Goal: Information Seeking & Learning: Learn about a topic

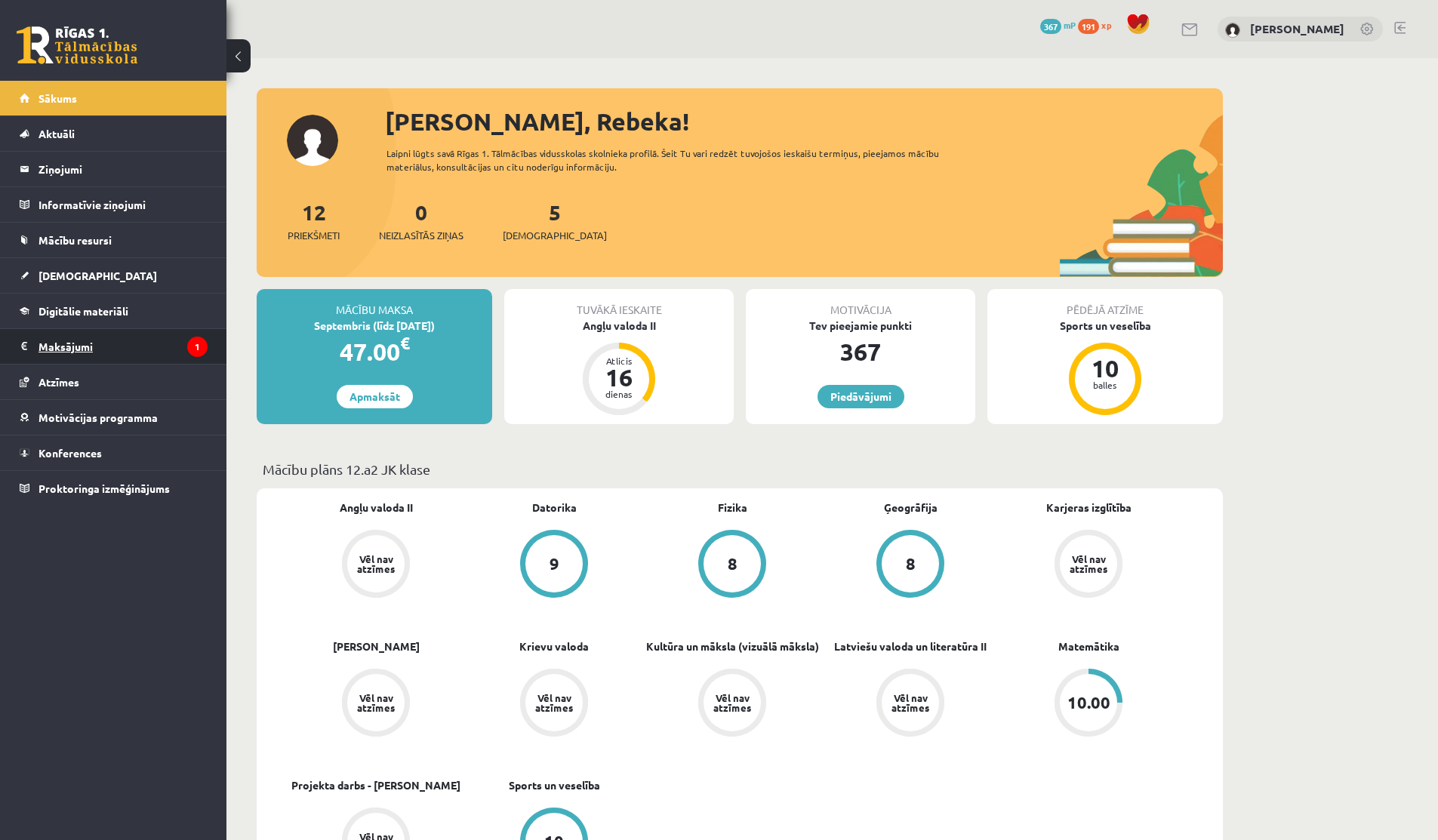
click at [98, 335] on legend "Maksājumi 1" at bounding box center [123, 346] width 169 height 35
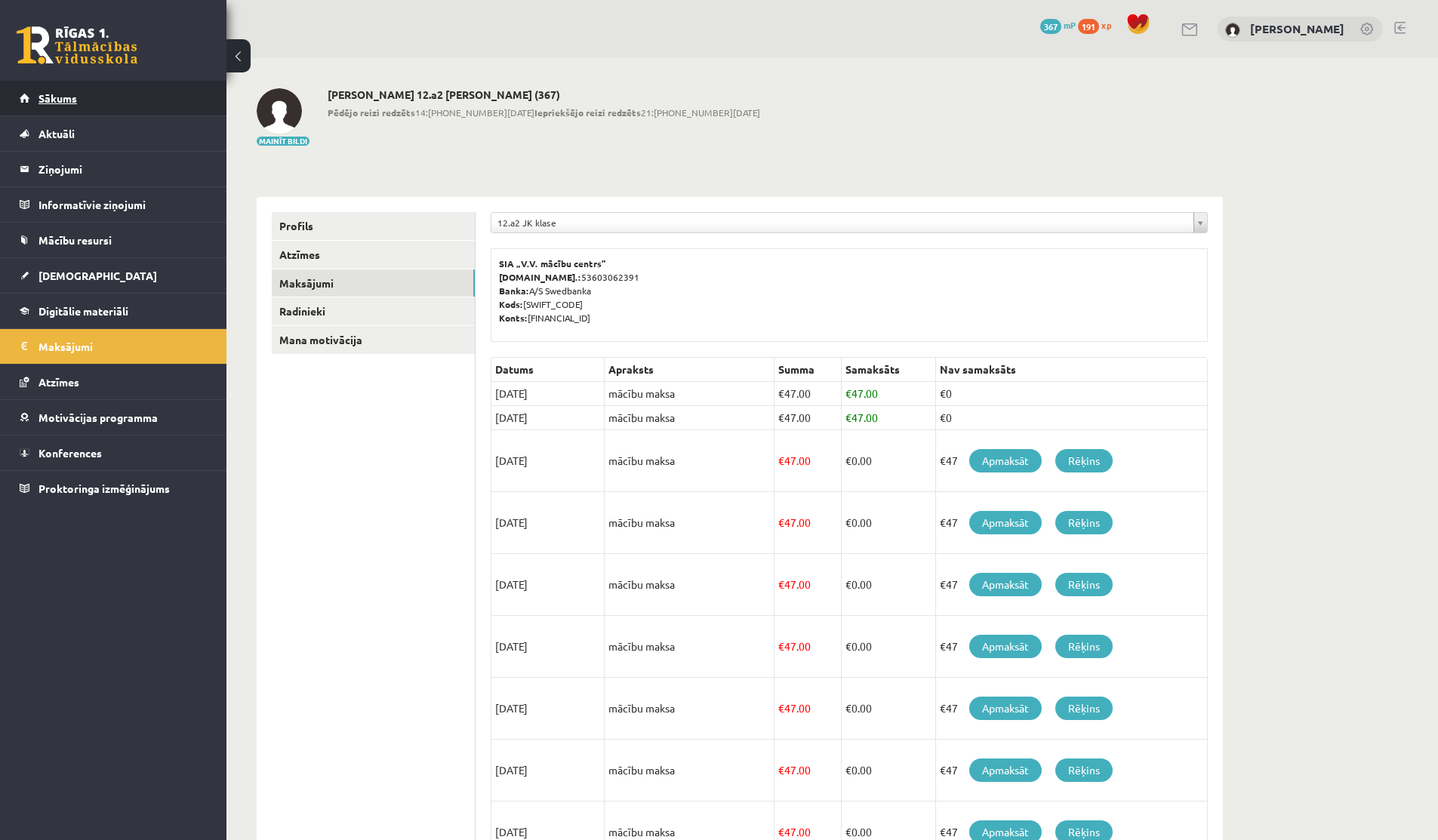
click at [37, 90] on link "Sākums" at bounding box center [113, 99] width 188 height 35
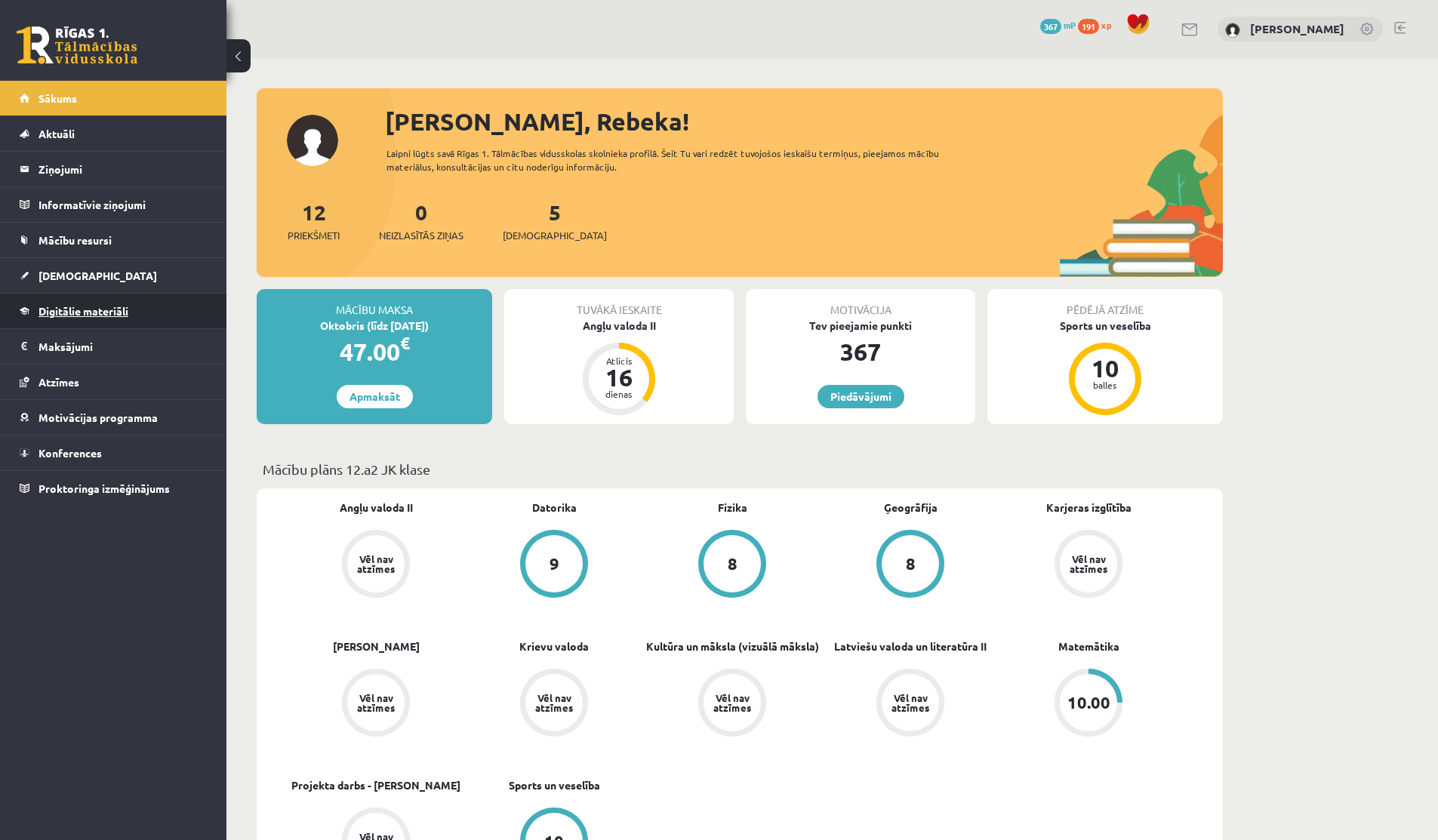
click at [77, 302] on link "Digitālie materiāli" at bounding box center [113, 311] width 188 height 35
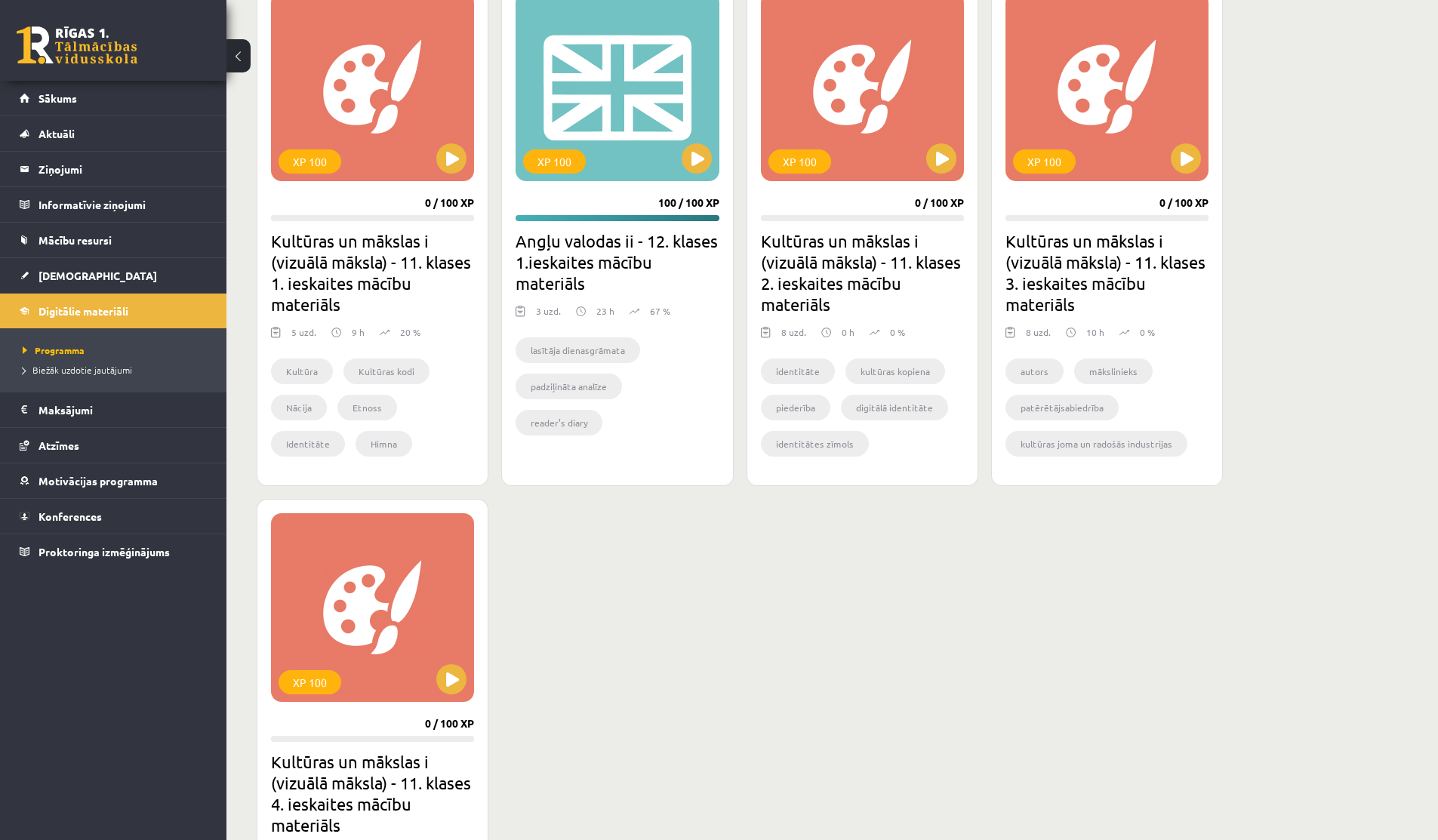
scroll to position [454, 0]
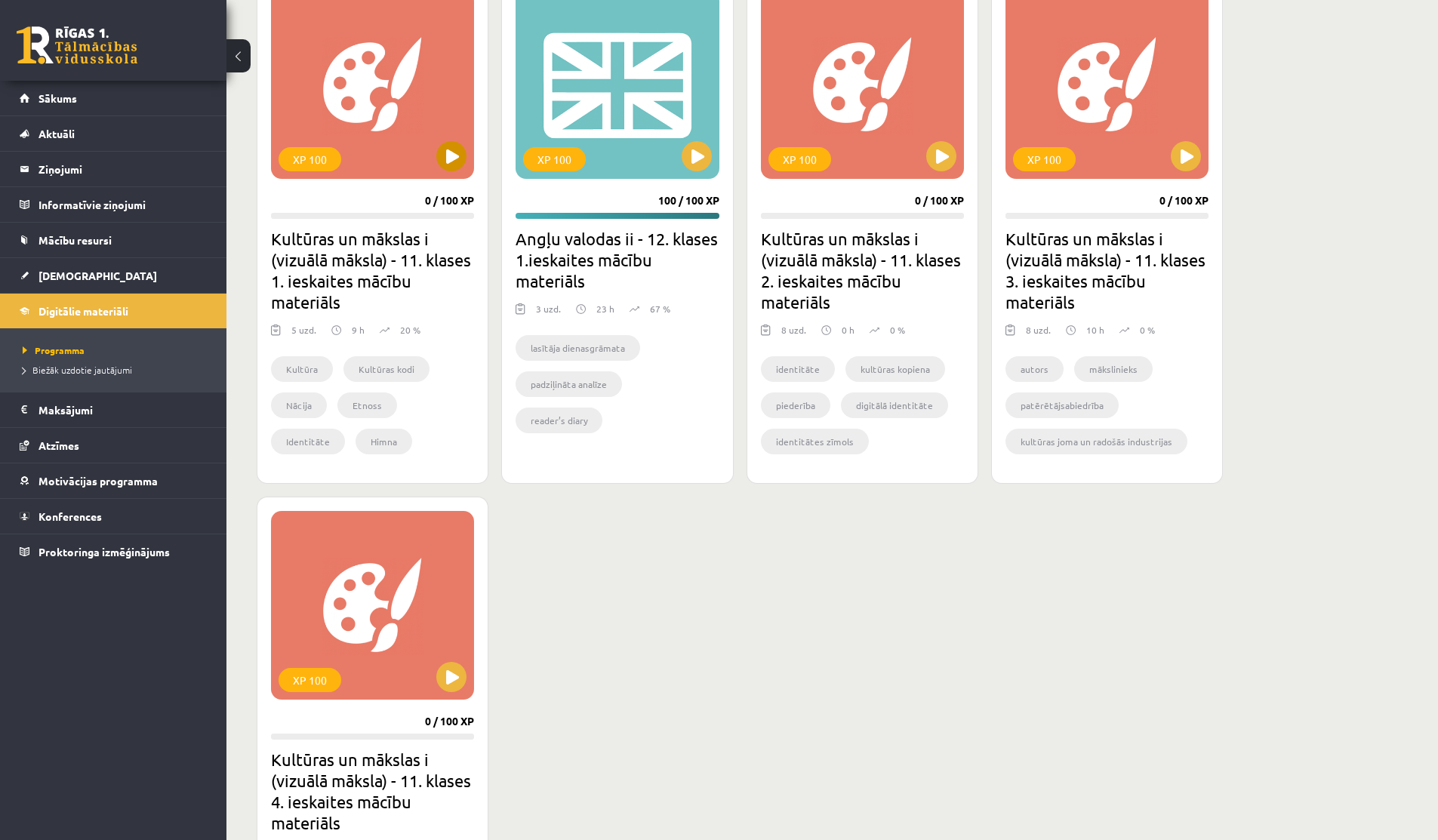
click at [435, 155] on div "XP 100" at bounding box center [372, 85] width 203 height 188
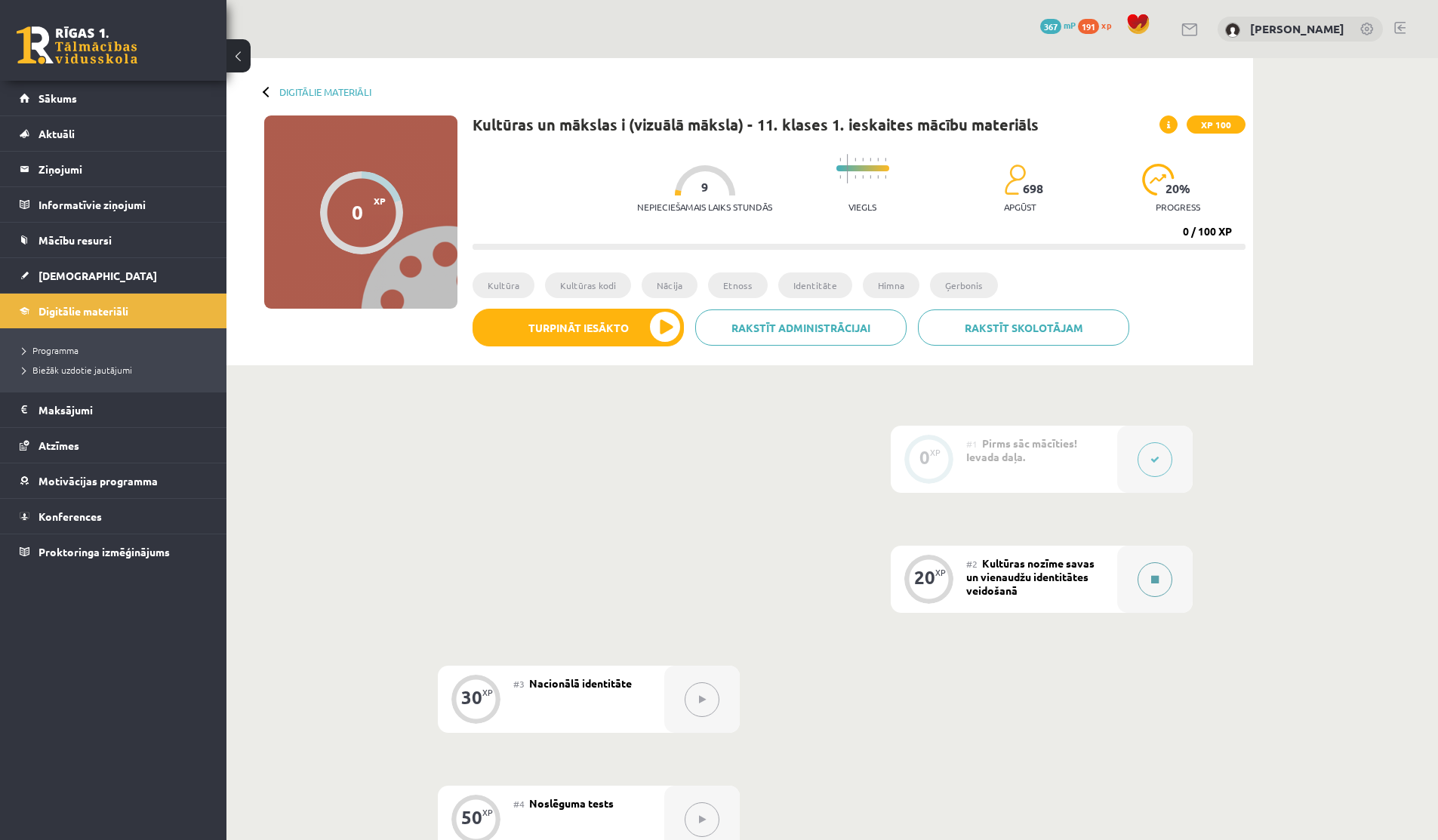
click at [1165, 584] on button at bounding box center [1154, 579] width 35 height 35
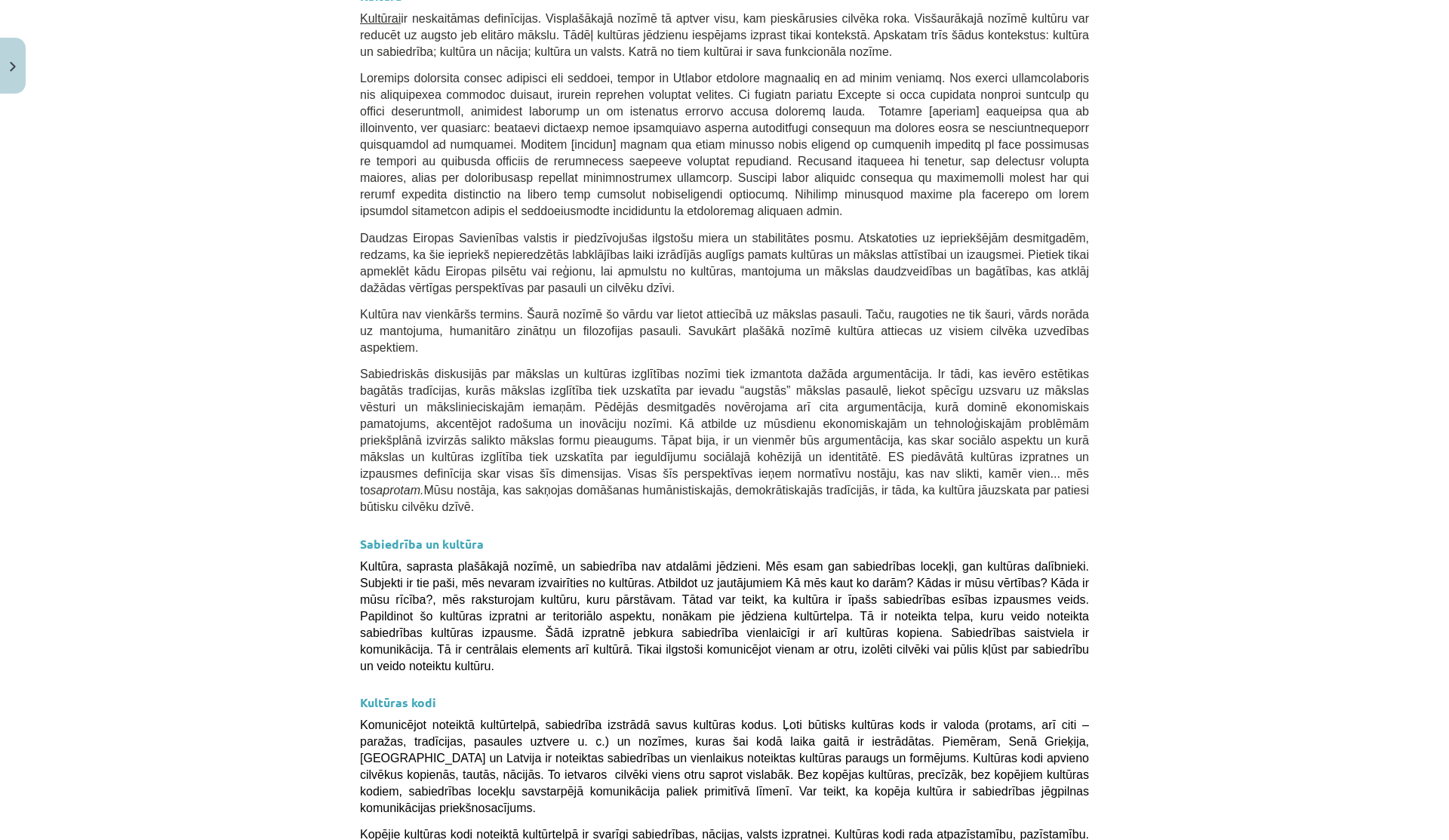
scroll to position [1702, 0]
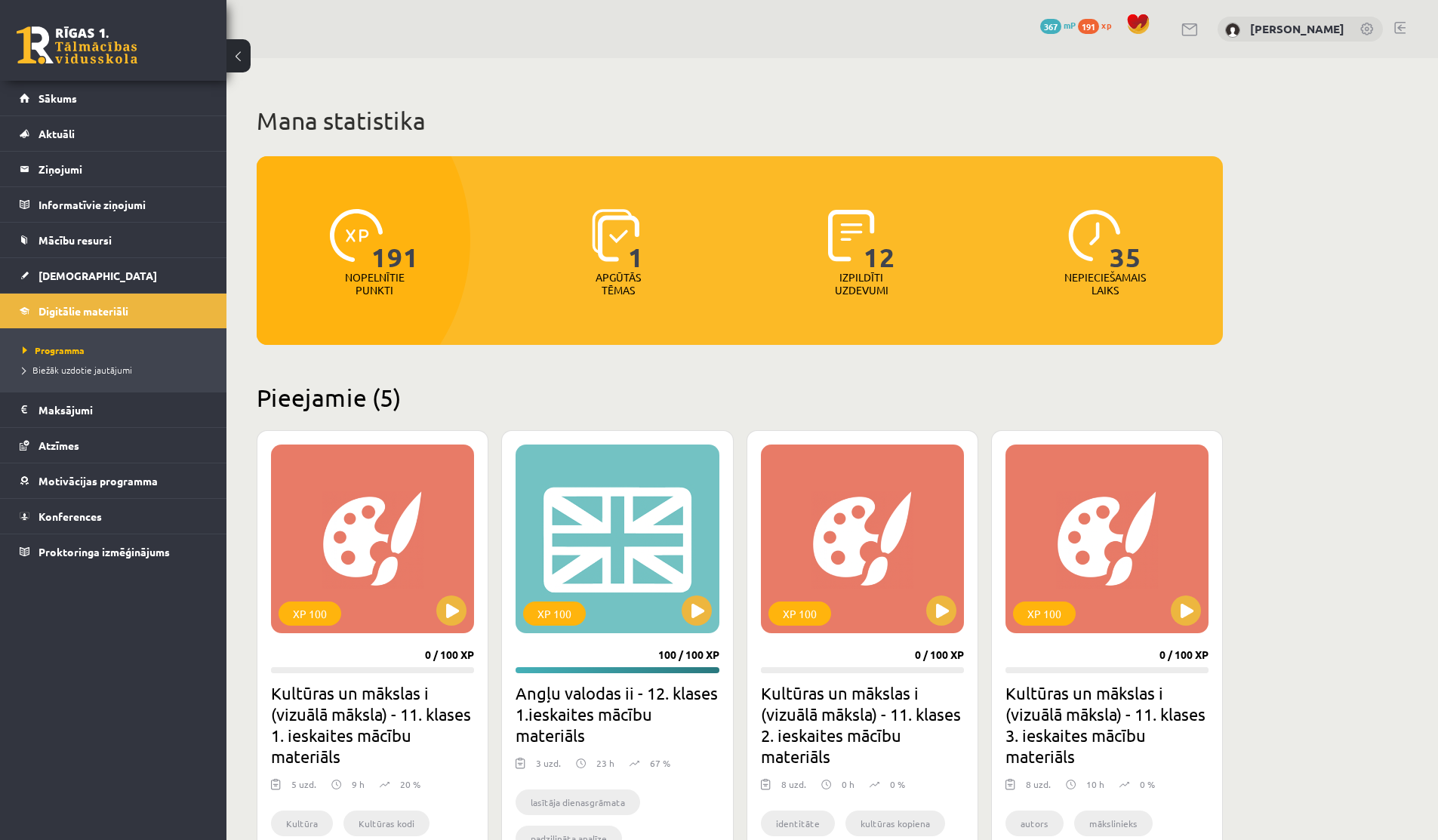
scroll to position [454, 0]
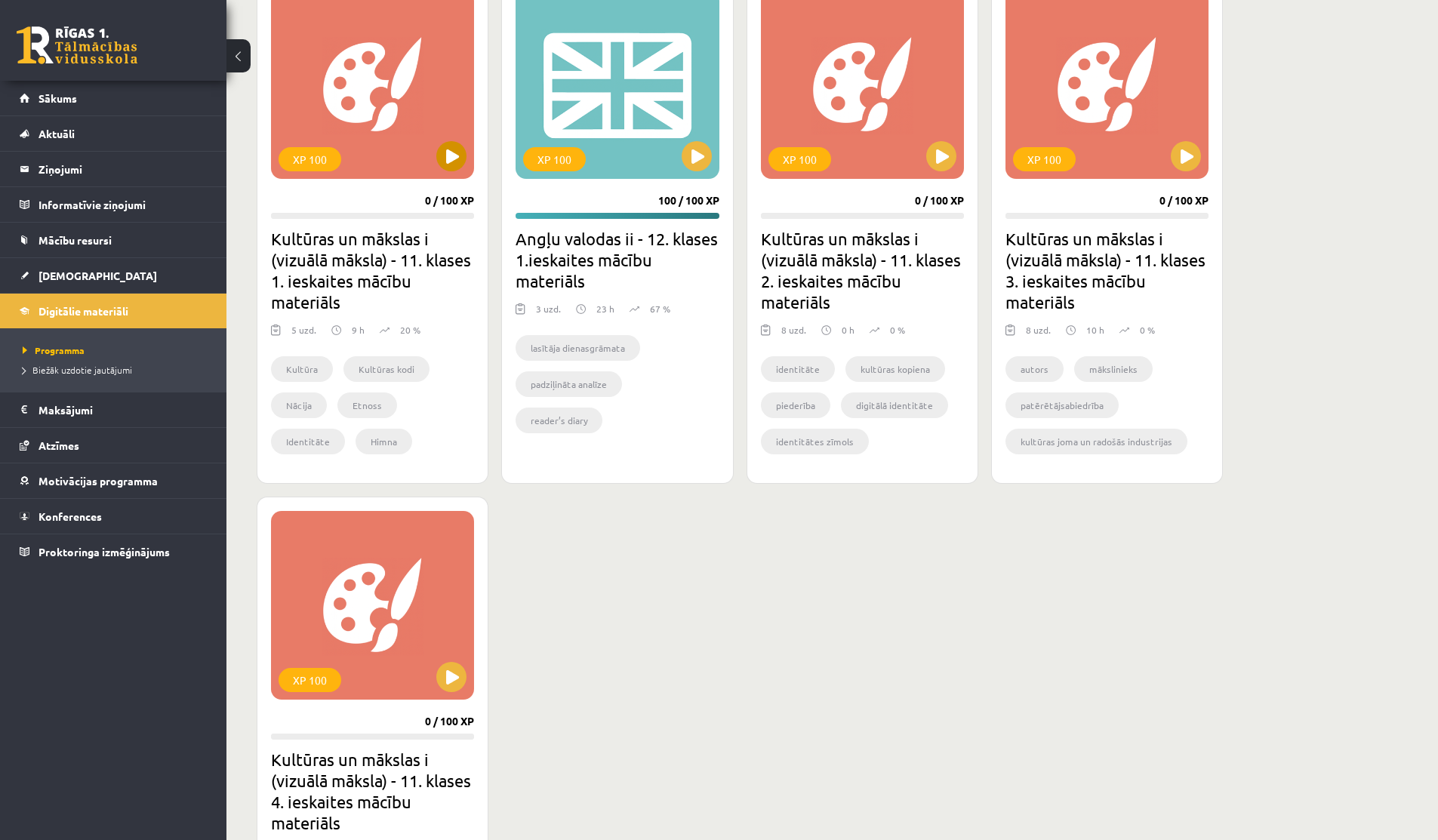
click at [416, 162] on div "XP 100" at bounding box center [372, 85] width 203 height 188
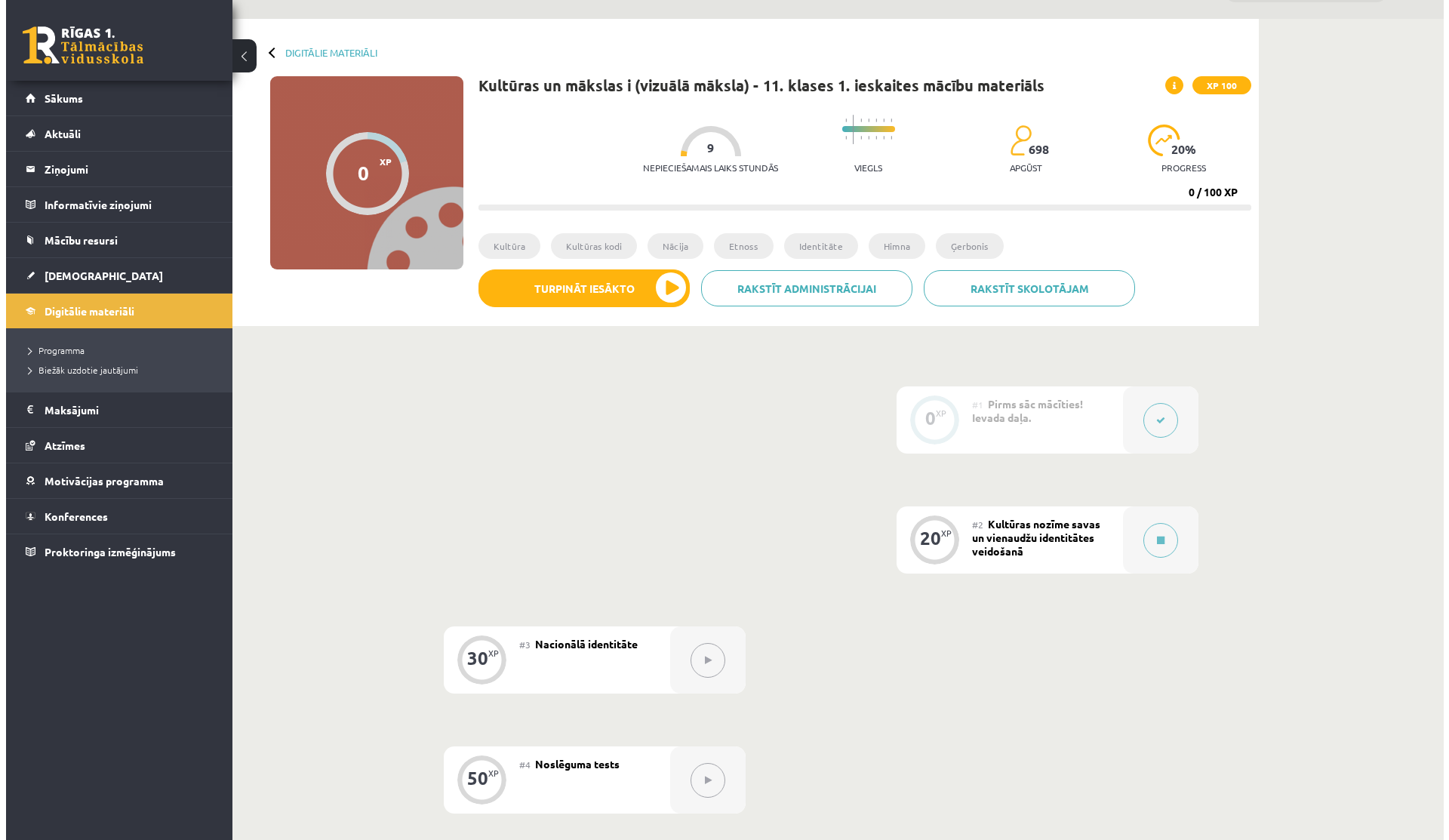
scroll to position [44, 0]
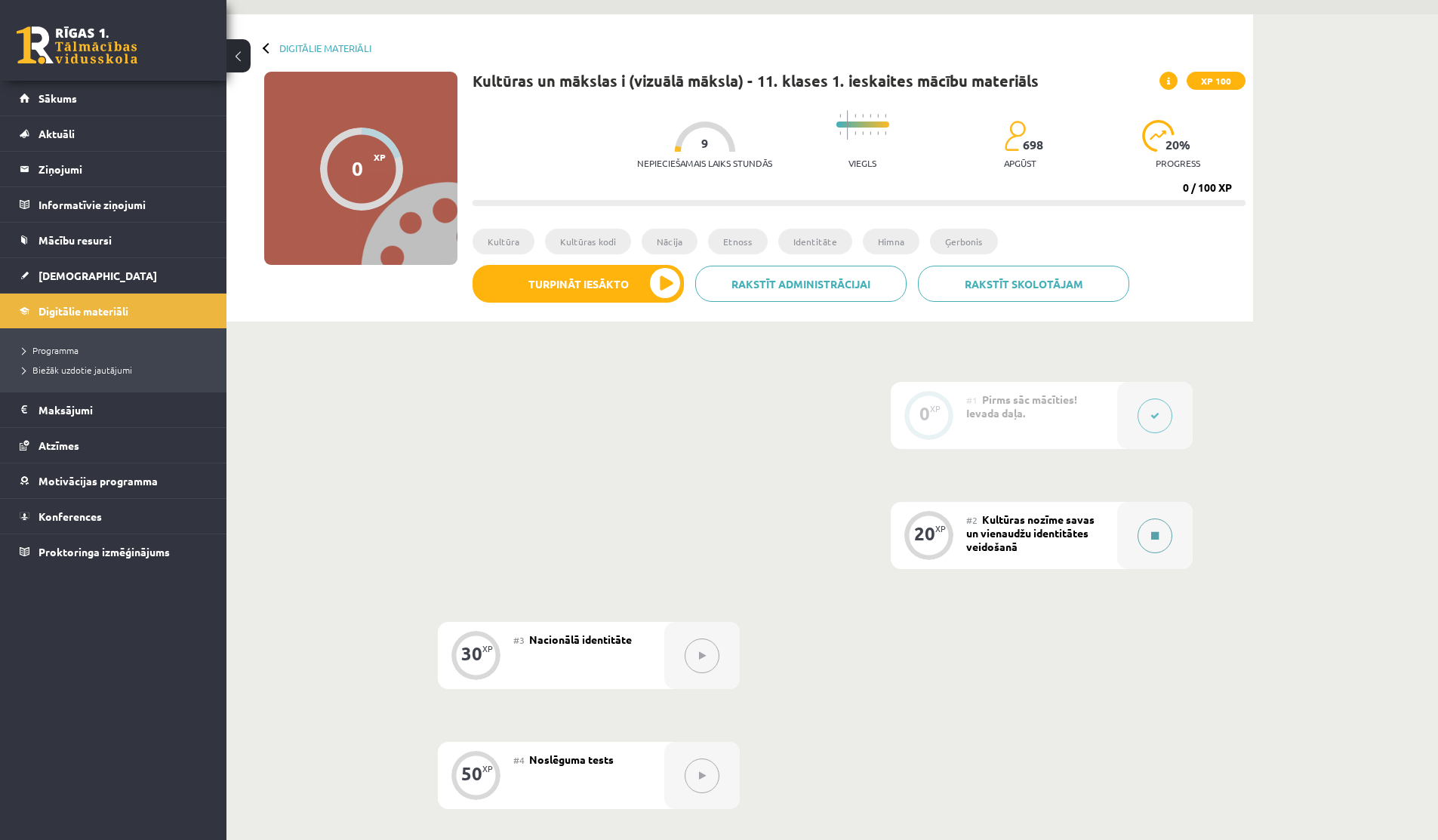
click at [1154, 532] on icon at bounding box center [1154, 536] width 8 height 9
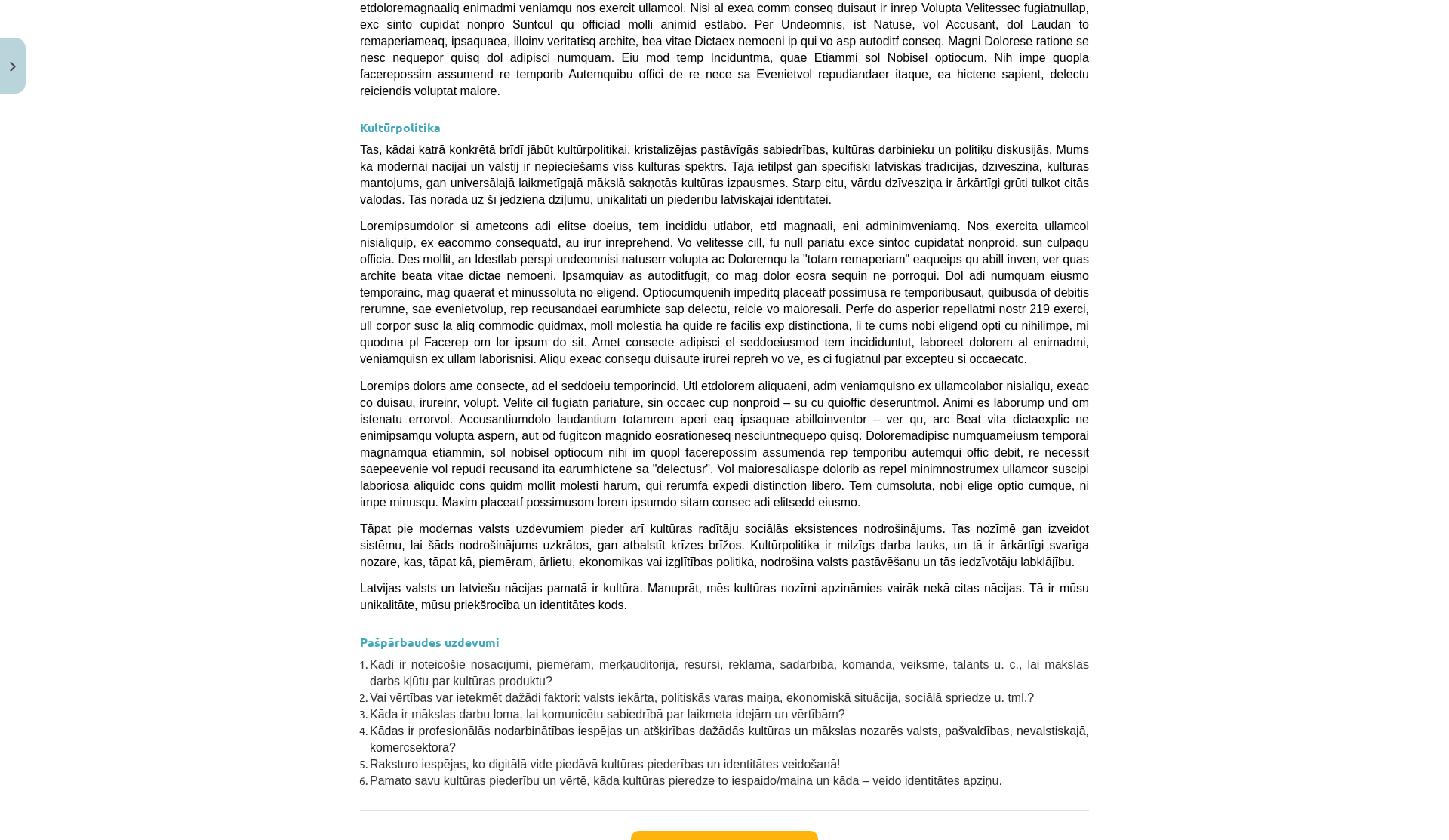
scroll to position [3626, 0]
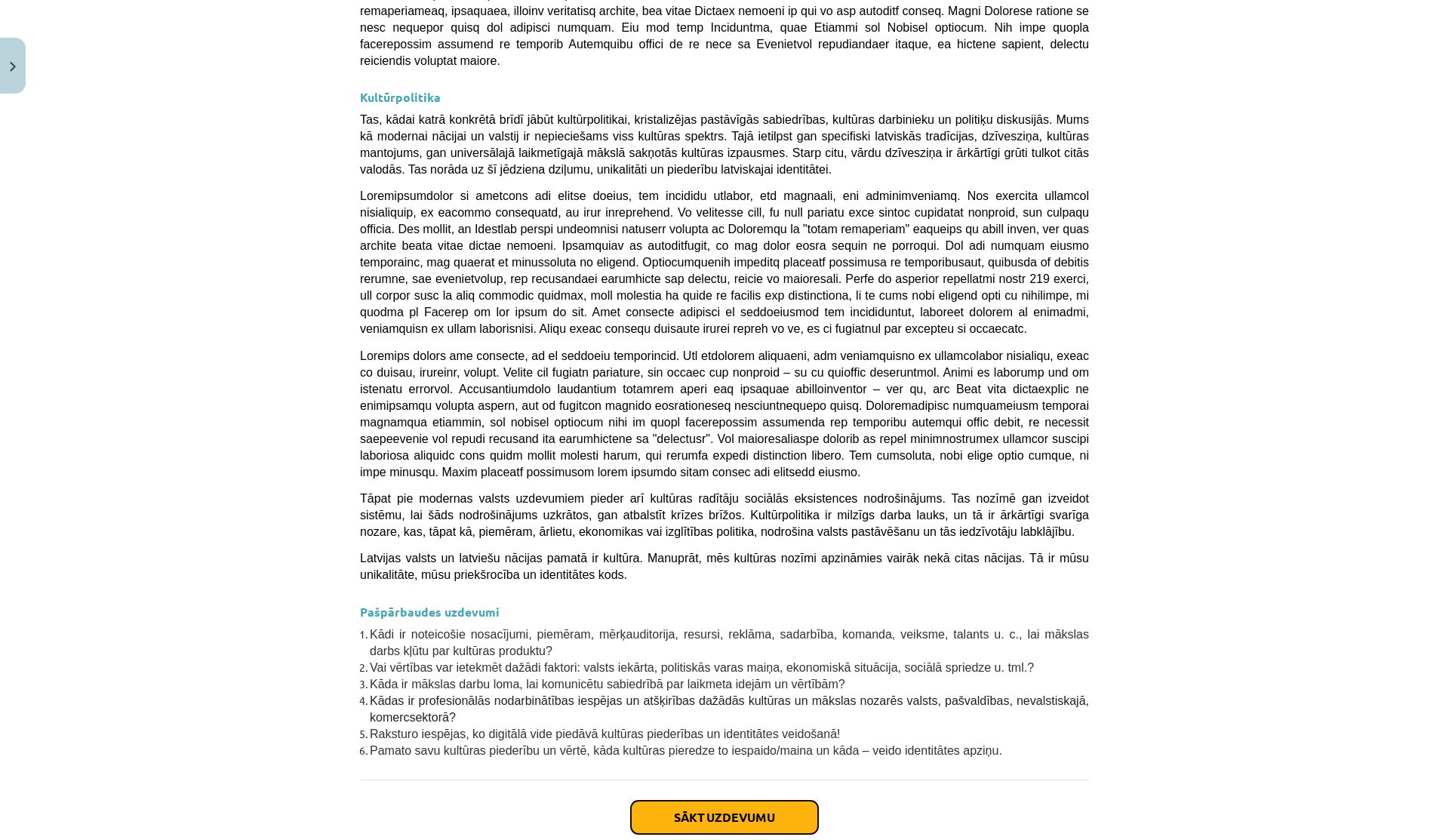
click at [651, 801] on button "Sākt uzdevumu" at bounding box center [724, 817] width 187 height 33
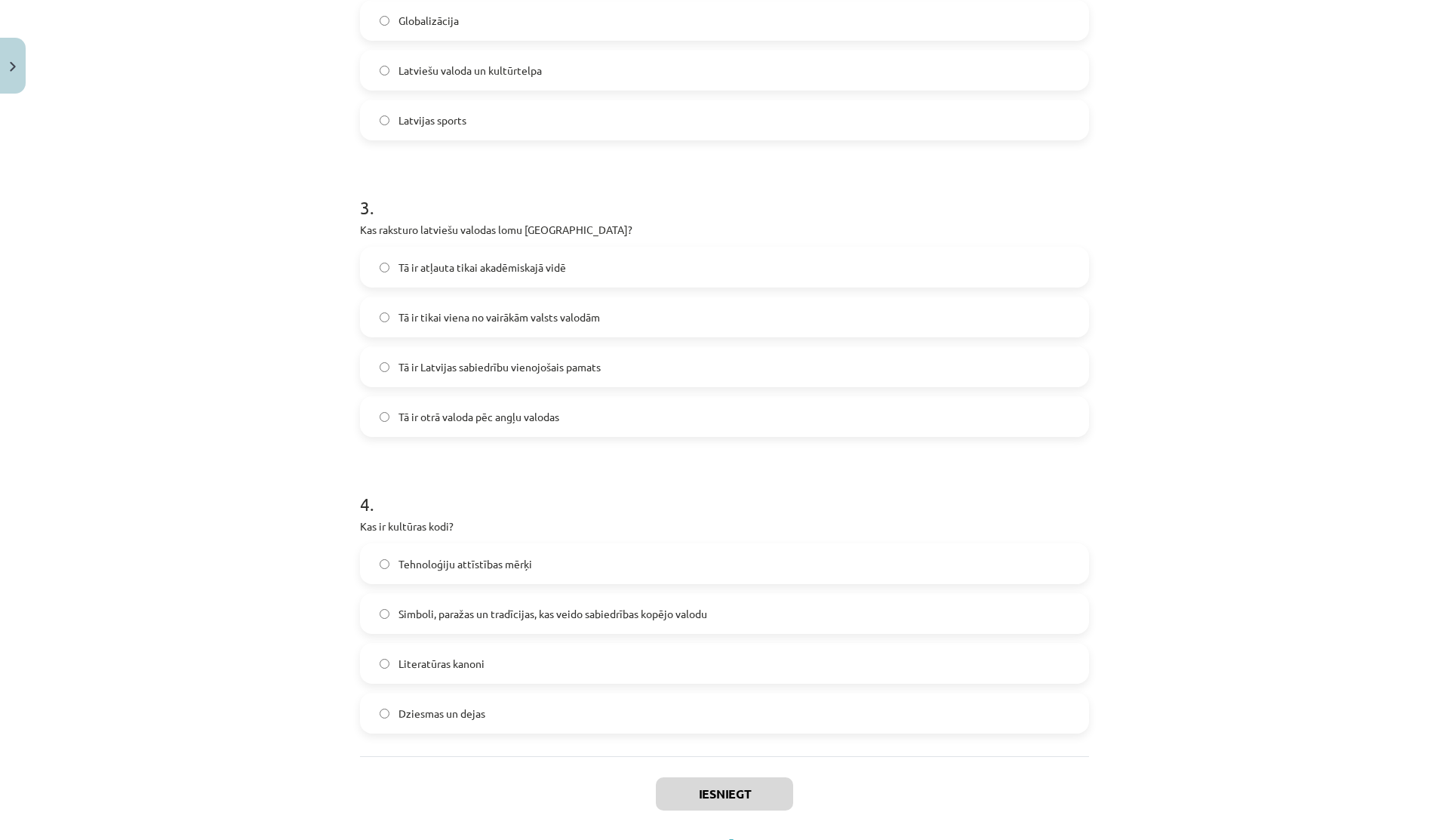
scroll to position [728, 0]
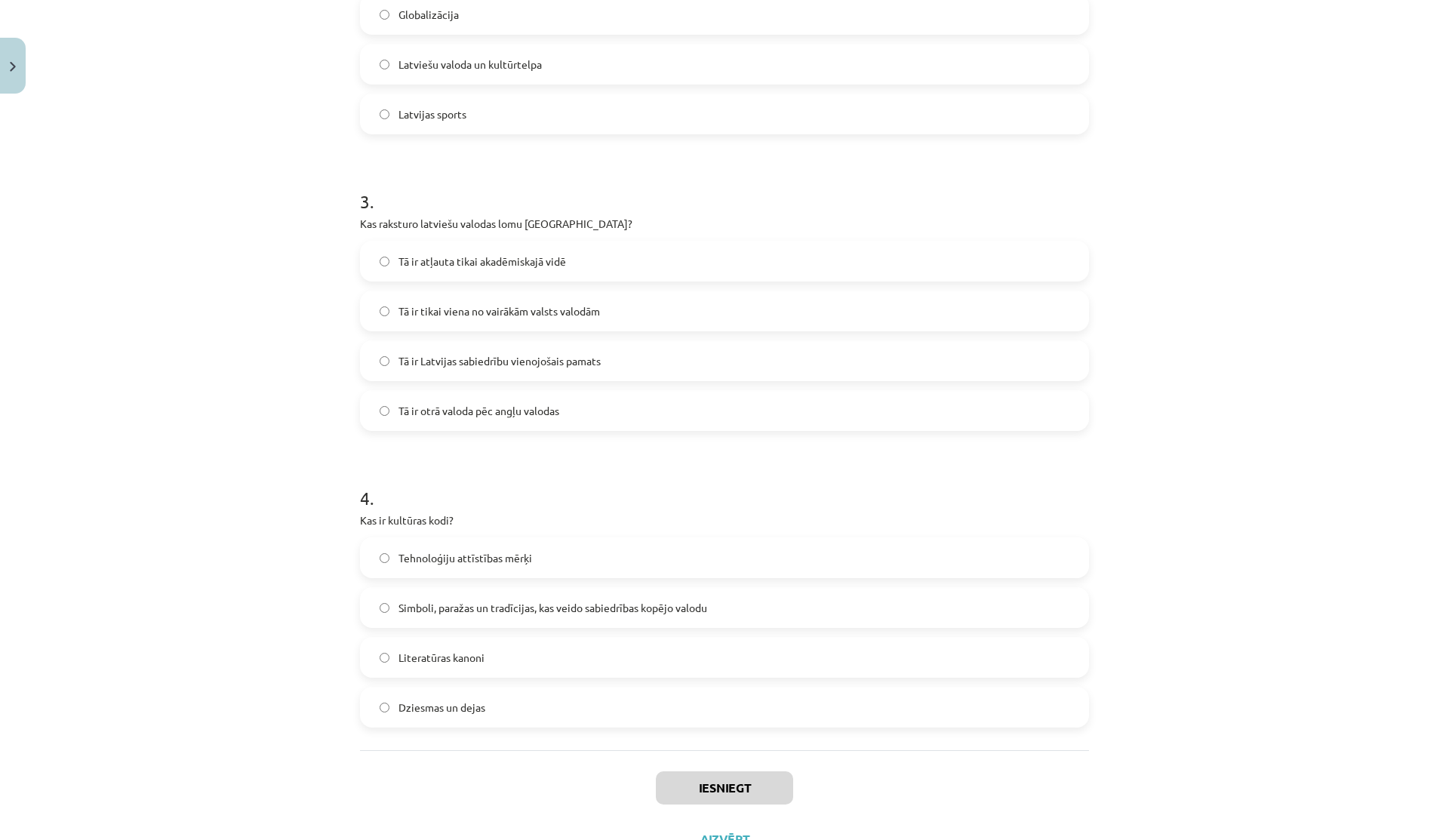
click at [500, 369] on label "Tā ir Latvijas sabiedrību vienojošais pamats" at bounding box center [724, 360] width 726 height 38
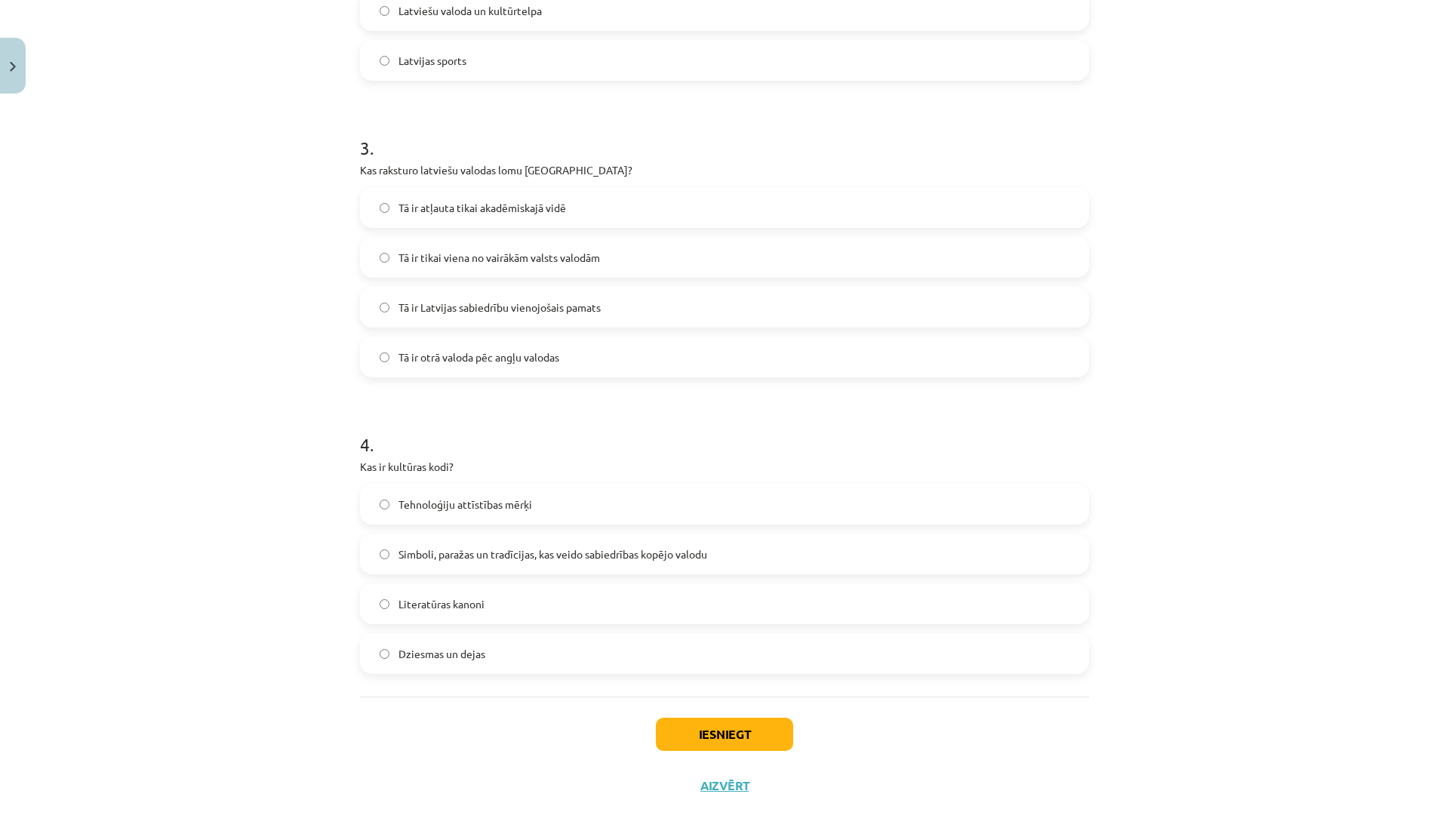
scroll to position [791, 0]
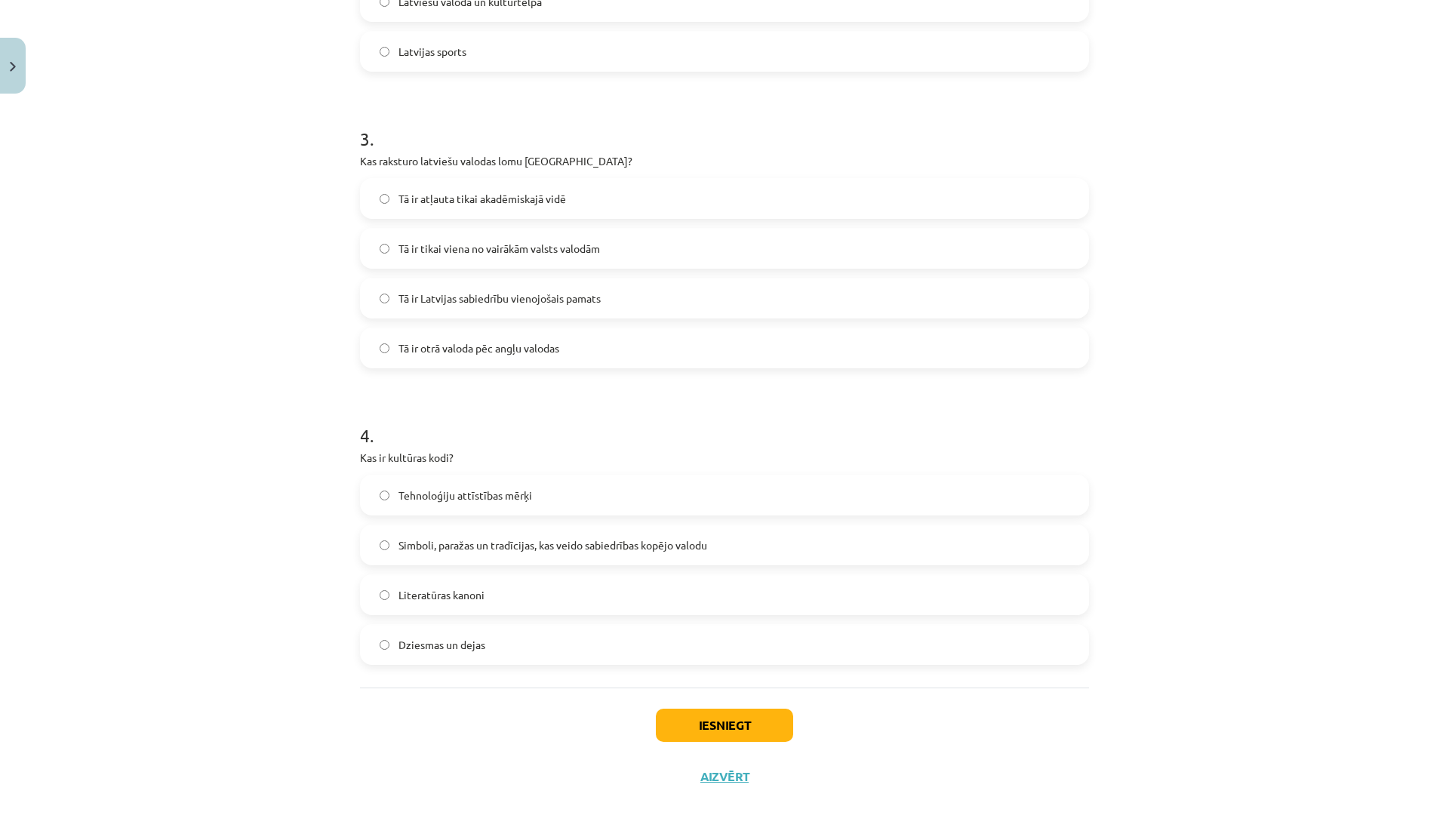
click at [472, 542] on span "Simboli, paražas un tradīcijas, kas veido sabiedrības kopējo valodu" at bounding box center [553, 545] width 309 height 16
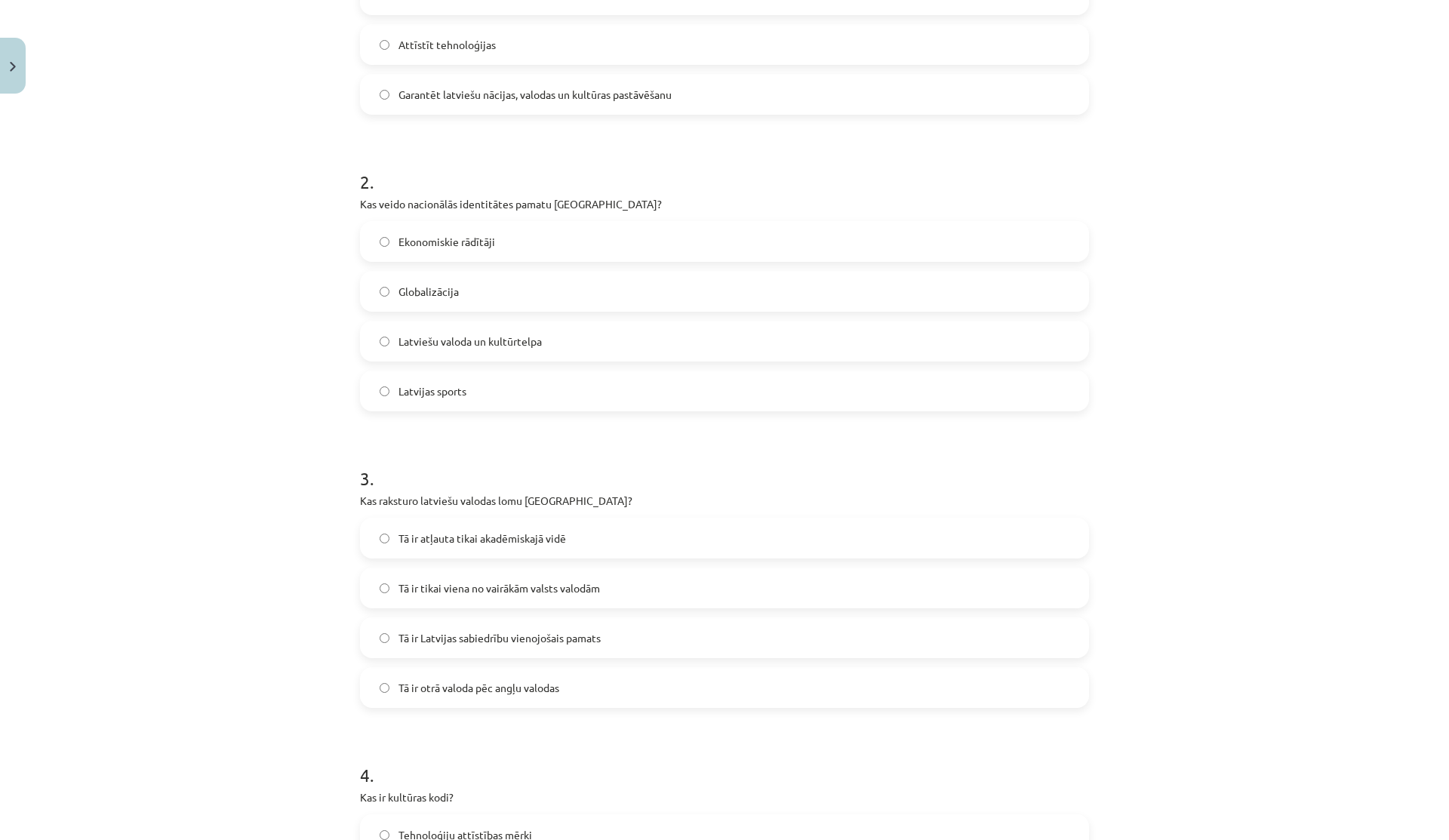
scroll to position [428, 0]
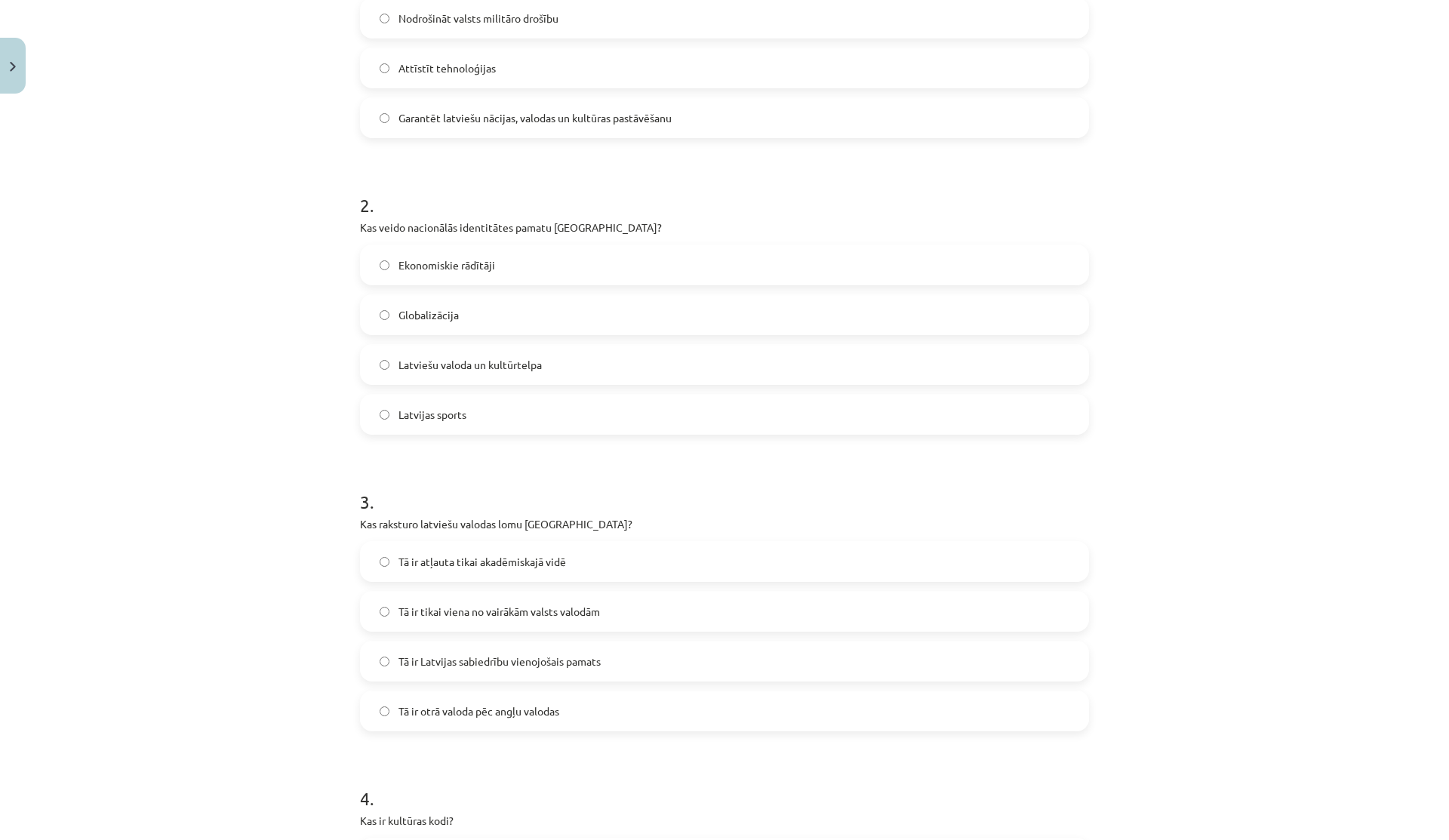
click at [532, 372] on label "Latviešu valoda un kultūrtelpa" at bounding box center [724, 364] width 726 height 38
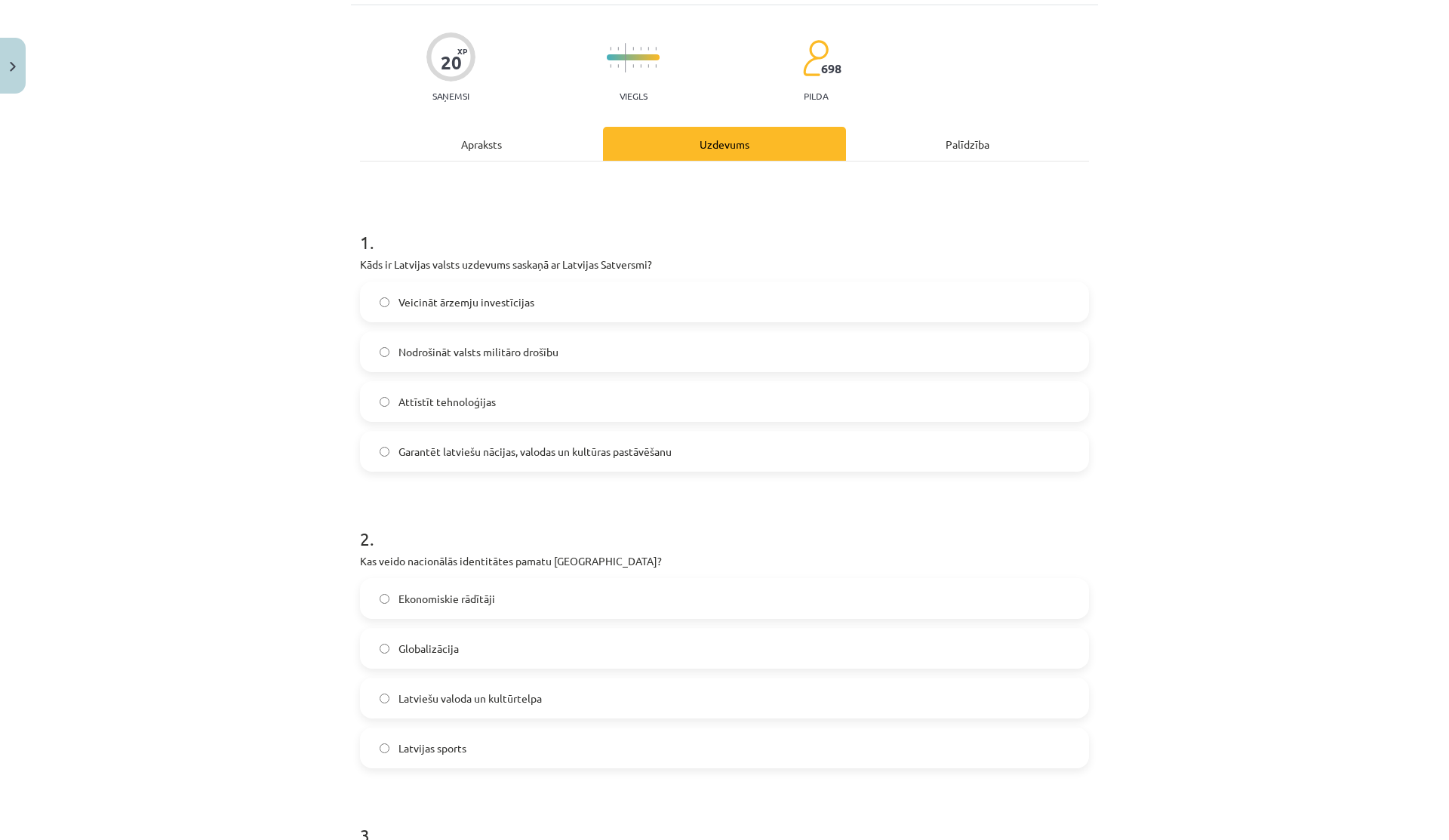
scroll to position [93, 0]
click at [447, 458] on span "Garantēt latviešu nācijas, valodas un kultūras pastāvēšanu" at bounding box center [535, 453] width 273 height 16
click at [481, 144] on div "Apraksts" at bounding box center [482, 145] width 243 height 34
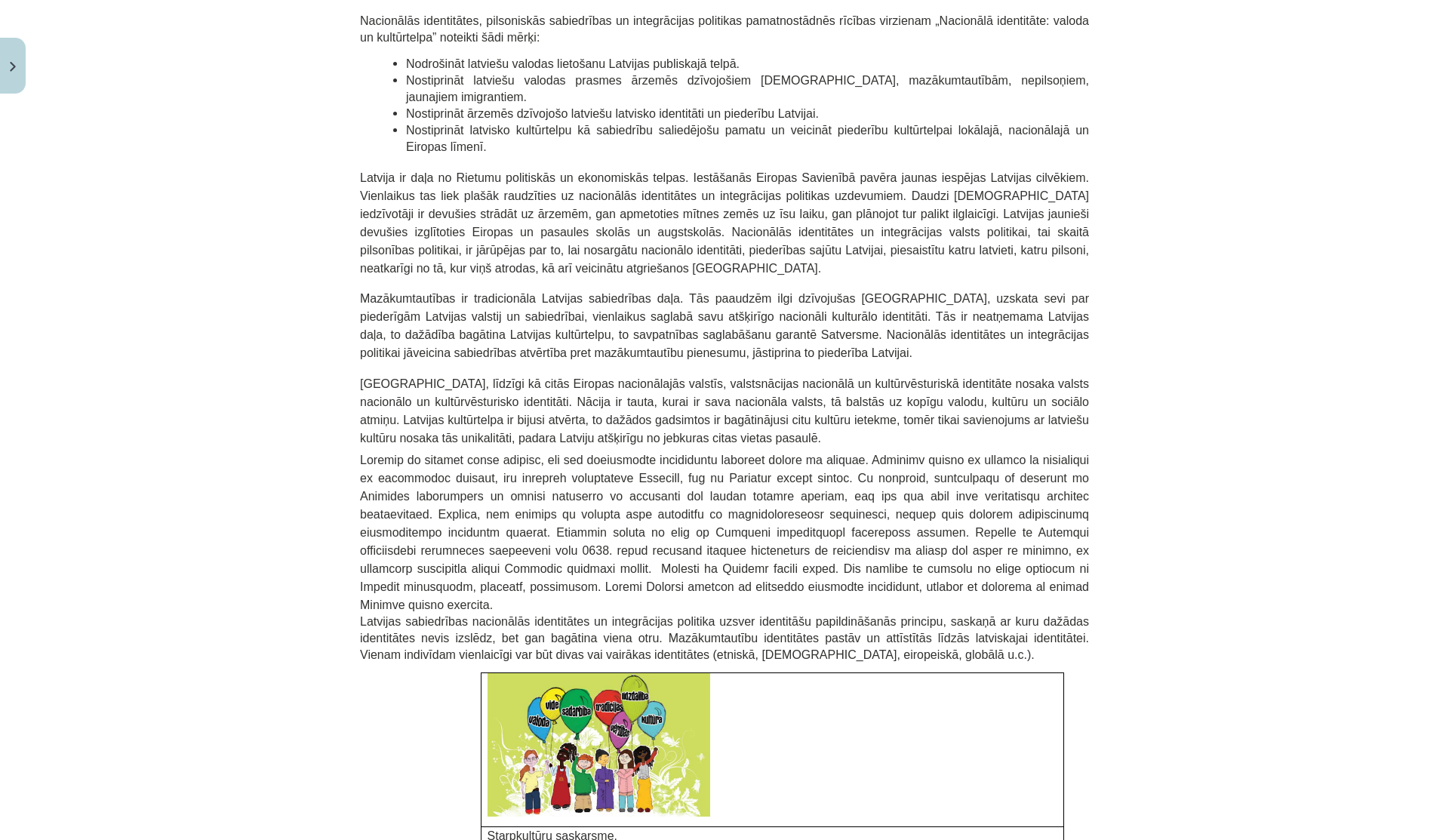
scroll to position [0, 0]
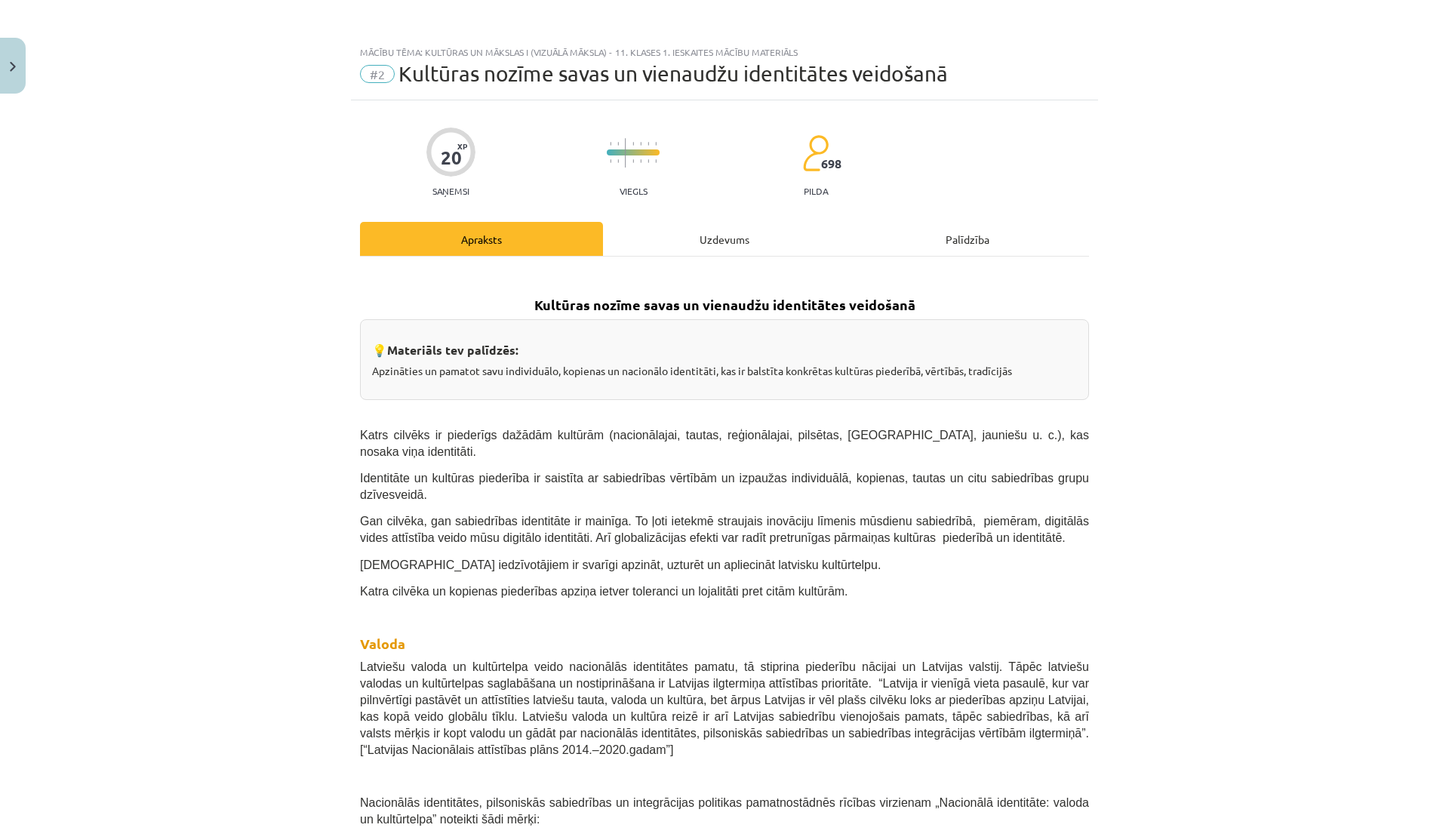
click at [690, 238] on div "Uzdevums" at bounding box center [724, 238] width 243 height 34
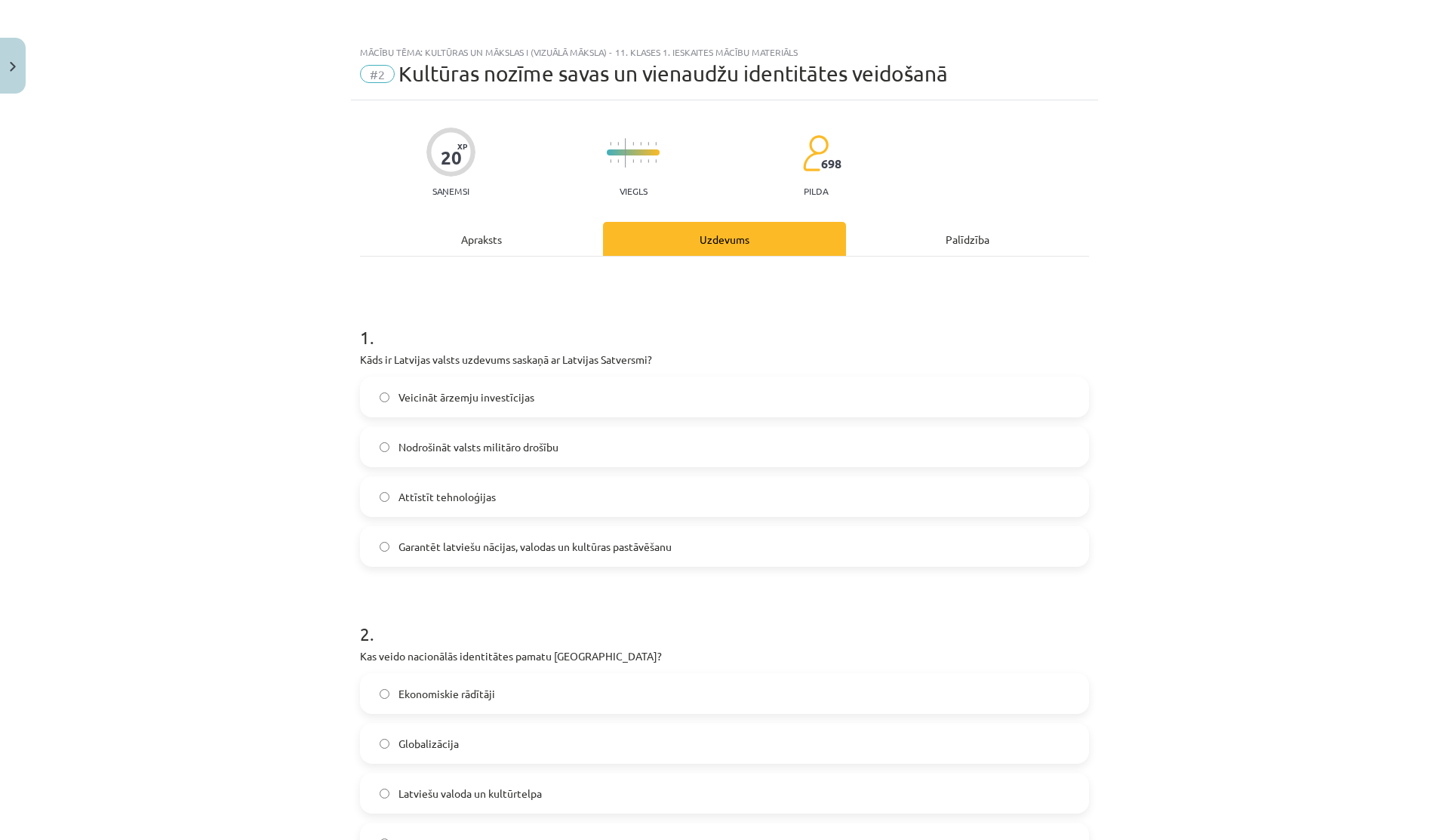
click at [472, 231] on div "Apraksts" at bounding box center [482, 238] width 243 height 34
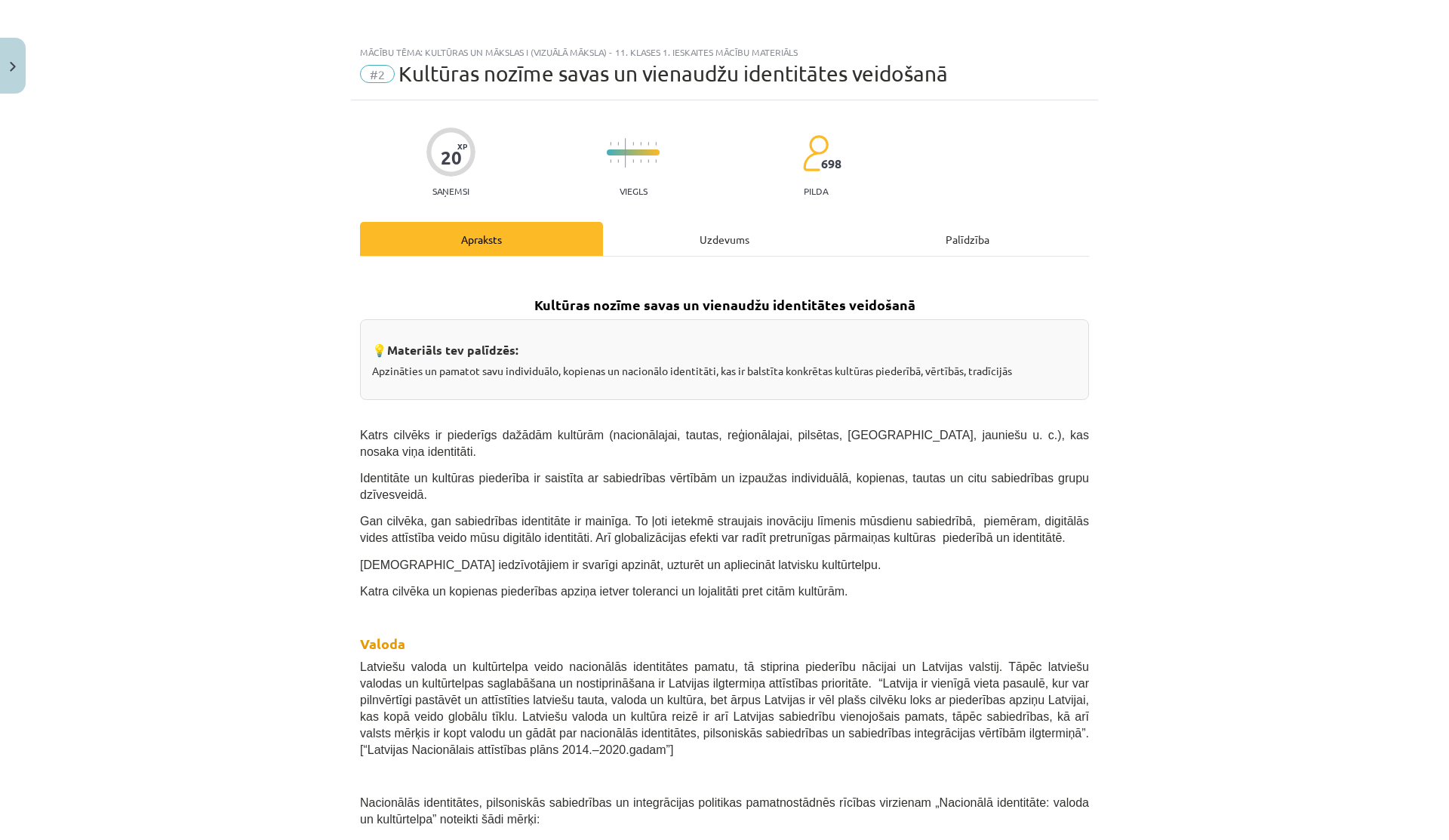
click at [668, 240] on div "Uzdevums" at bounding box center [724, 238] width 243 height 34
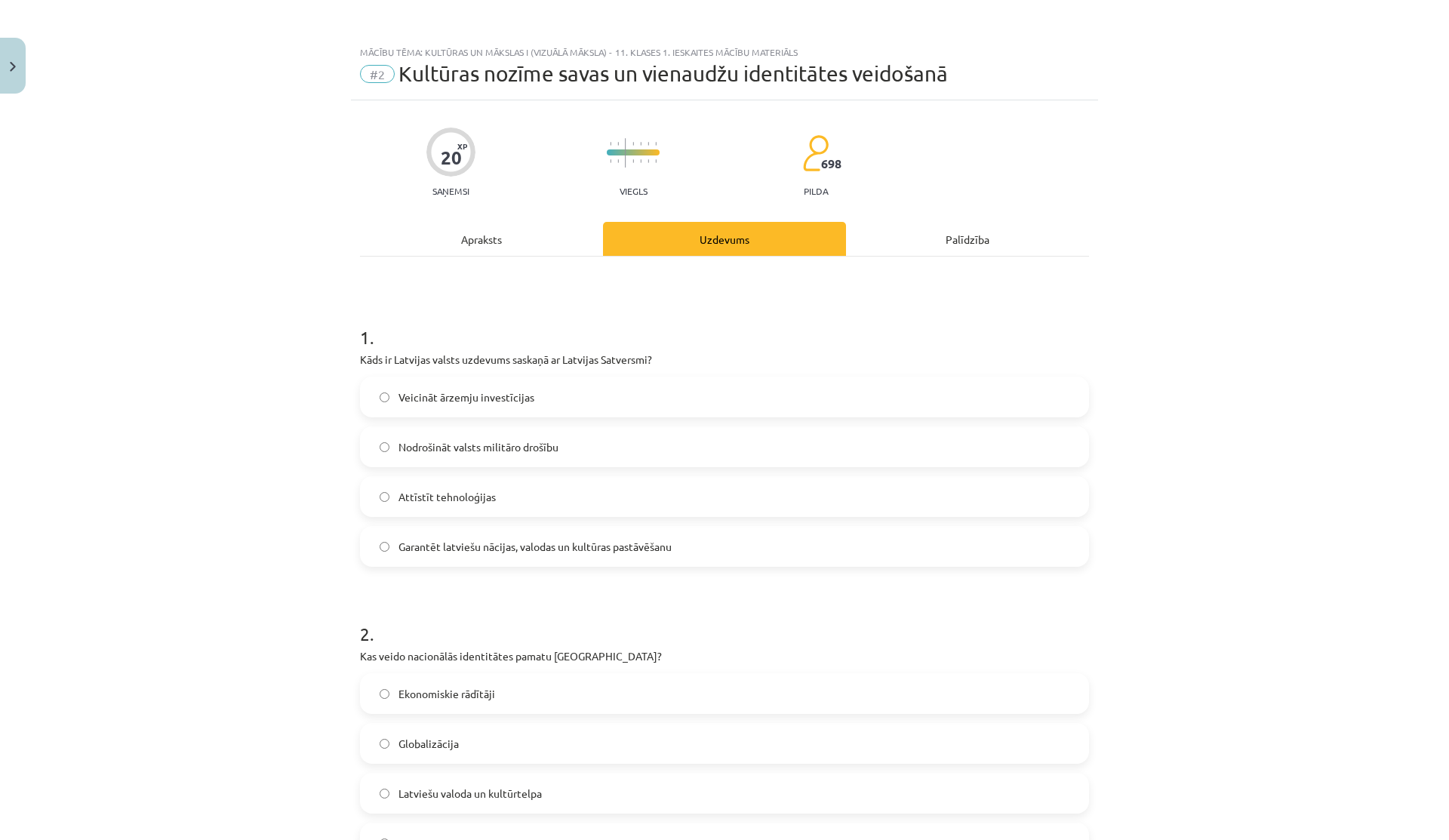
click at [472, 226] on div "Apraksts" at bounding box center [482, 238] width 243 height 34
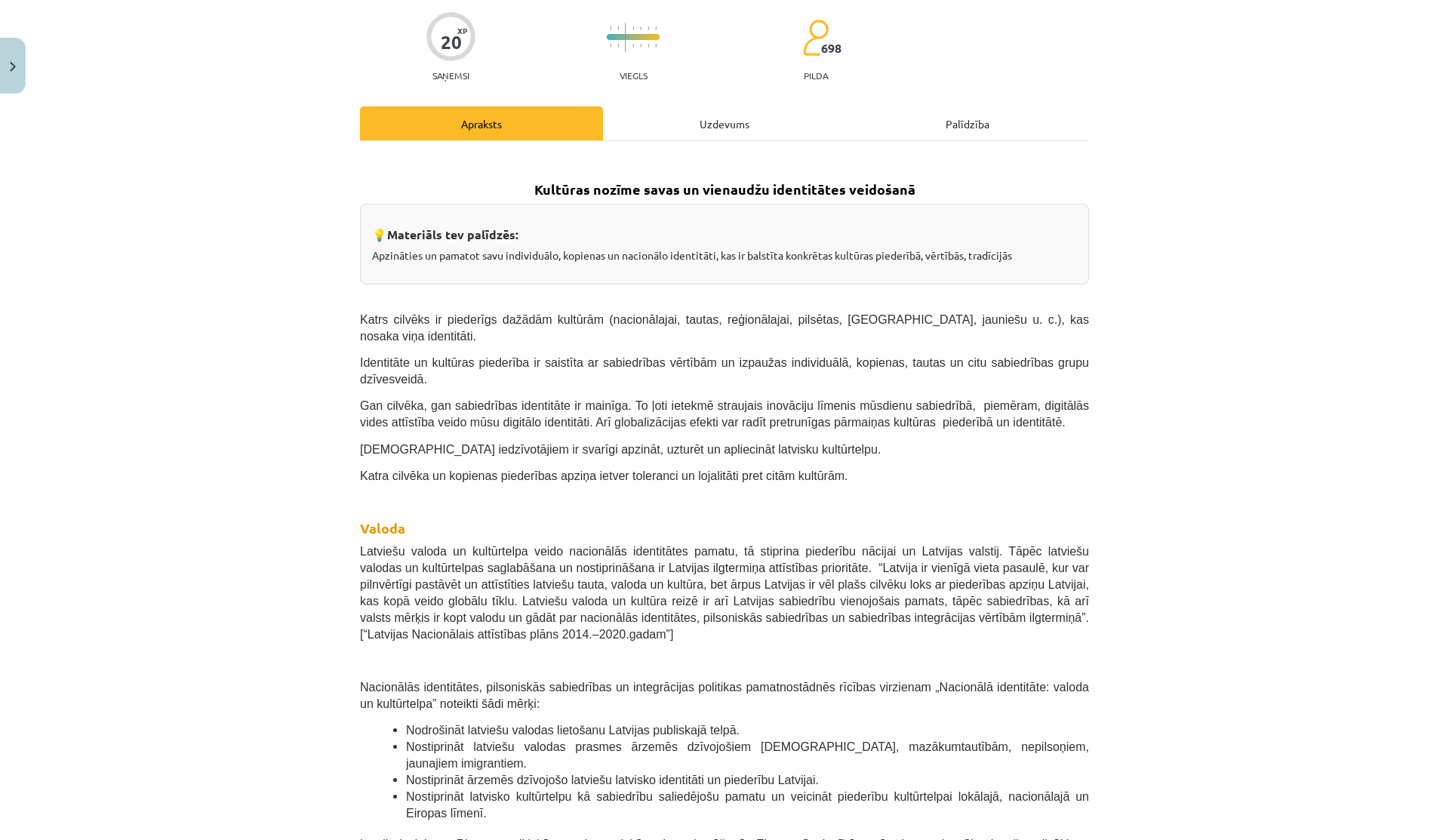
scroll to position [133, 0]
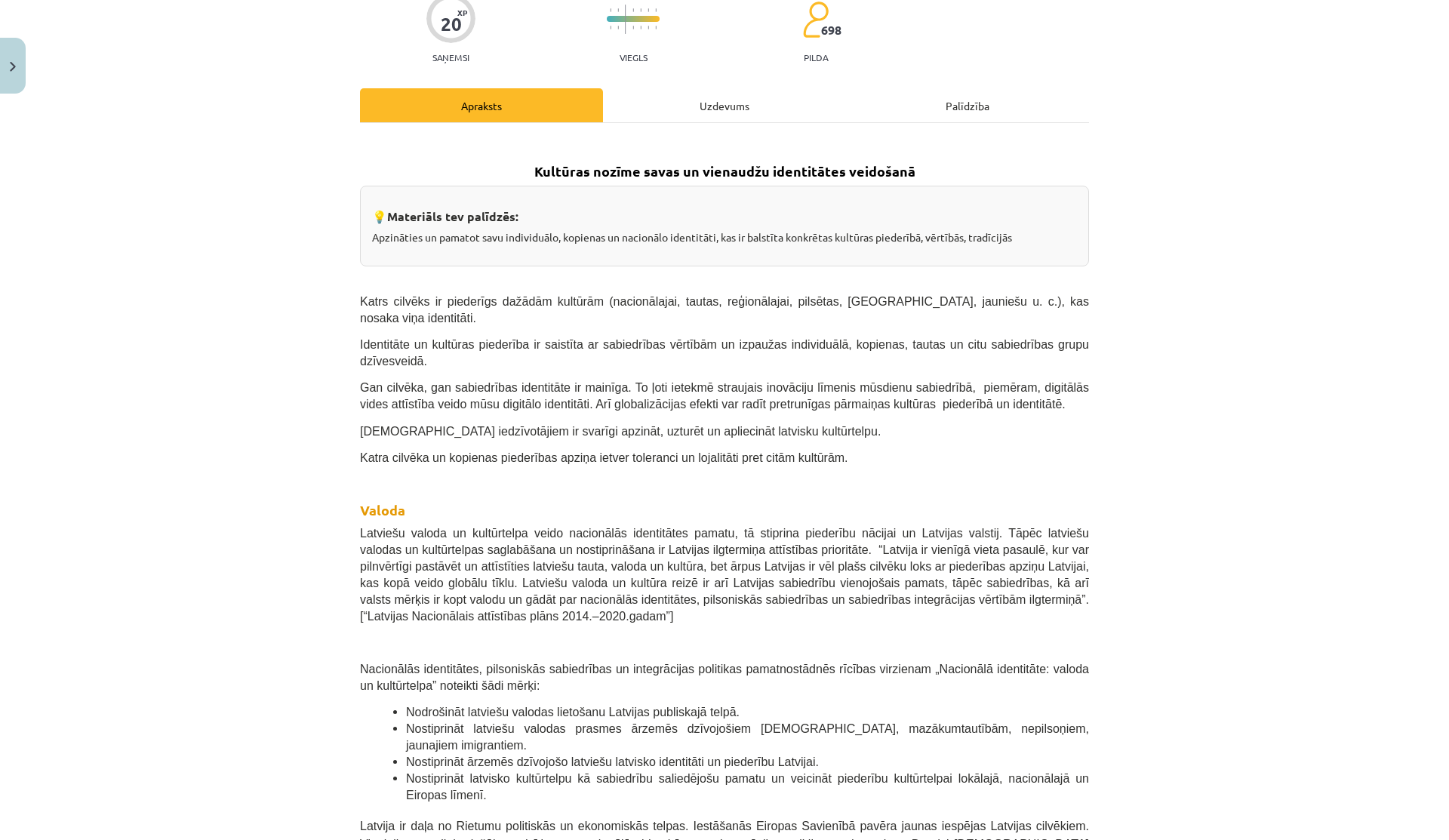
click at [686, 106] on div "Uzdevums" at bounding box center [724, 105] width 243 height 34
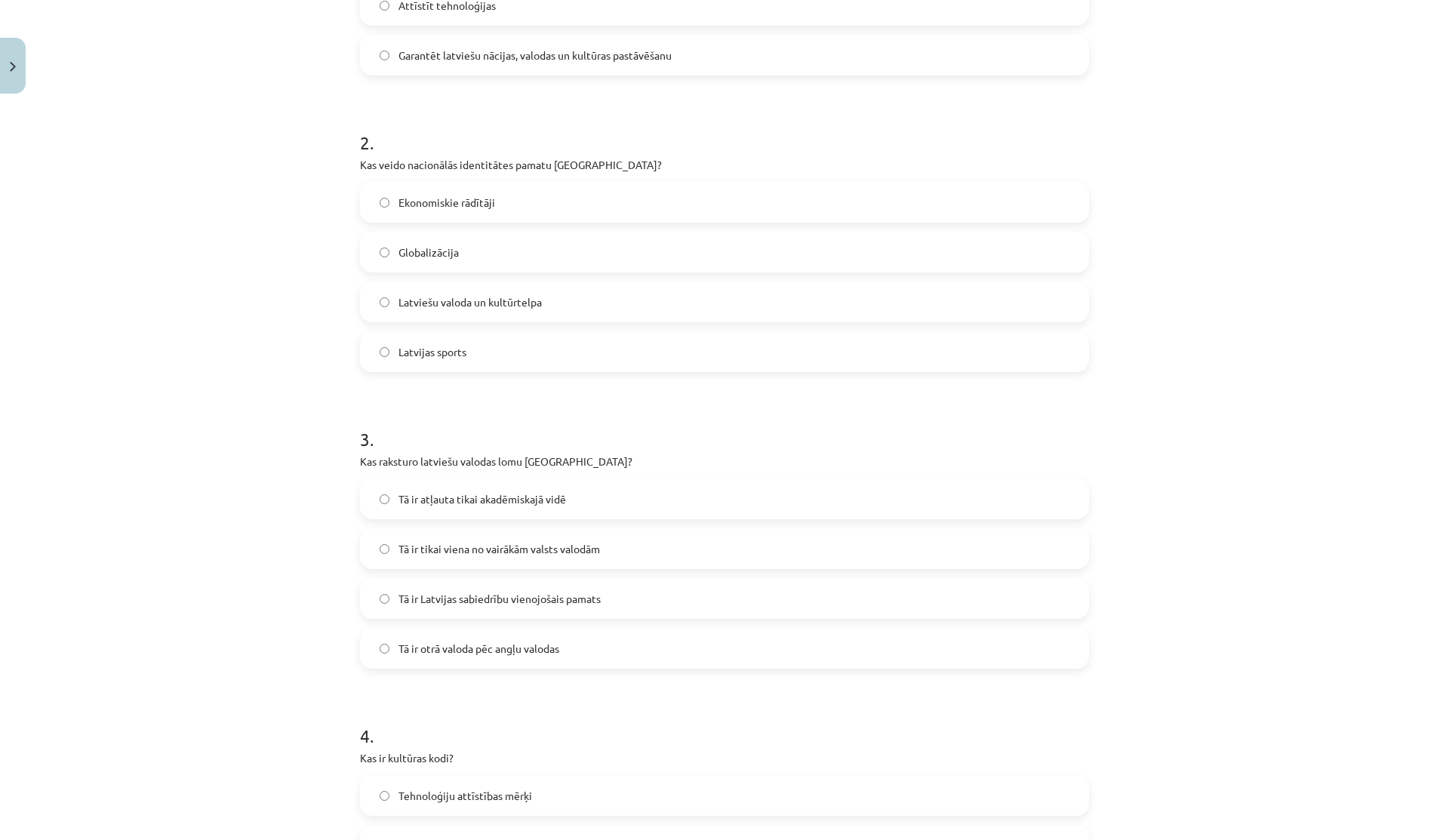
scroll to position [0, 0]
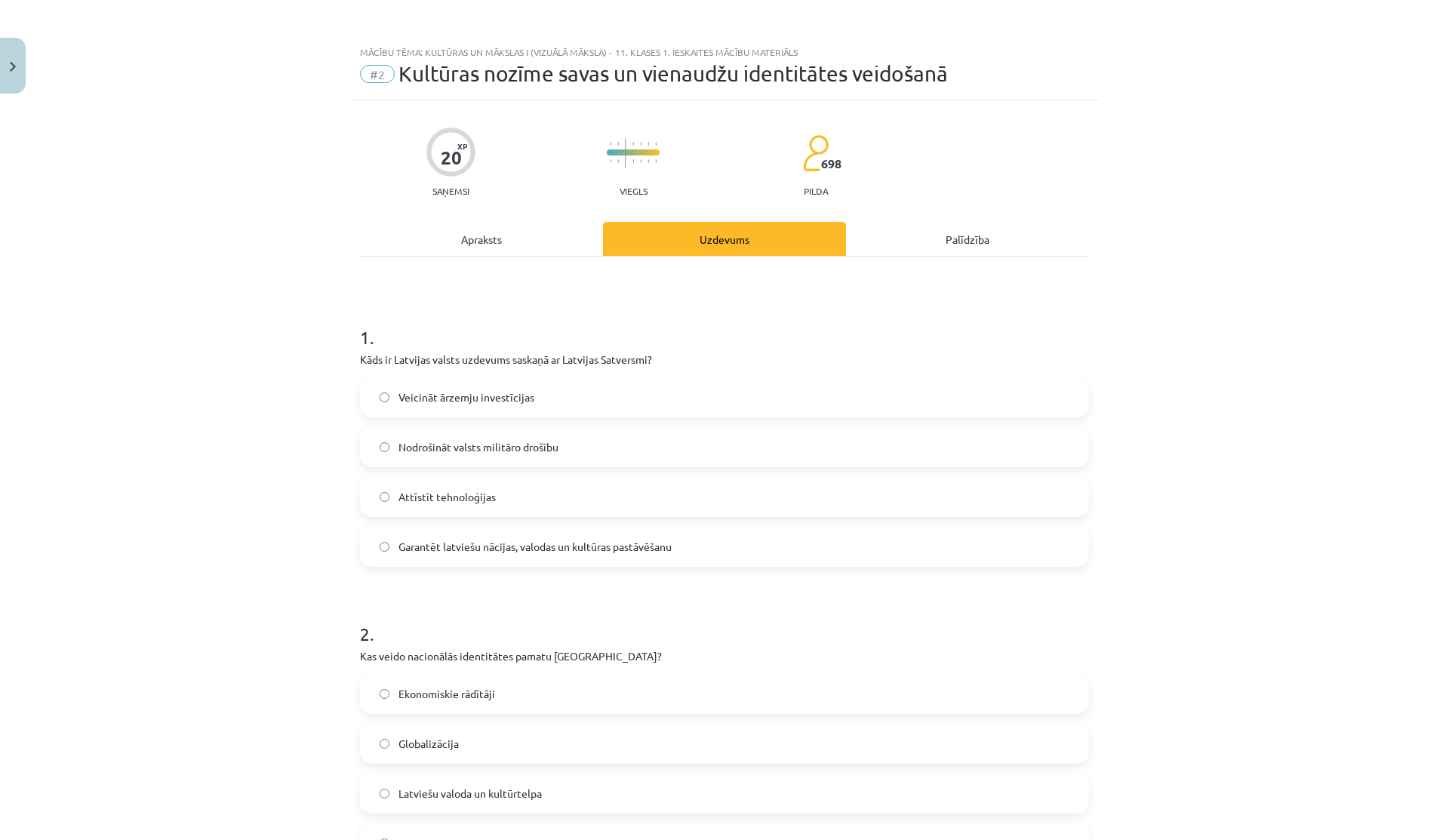
click at [530, 246] on div "Apraksts" at bounding box center [482, 238] width 243 height 34
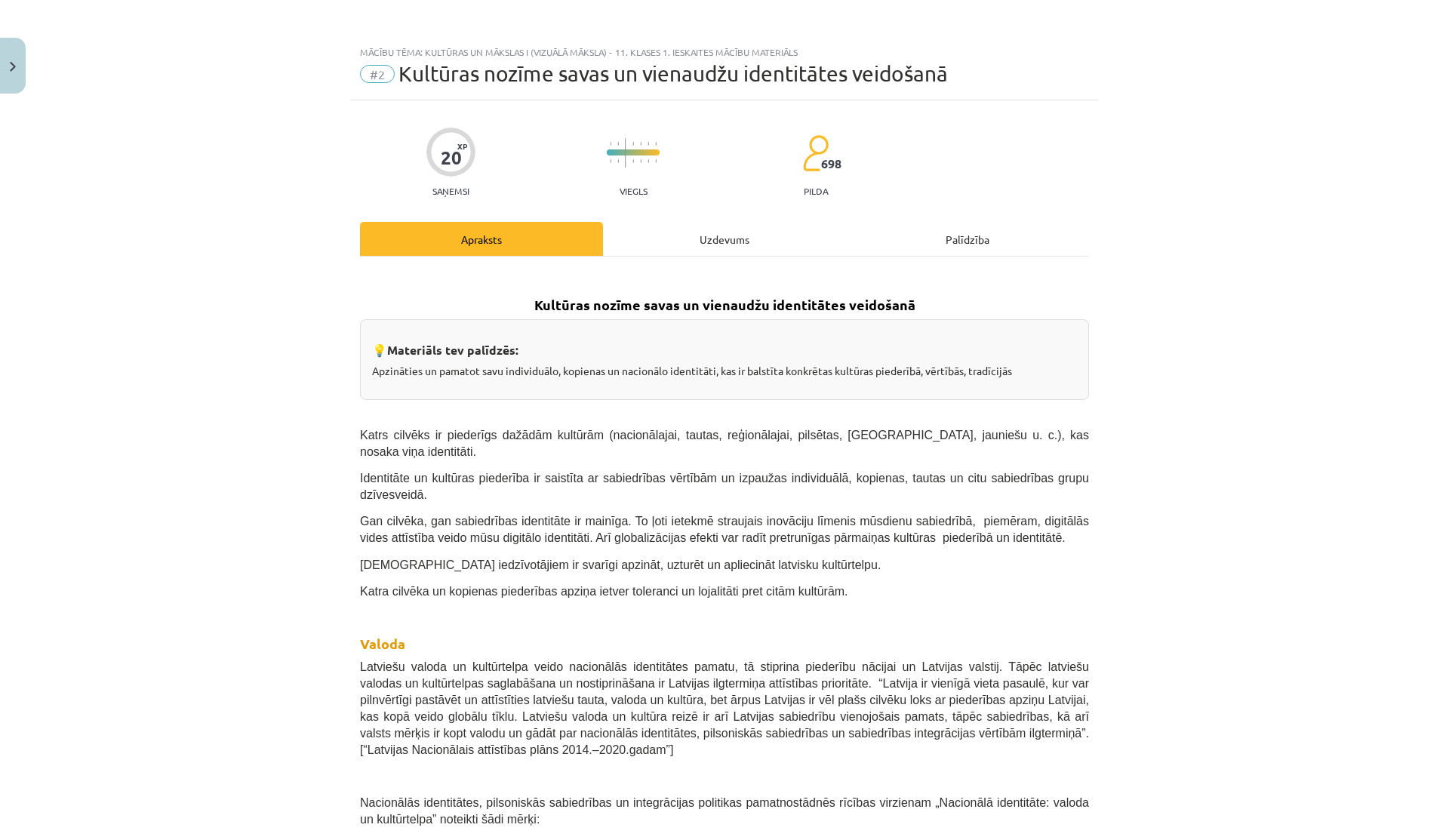
click at [712, 233] on div "Uzdevums" at bounding box center [724, 238] width 243 height 34
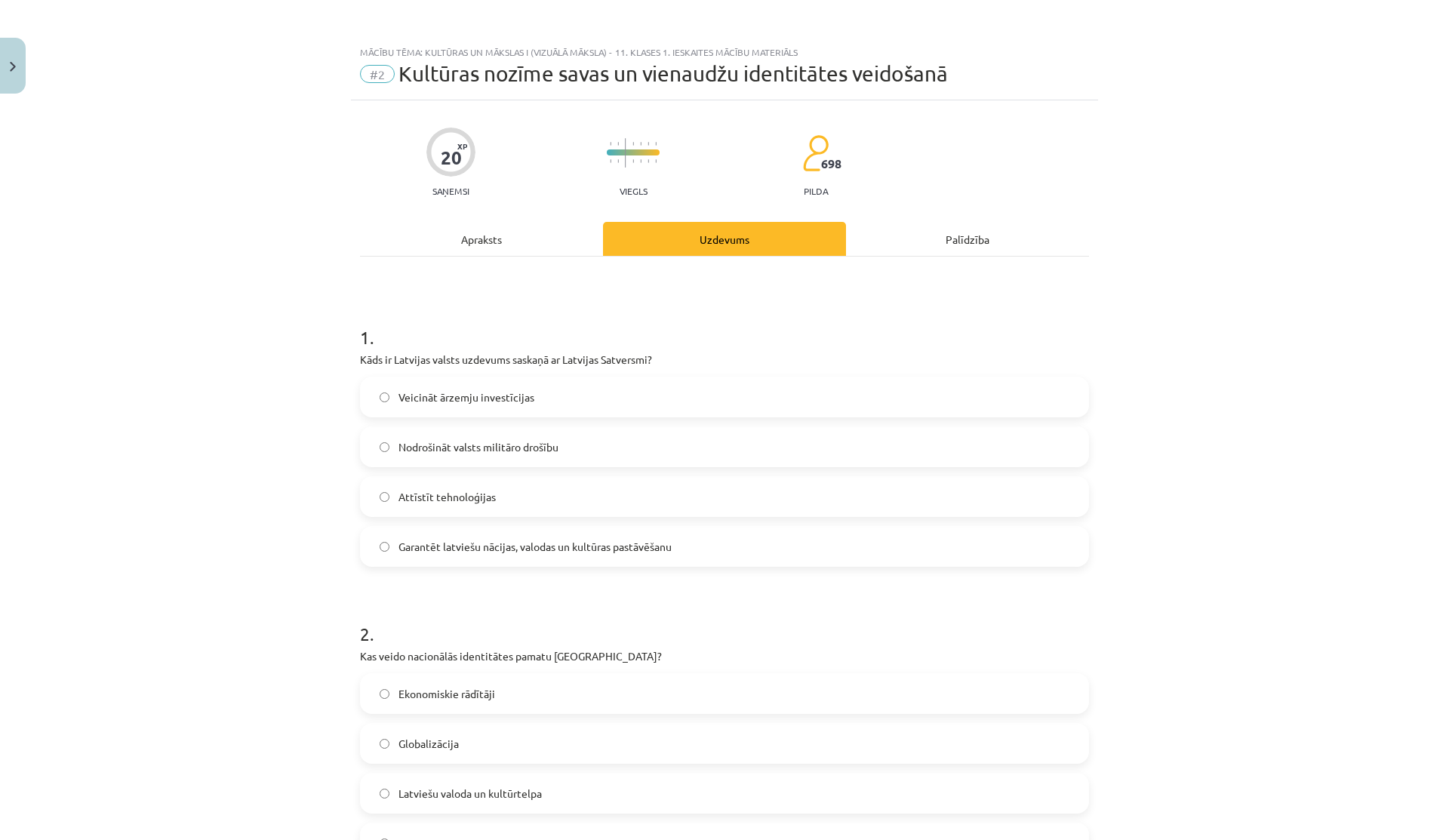
click at [490, 245] on div "Apraksts" at bounding box center [482, 238] width 243 height 34
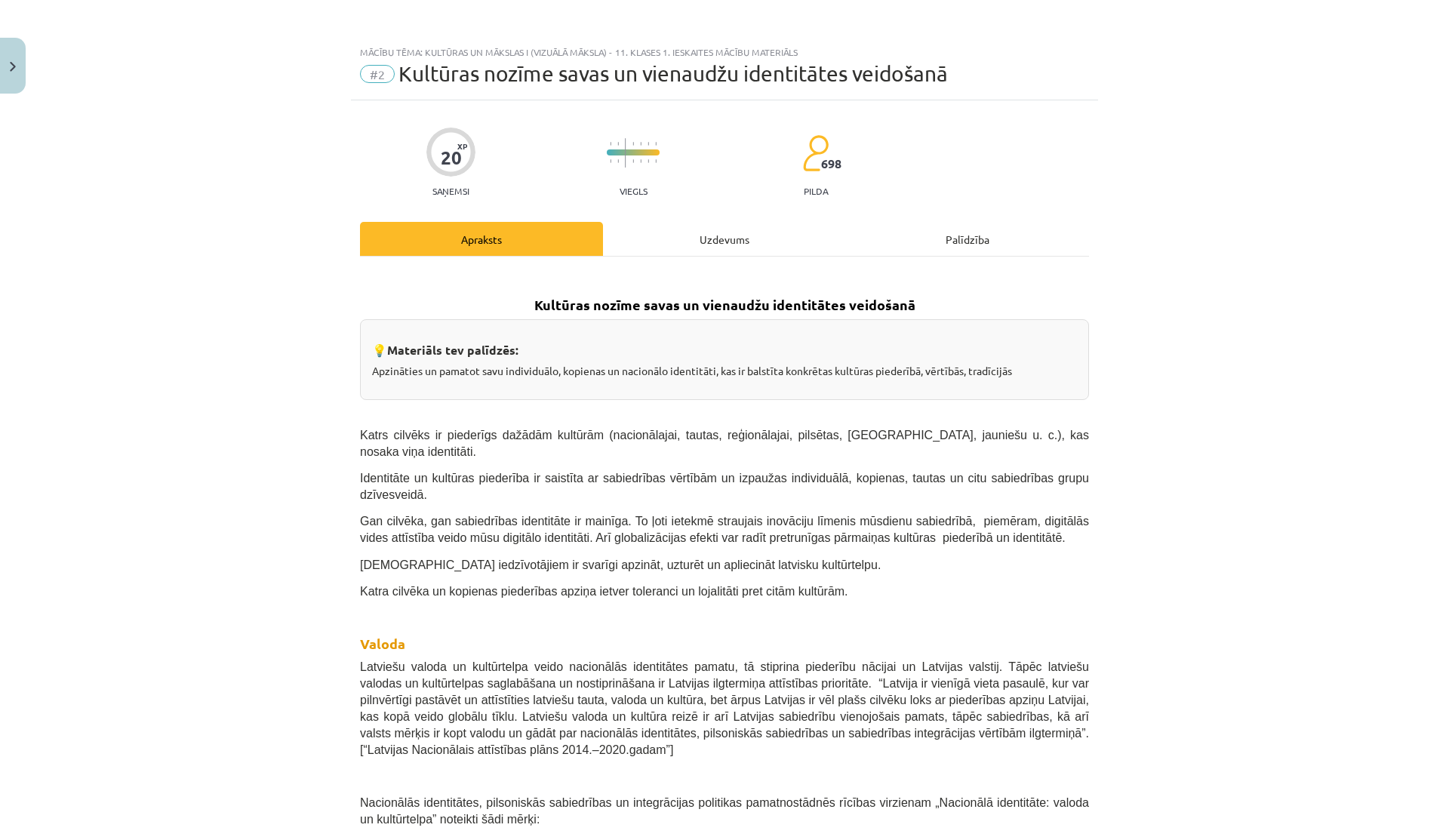
click at [691, 239] on div "Uzdevums" at bounding box center [724, 238] width 243 height 34
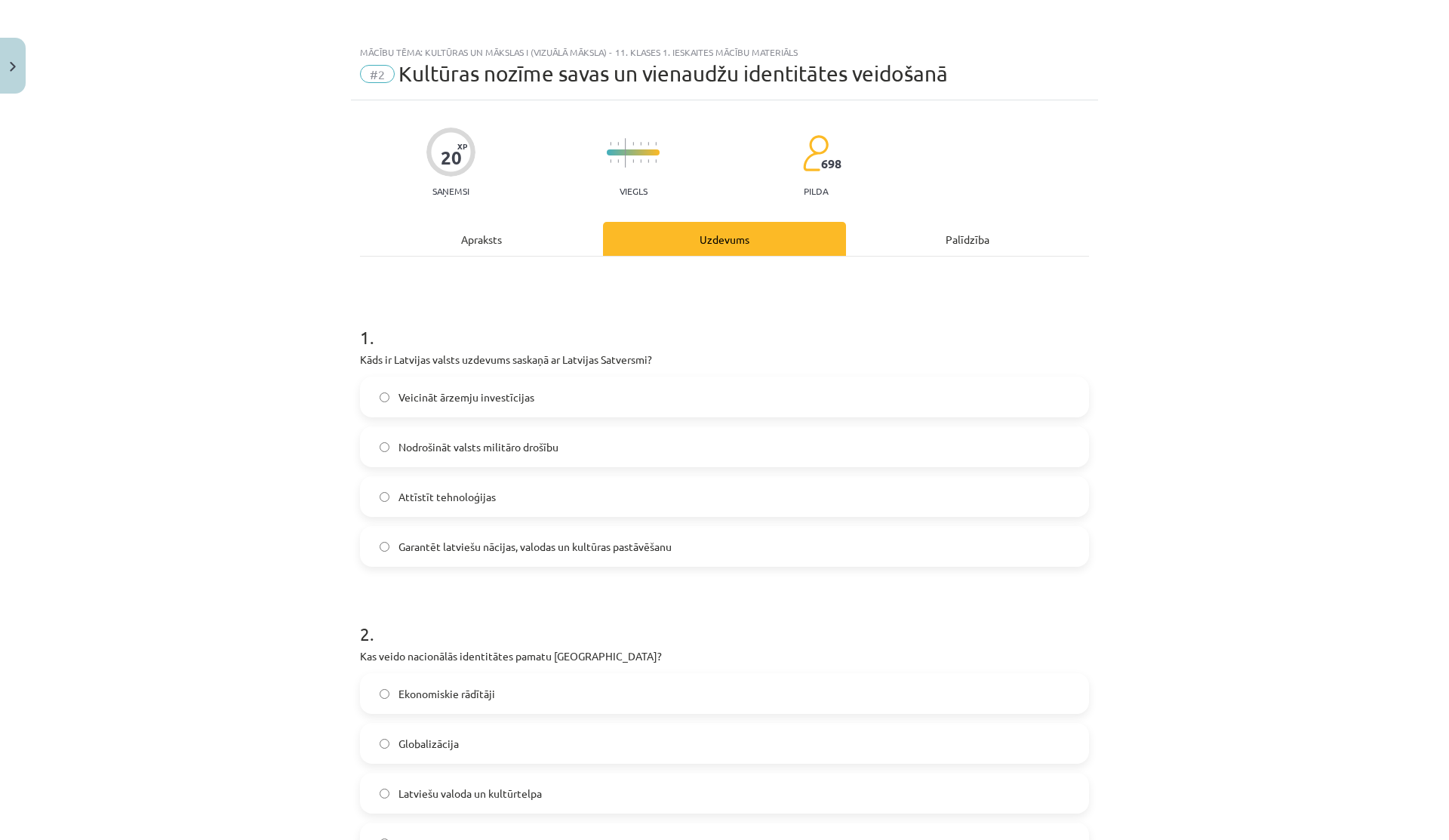
scroll to position [791, 0]
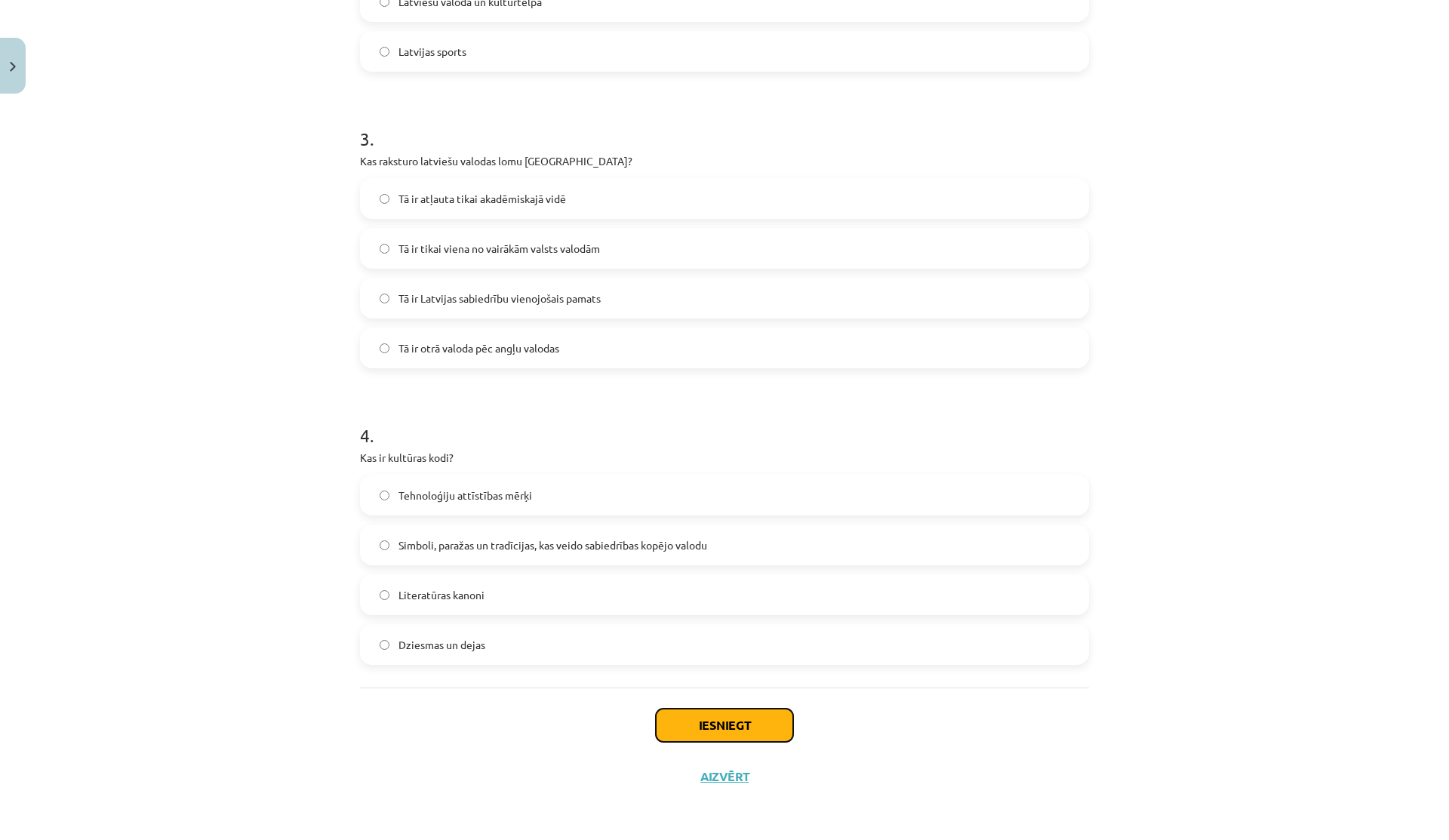
click at [686, 725] on button "Iesniegt" at bounding box center [724, 725] width 137 height 33
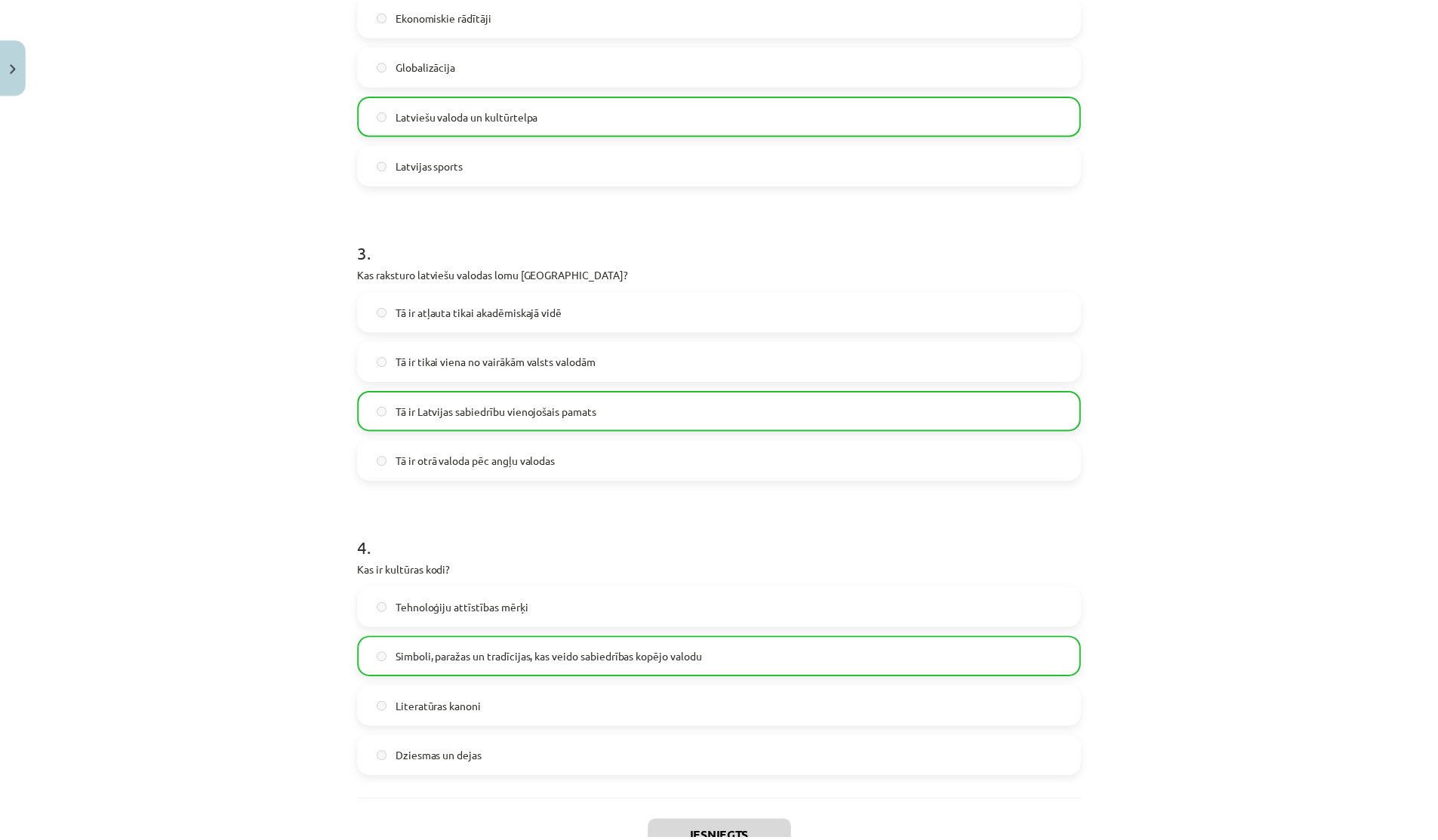
scroll to position [839, 0]
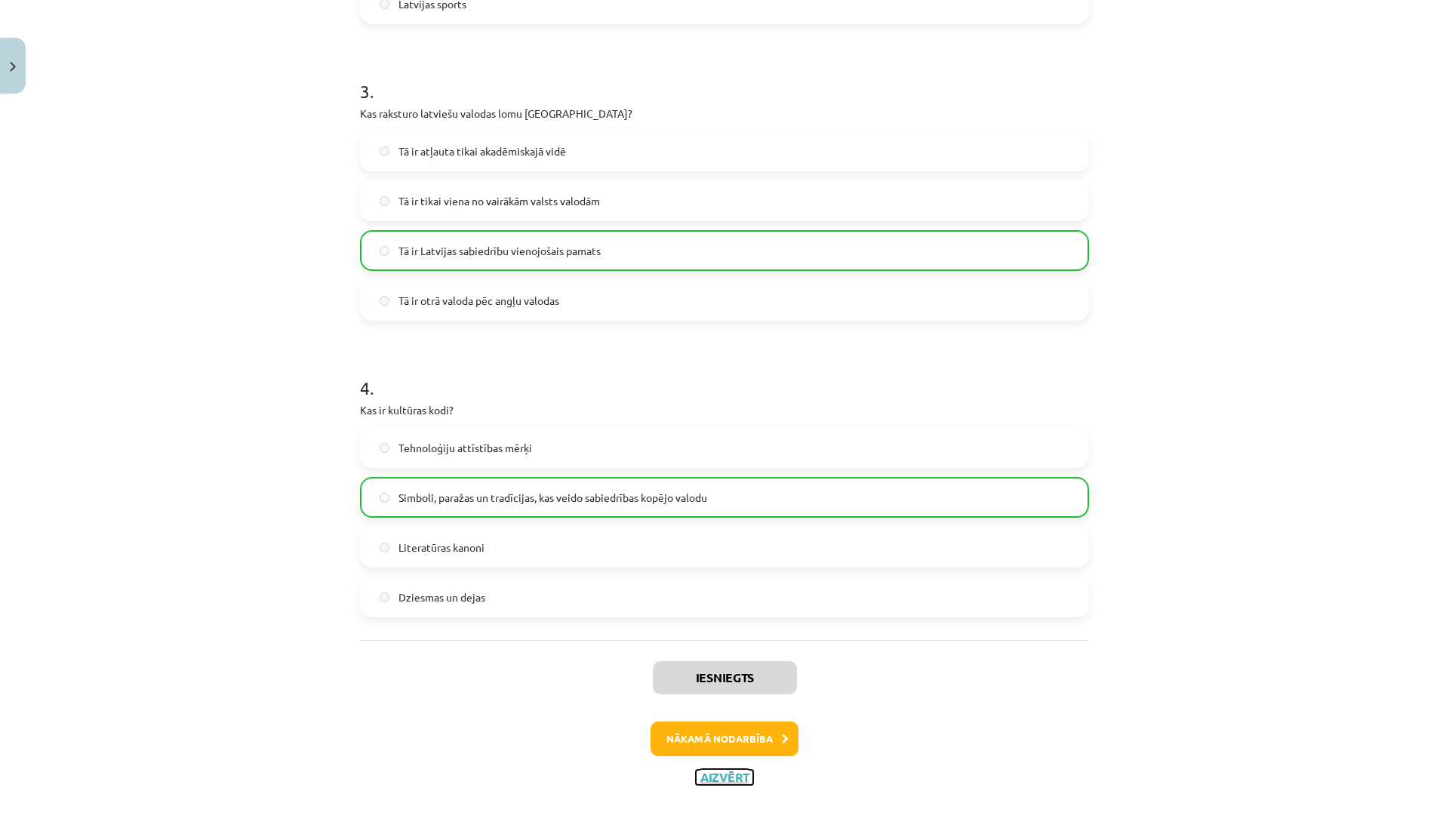
click at [727, 779] on button "Aizvērt" at bounding box center [724, 776] width 58 height 15
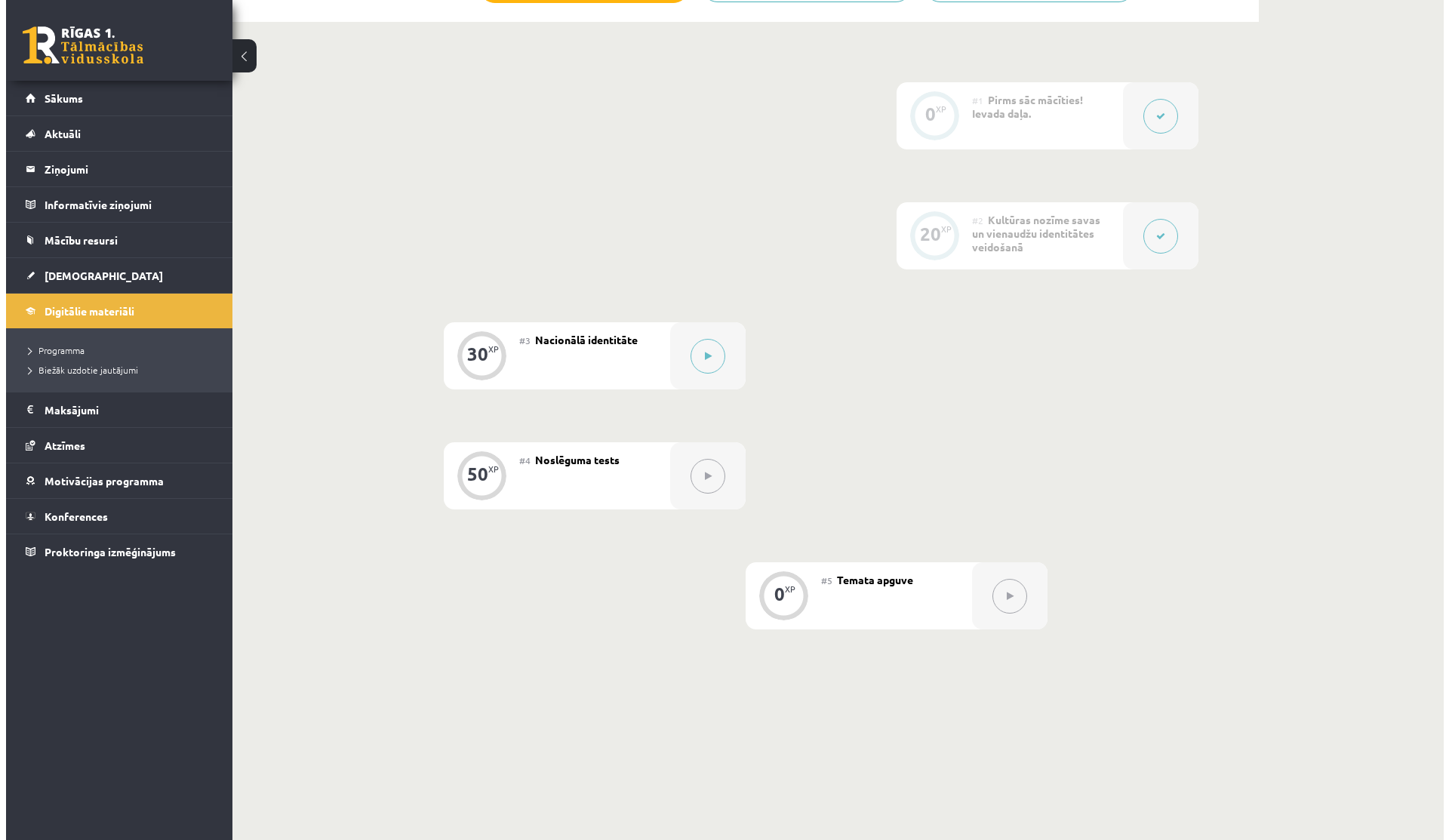
scroll to position [283, 0]
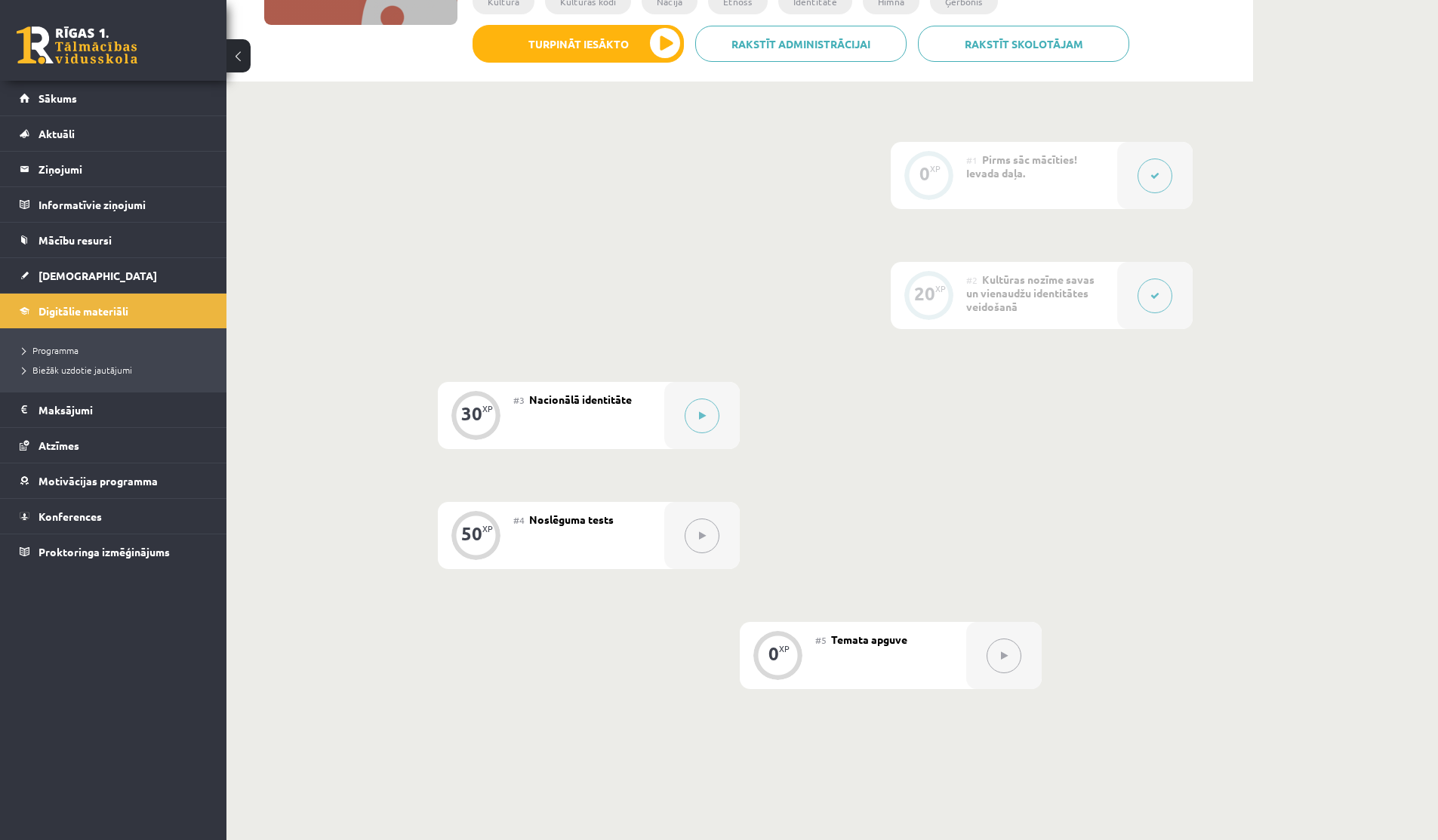
click at [1146, 293] on button at bounding box center [1154, 296] width 35 height 35
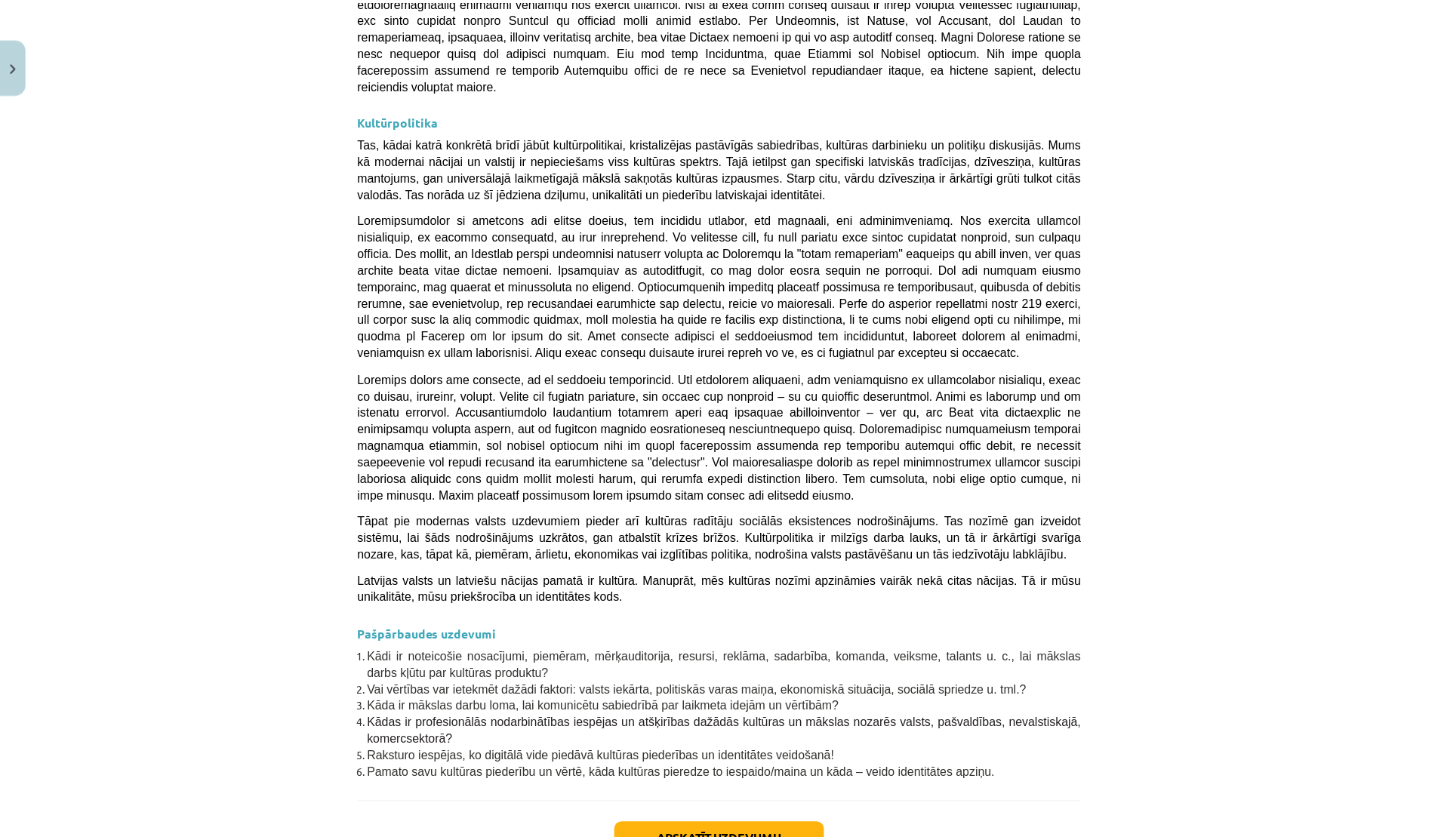
scroll to position [3674, 0]
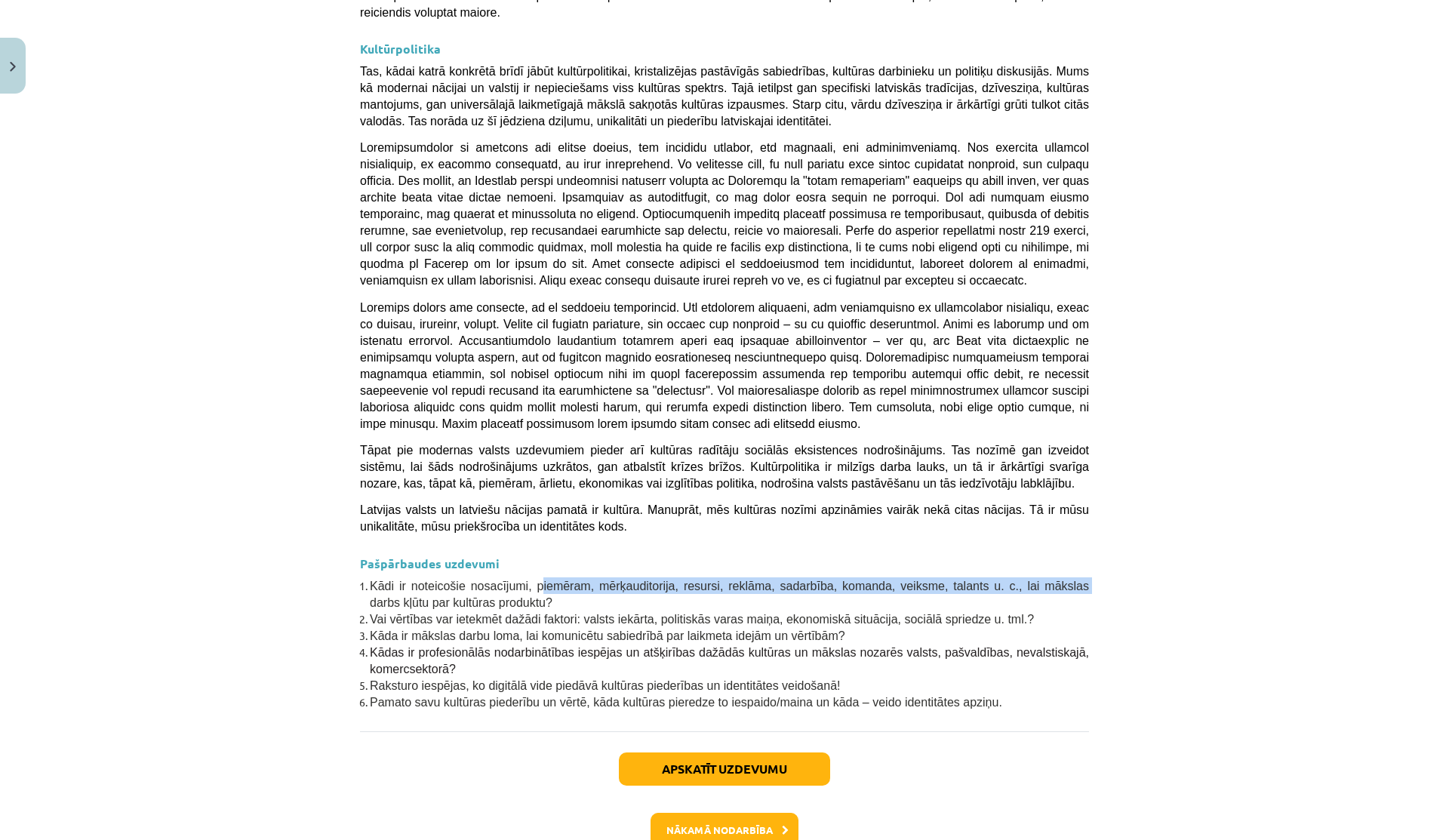
drag, startPoint x: 366, startPoint y: 515, endPoint x: 539, endPoint y: 502, distance: 173.5
click at [539, 577] on li "Kādi ir noteicošie nosacījumi, piemēram, mērķauditorija, resursi, reklāma, sada…" at bounding box center [729, 594] width 719 height 33
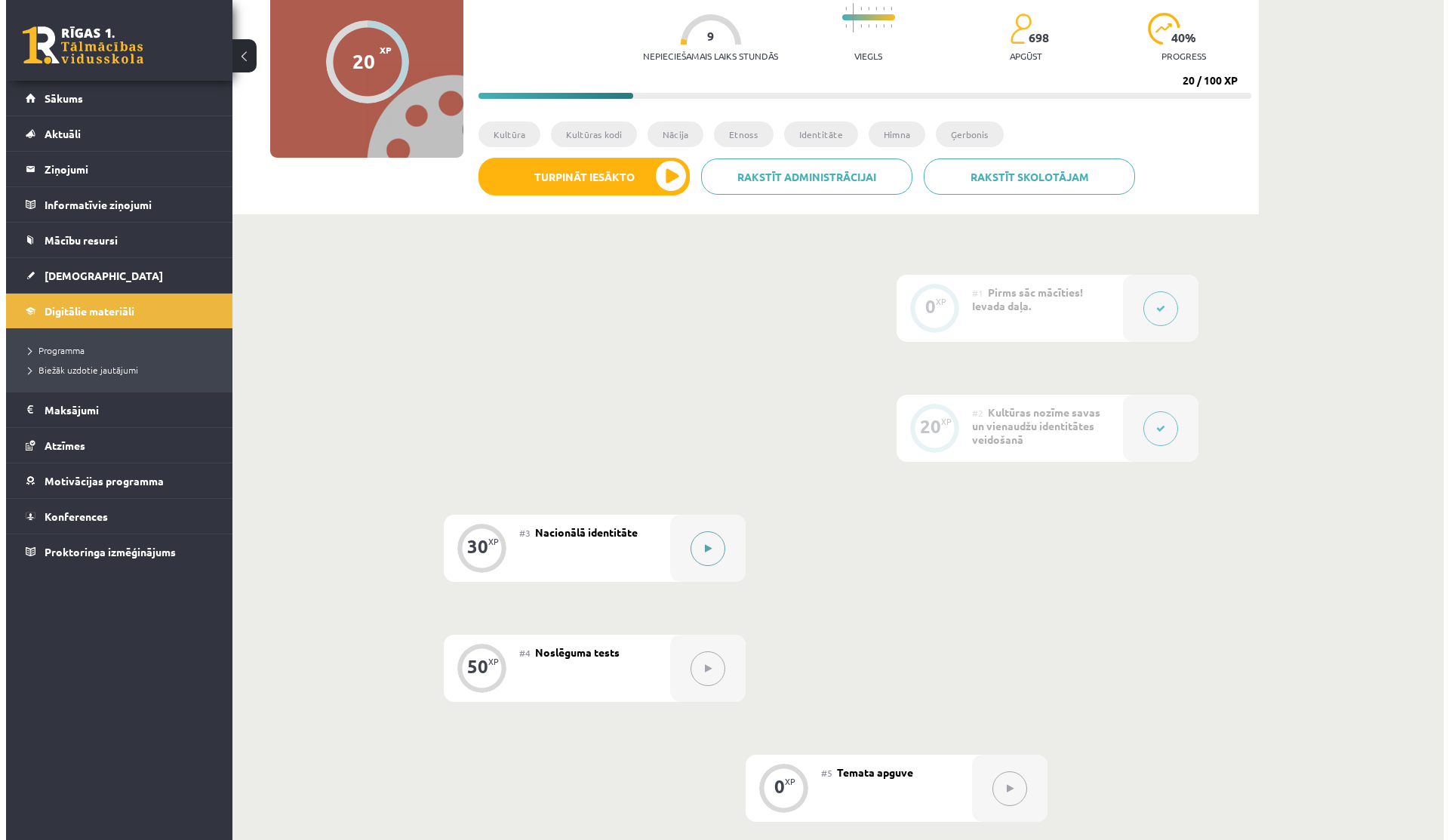
scroll to position [0, 0]
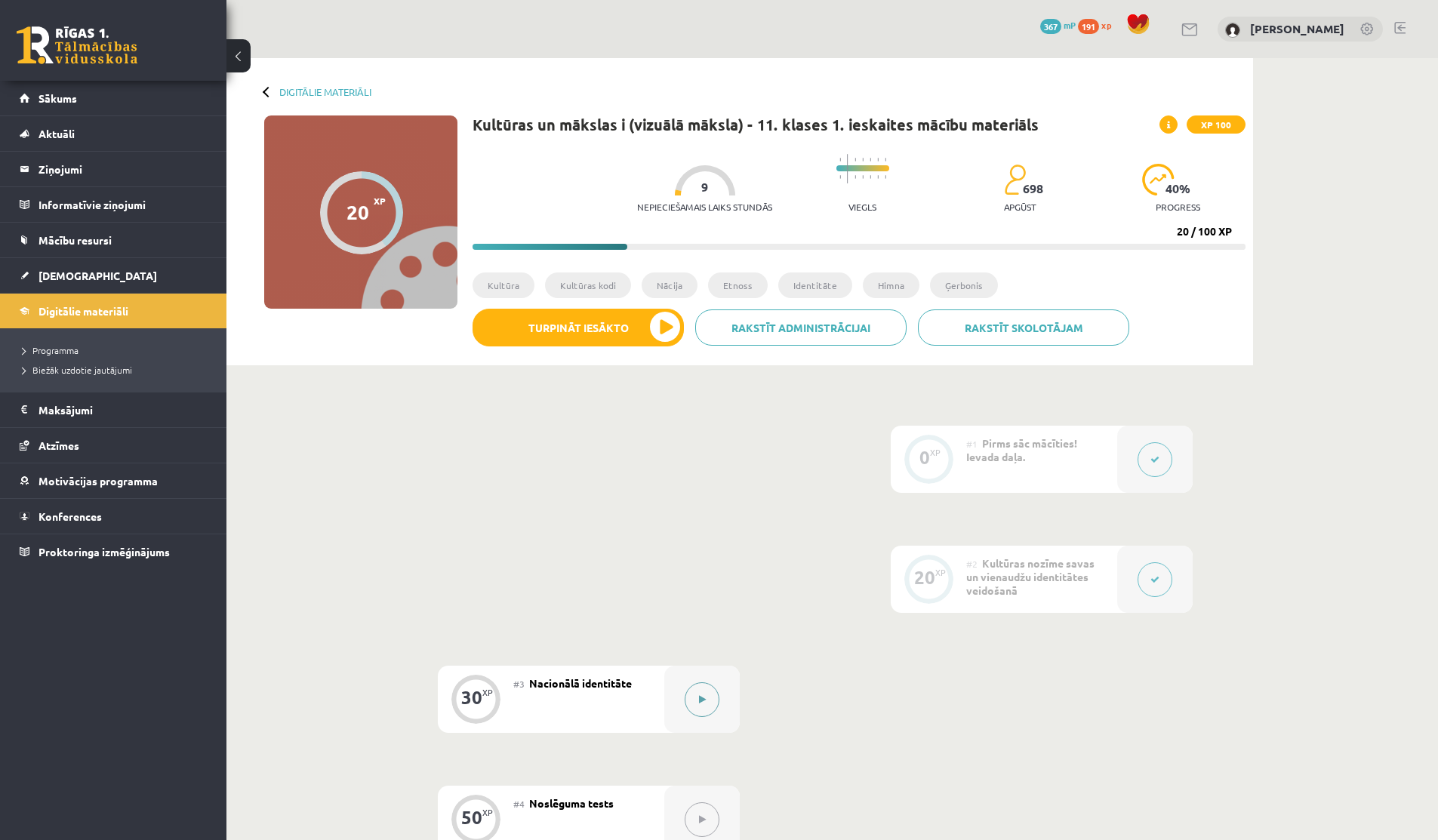
click at [707, 706] on button at bounding box center [702, 700] width 35 height 35
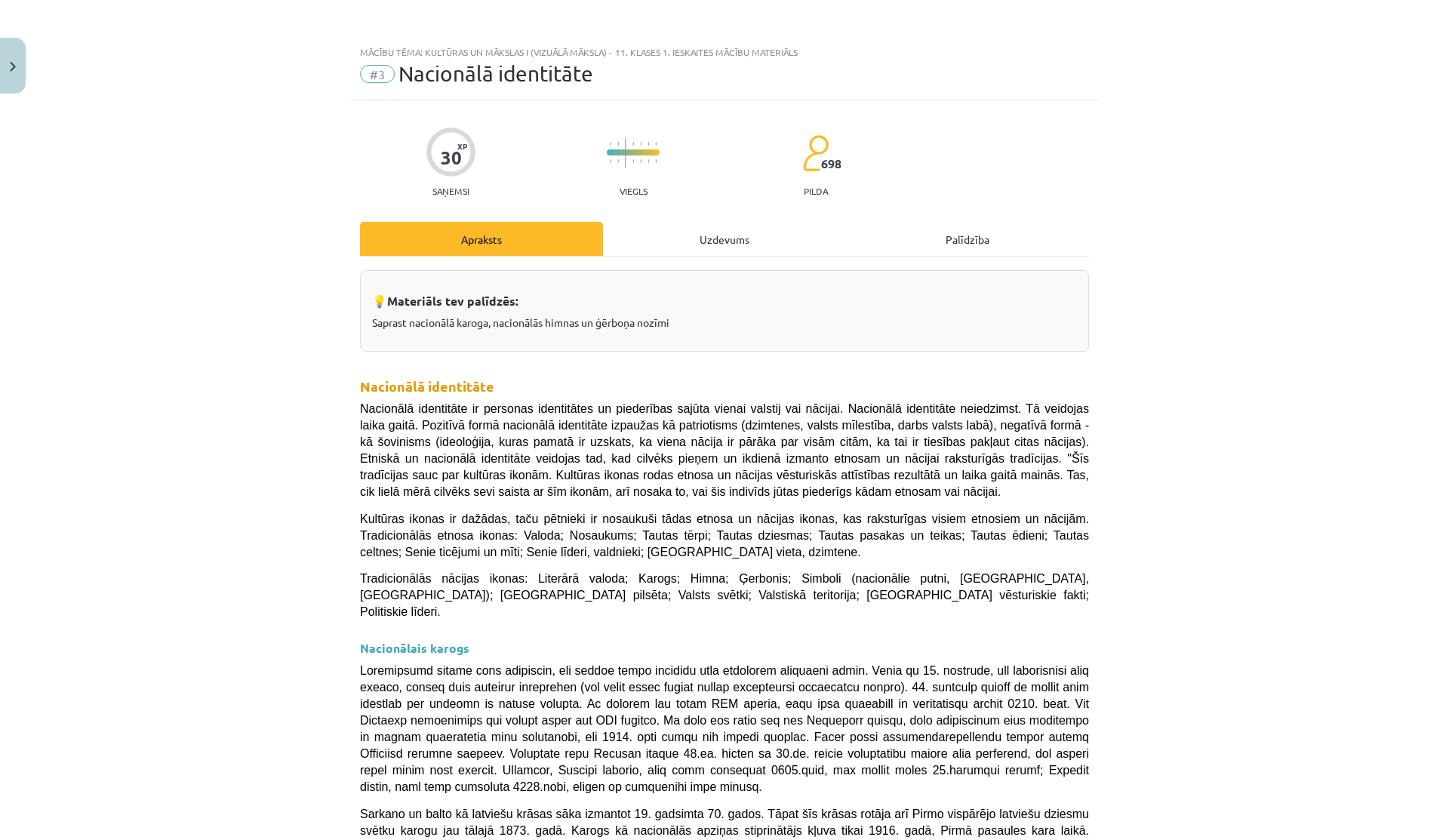
click at [704, 245] on div "Uzdevums" at bounding box center [724, 238] width 243 height 34
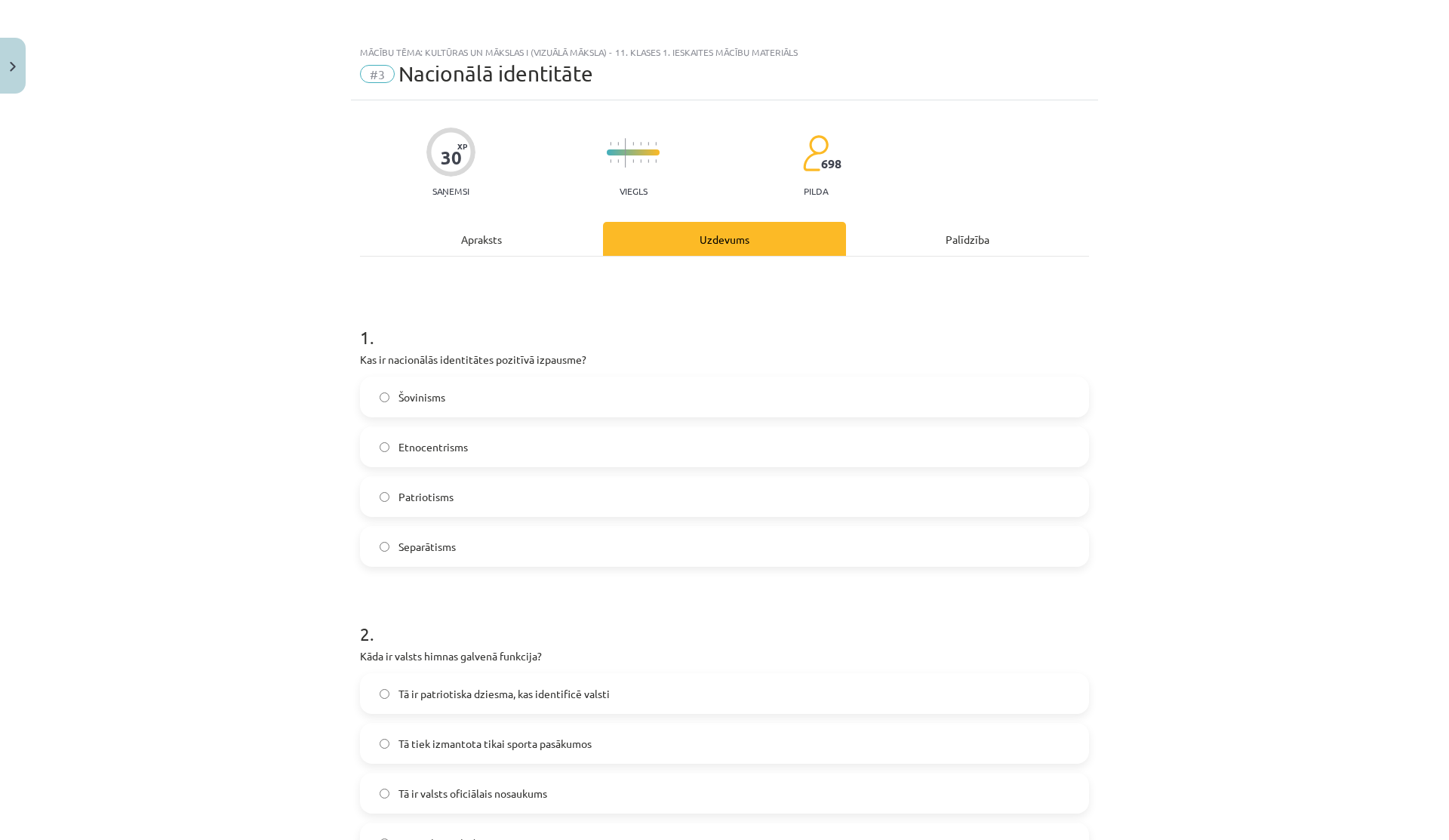
scroll to position [38, 0]
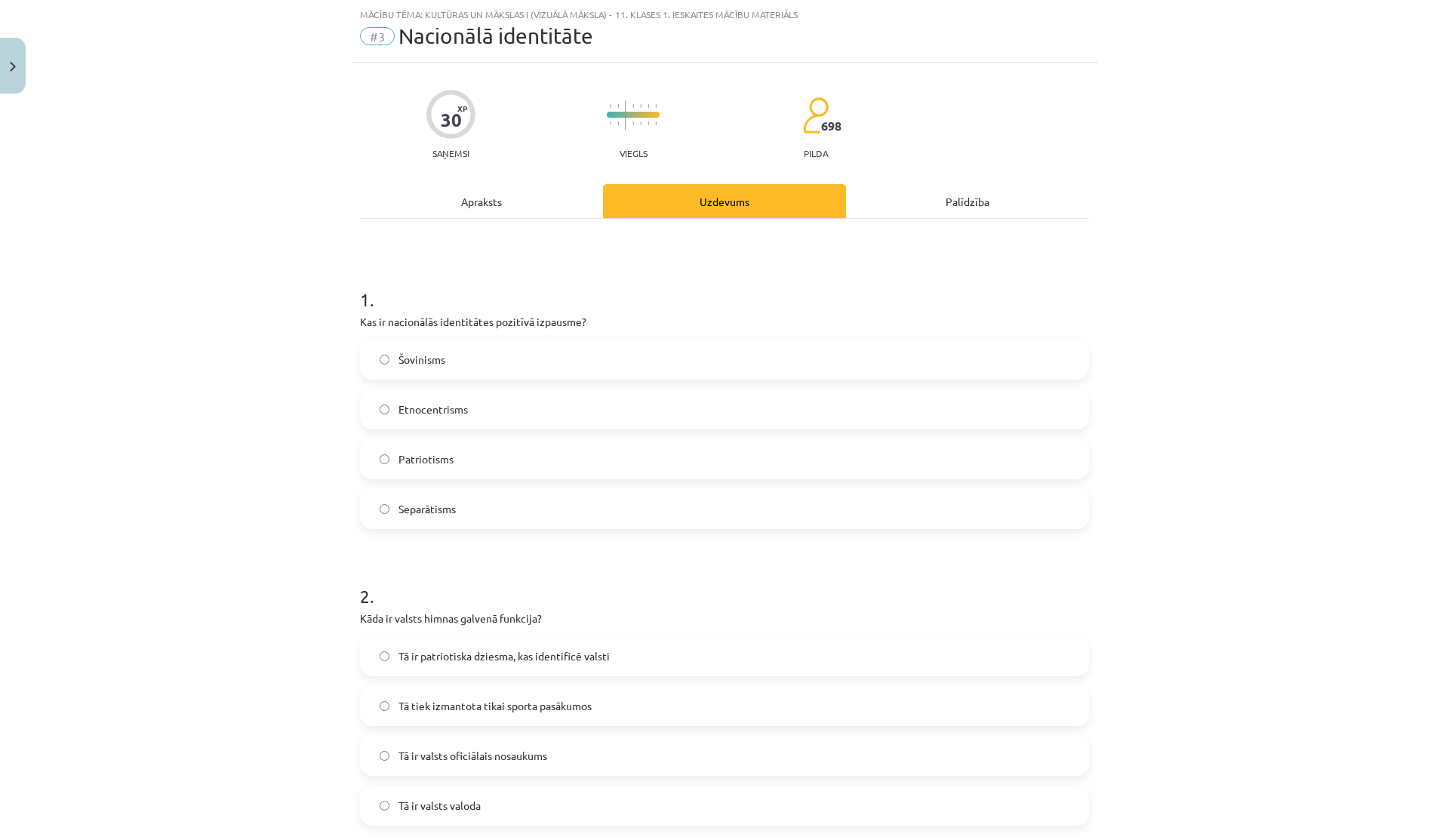
click at [485, 203] on div "Apraksts" at bounding box center [482, 201] width 243 height 34
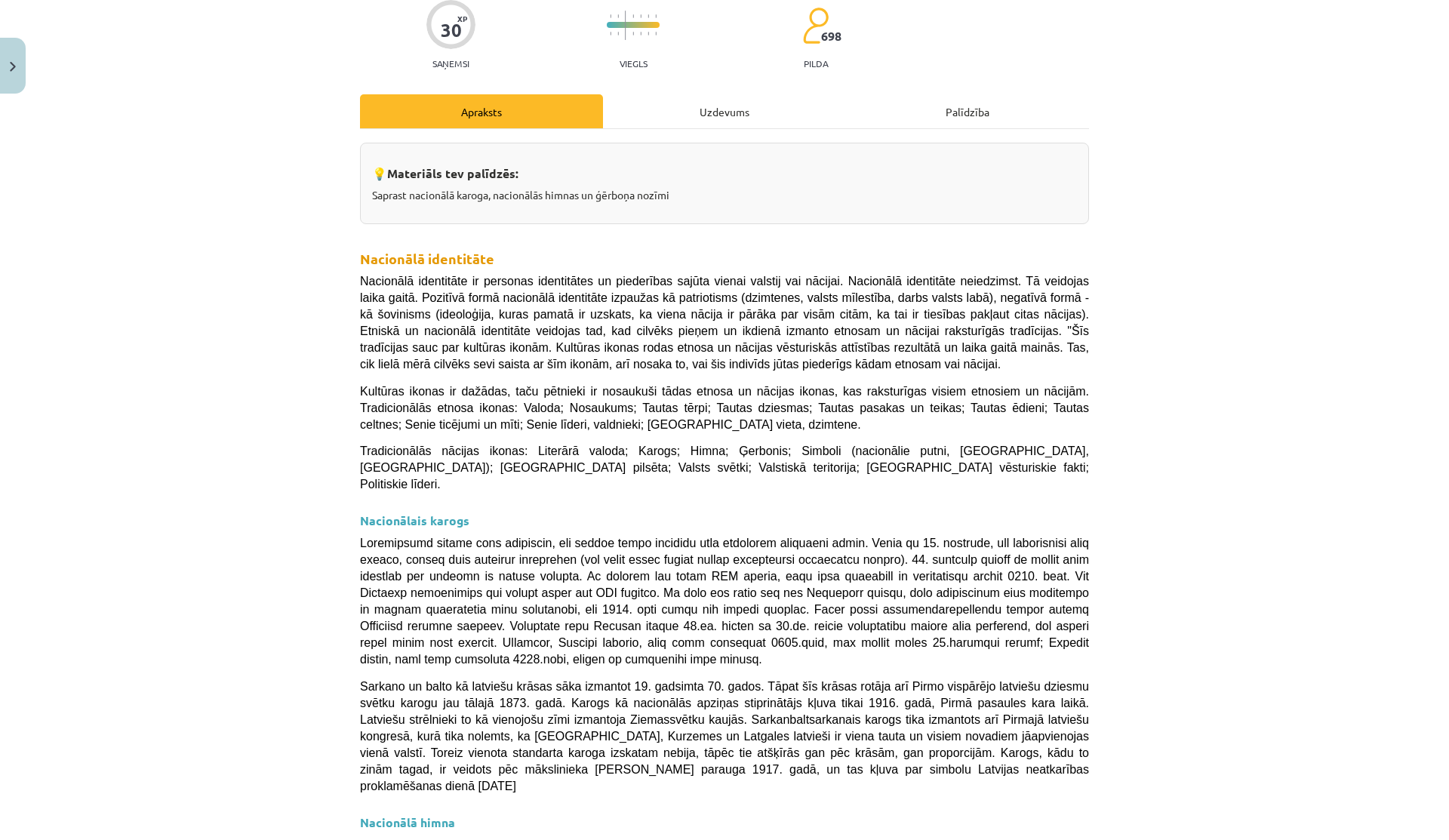
scroll to position [128, 0]
click at [693, 111] on div "Uzdevums" at bounding box center [724, 110] width 243 height 34
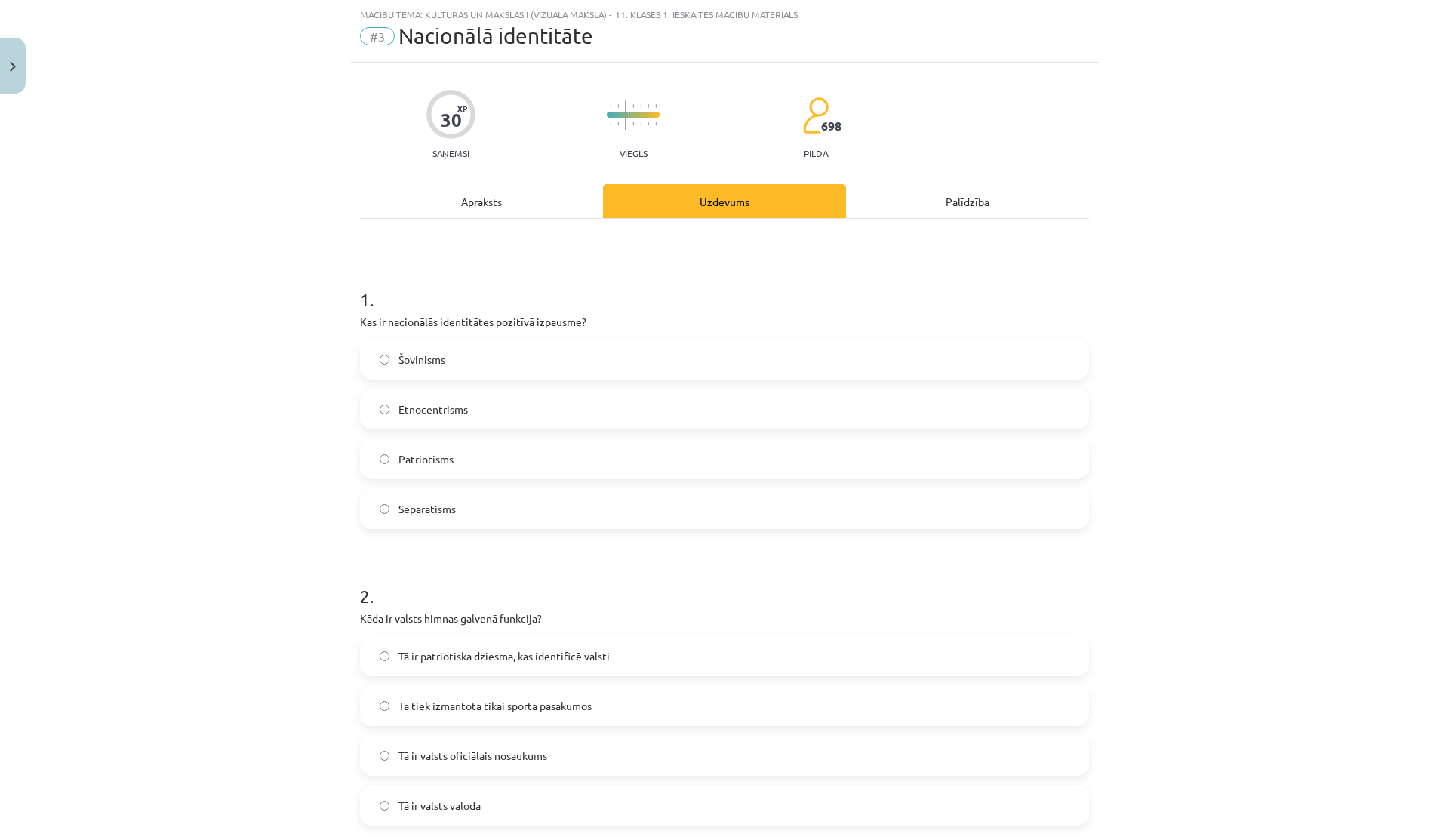
scroll to position [38, 0]
click at [383, 454] on label "Patriotisms" at bounding box center [724, 458] width 726 height 38
click at [495, 200] on div "Apraksts" at bounding box center [482, 201] width 243 height 34
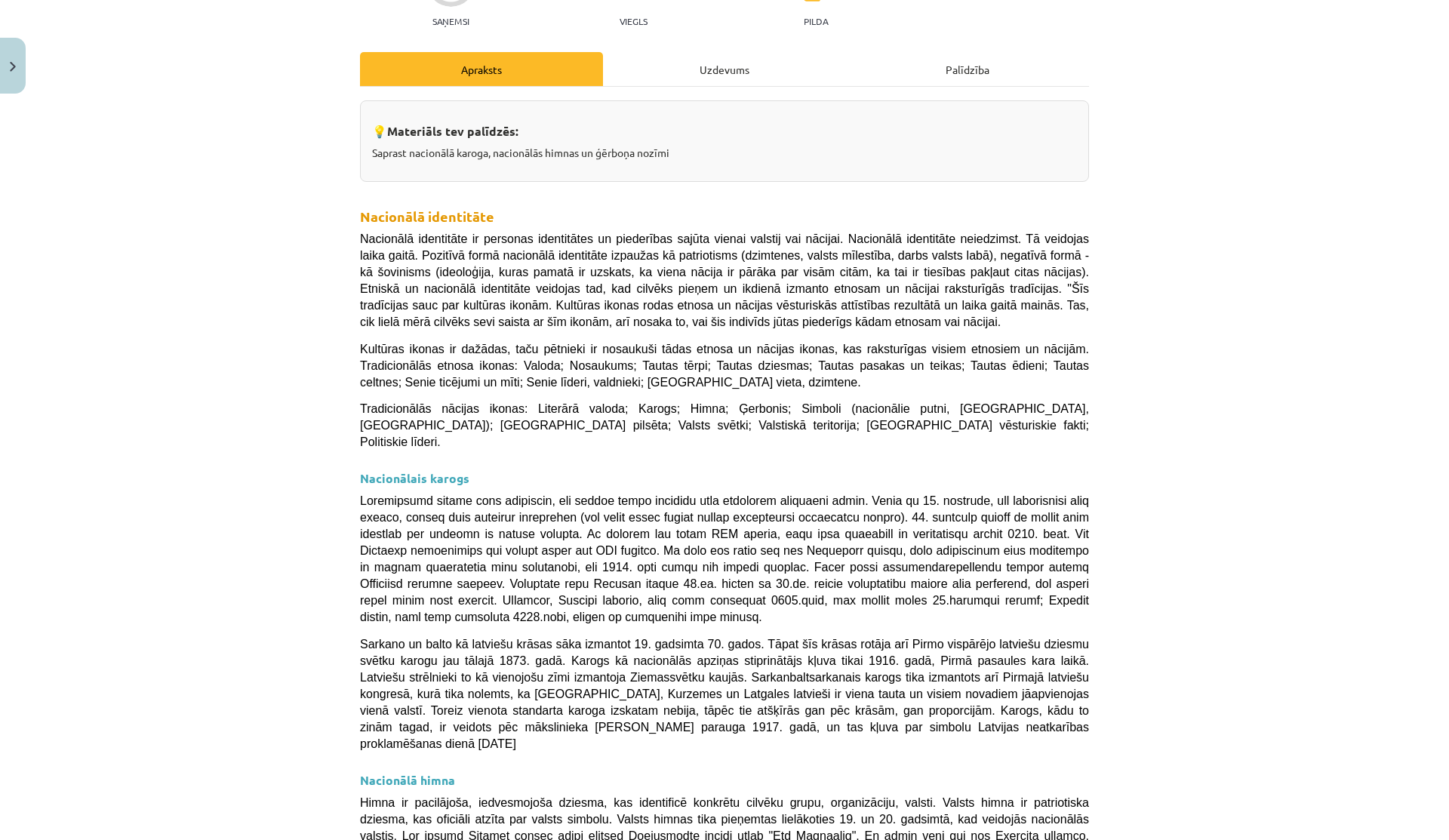
click at [692, 57] on div "Uzdevums" at bounding box center [724, 69] width 243 height 34
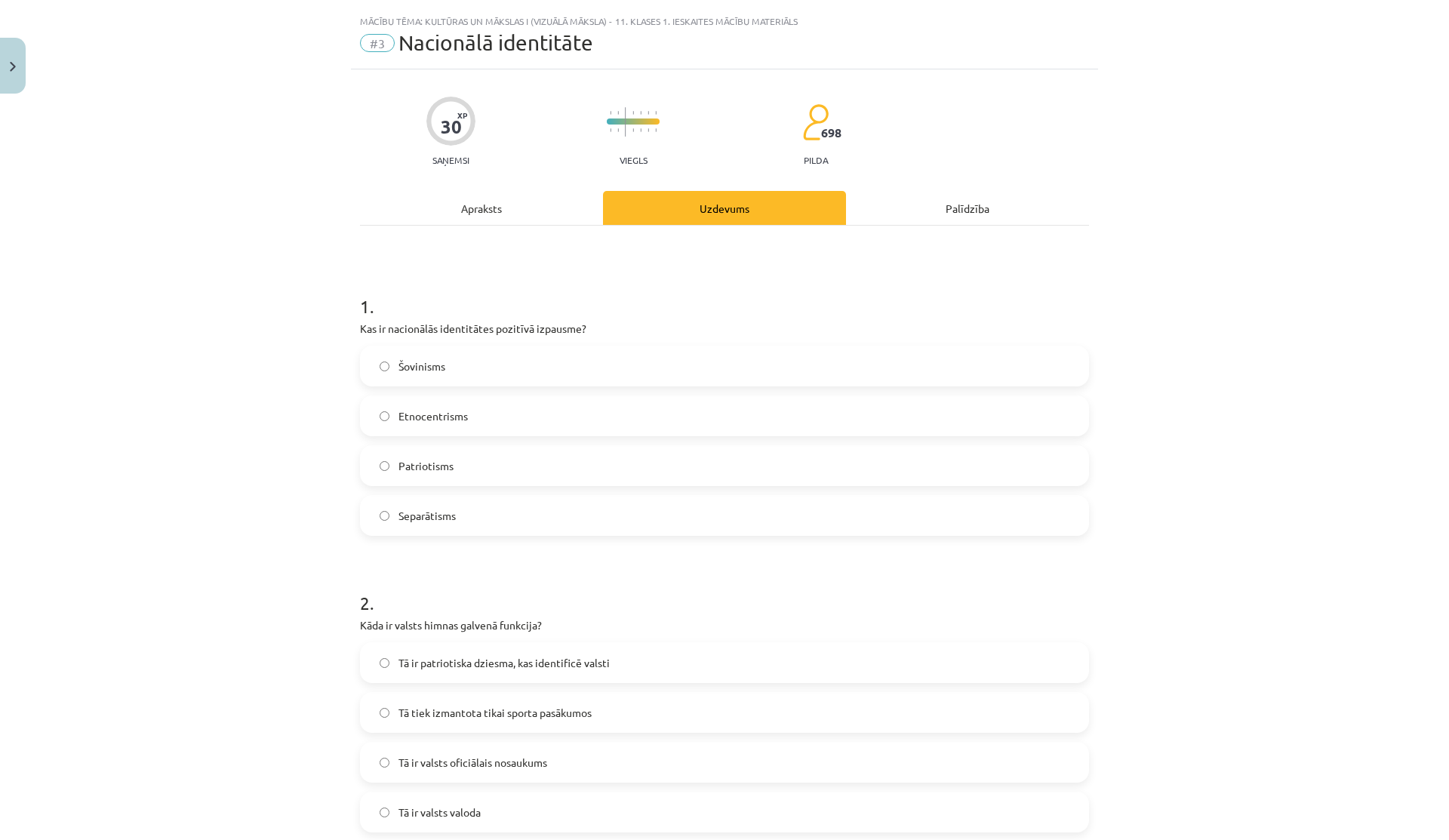
scroll to position [0, 0]
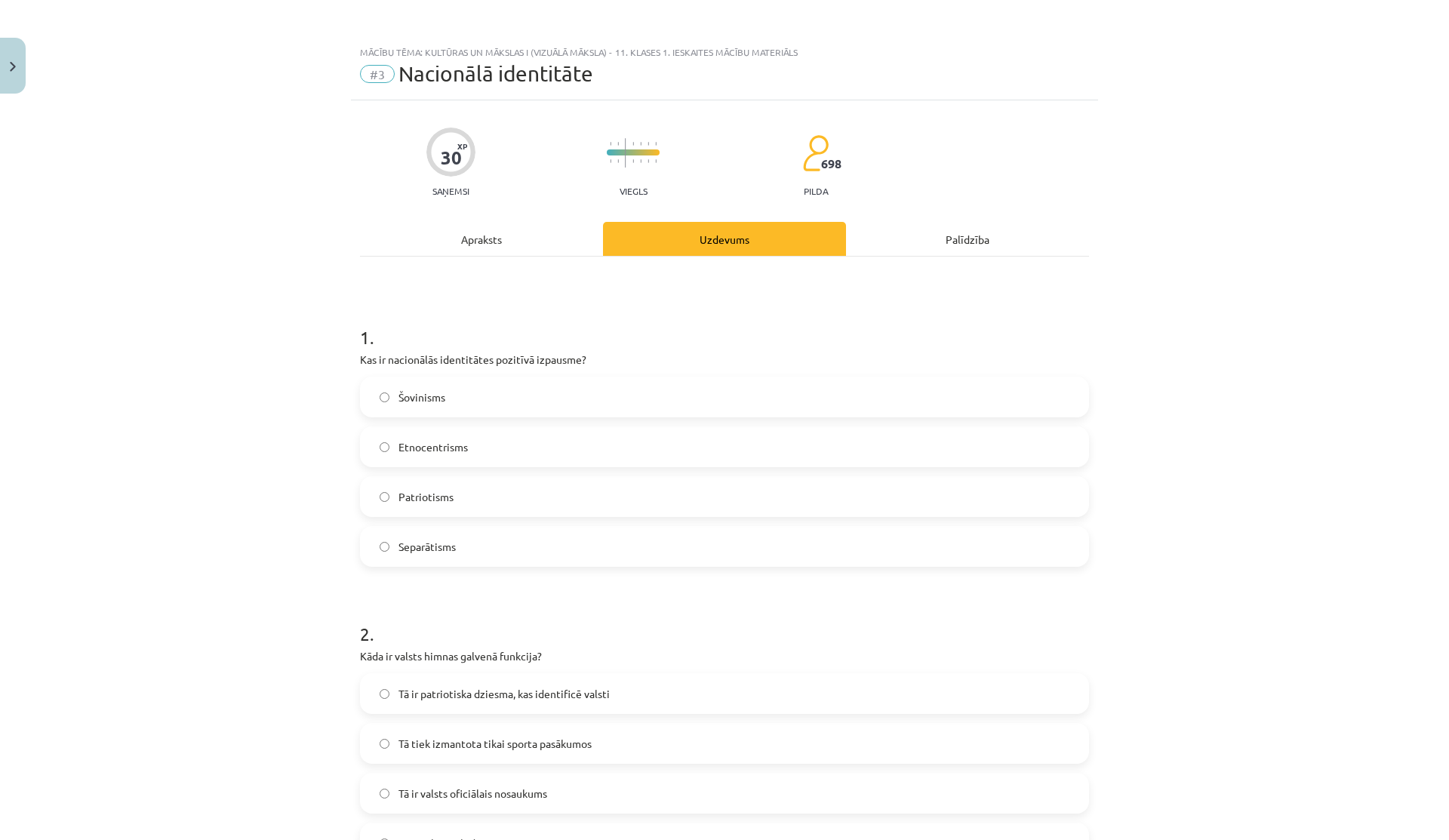
click at [502, 241] on div "Apraksts" at bounding box center [482, 238] width 243 height 34
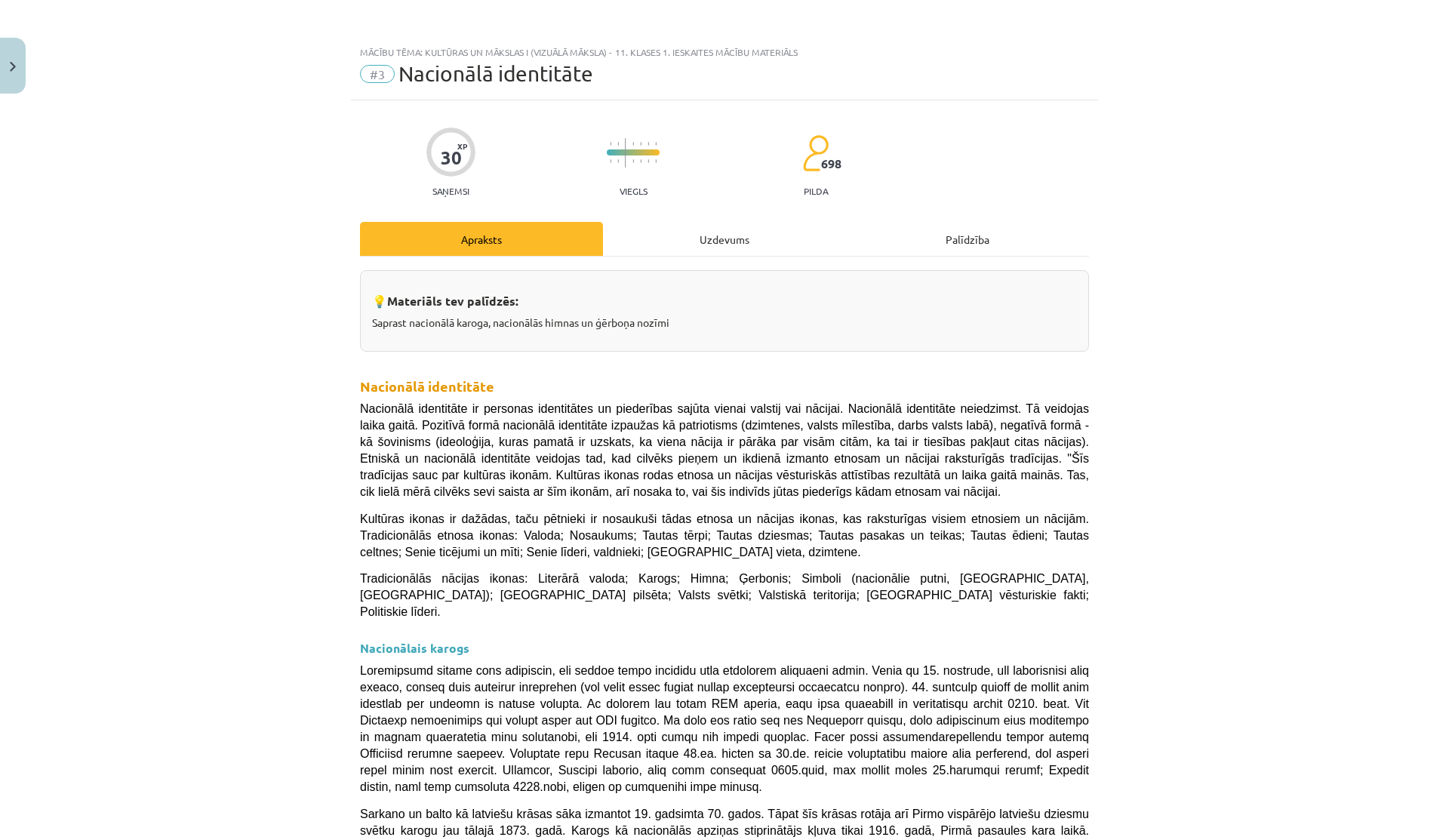
click at [671, 249] on div "Uzdevums" at bounding box center [724, 238] width 243 height 34
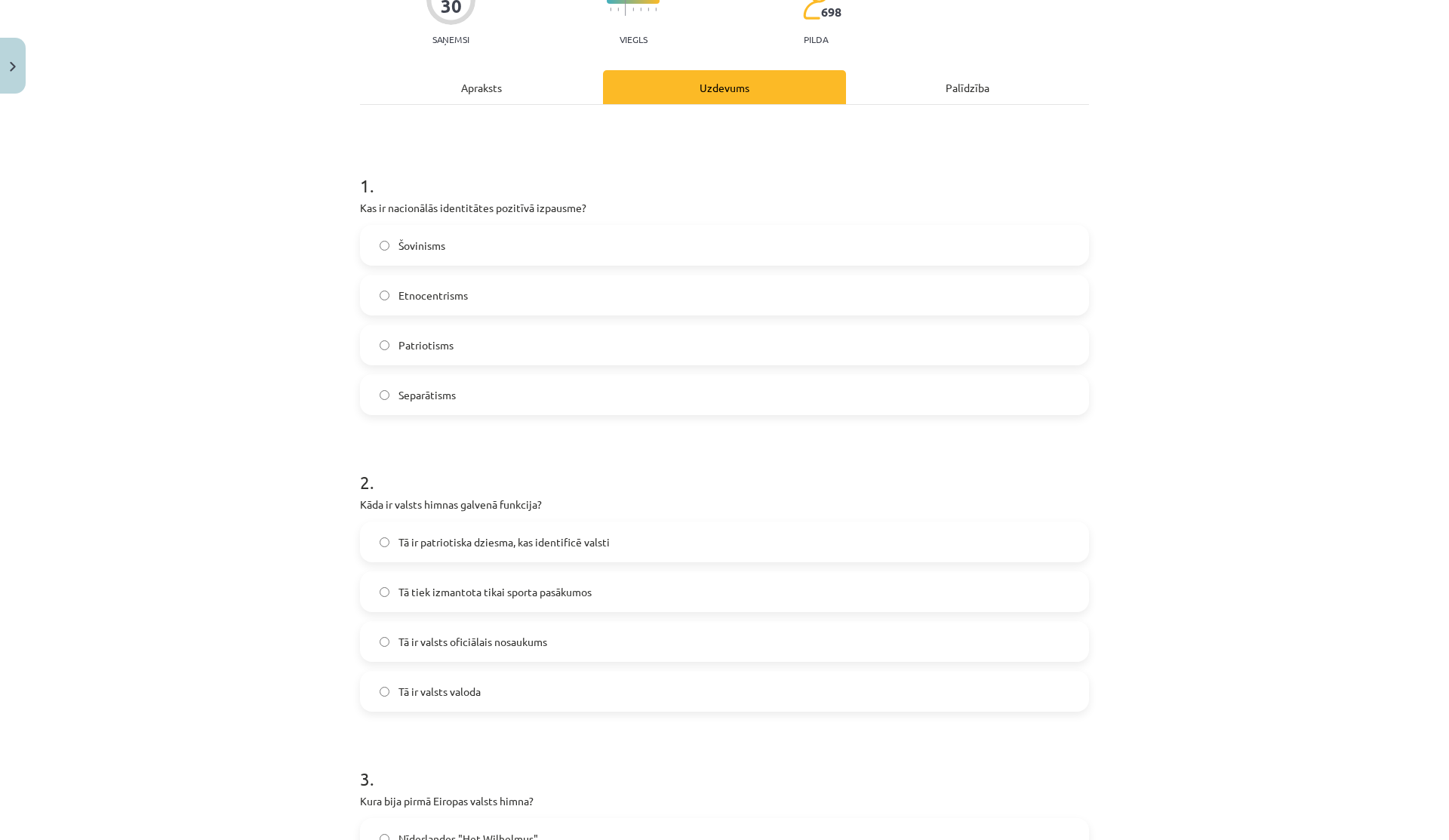
scroll to position [154, 0]
click at [478, 544] on span "Tā ir patriotiska dziesma, kas identificē valsti" at bounding box center [504, 541] width 211 height 16
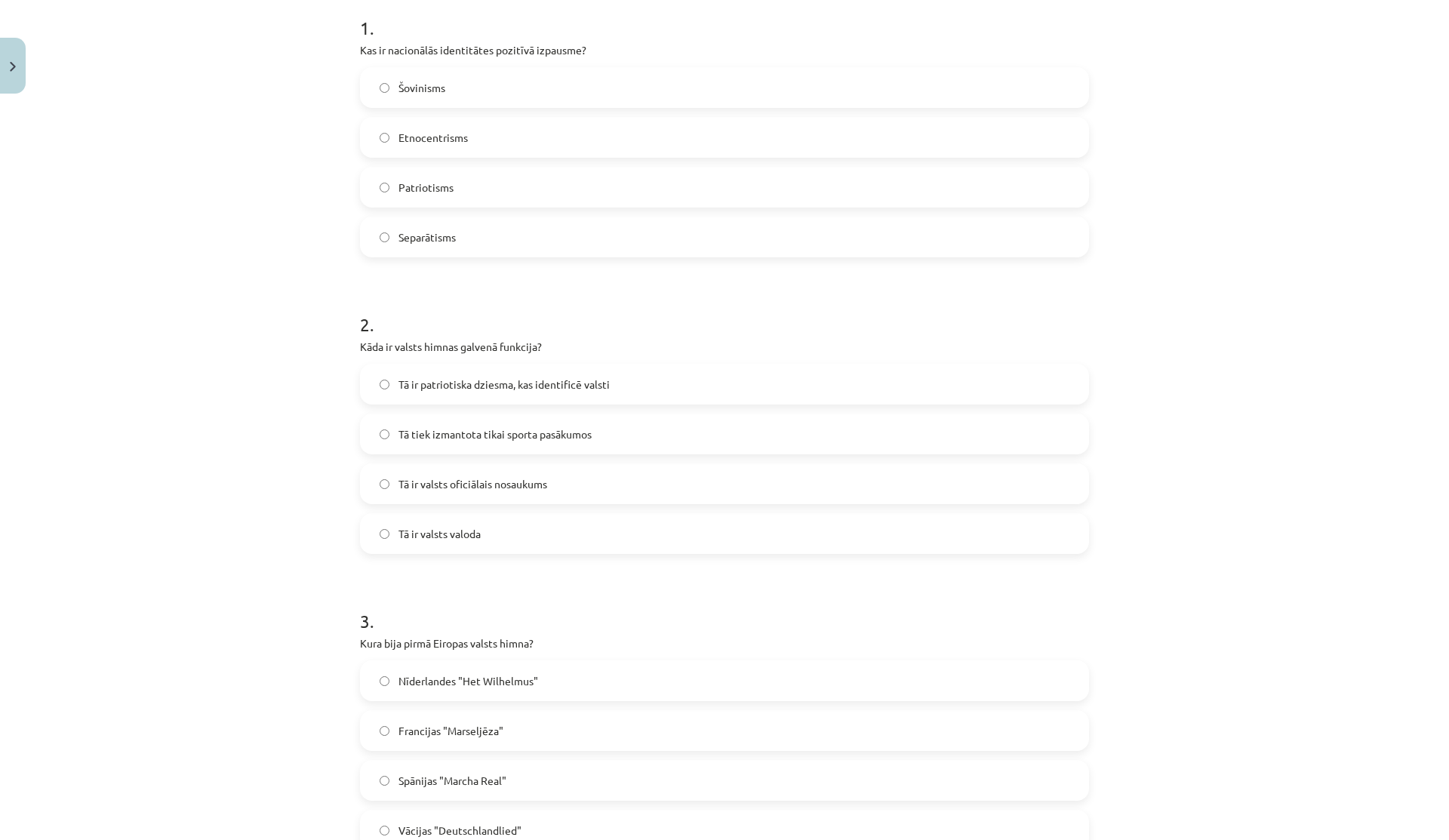
scroll to position [0, 0]
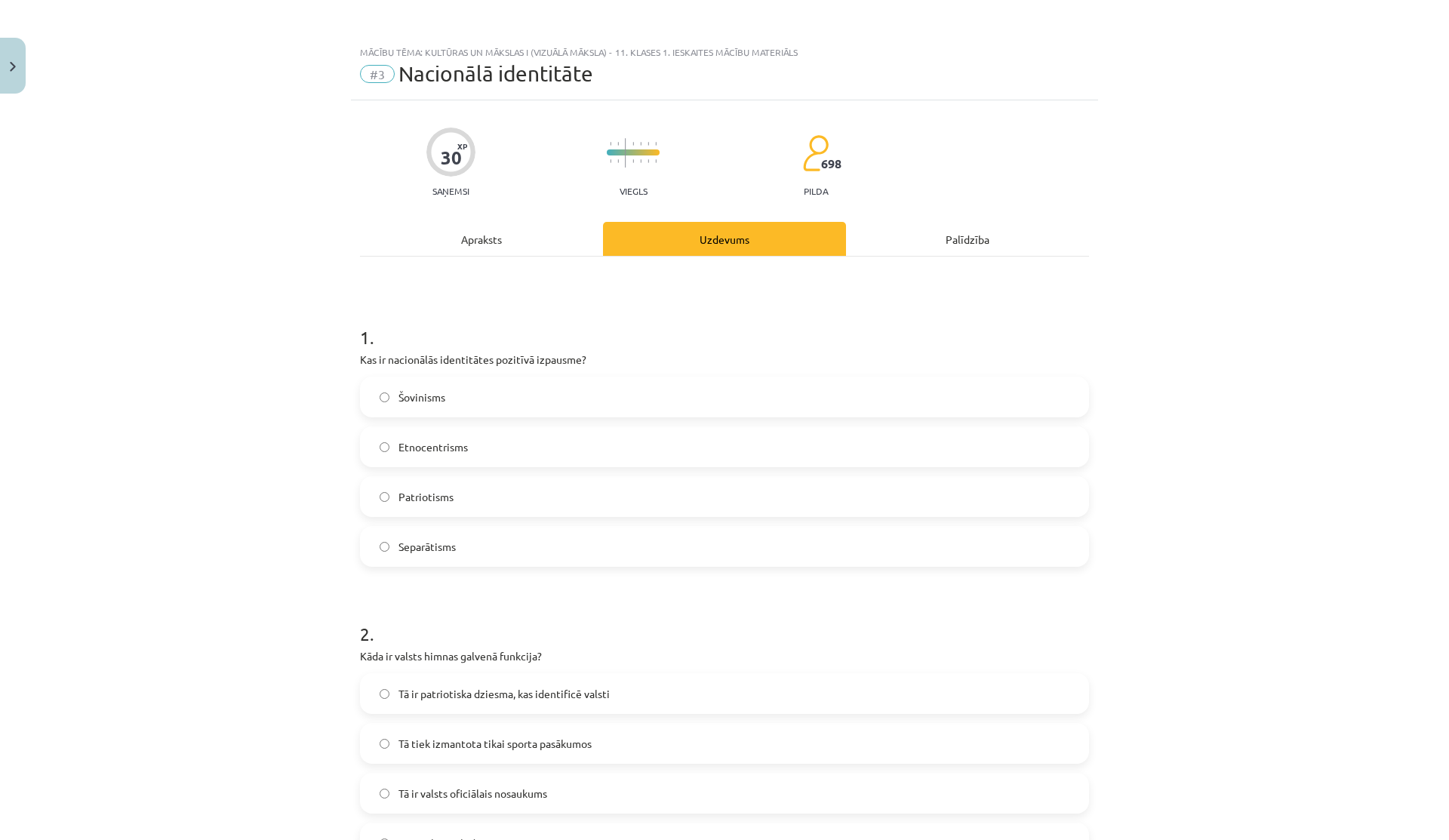
click at [511, 242] on div "Apraksts" at bounding box center [482, 238] width 243 height 34
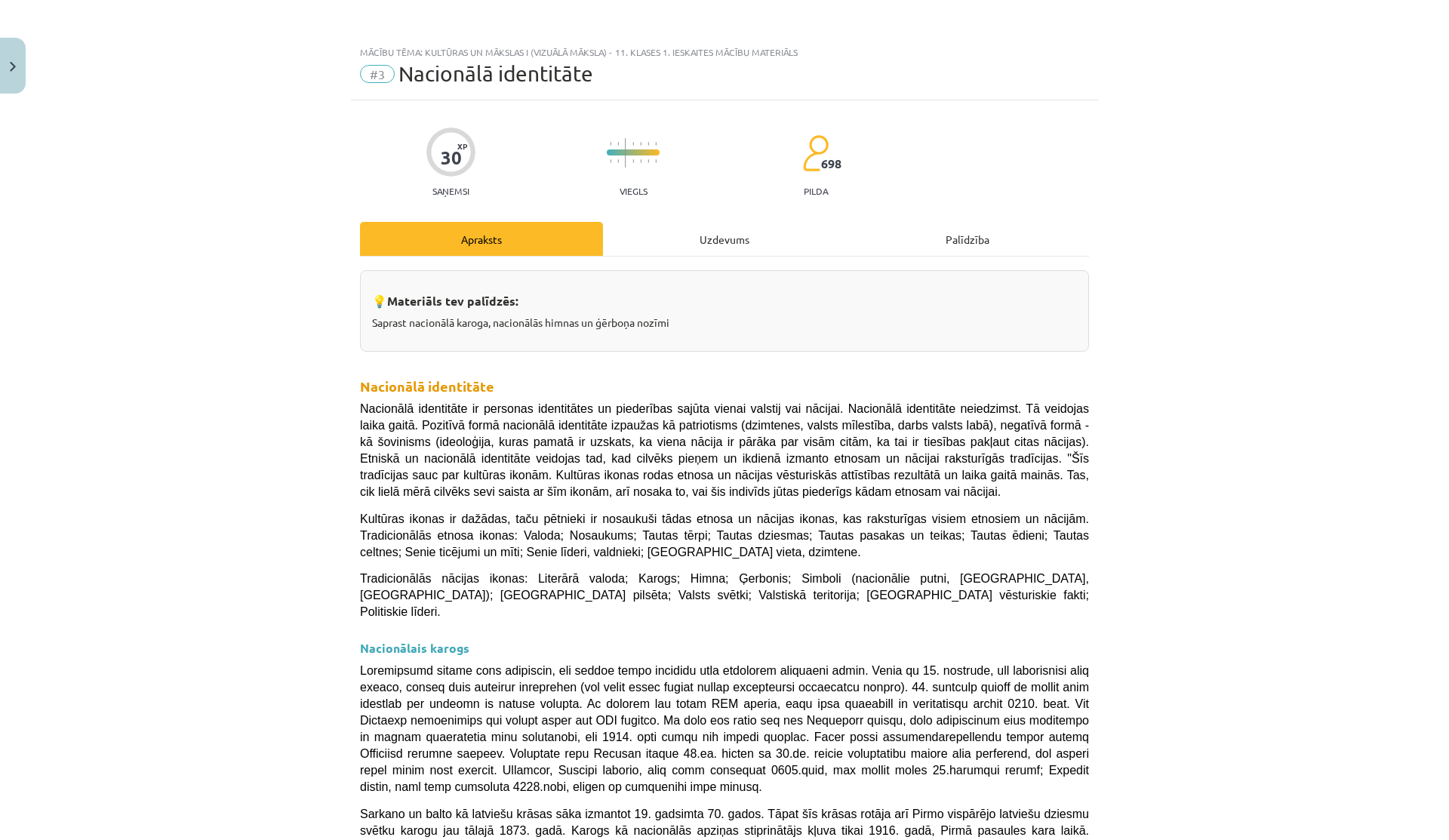
click at [712, 222] on div "Uzdevums" at bounding box center [724, 238] width 243 height 34
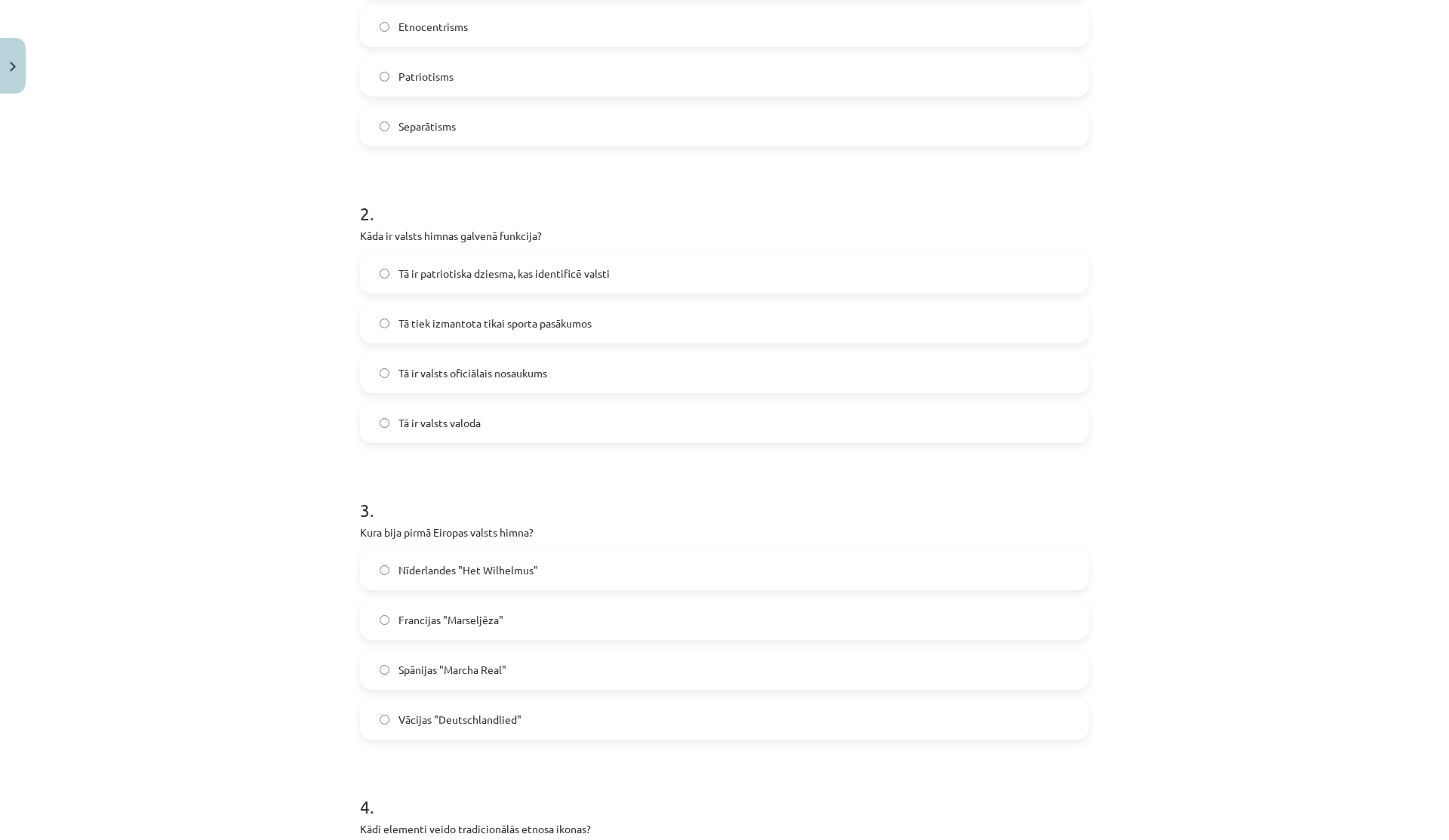
scroll to position [484, 0]
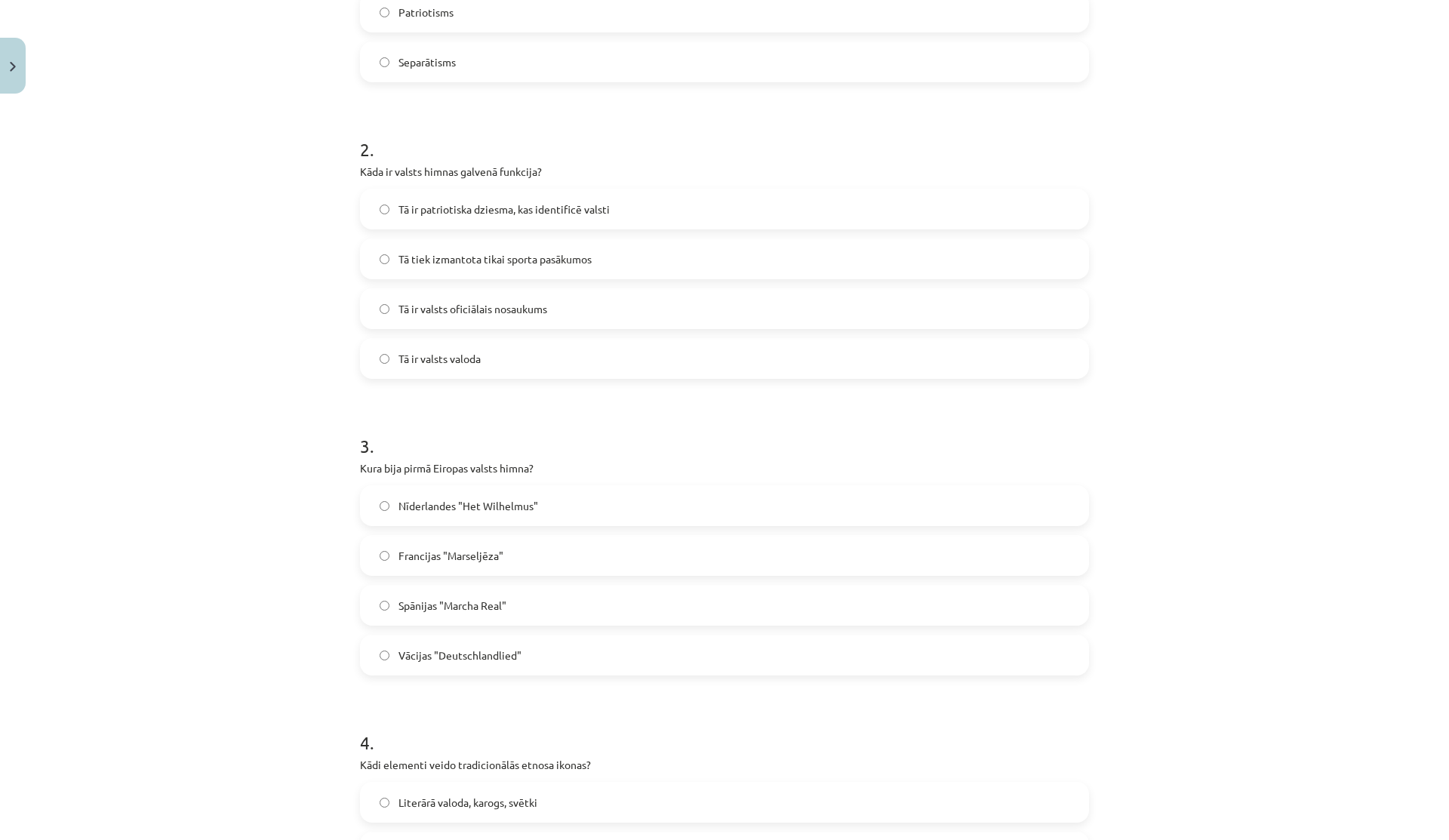
click at [469, 489] on label "Nīderlandes "Het Wilhelmus"" at bounding box center [724, 505] width 726 height 38
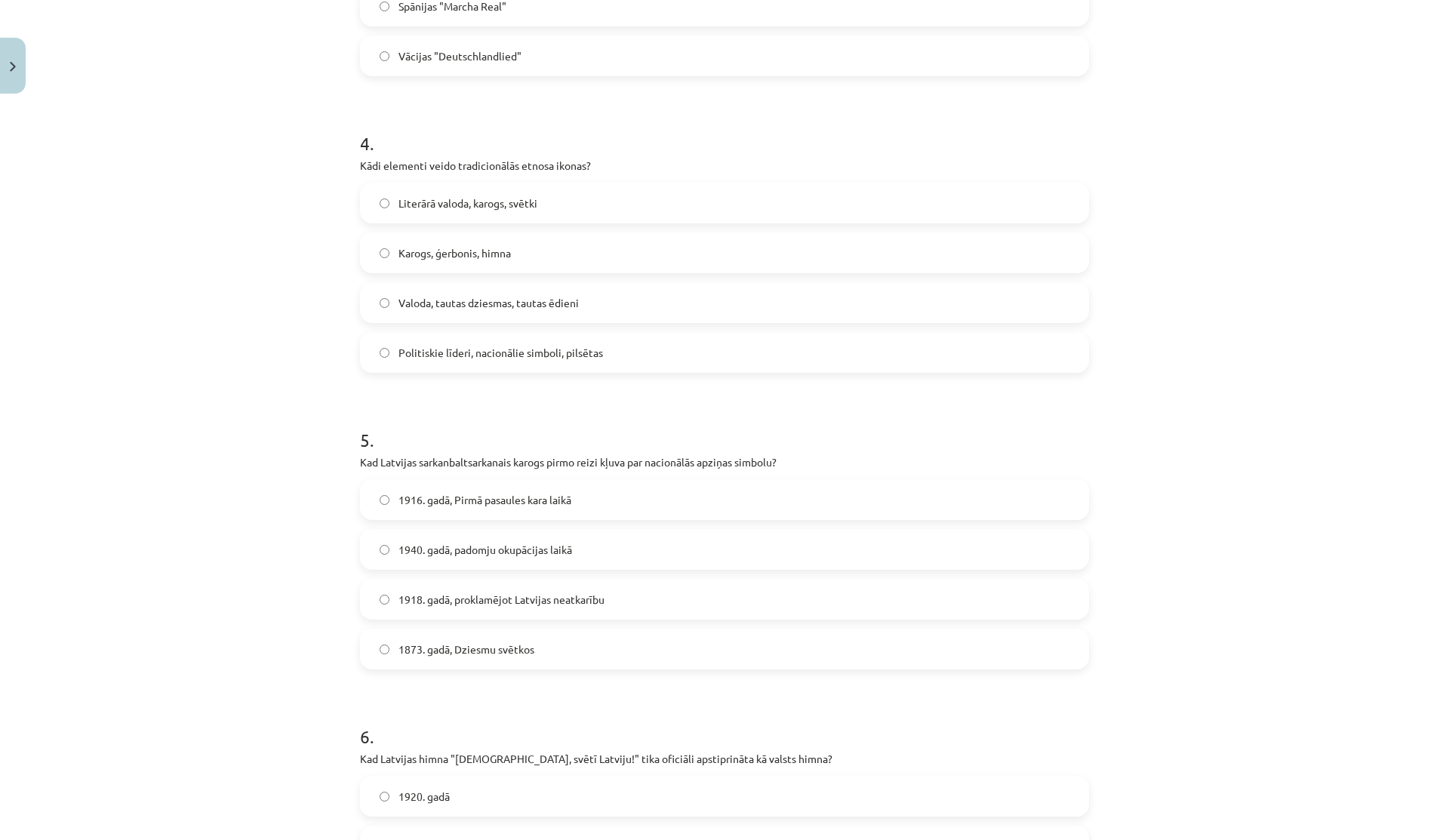
scroll to position [0, 0]
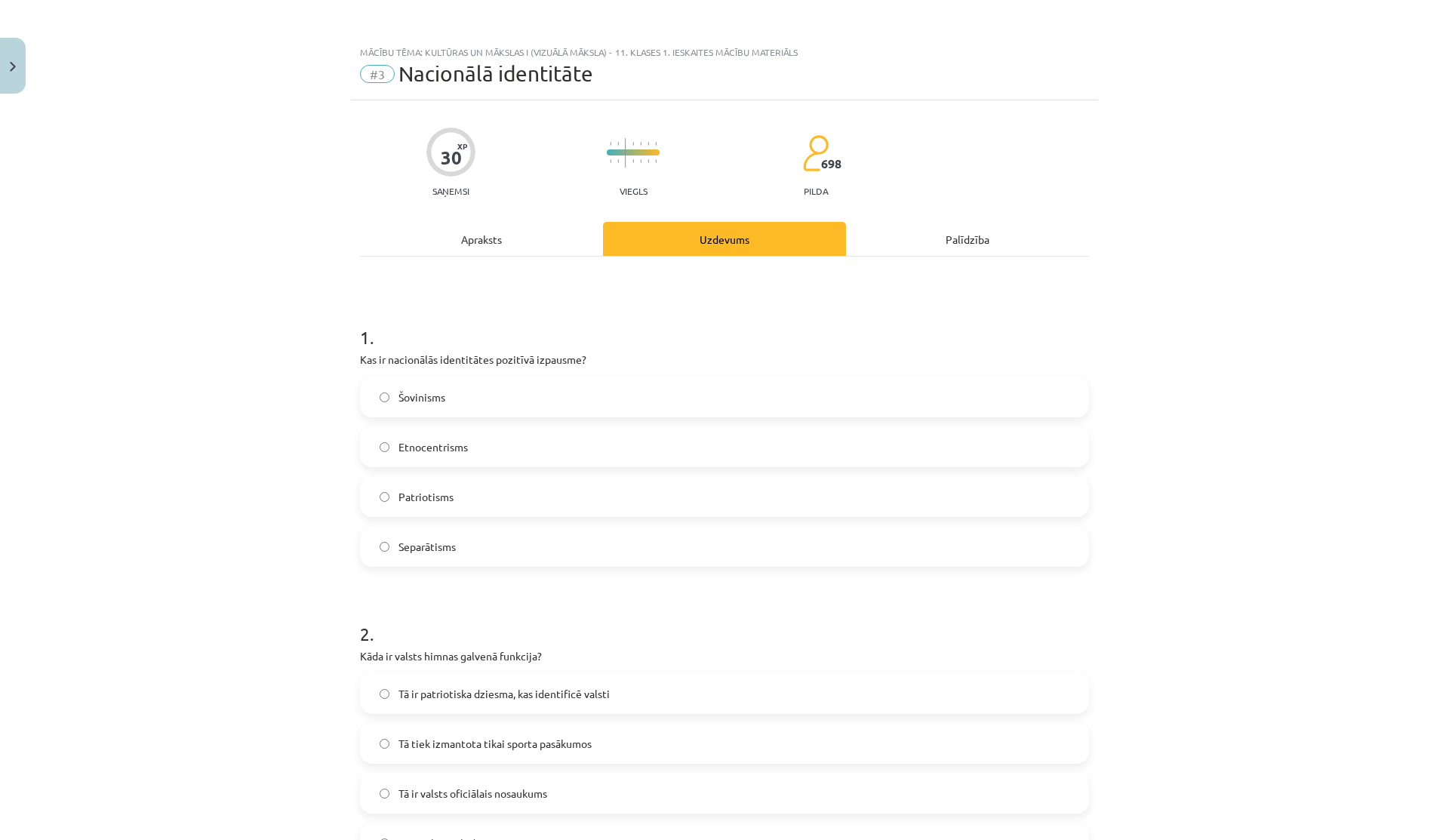
click at [550, 245] on div "Apraksts" at bounding box center [482, 238] width 243 height 34
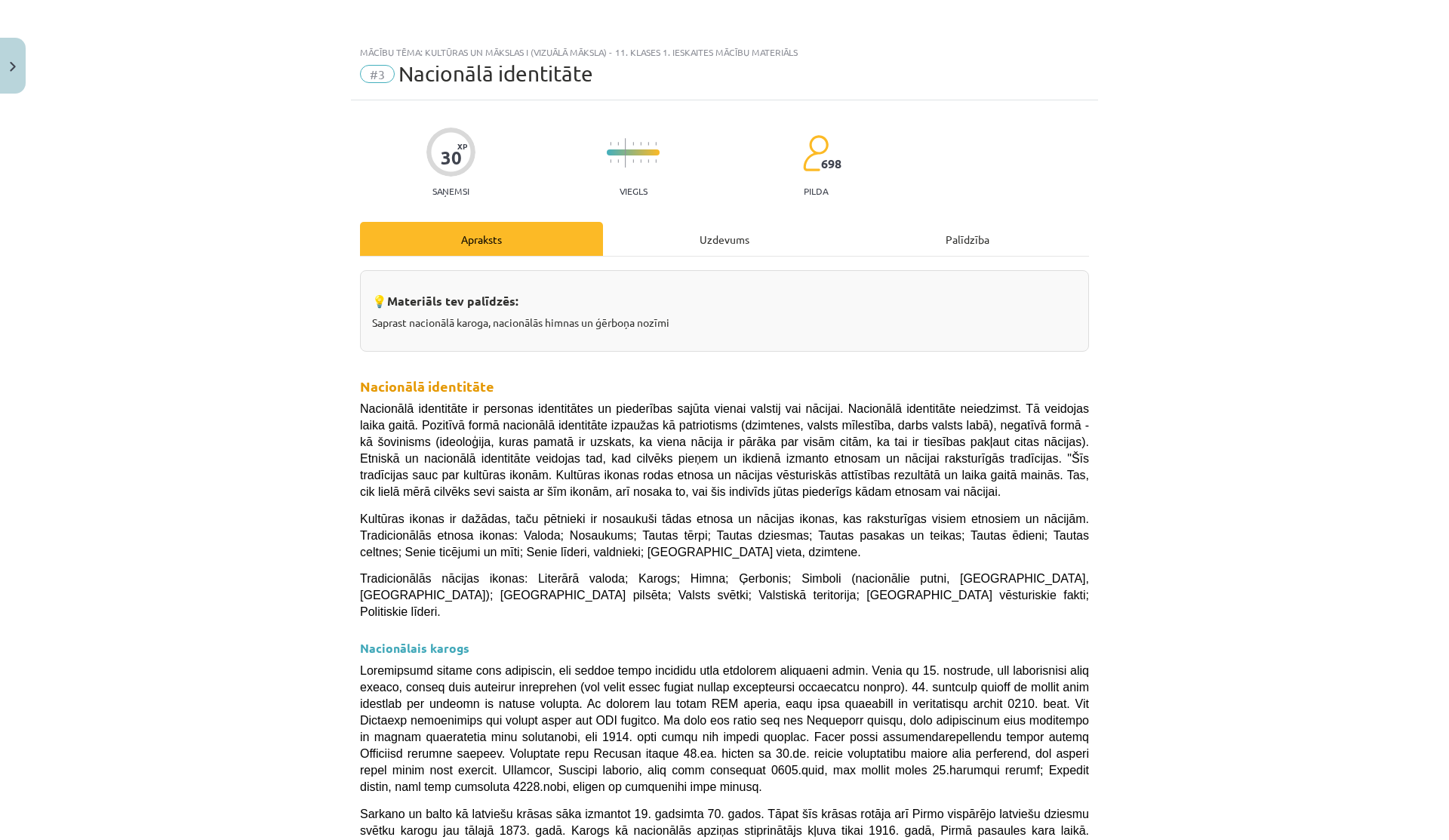
click at [721, 244] on div "Uzdevums" at bounding box center [724, 238] width 243 height 34
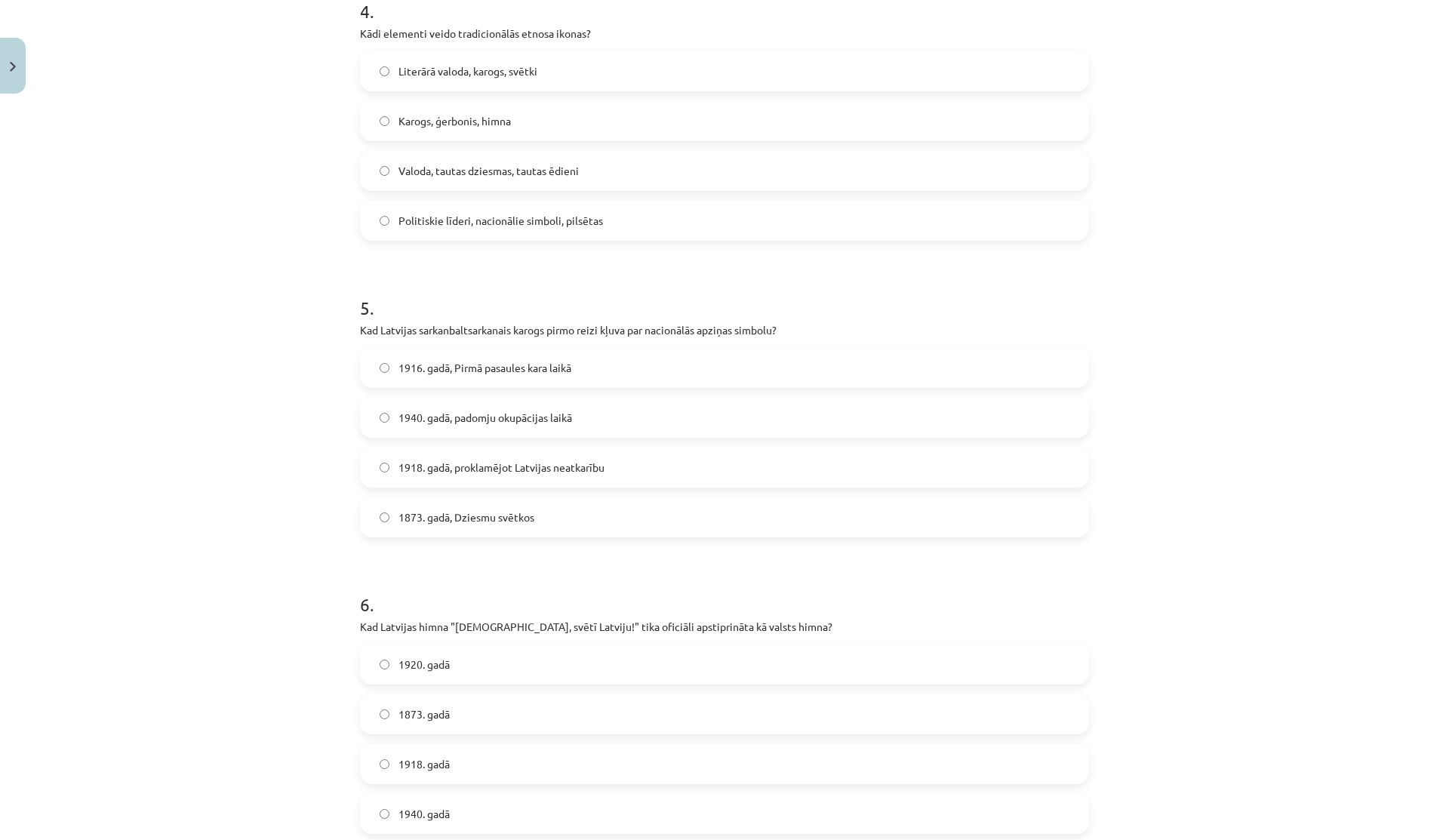
scroll to position [1243, 0]
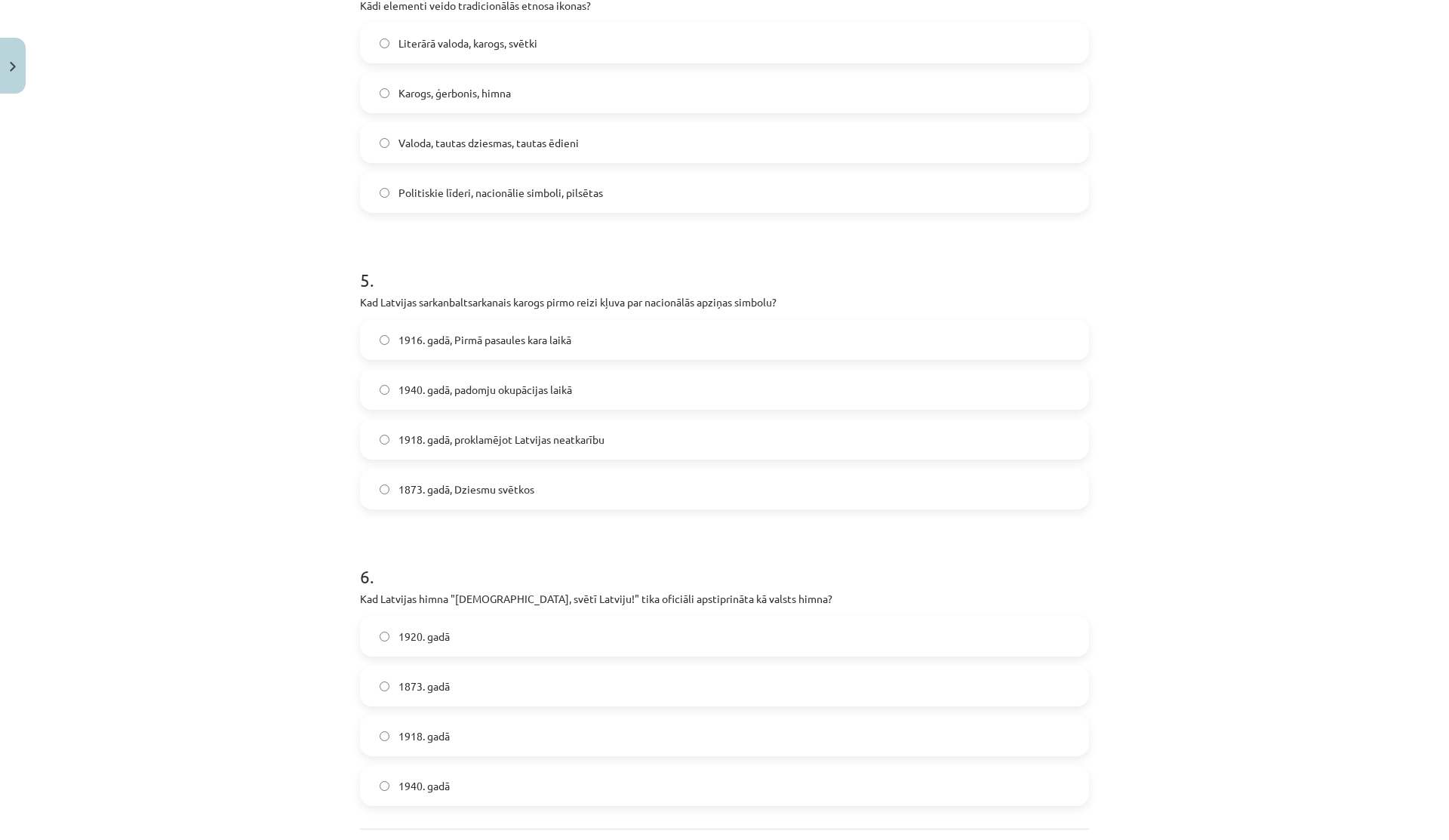
click at [480, 336] on span "1916. gadā, Pirmā pasaules kara laikā" at bounding box center [485, 340] width 173 height 16
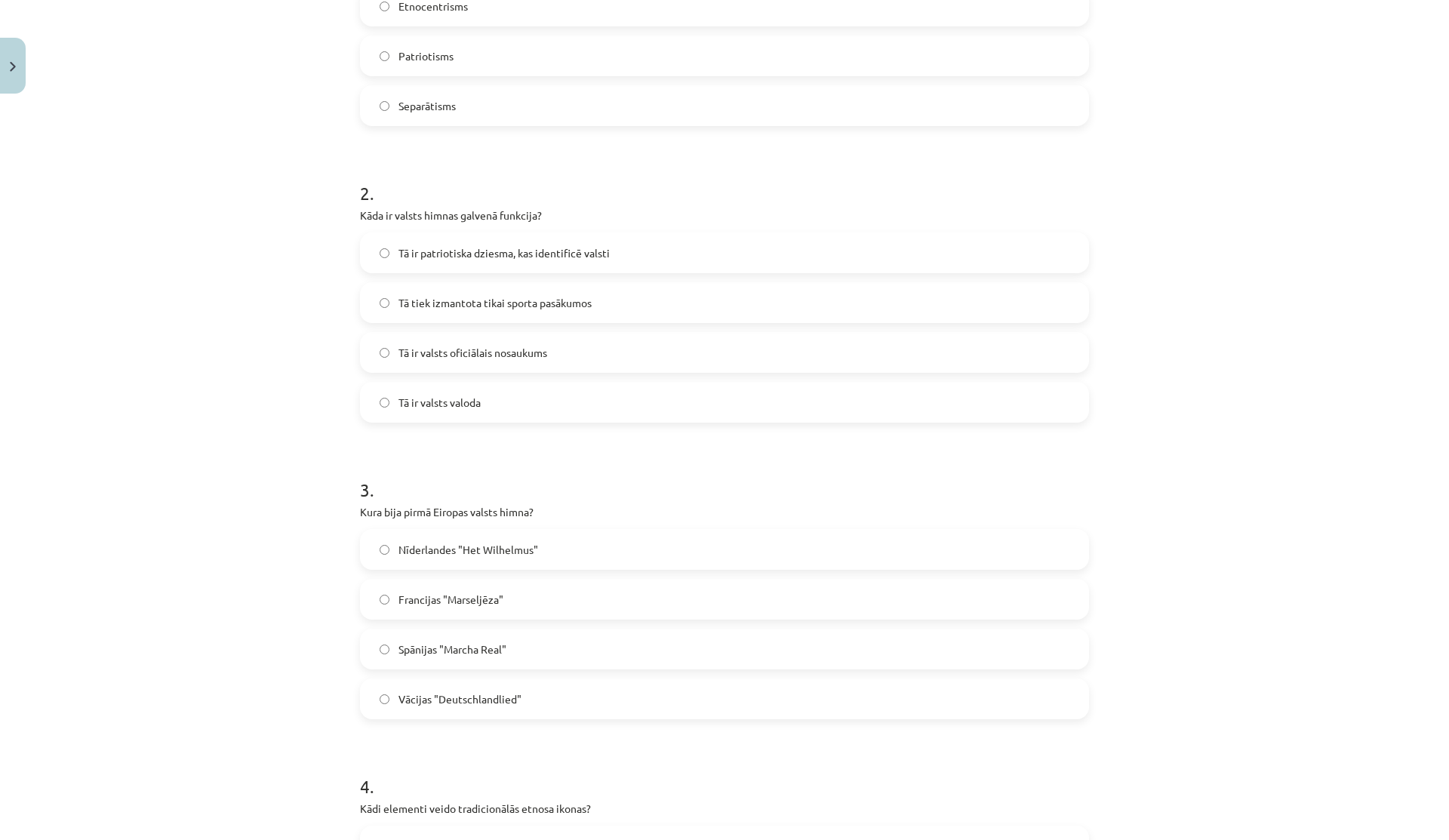
scroll to position [10, 0]
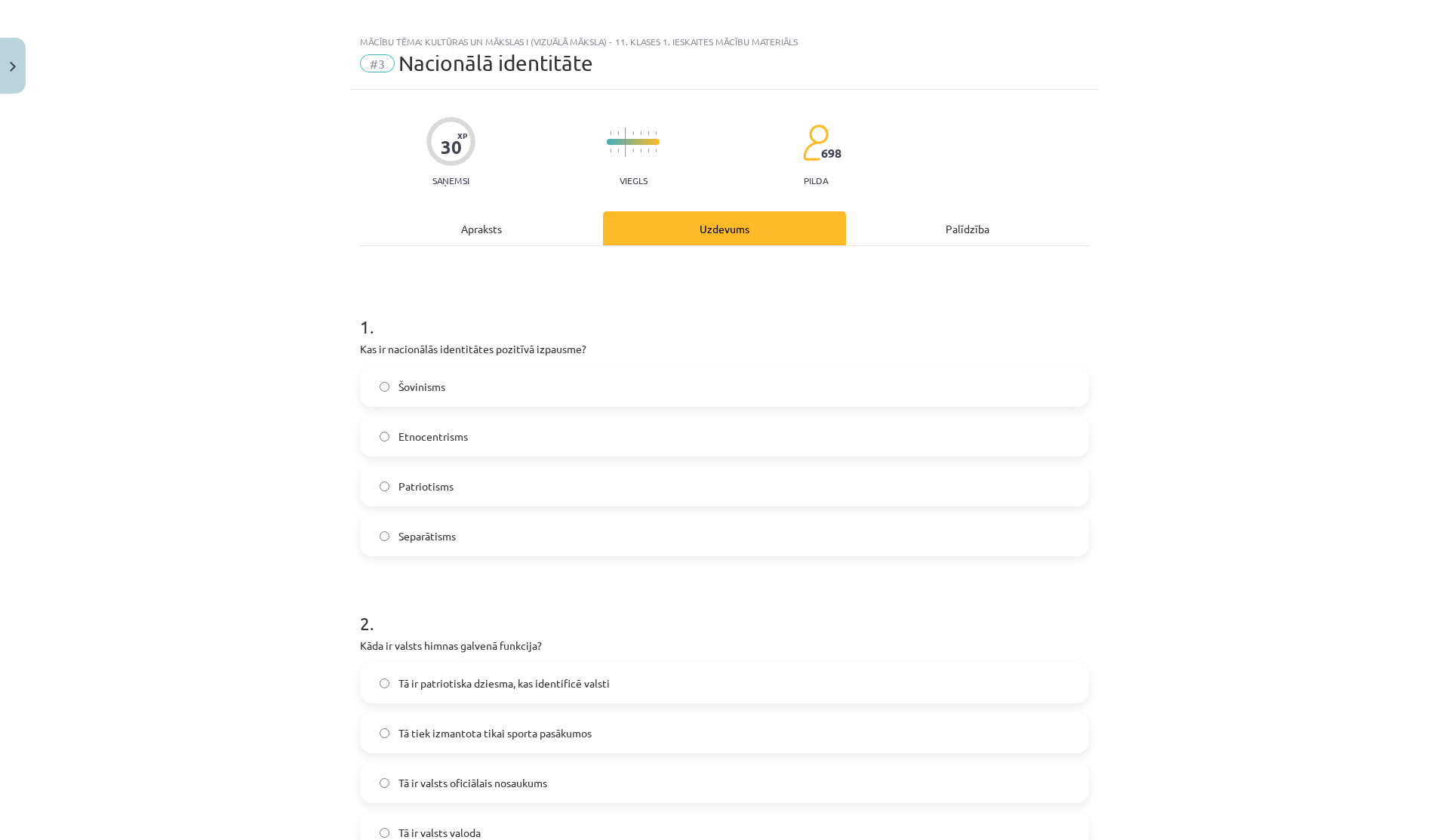
click at [490, 228] on div "Apraksts" at bounding box center [482, 228] width 243 height 34
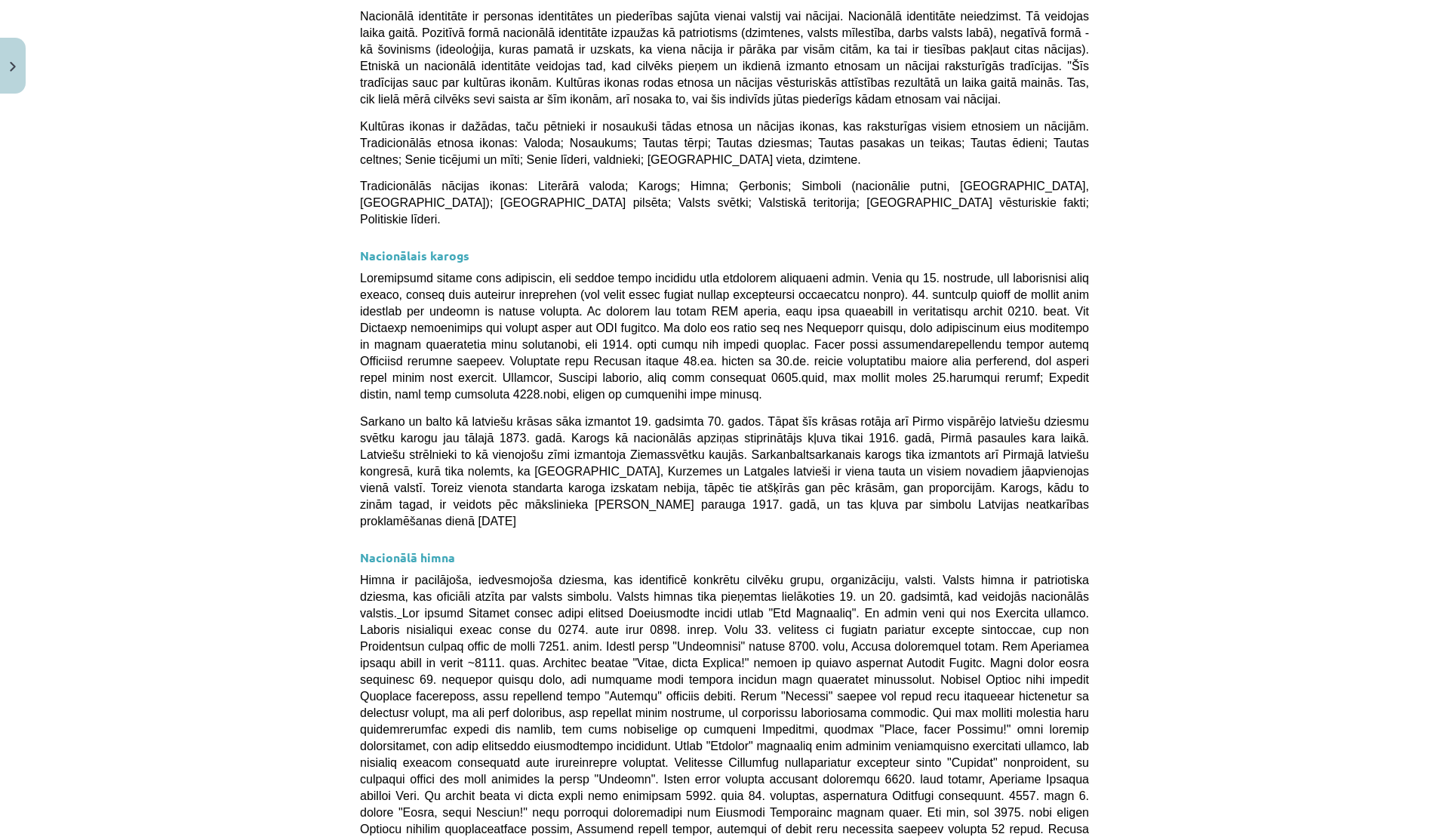
scroll to position [0, 0]
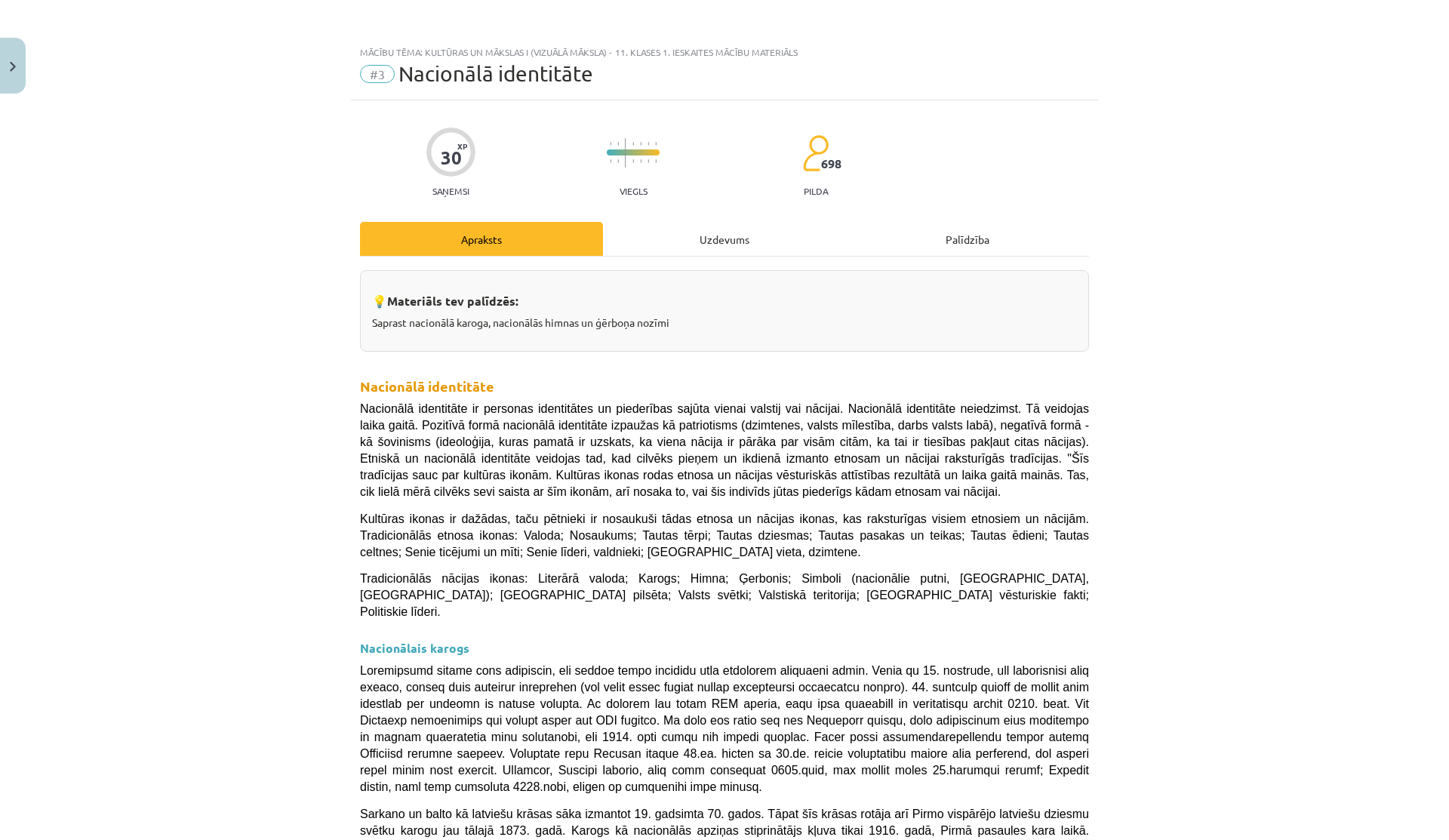
click at [723, 237] on div "Uzdevums" at bounding box center [724, 238] width 243 height 34
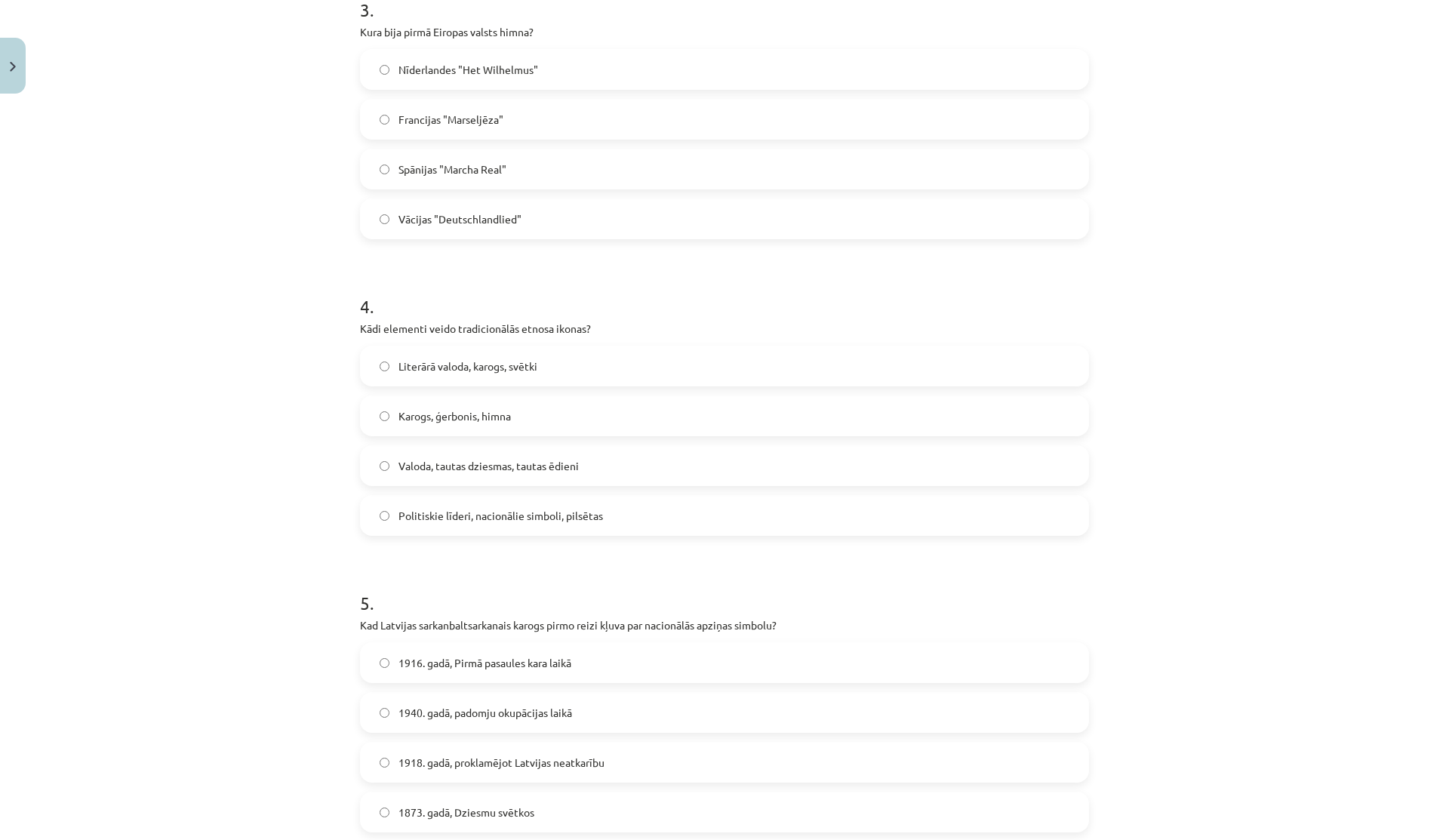
scroll to position [1384, 0]
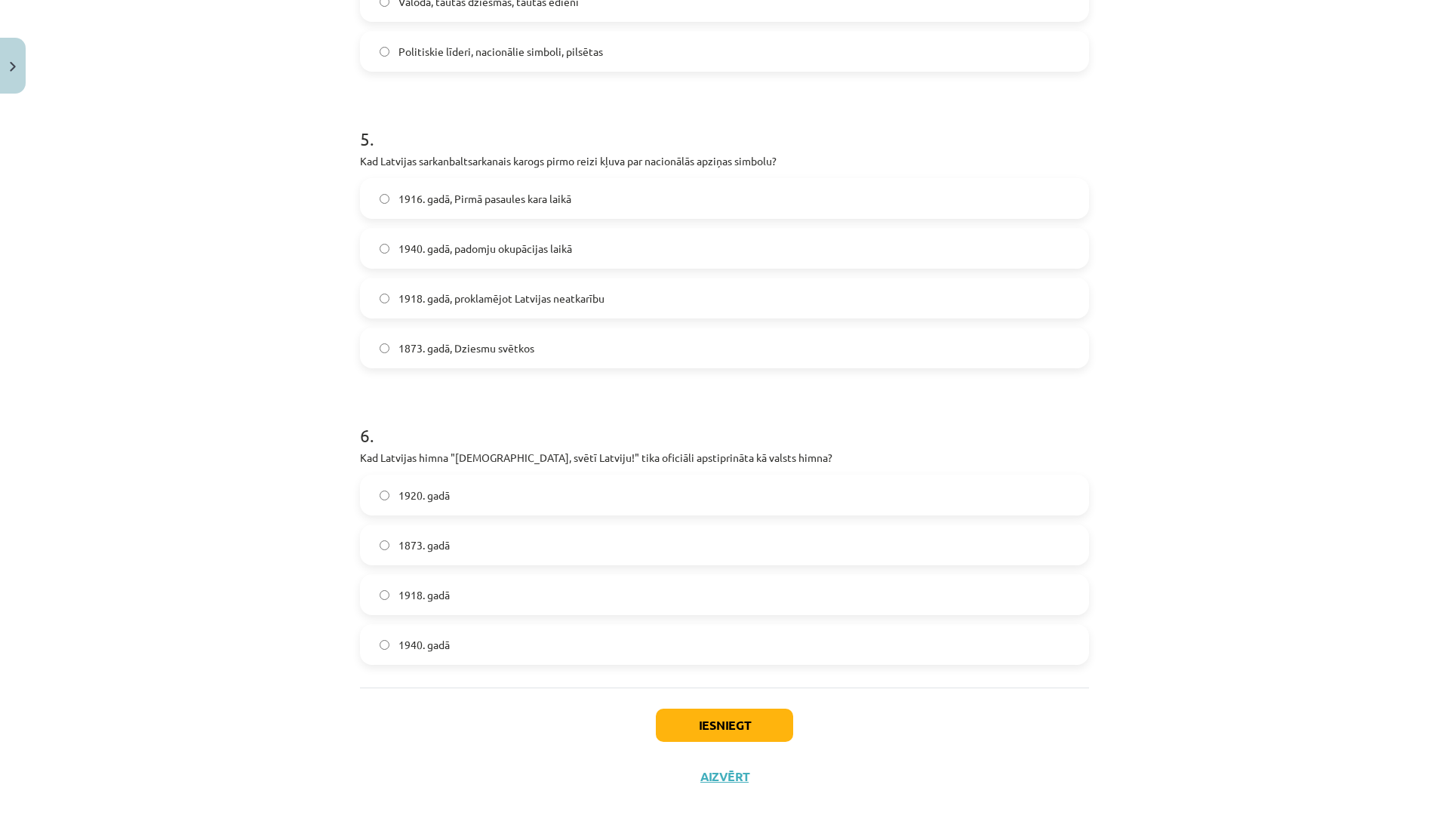
click at [455, 500] on label "1920. gadā" at bounding box center [724, 495] width 726 height 38
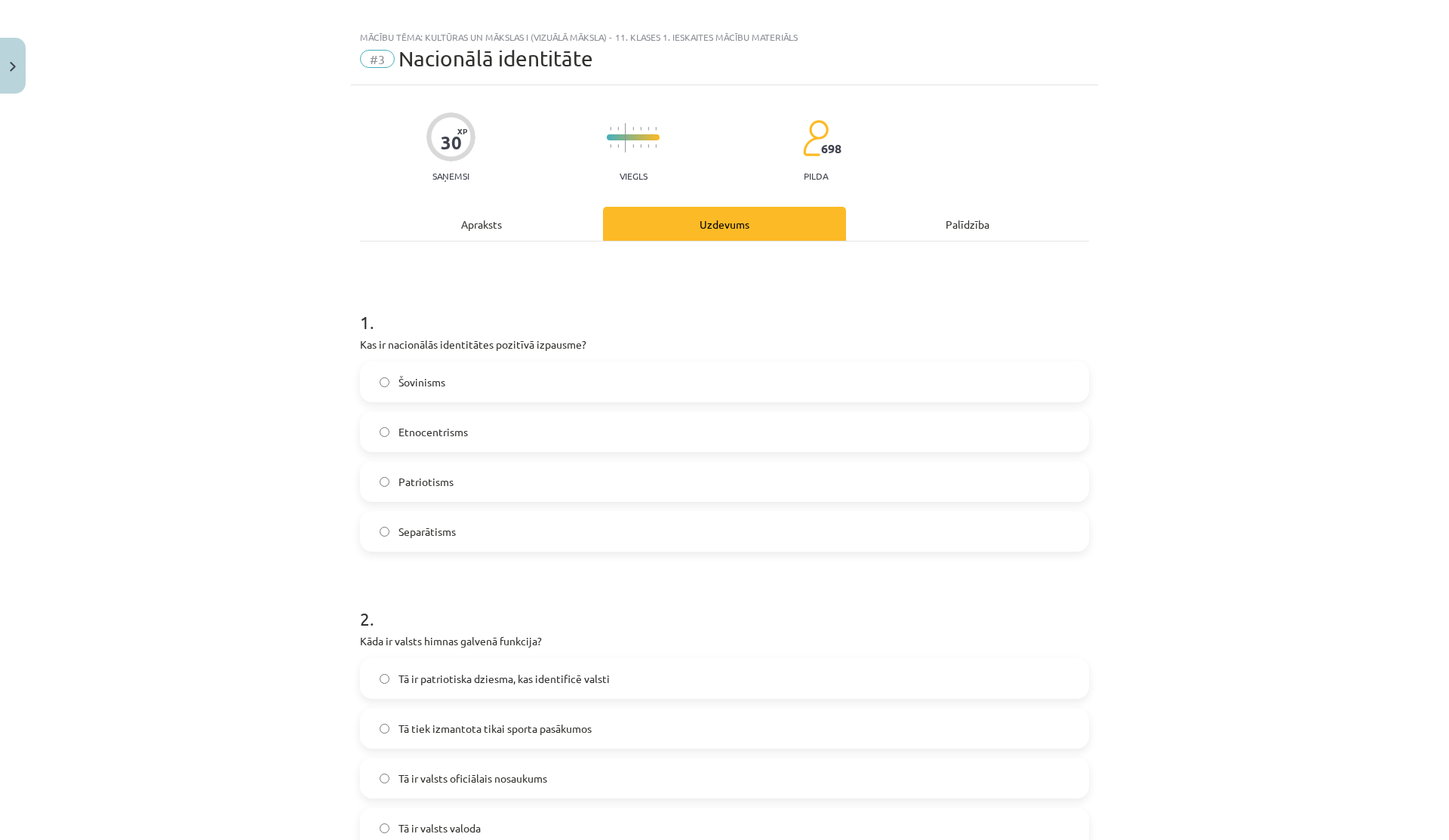
click at [468, 209] on div "Apraksts" at bounding box center [482, 223] width 243 height 34
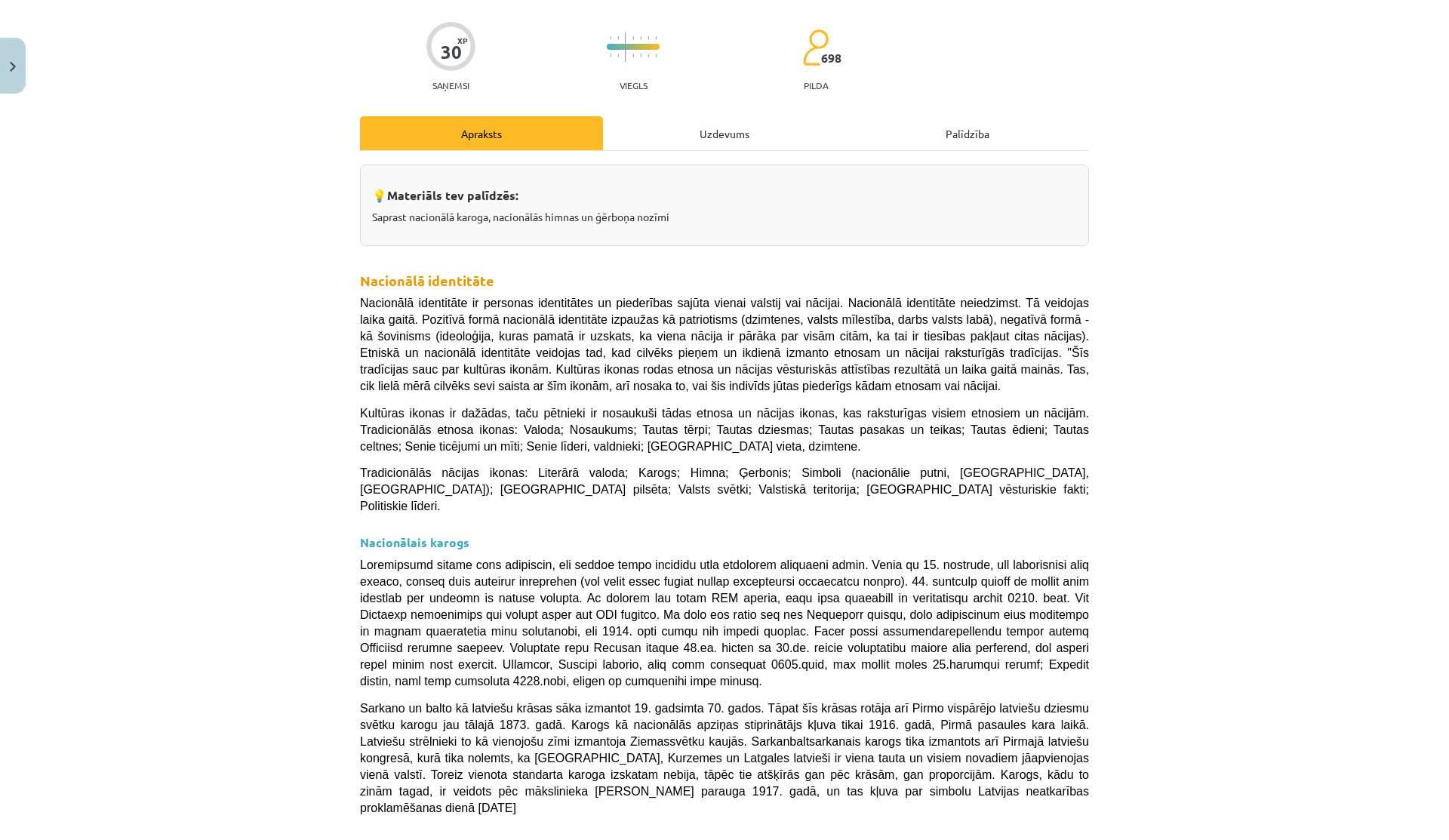
scroll to position [105, 0]
click at [694, 140] on div "Uzdevums" at bounding box center [724, 133] width 243 height 34
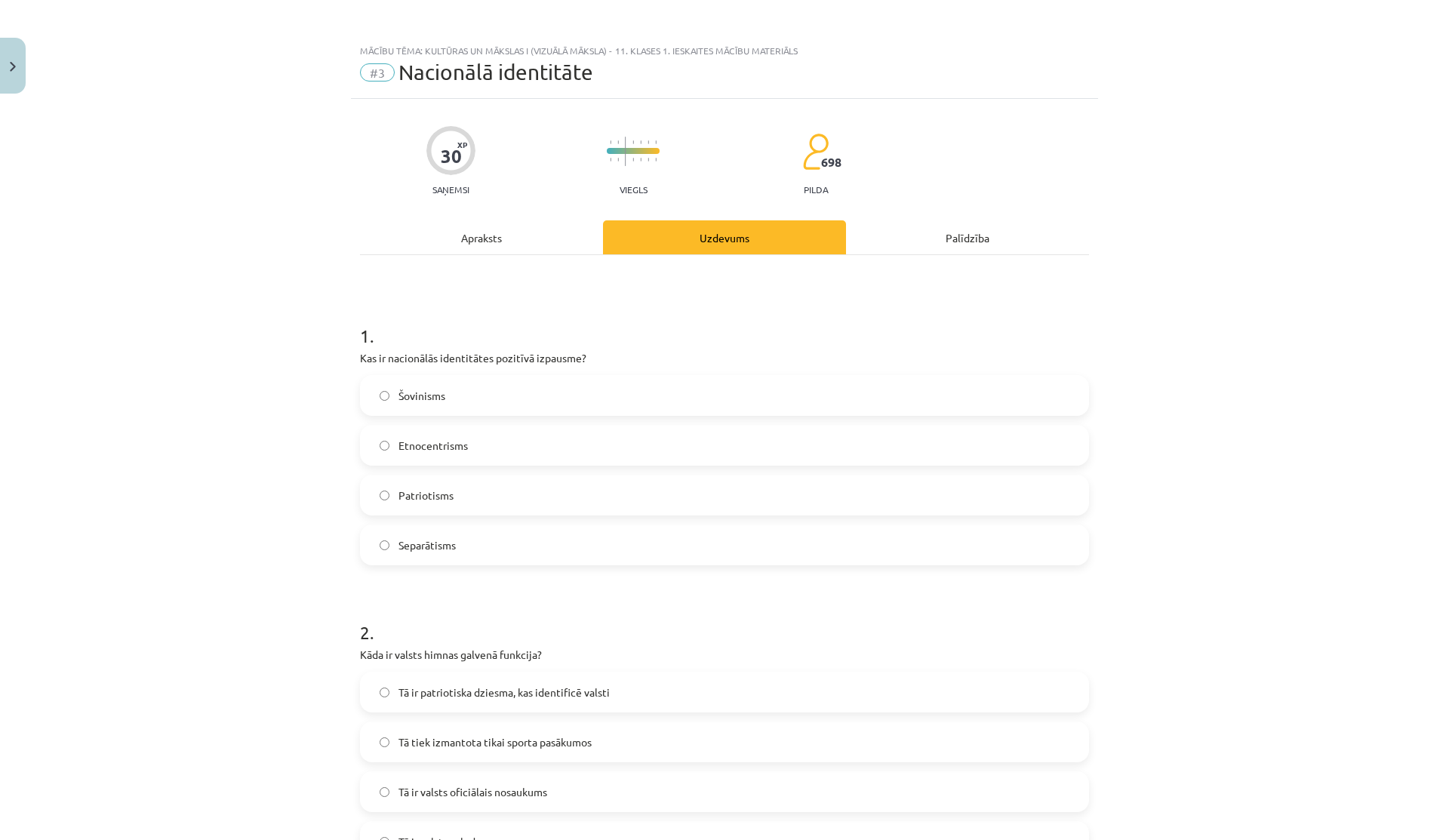
scroll to position [0, 0]
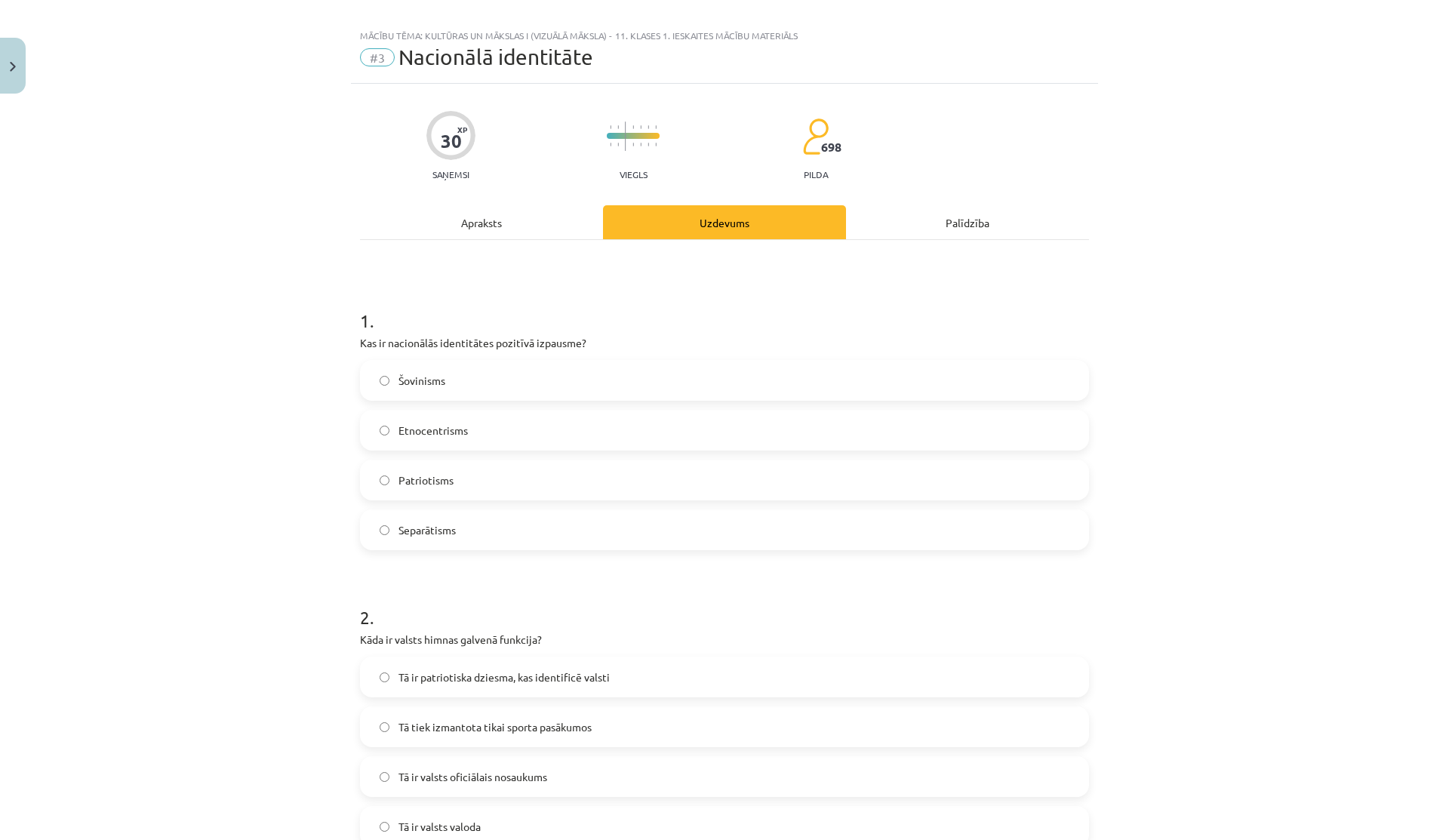
click at [495, 222] on div "Apraksts" at bounding box center [482, 222] width 243 height 34
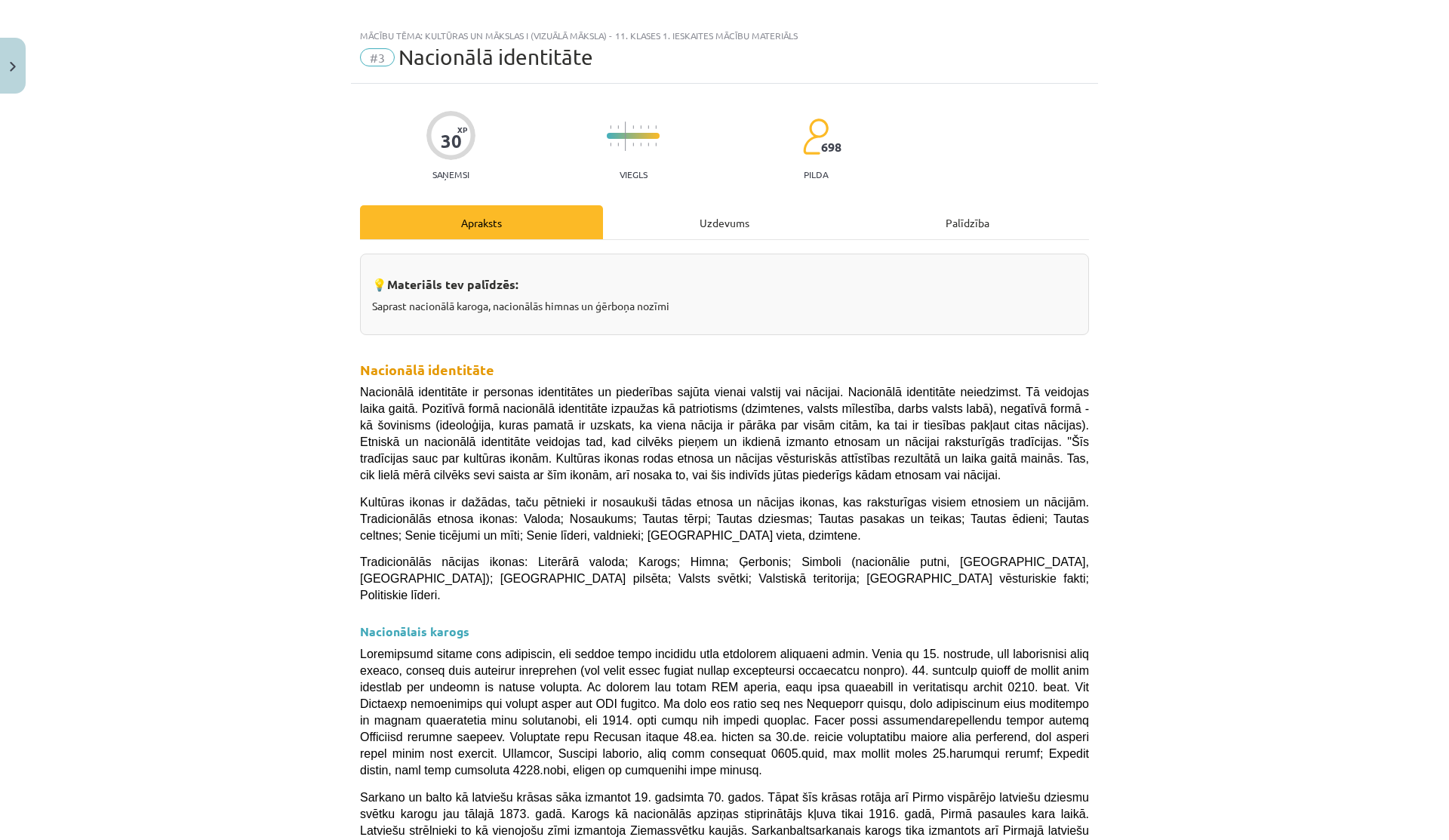
scroll to position [38, 0]
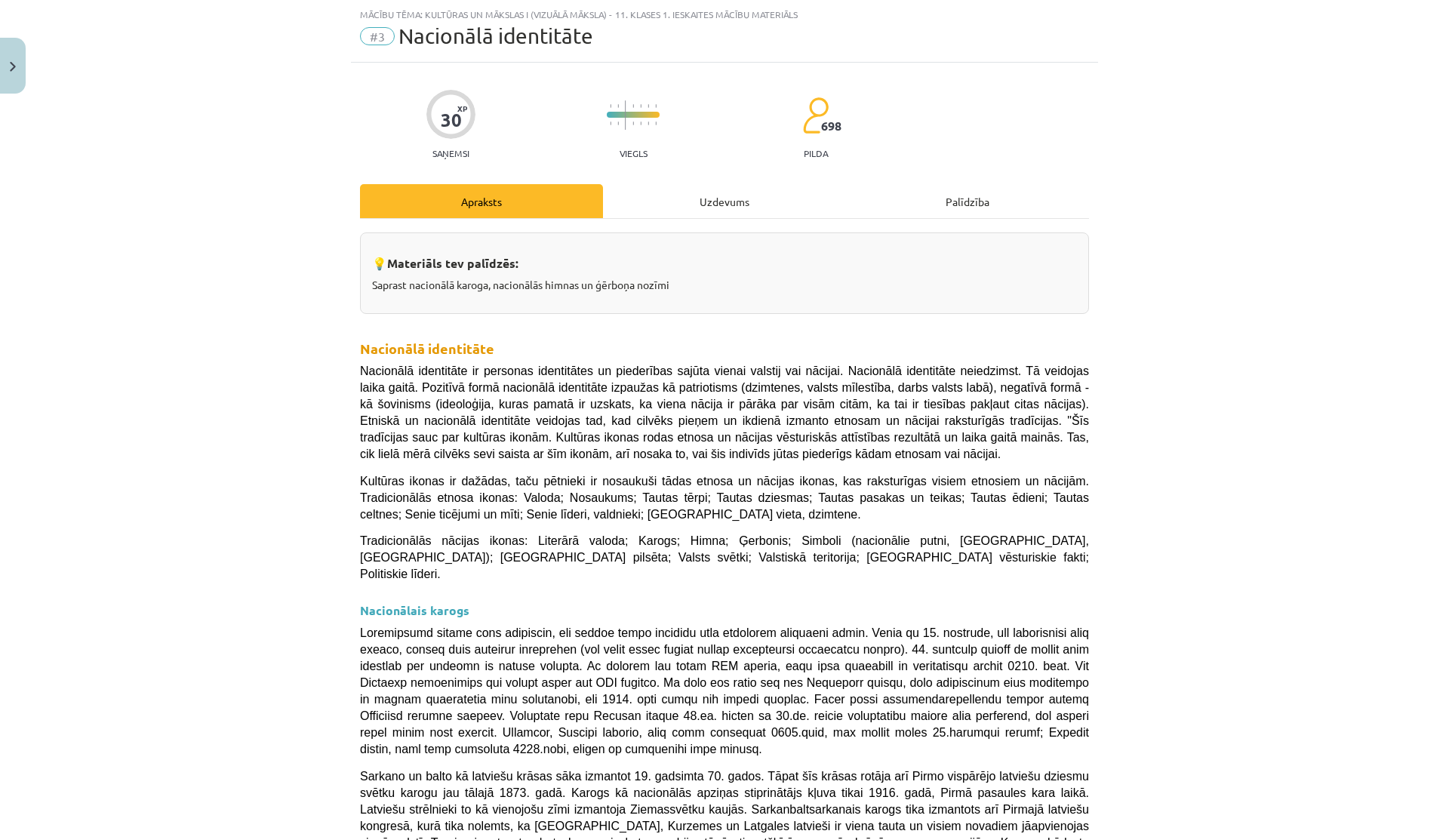
click at [727, 191] on div "Uzdevums" at bounding box center [724, 201] width 243 height 34
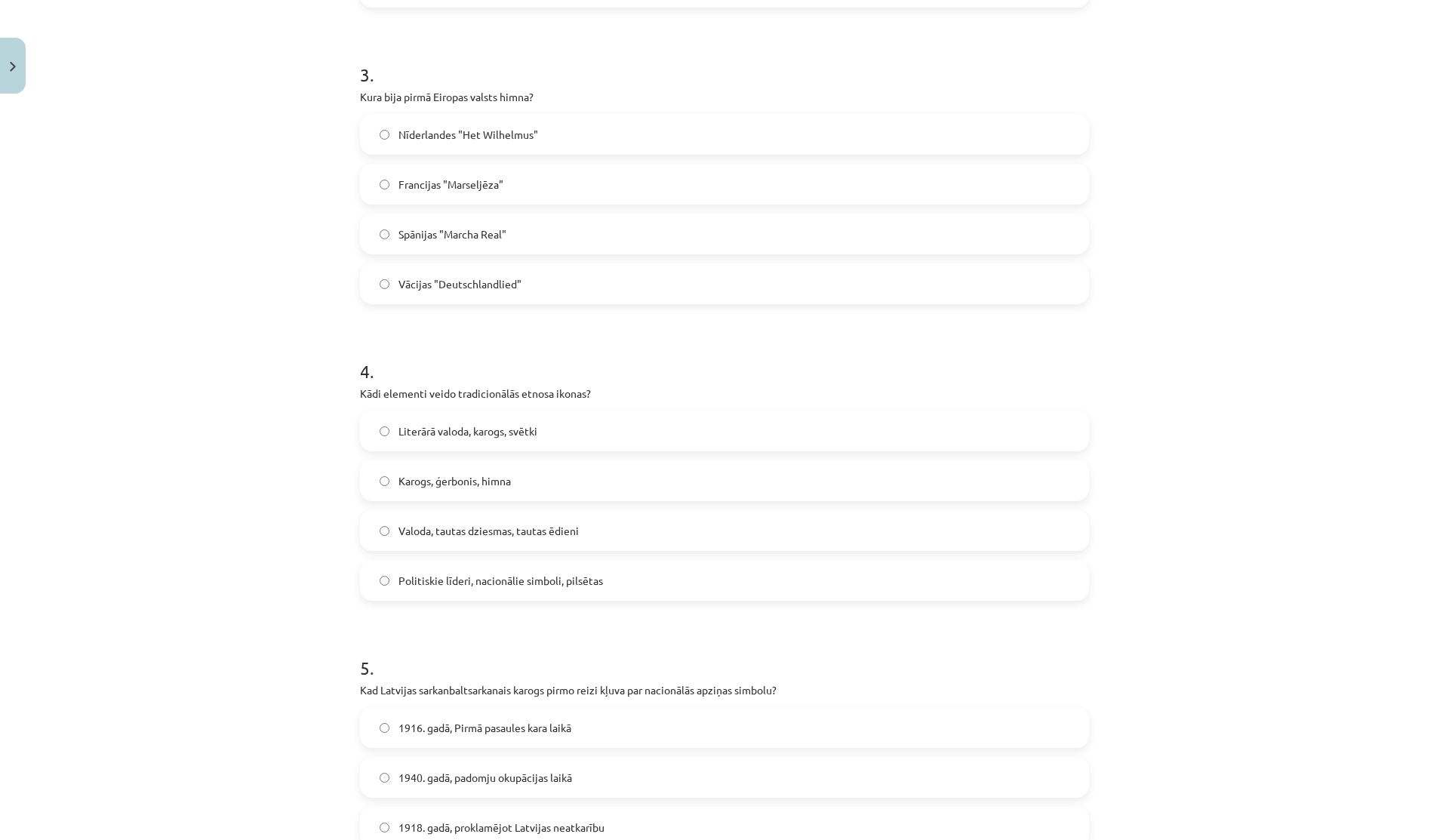
scroll to position [861, 0]
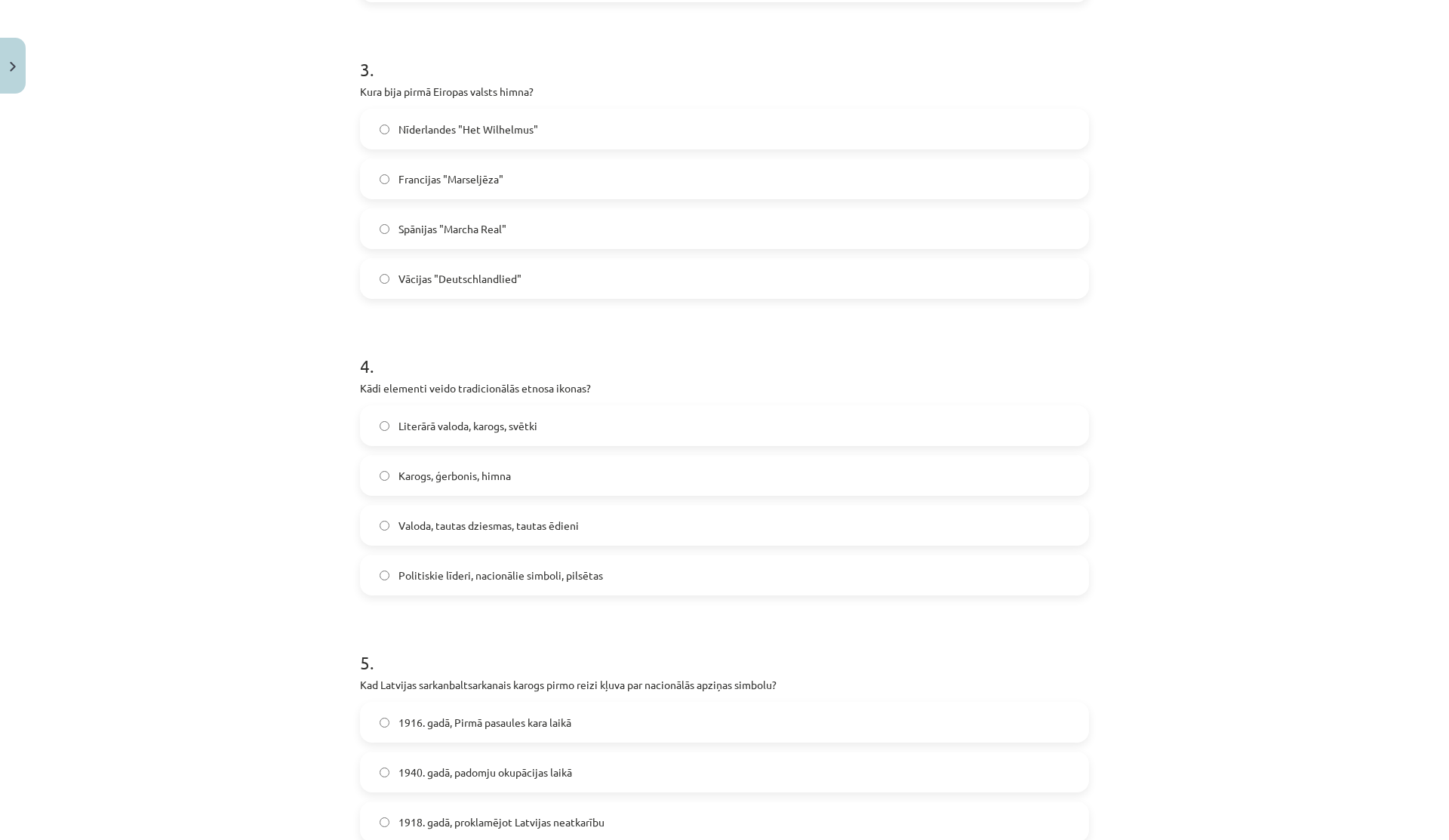
click at [509, 529] on span "Valoda, tautas dziesmas, tautas ēdieni" at bounding box center [489, 525] width 181 height 16
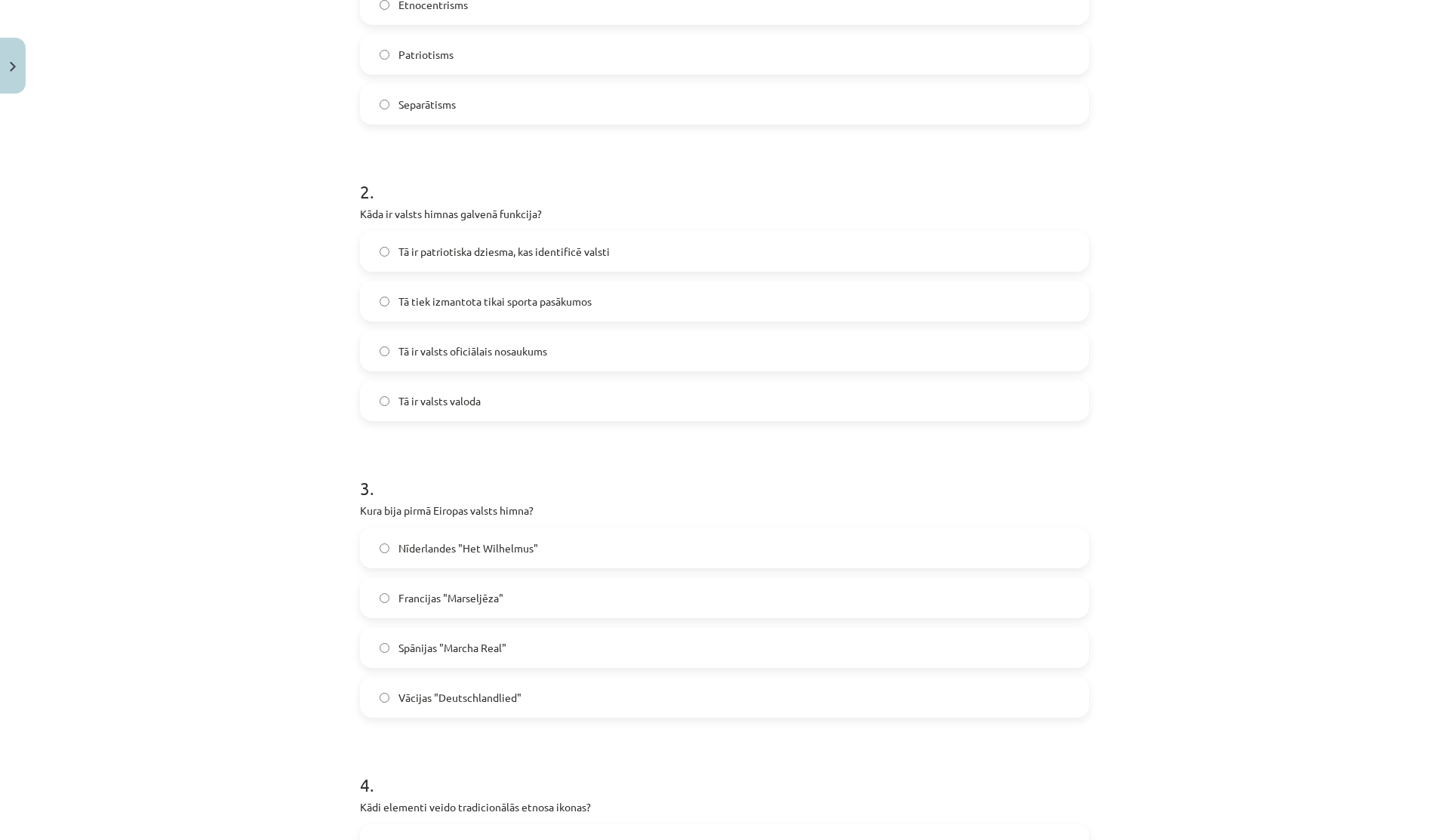
scroll to position [0, 0]
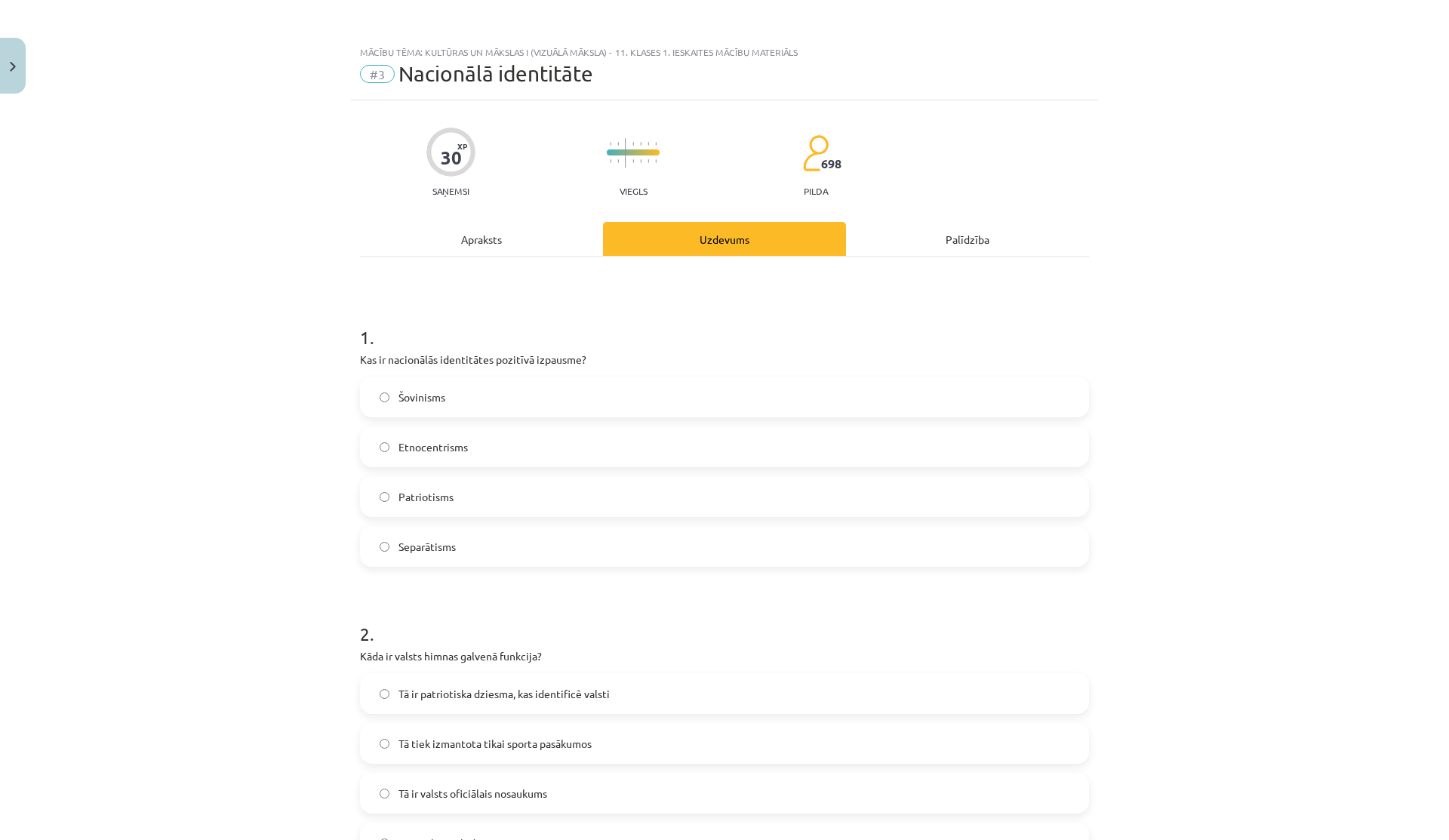
click at [470, 232] on div "Apraksts" at bounding box center [482, 238] width 243 height 34
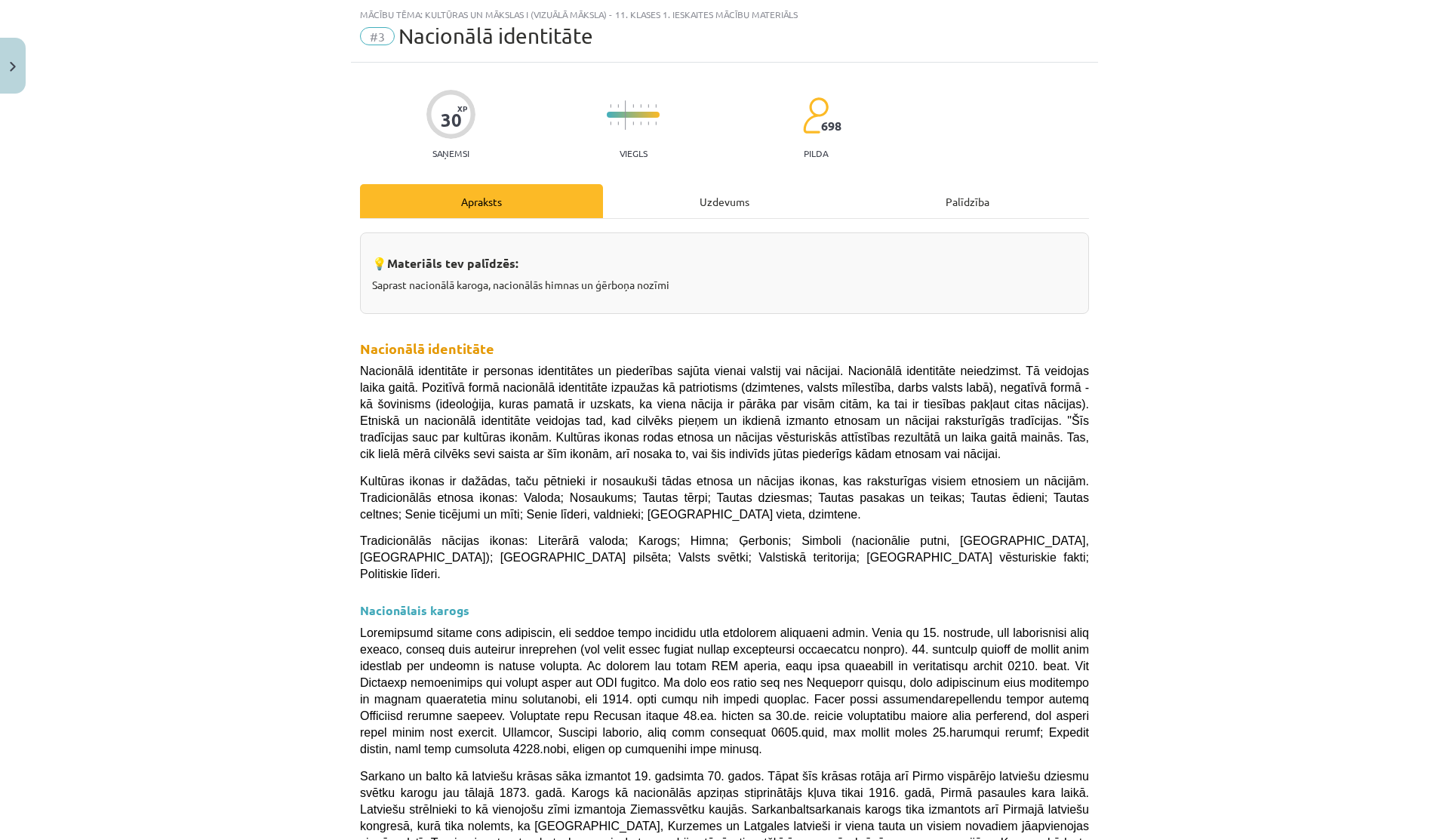
scroll to position [53, 0]
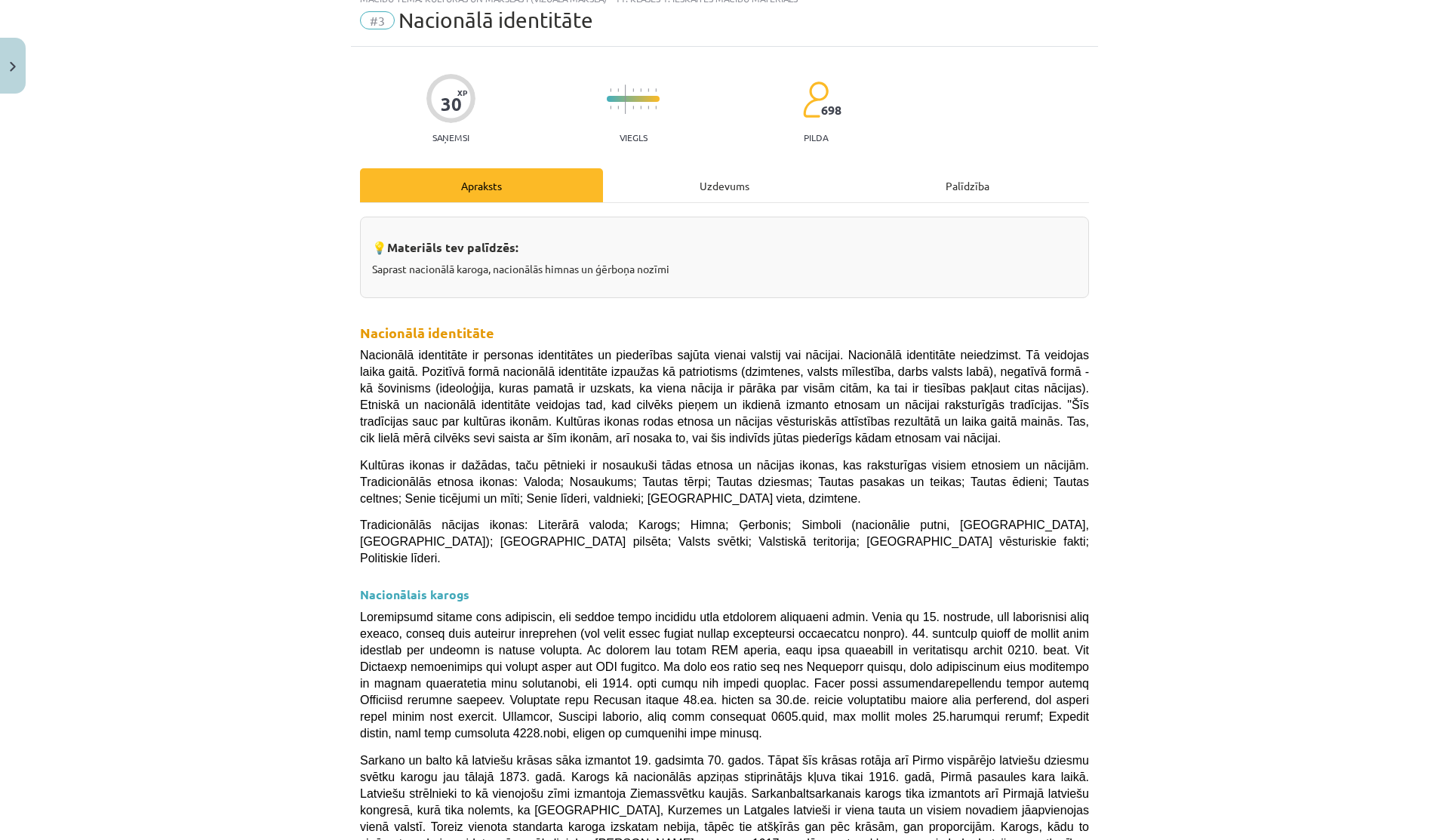
click at [701, 177] on div "Uzdevums" at bounding box center [724, 185] width 243 height 34
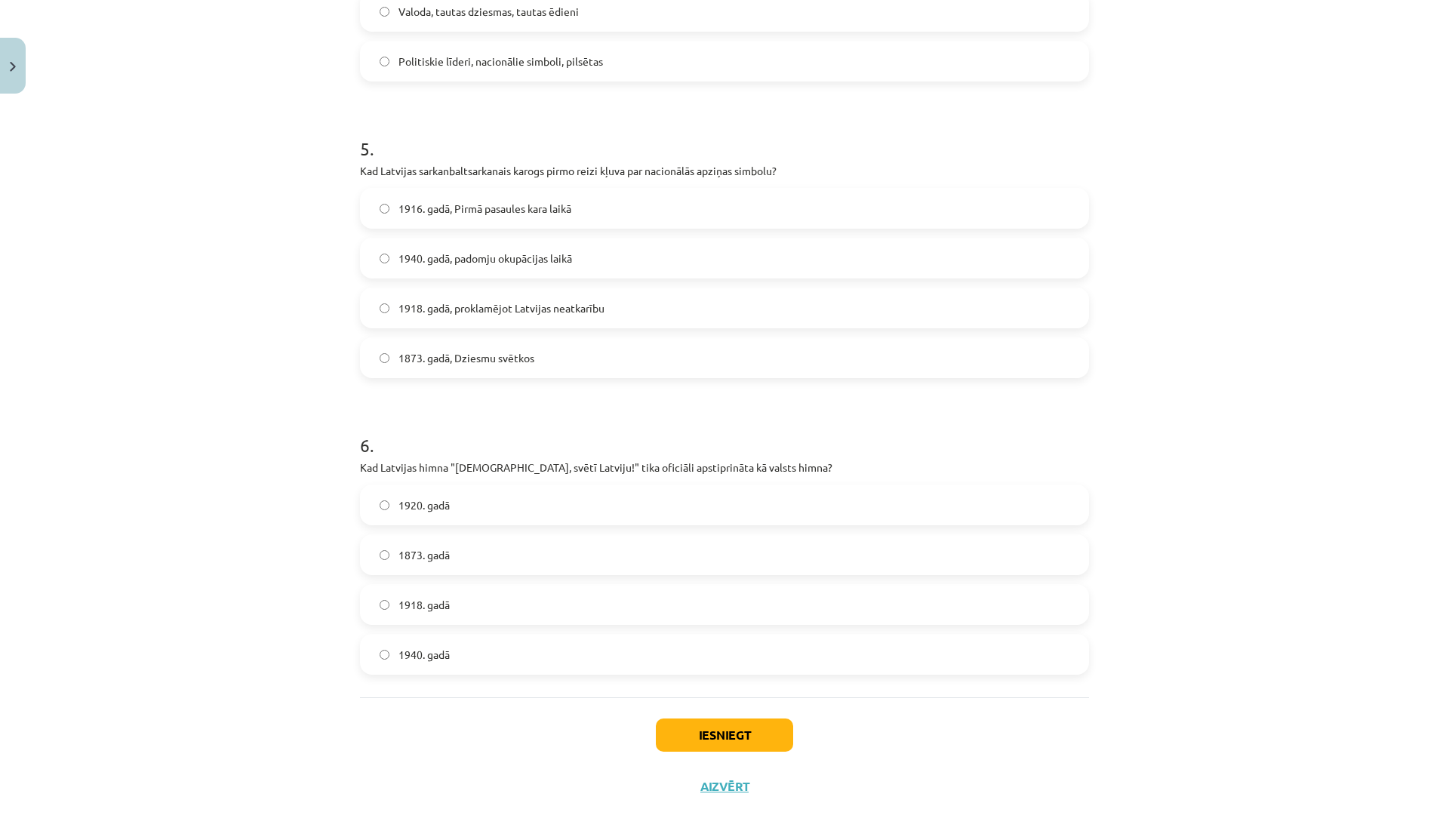
scroll to position [1384, 0]
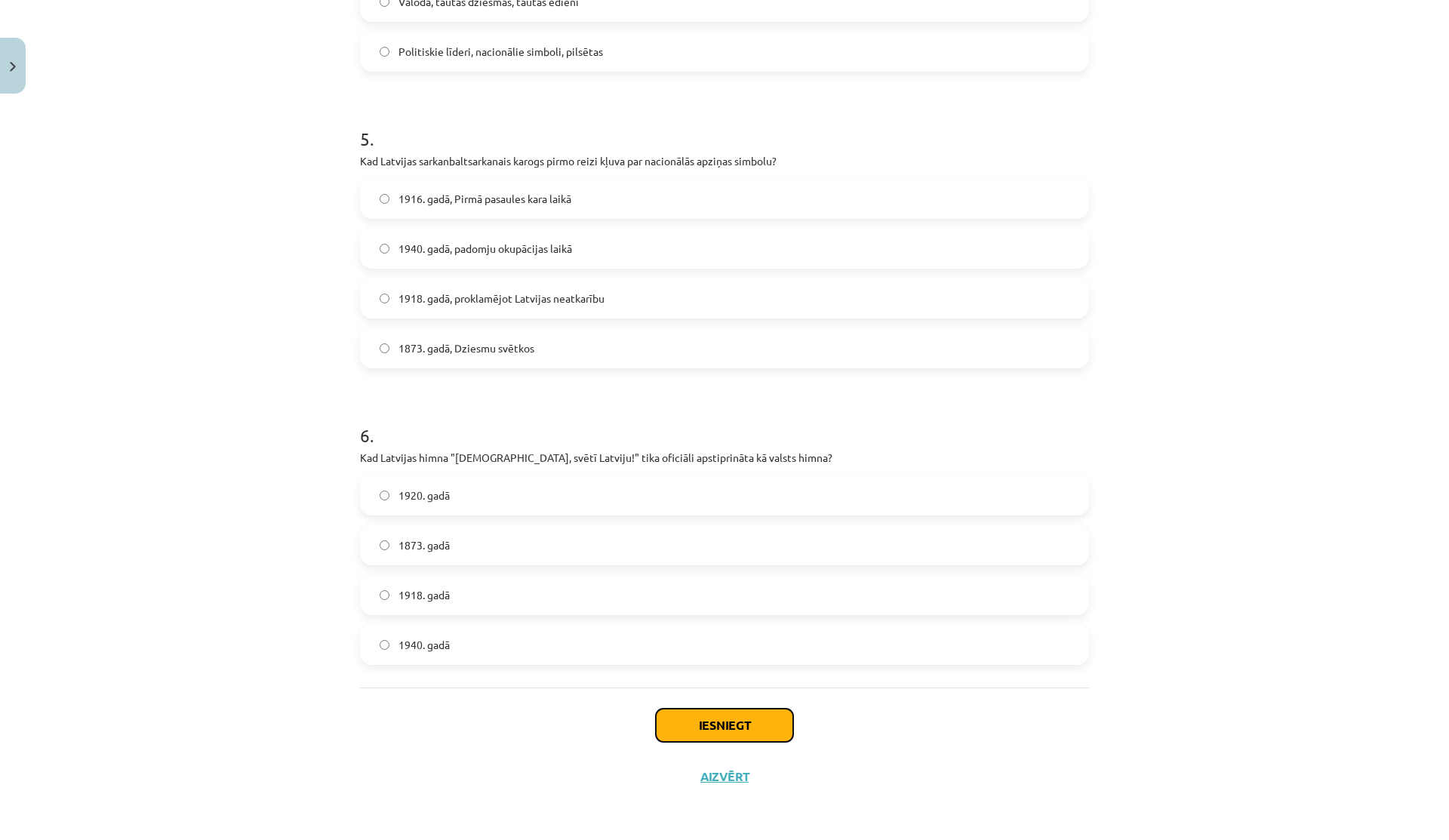
click at [673, 734] on button "Iesniegt" at bounding box center [724, 725] width 137 height 33
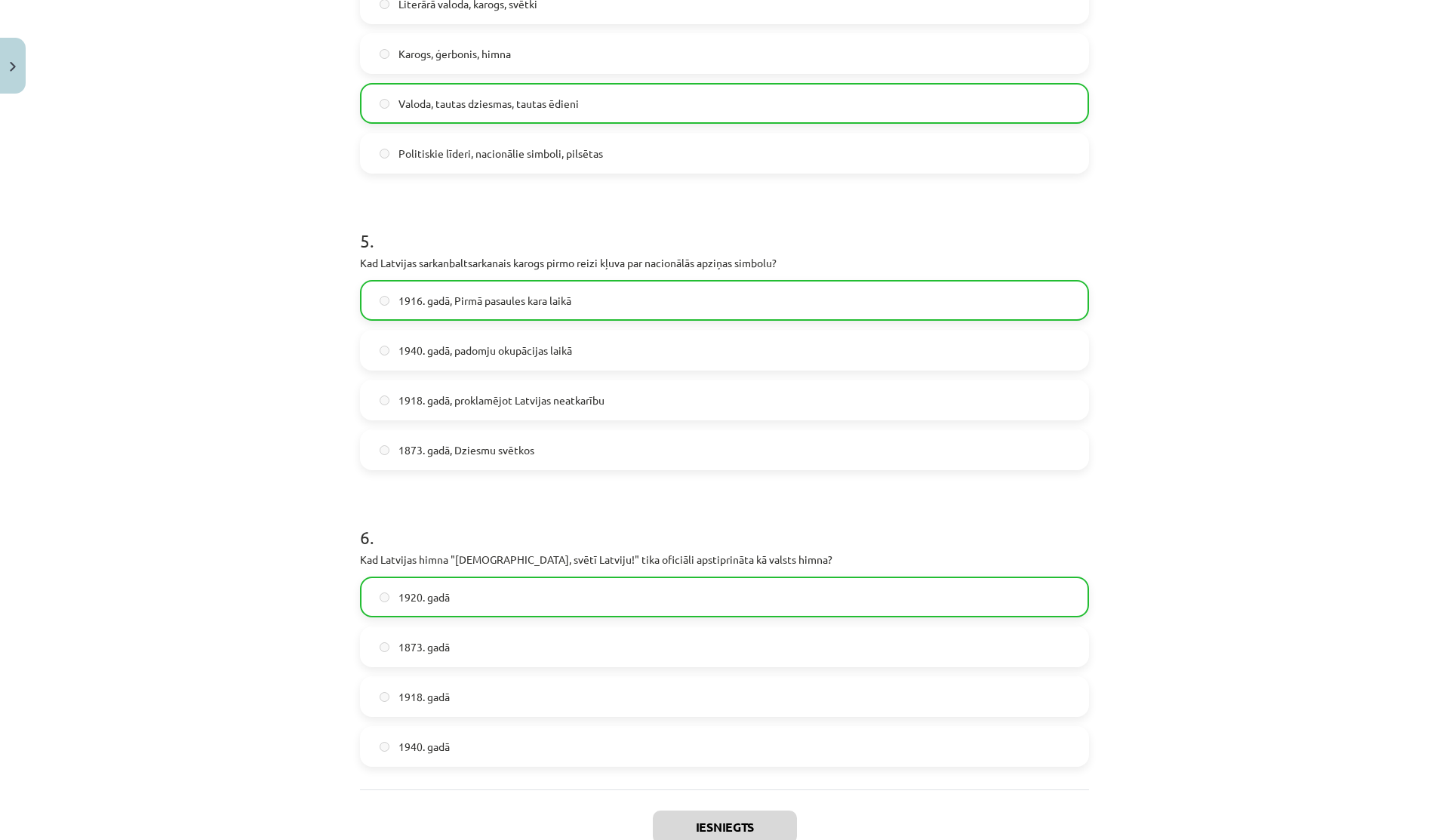
scroll to position [1432, 0]
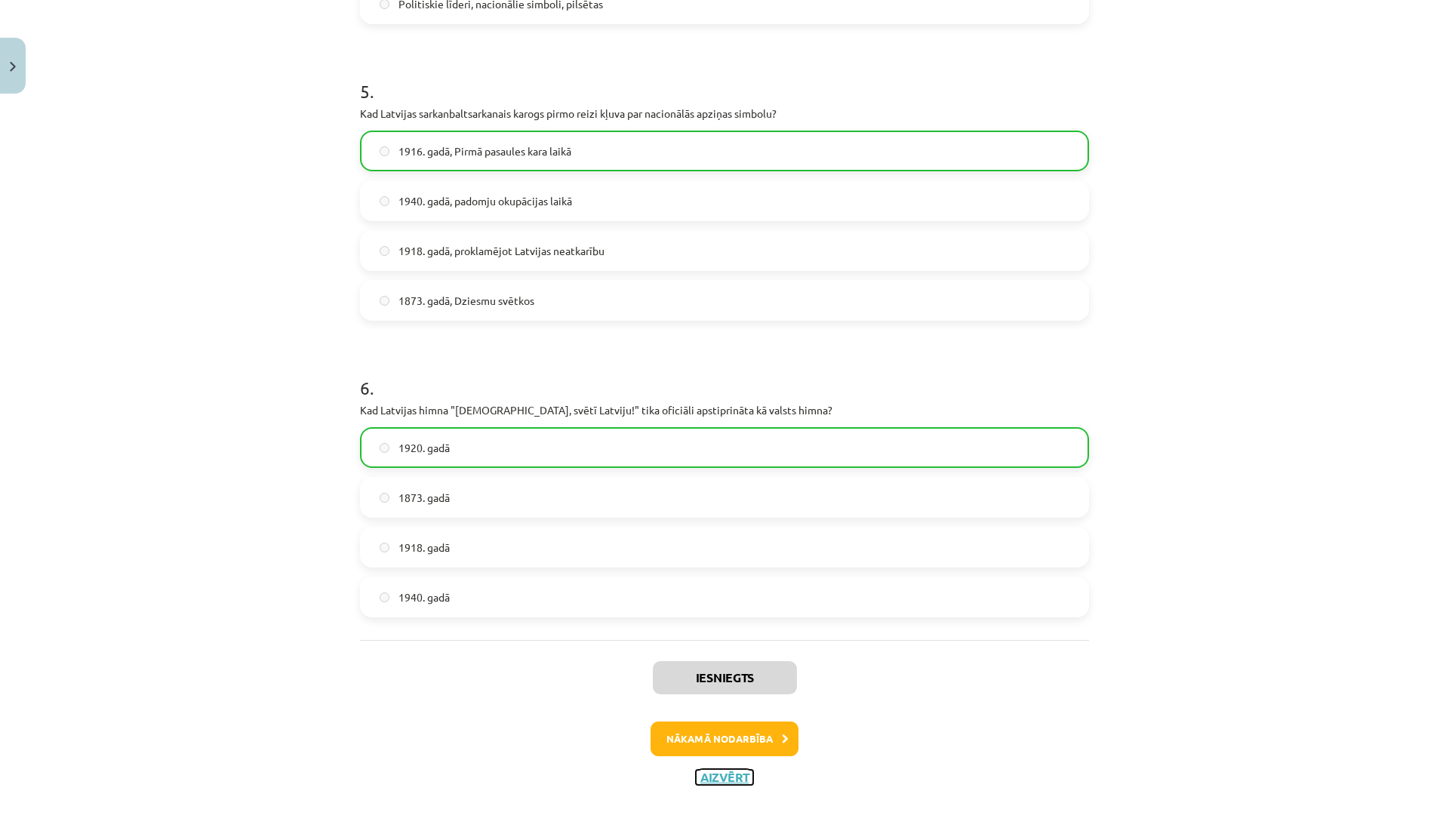
click at [699, 782] on button "Aizvērt" at bounding box center [724, 776] width 58 height 15
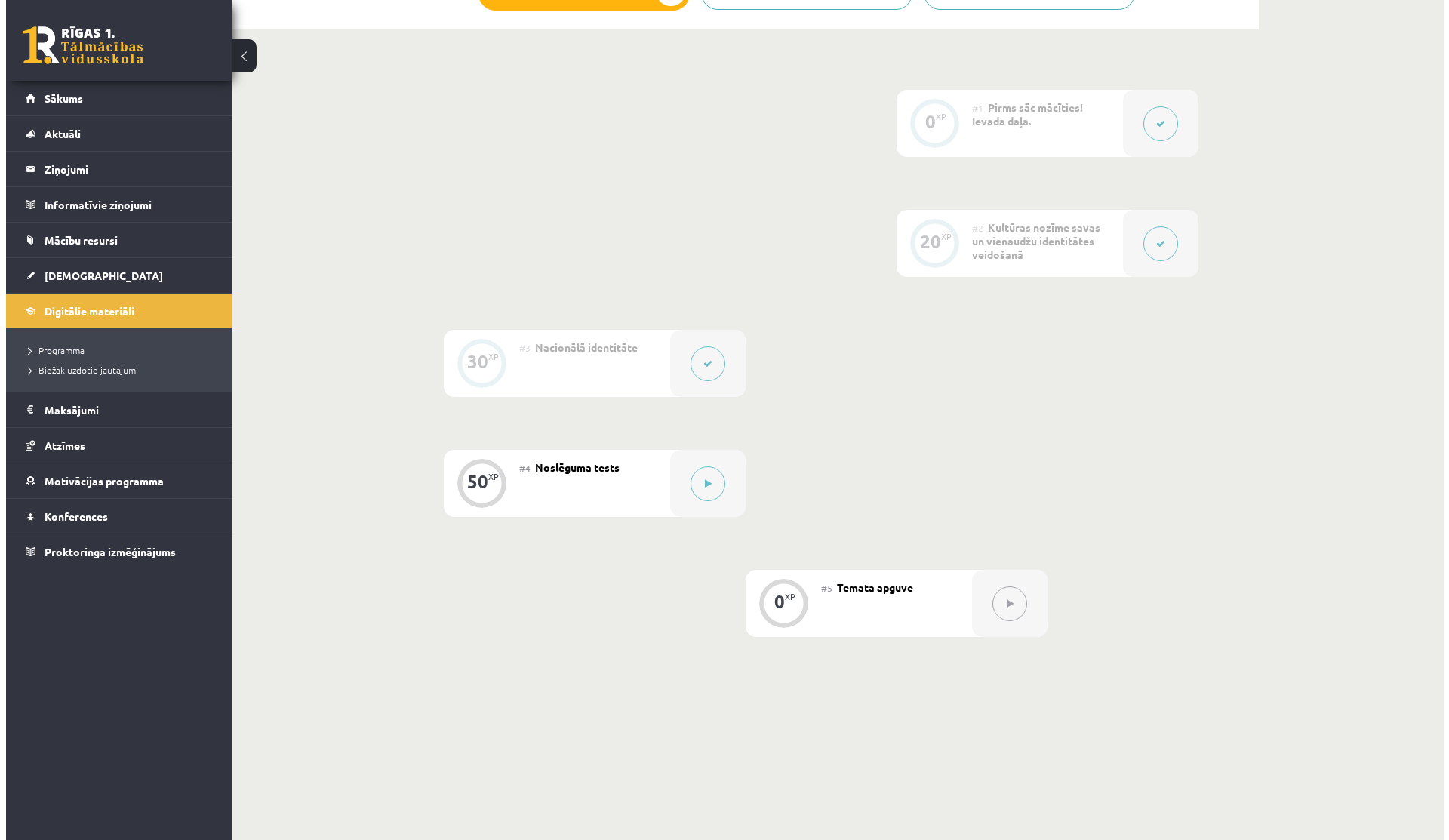
scroll to position [397, 0]
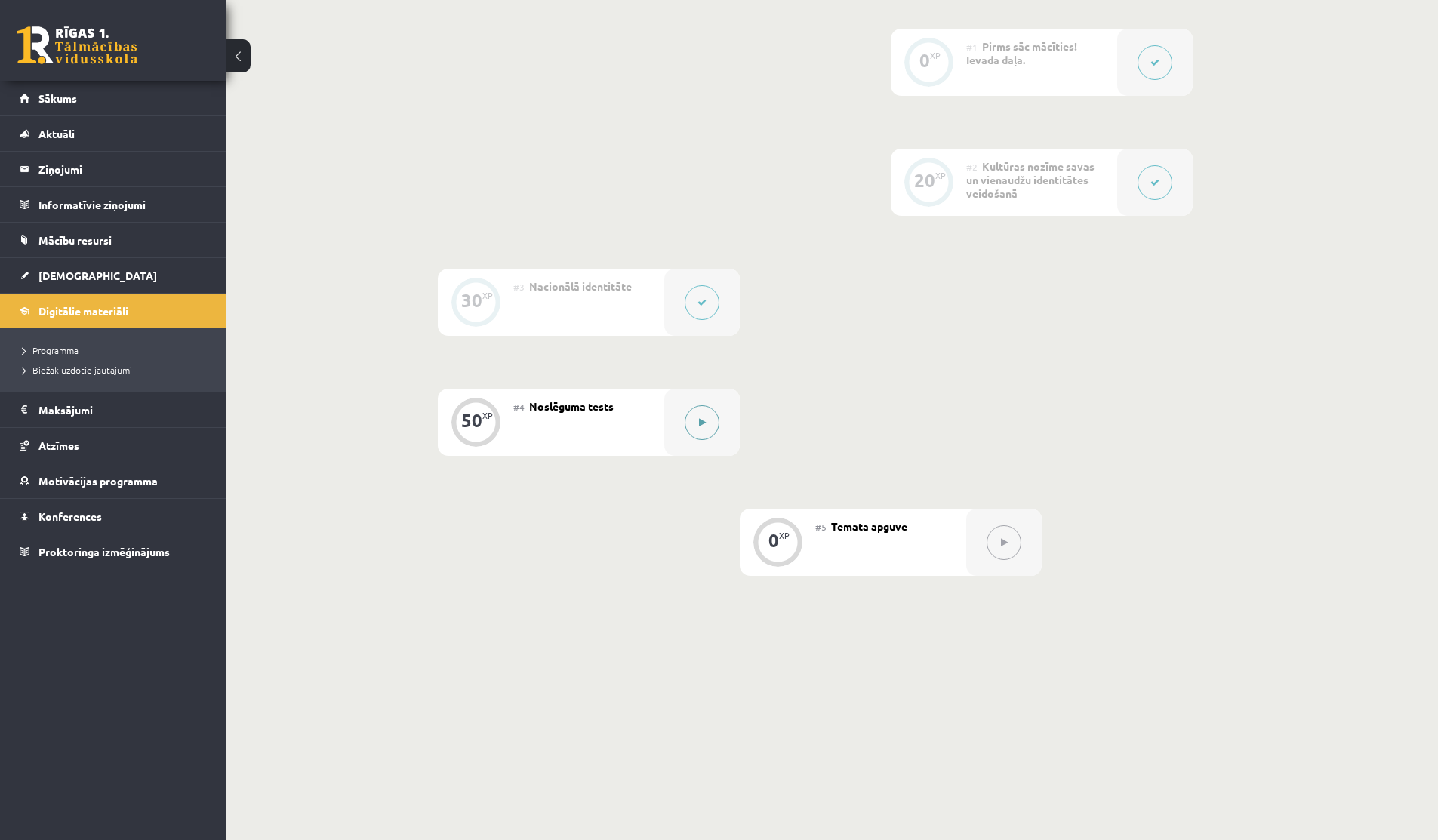
click at [695, 420] on button at bounding box center [702, 422] width 35 height 35
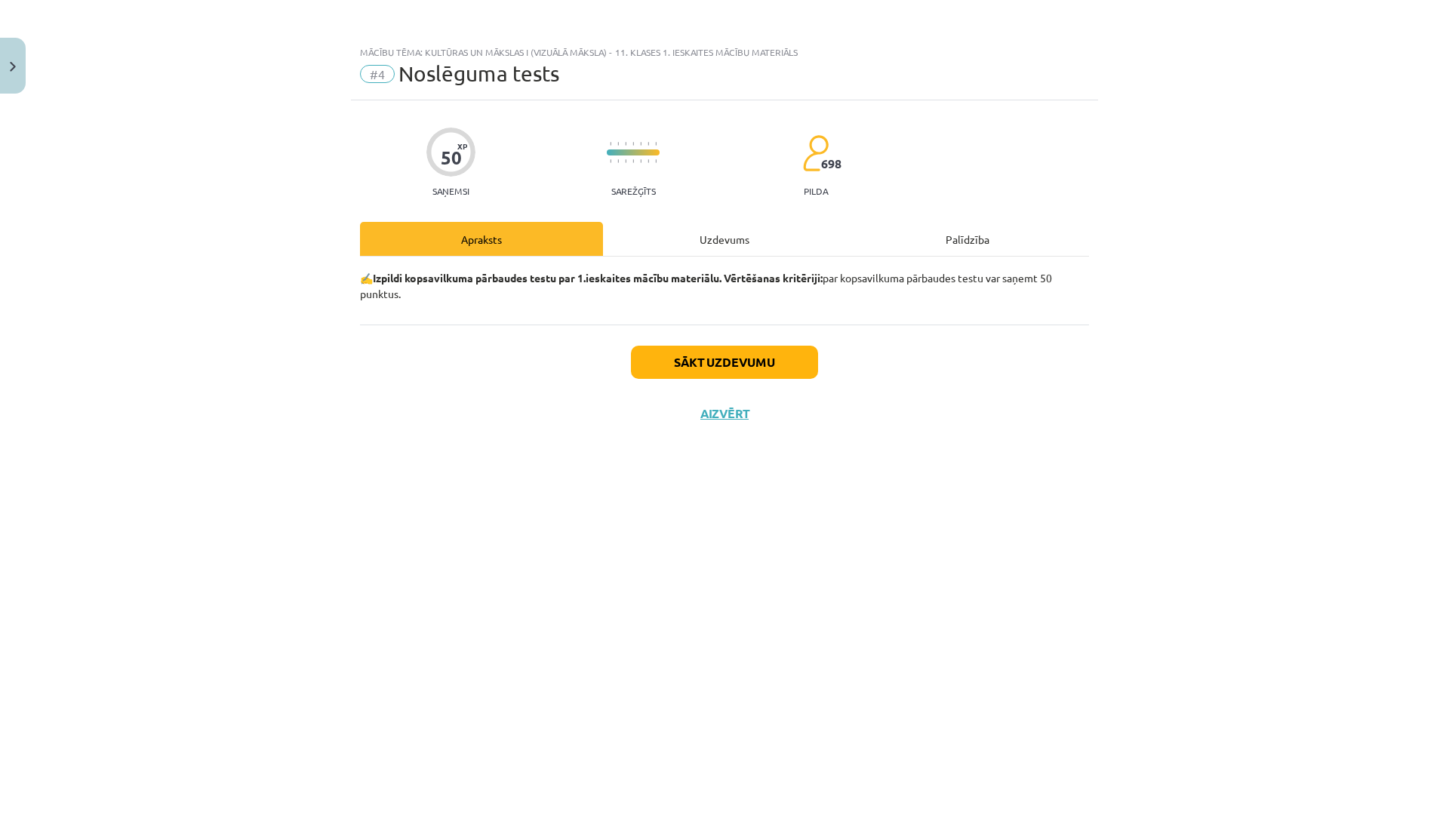
click at [684, 242] on div "Uzdevums" at bounding box center [724, 238] width 243 height 34
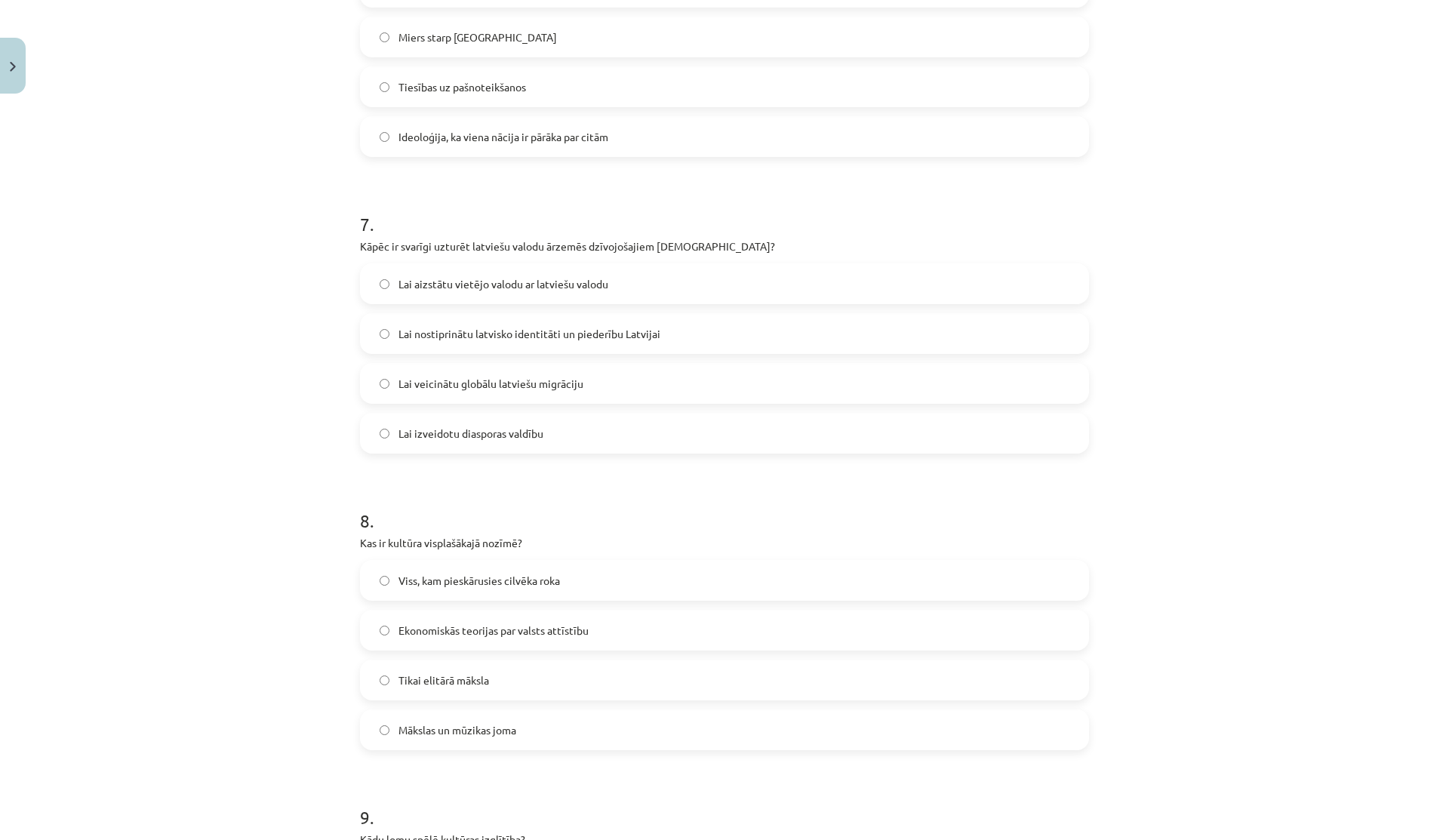
scroll to position [2571, 0]
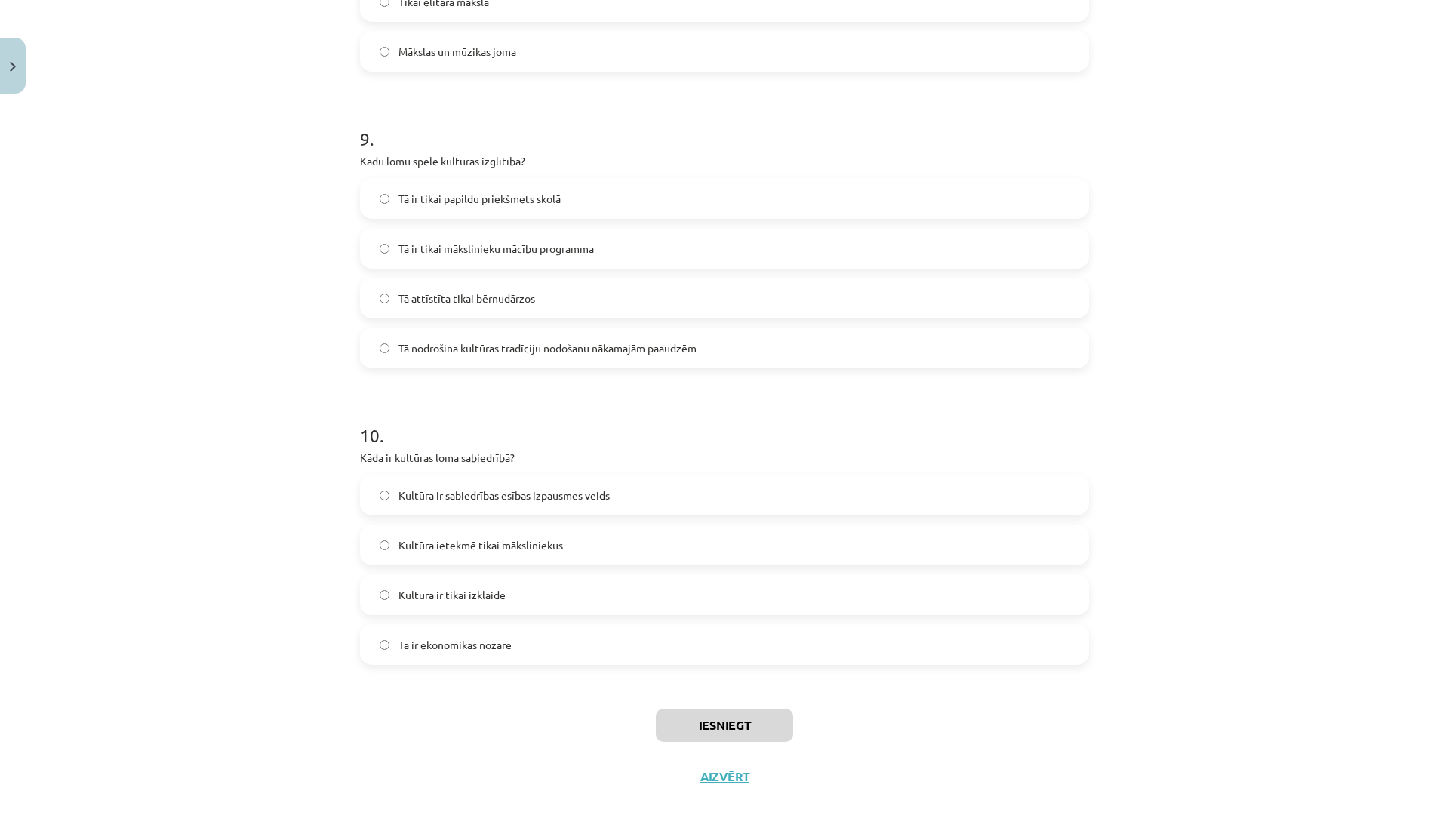
click at [710, 784] on div "Iesniegt Aizvērt" at bounding box center [724, 740] width 728 height 106
click at [738, 779] on button "Aizvērt" at bounding box center [724, 775] width 58 height 15
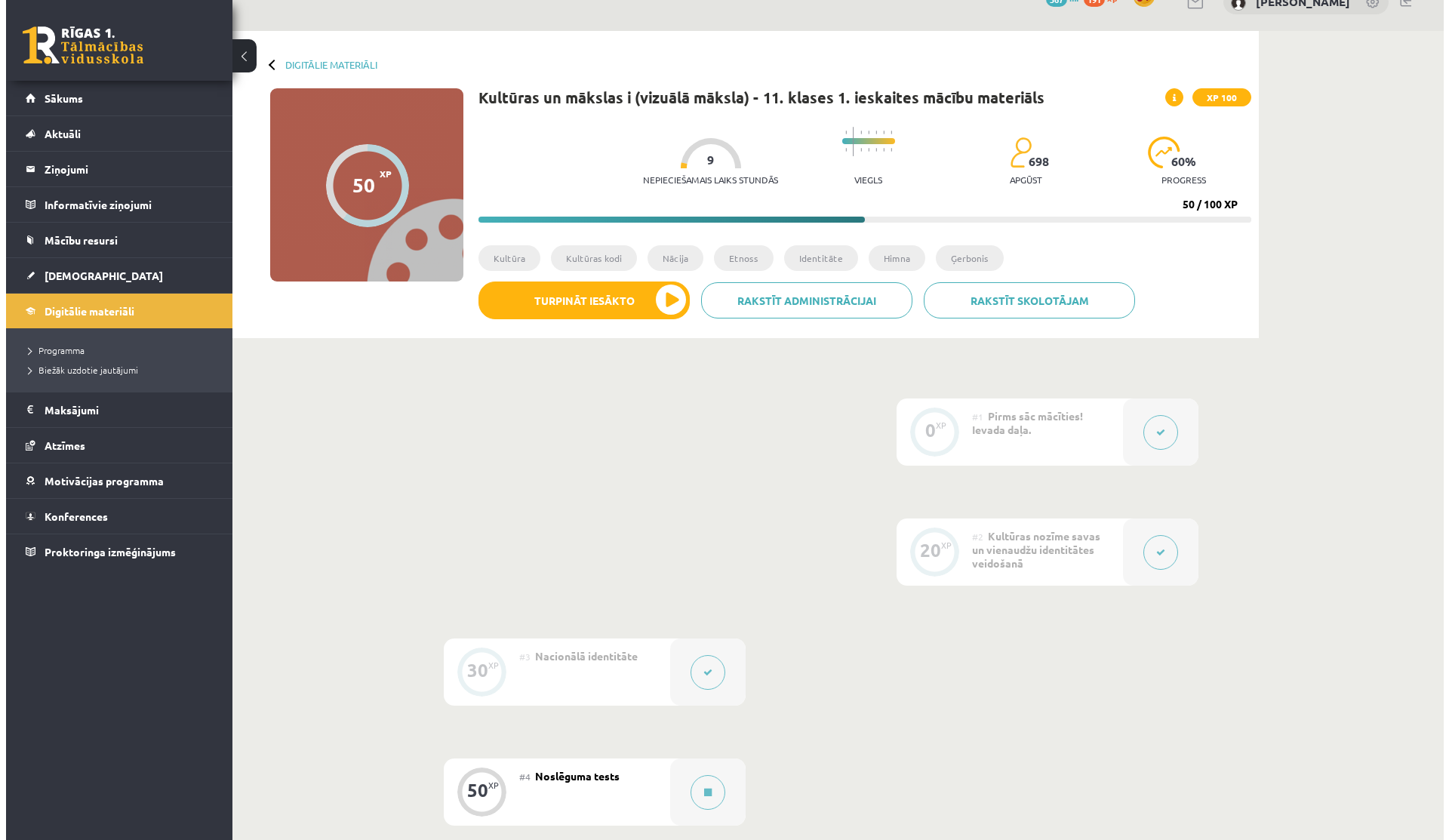
scroll to position [397, 0]
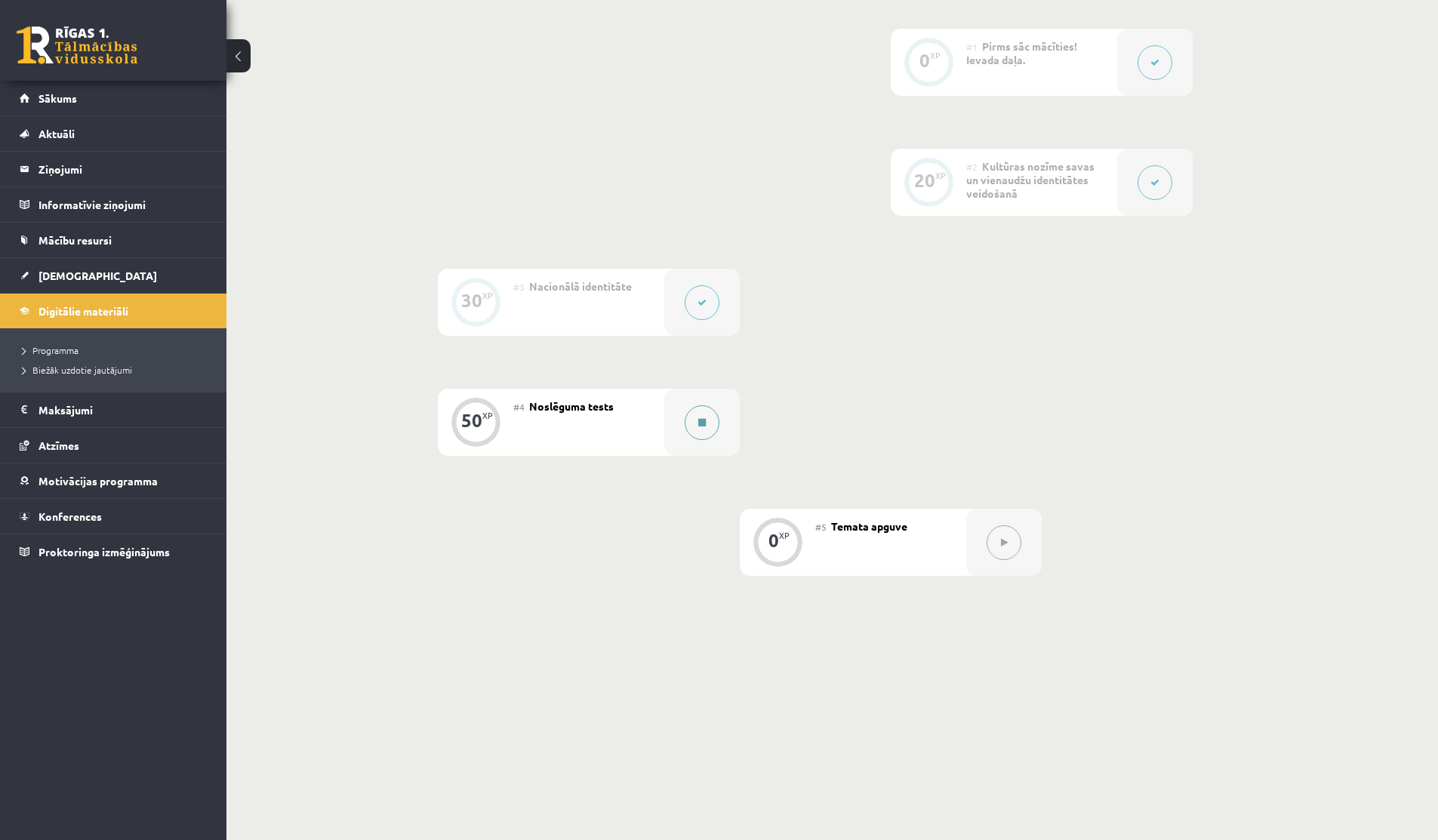
click at [698, 426] on icon at bounding box center [702, 422] width 8 height 9
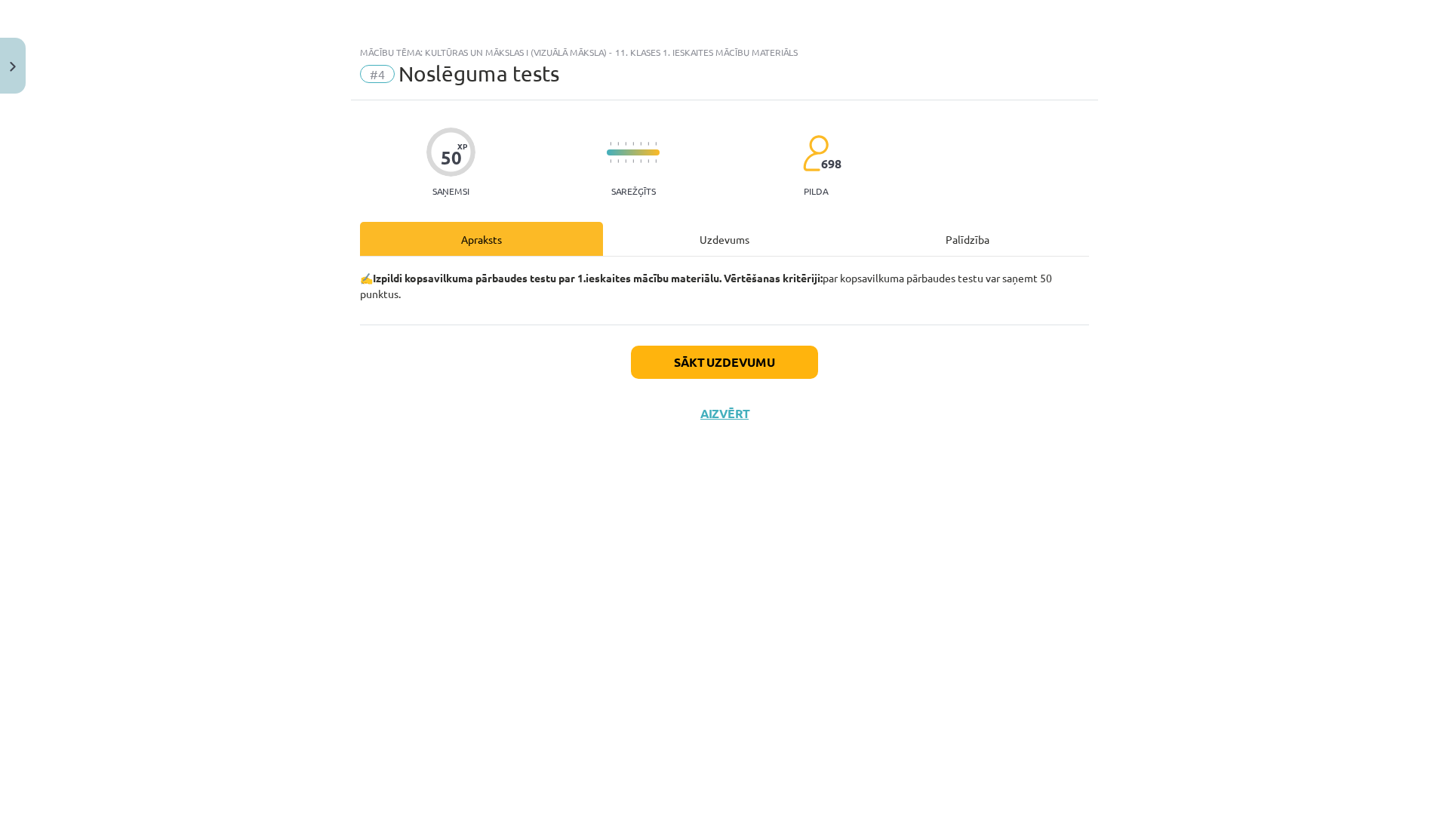
click at [754, 239] on div "Uzdevums" at bounding box center [724, 238] width 243 height 34
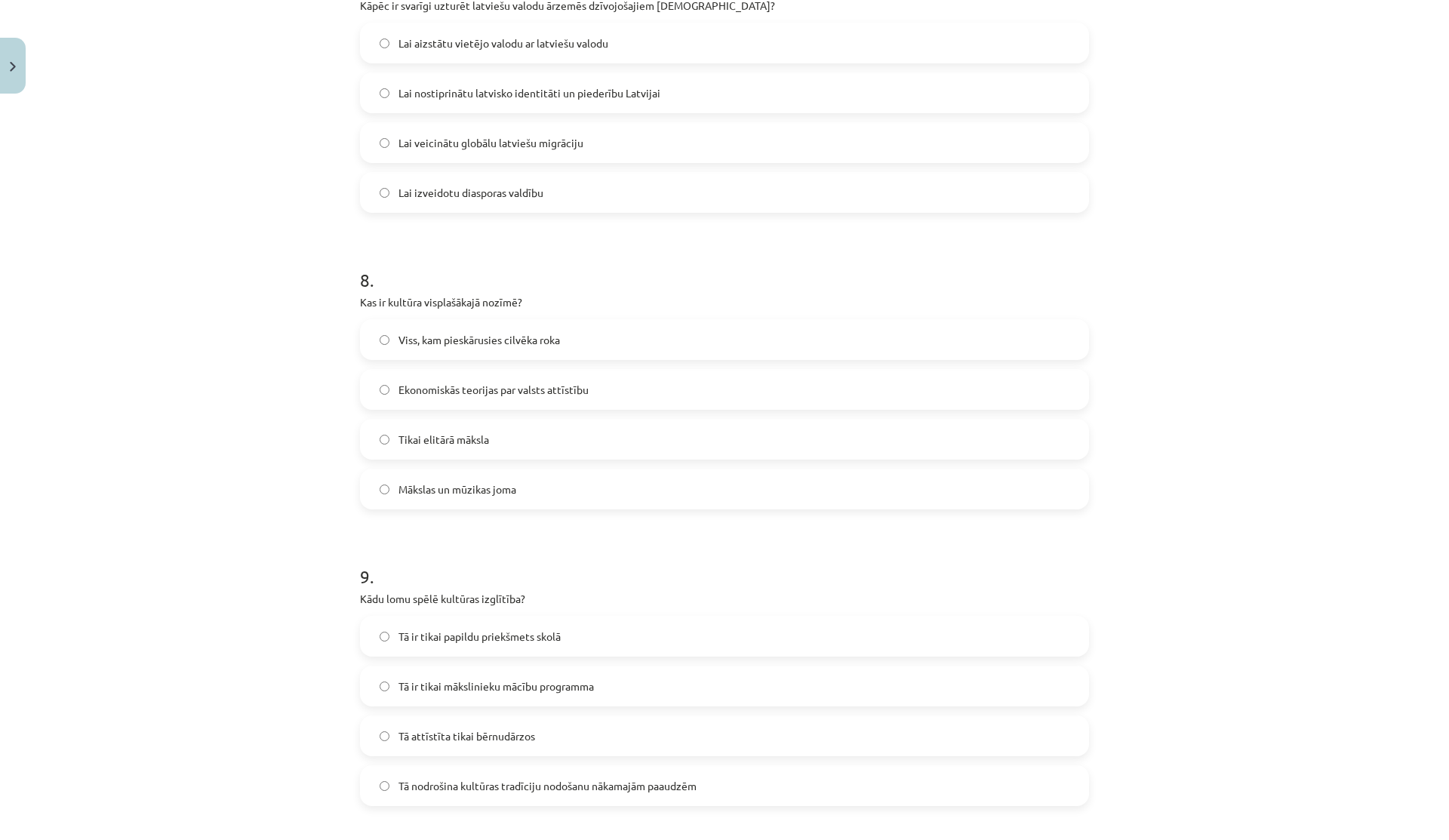
scroll to position [2571, 0]
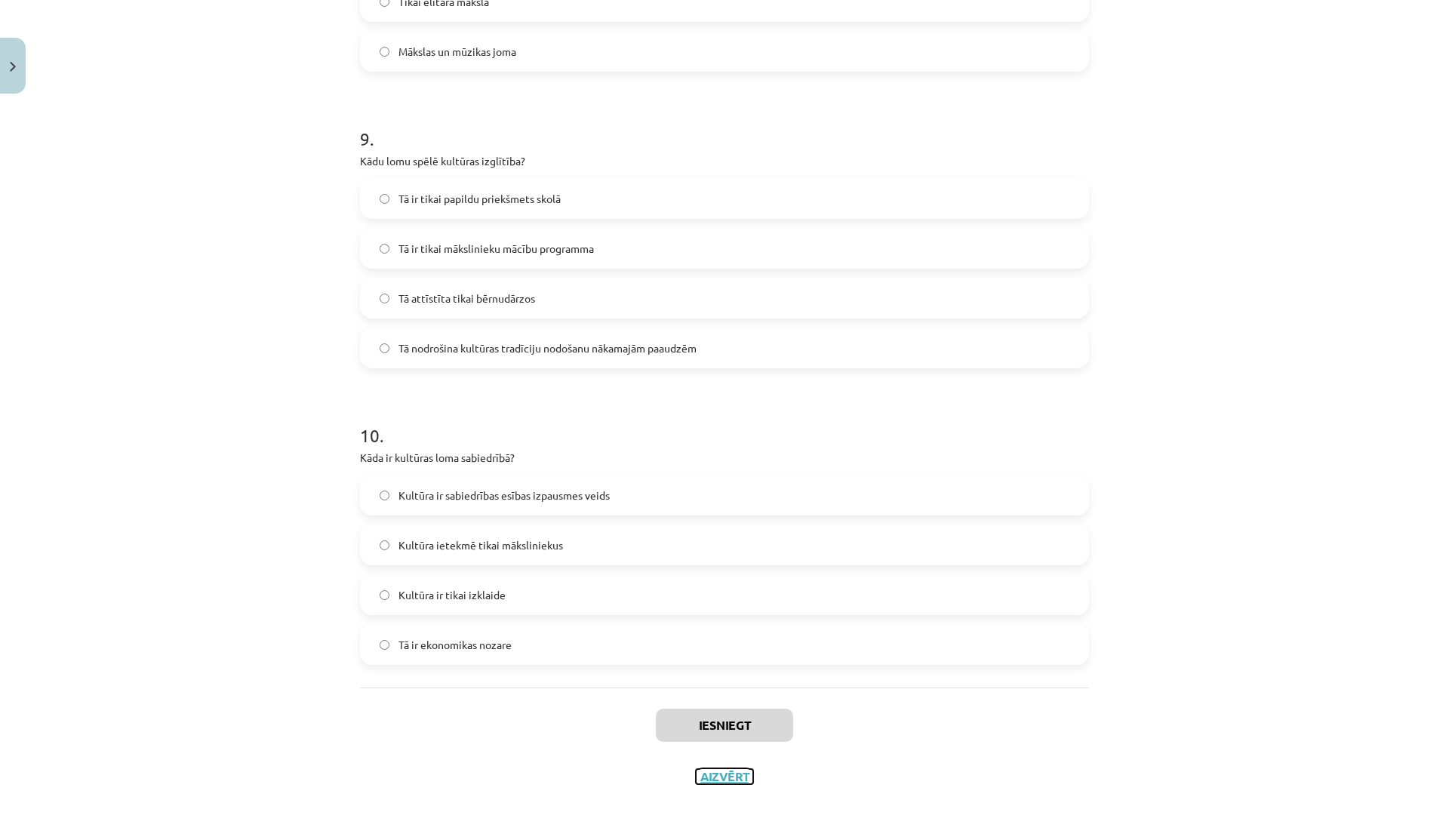
click at [703, 778] on button "Aizvērt" at bounding box center [724, 775] width 58 height 15
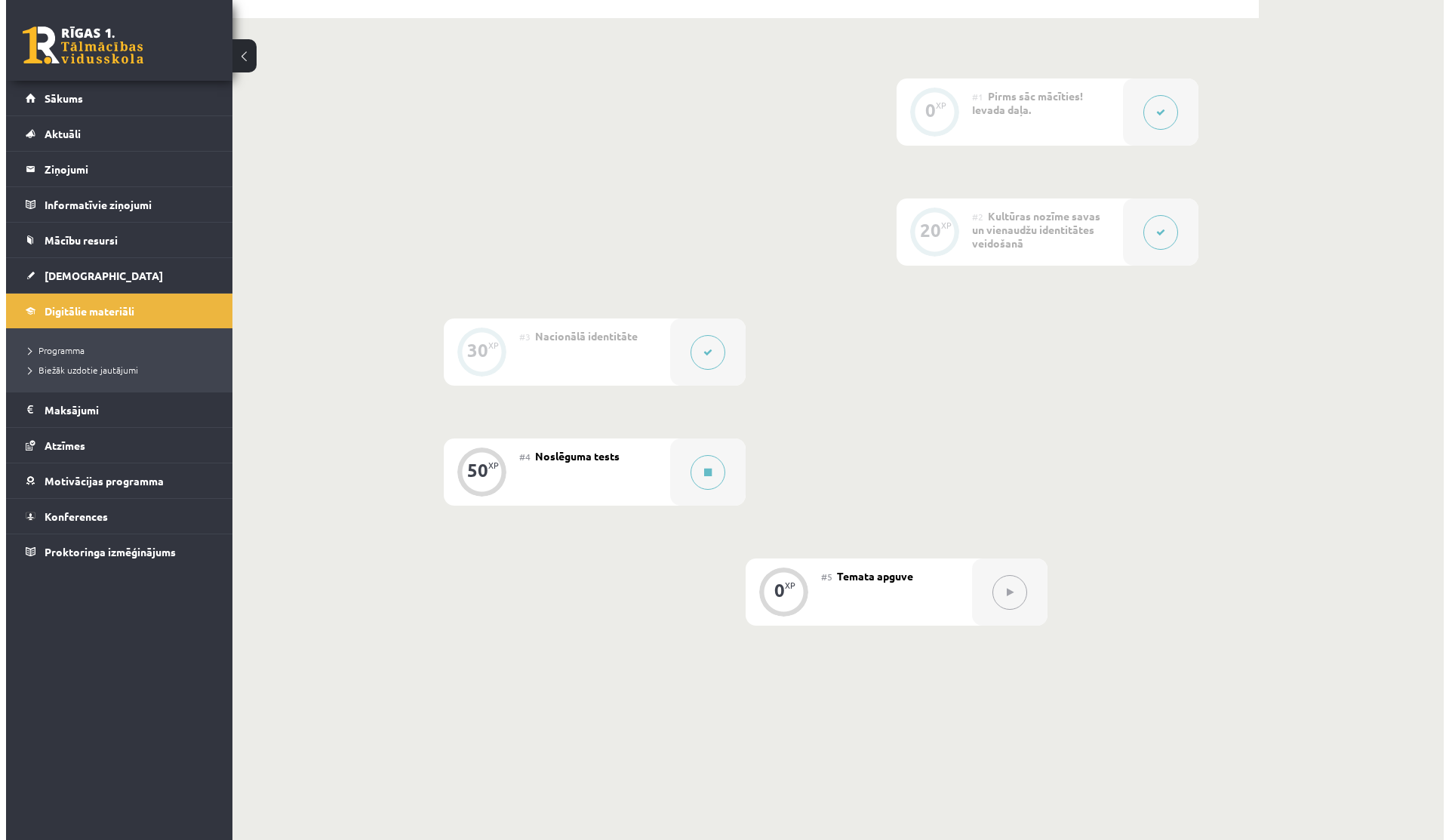
scroll to position [397, 0]
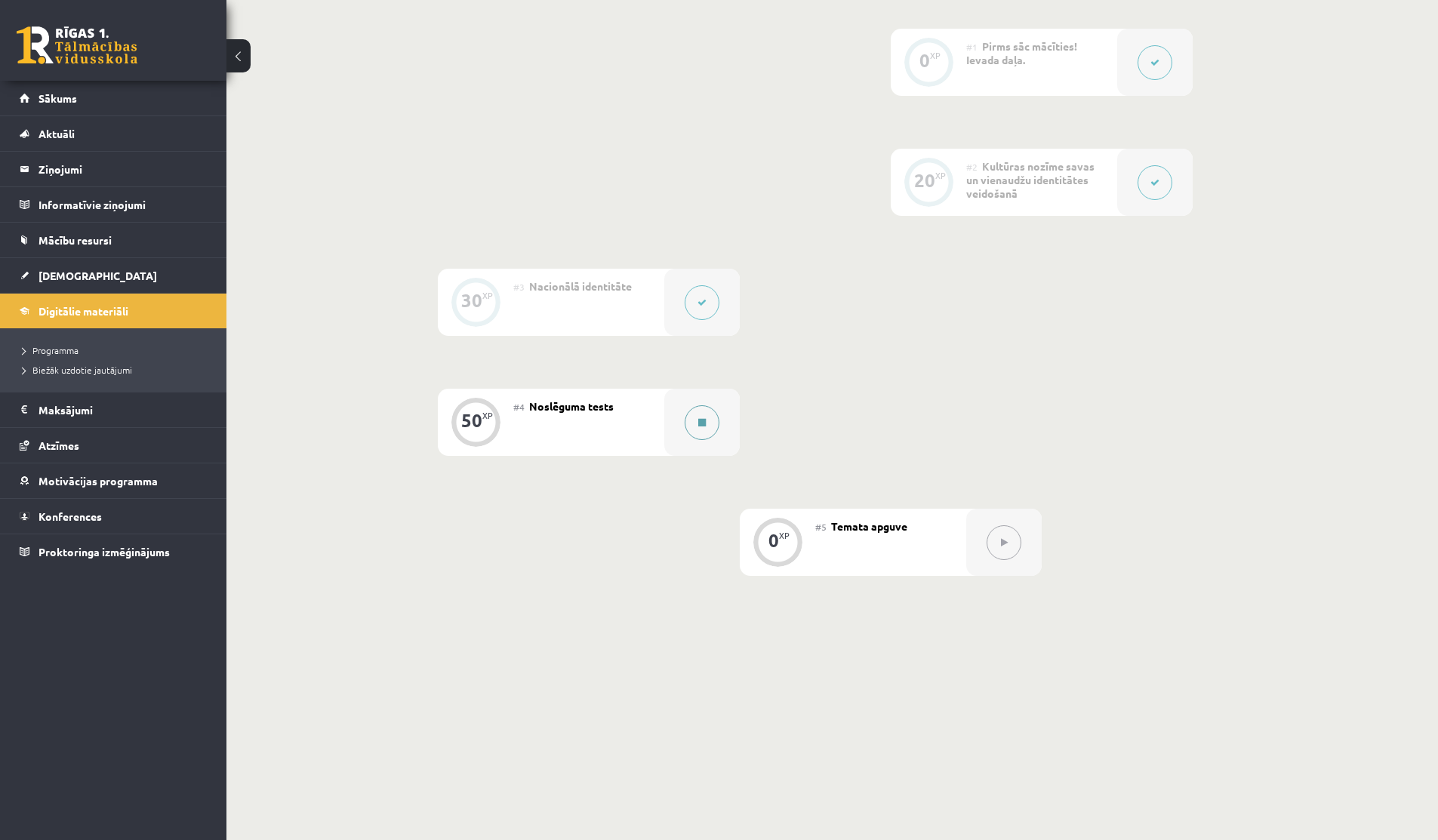
click at [706, 420] on button at bounding box center [702, 422] width 35 height 35
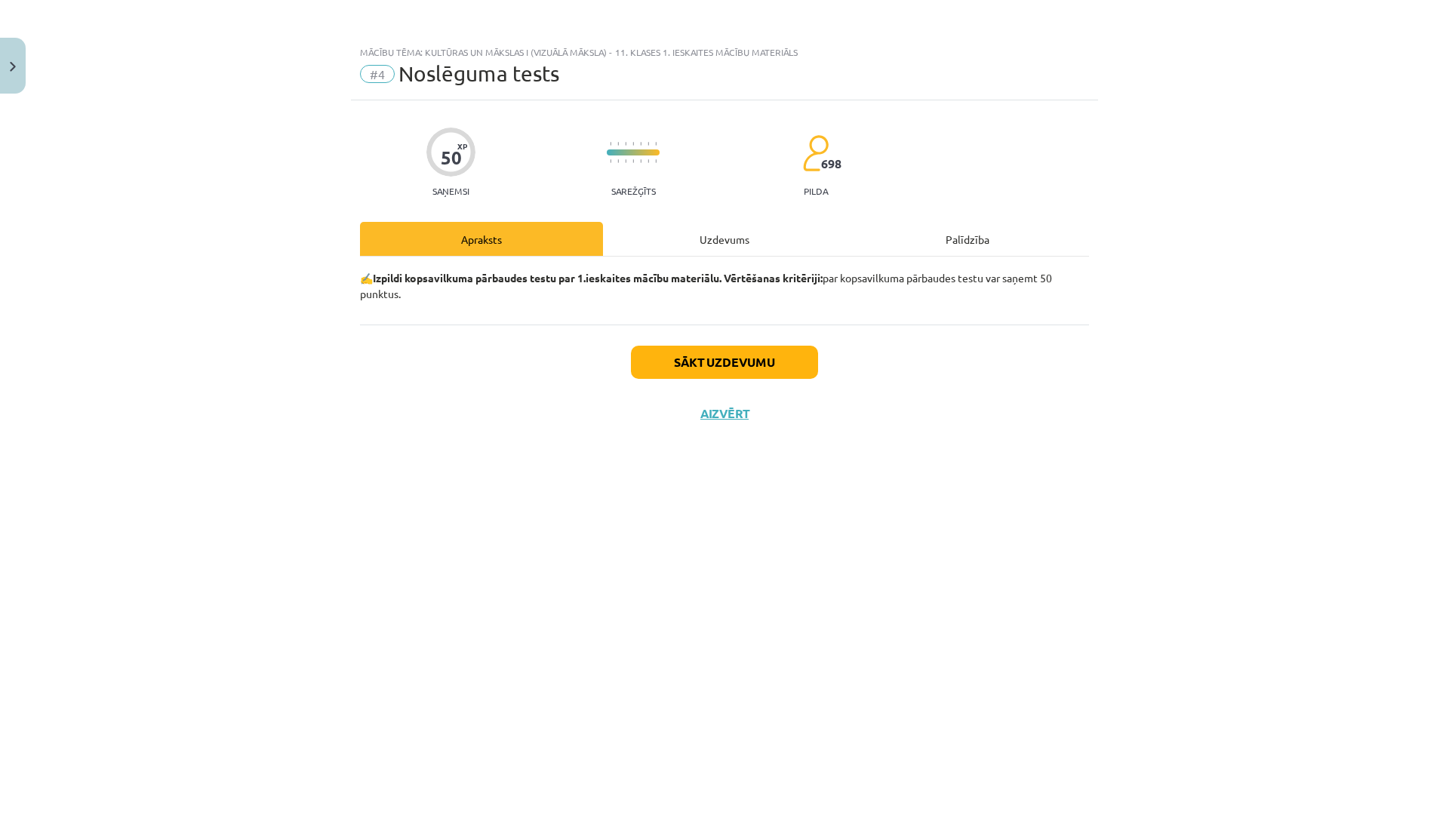
click at [734, 234] on div "Uzdevums" at bounding box center [724, 238] width 243 height 34
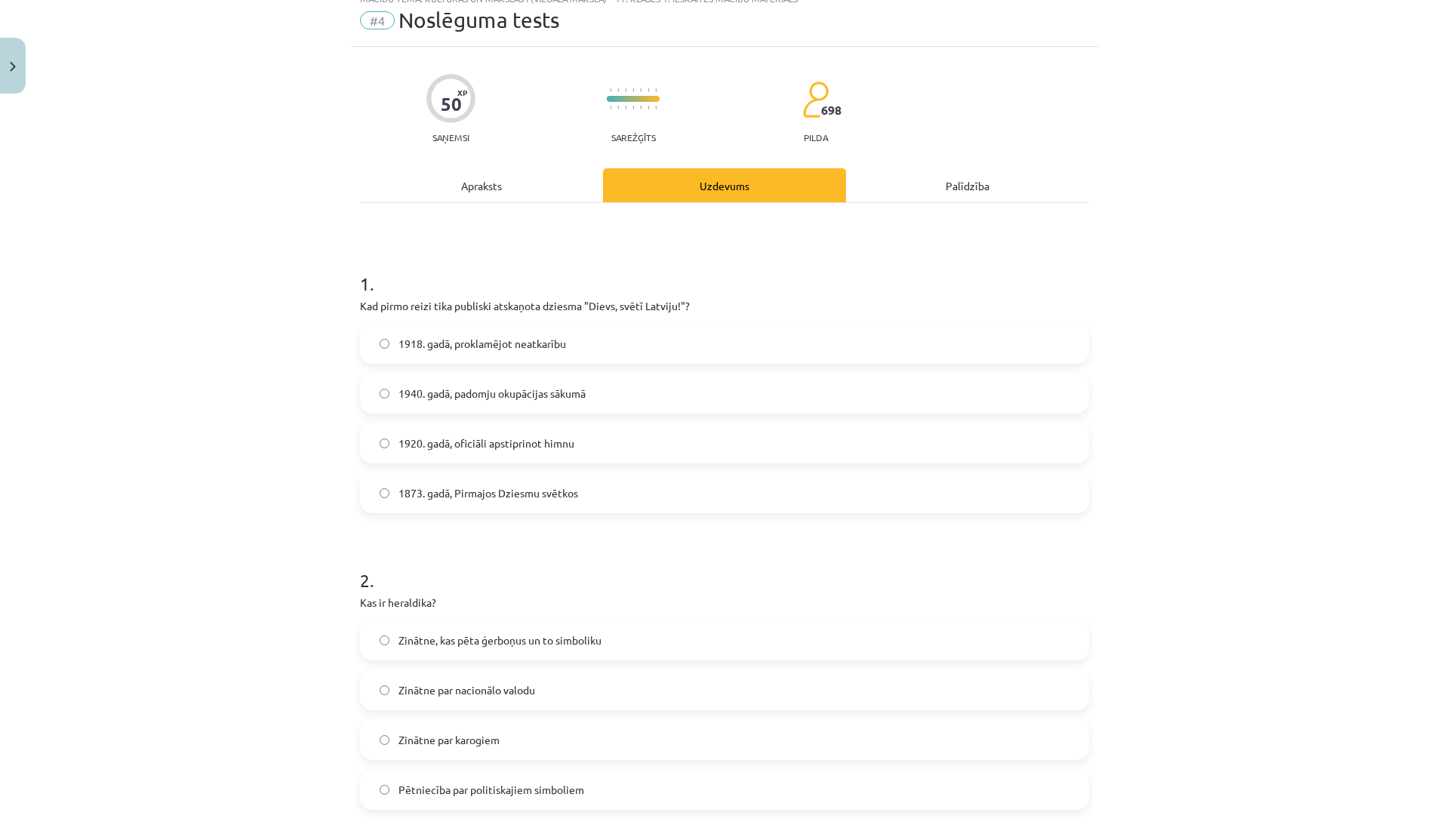
scroll to position [56, 0]
click at [517, 354] on label "1918. gadā, proklamējot neatkarību" at bounding box center [724, 340] width 726 height 38
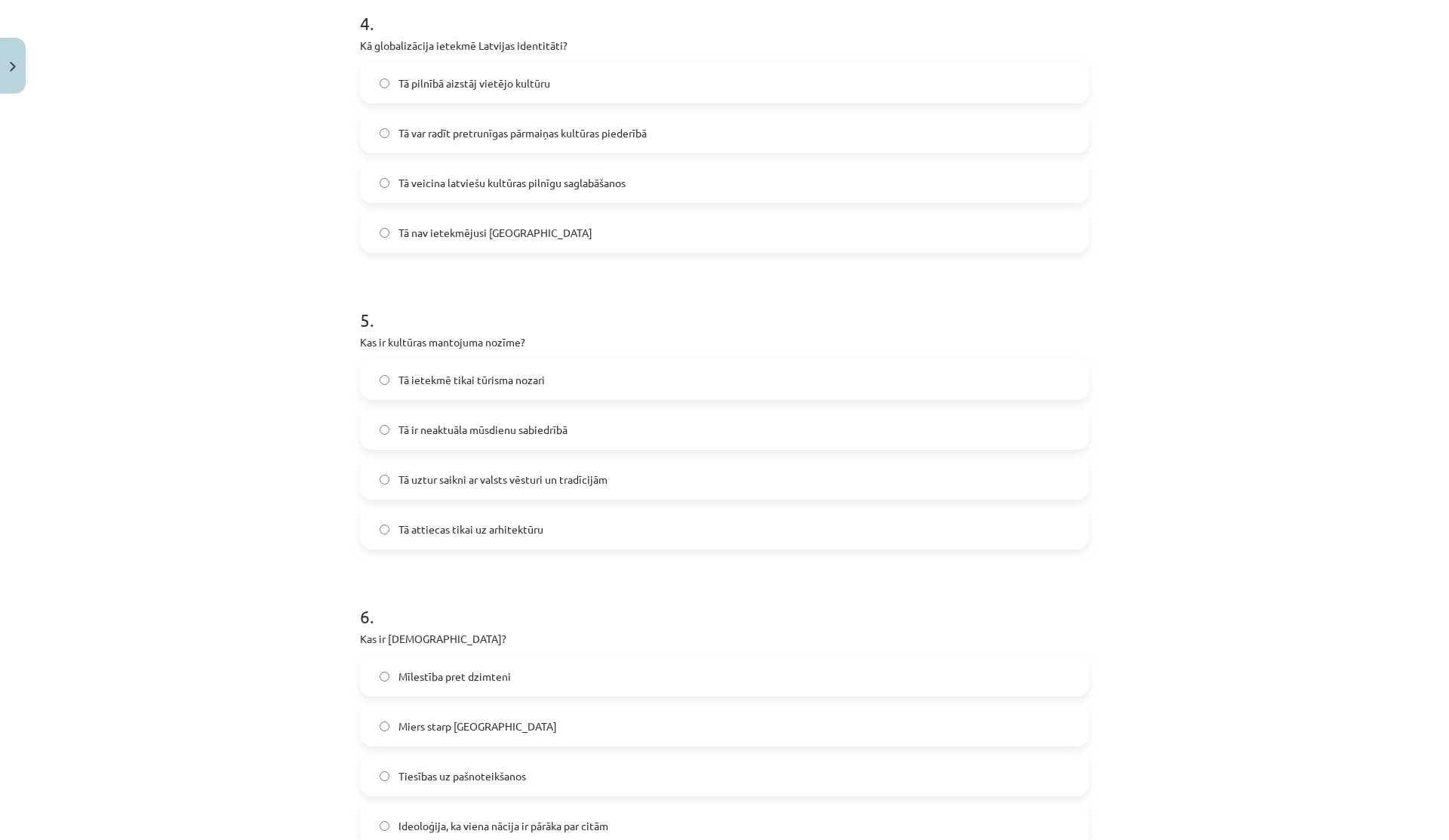
scroll to position [1219, 0]
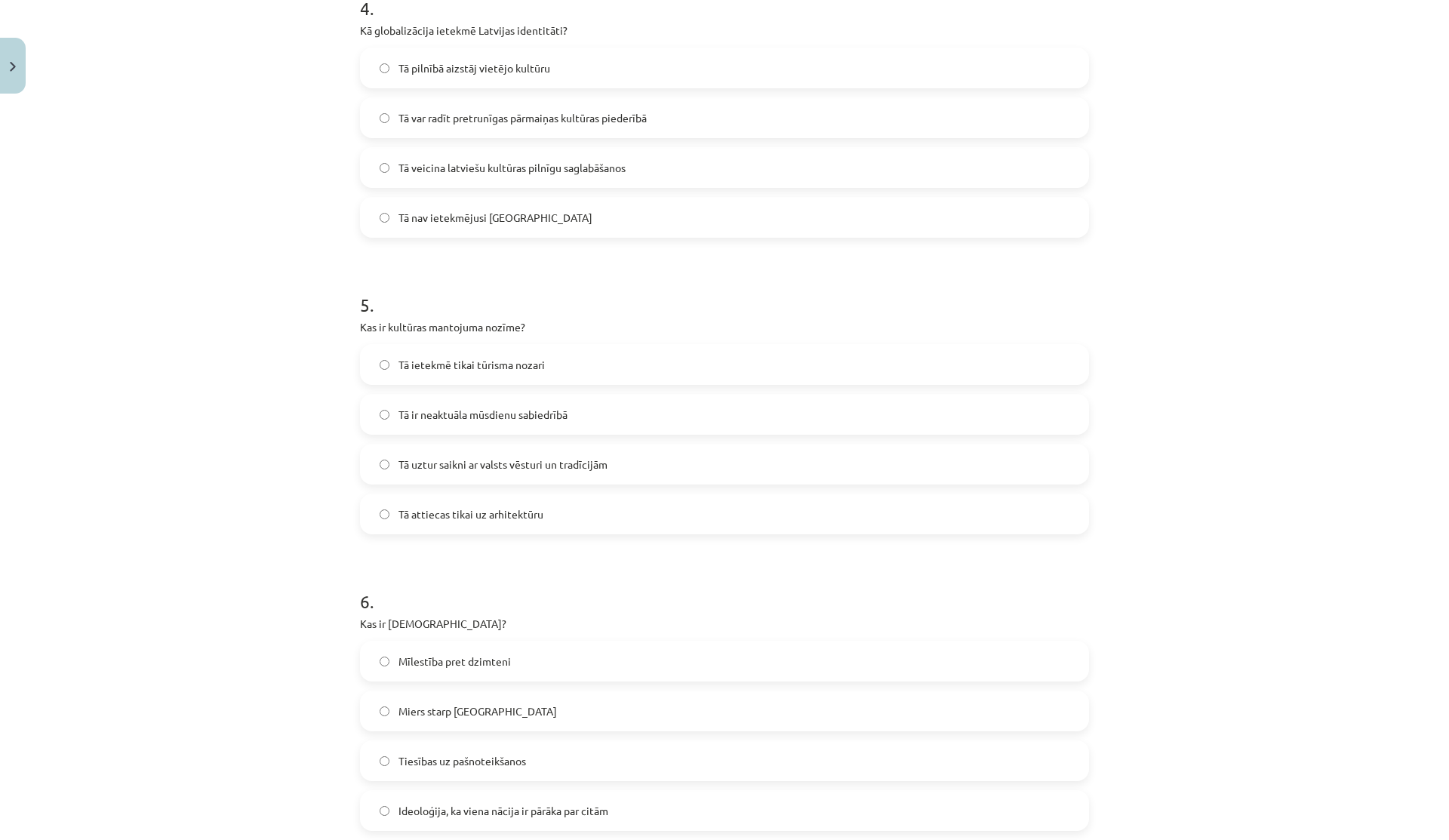
click at [474, 468] on span "Tā uztur saikni ar valsts vēsturi un tradīcijām" at bounding box center [503, 464] width 209 height 16
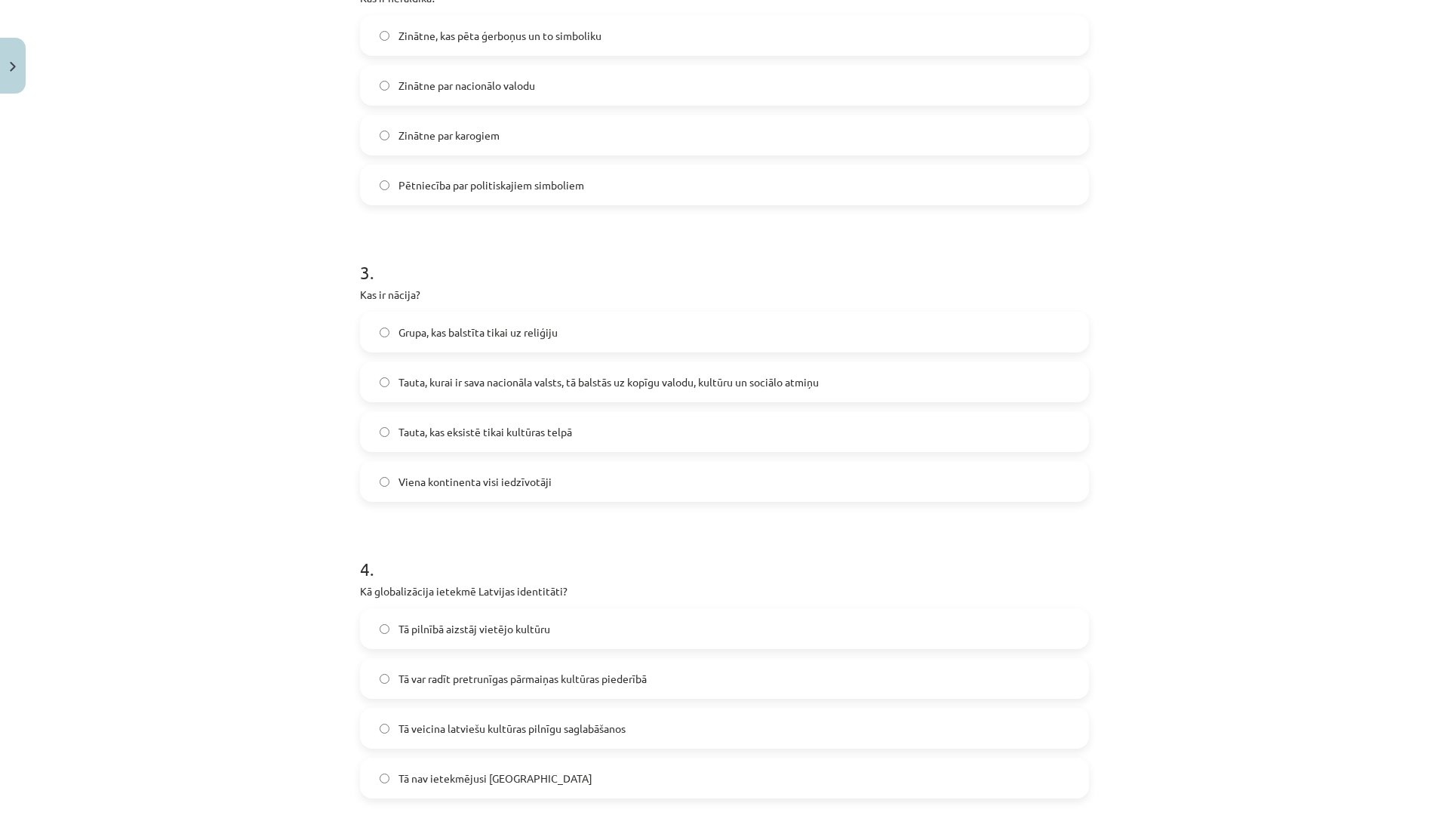
scroll to position [634, 0]
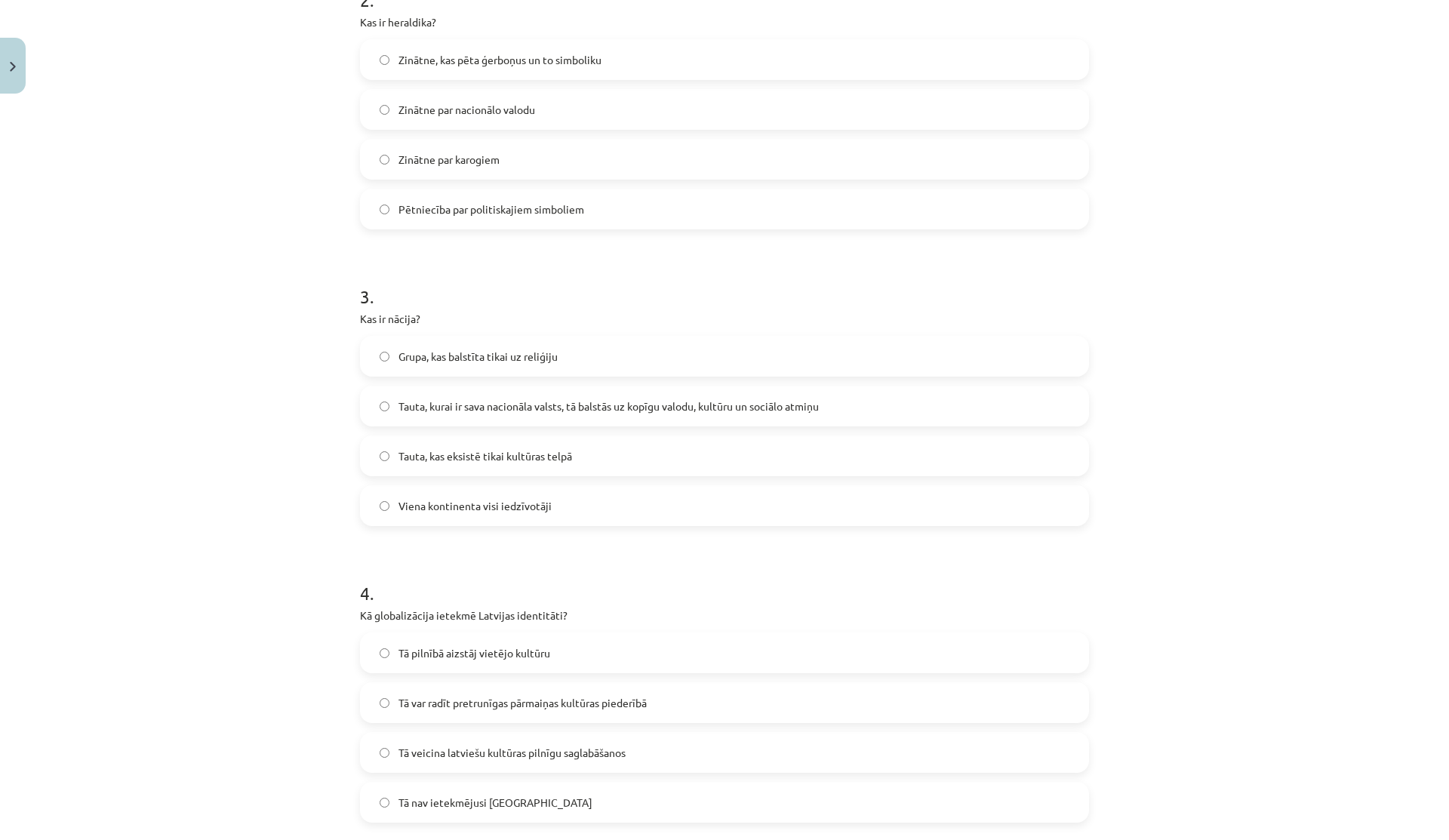
click at [495, 406] on span "Tauta, kurai ir sava nacionāla valsts, tā balstās uz kopīgu valodu, kultūru un …" at bounding box center [609, 406] width 420 height 16
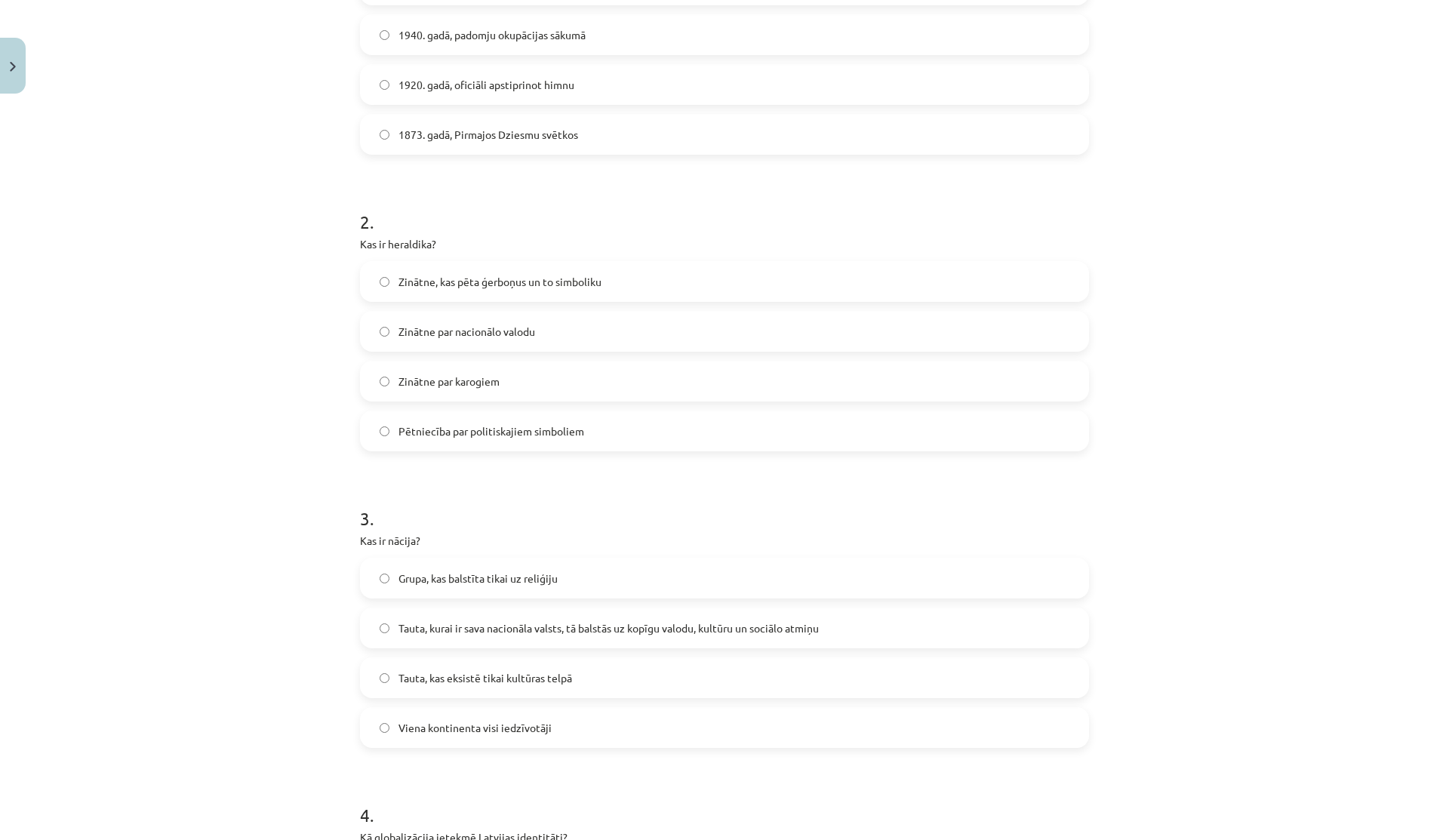
scroll to position [365, 0]
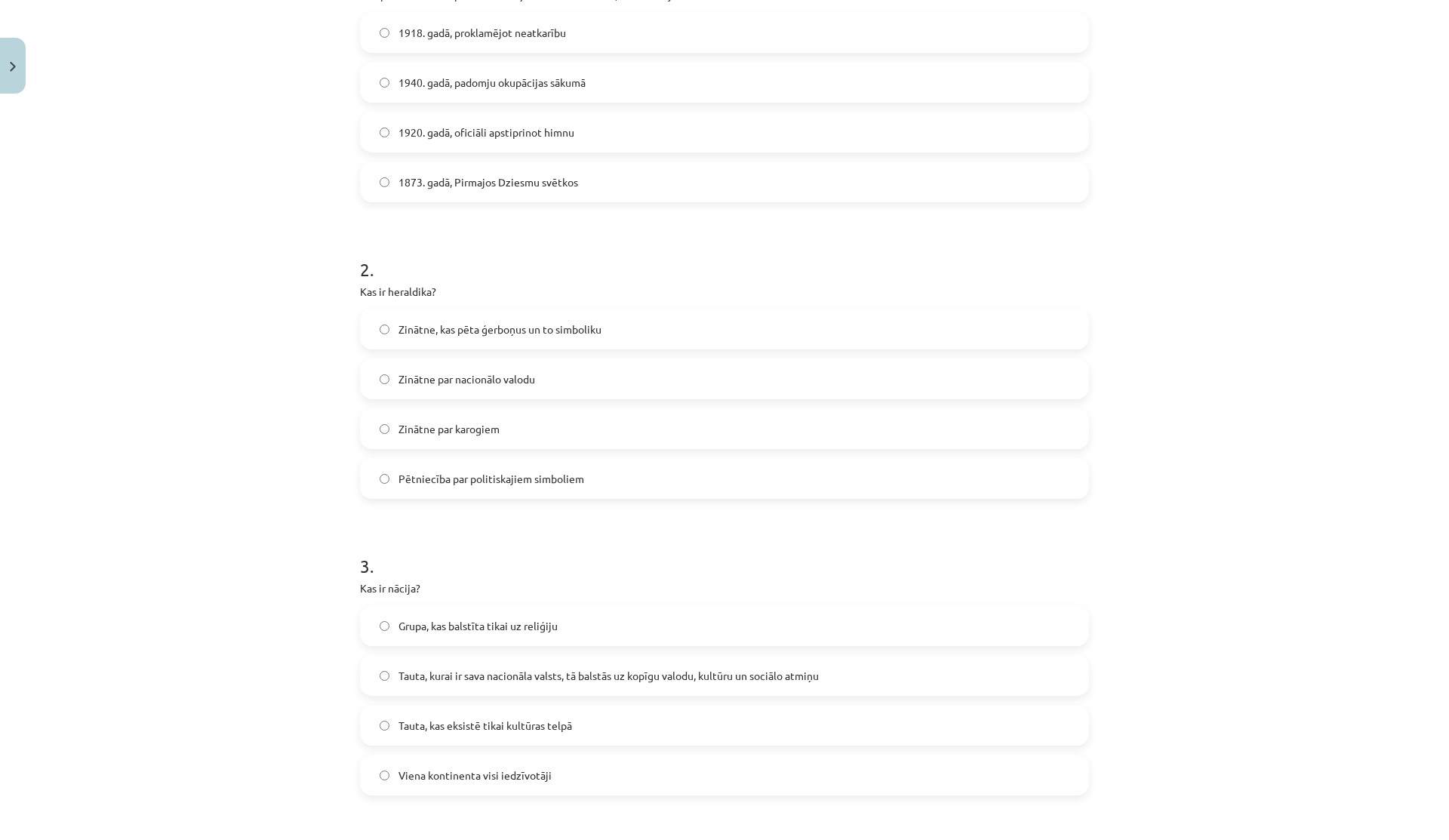
click at [487, 340] on label "Zinātne, kas pēta ģerboņus un to simboliku" at bounding box center [724, 328] width 726 height 38
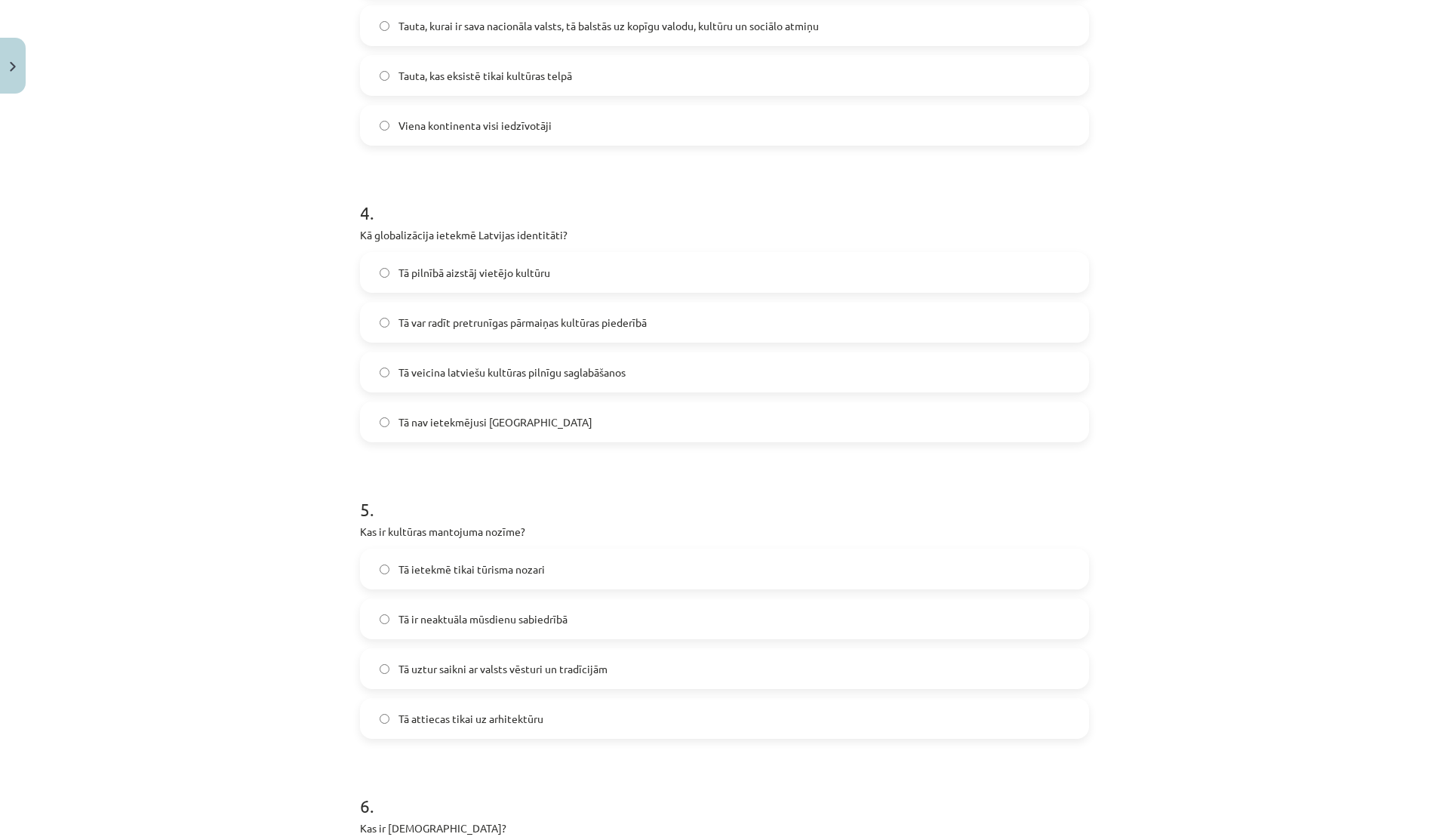
scroll to position [1040, 0]
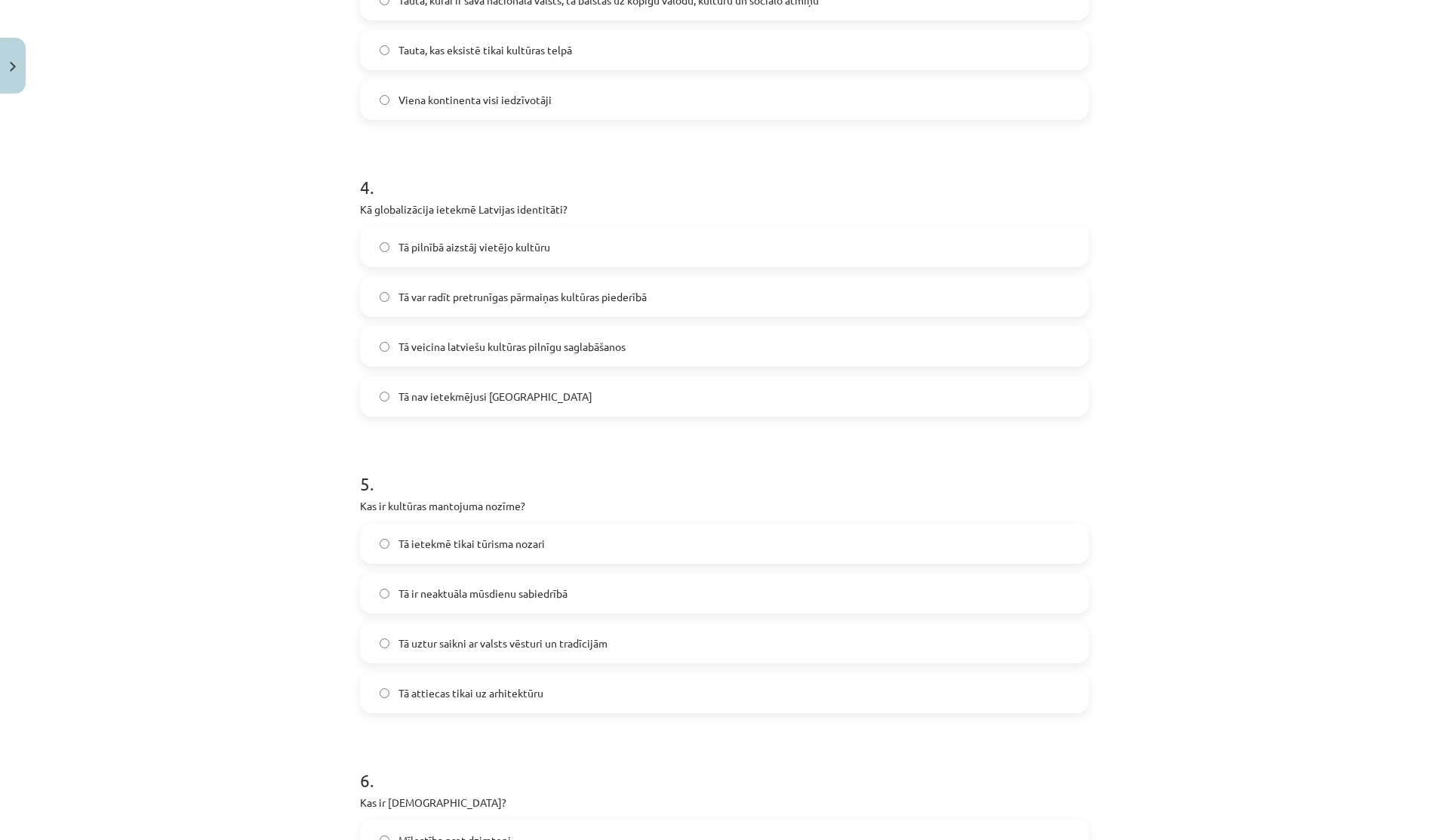
click at [522, 299] on span "Tā var radīt pretrunīgas pārmaiņas kultūras piederībā" at bounding box center [523, 297] width 249 height 16
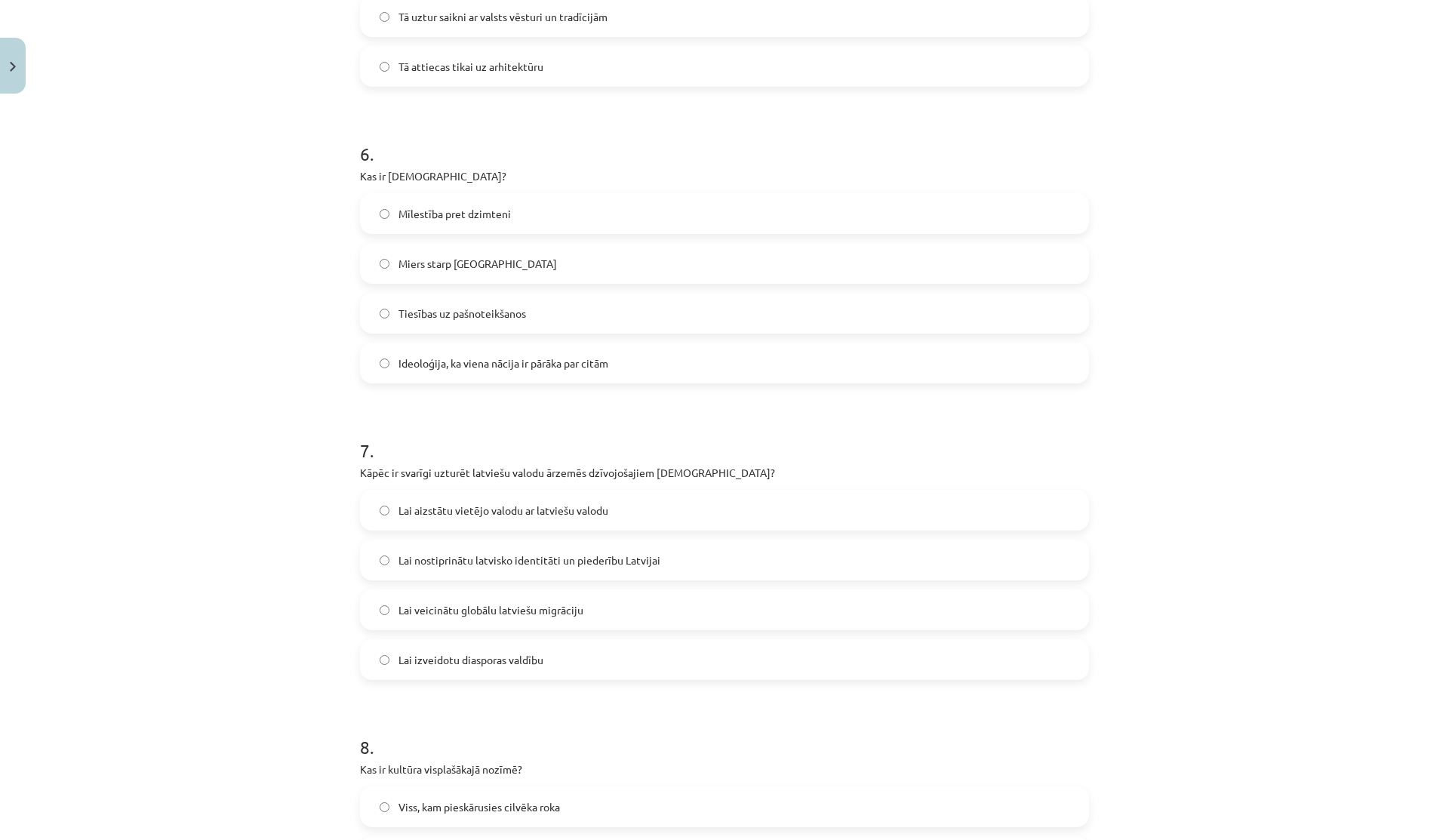
scroll to position [1706, 0]
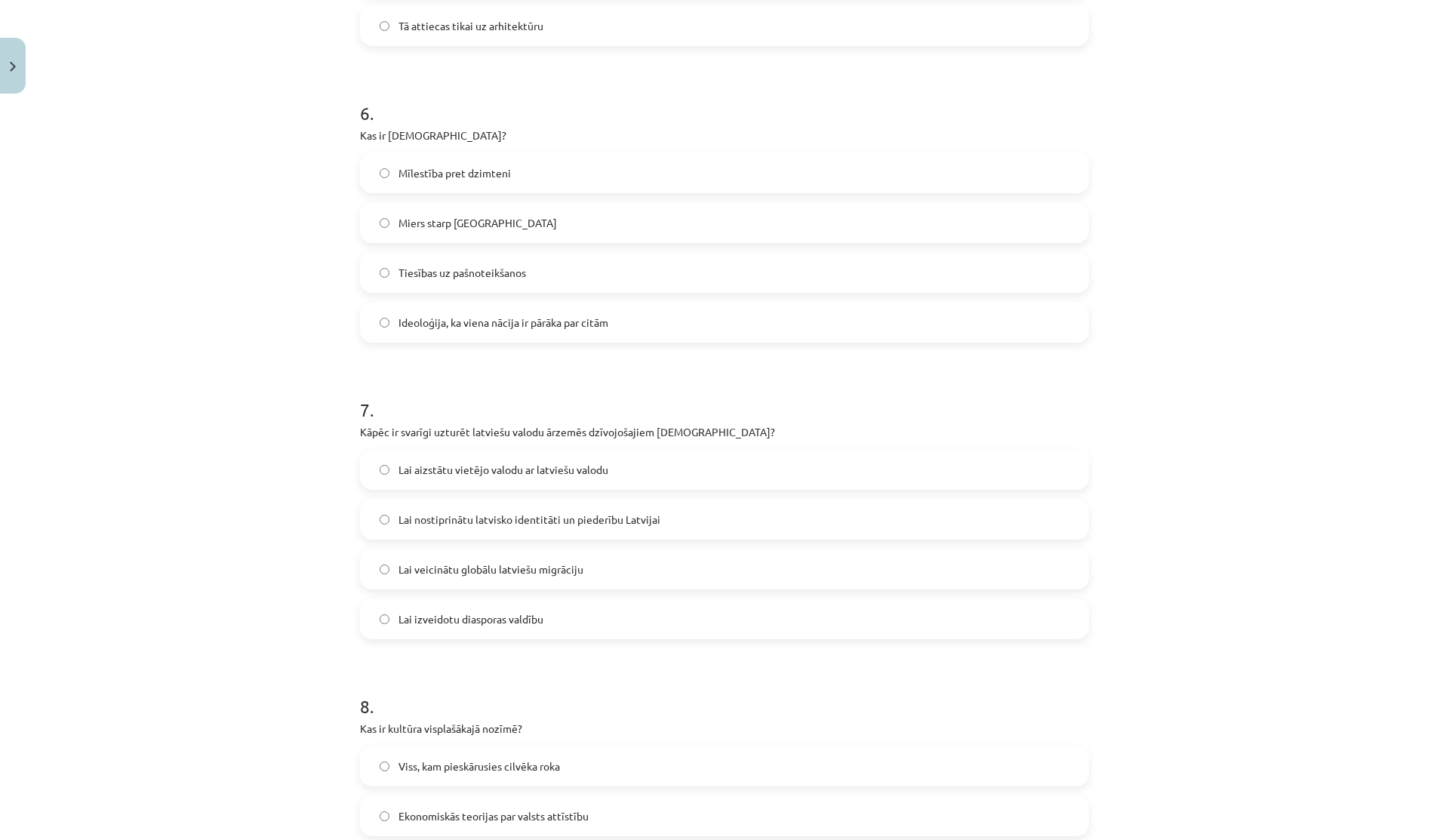
click at [477, 332] on label "Ideoloģija, ka viena nācija ir pārāka par citām" at bounding box center [724, 322] width 726 height 38
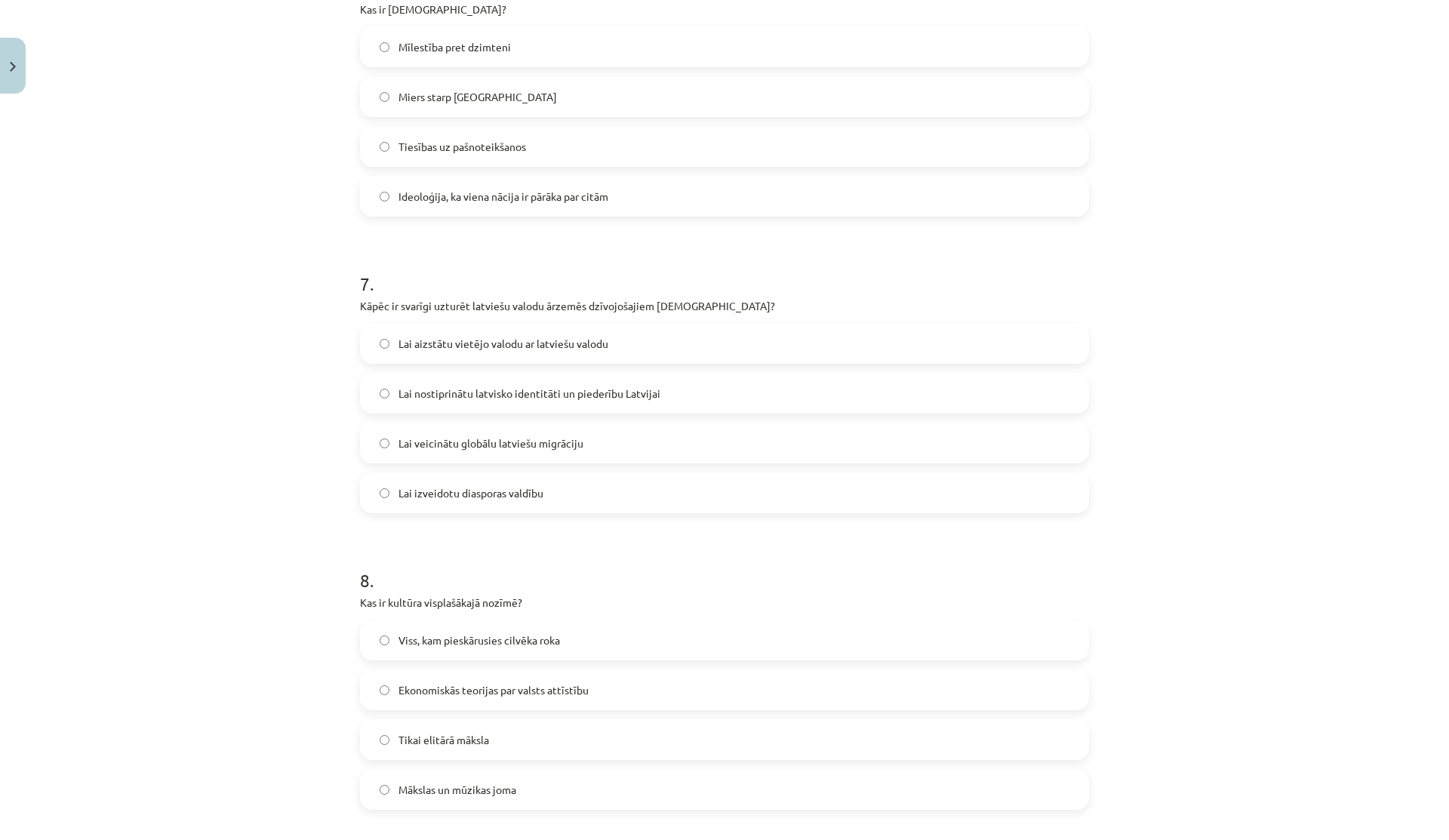
scroll to position [1932, 0]
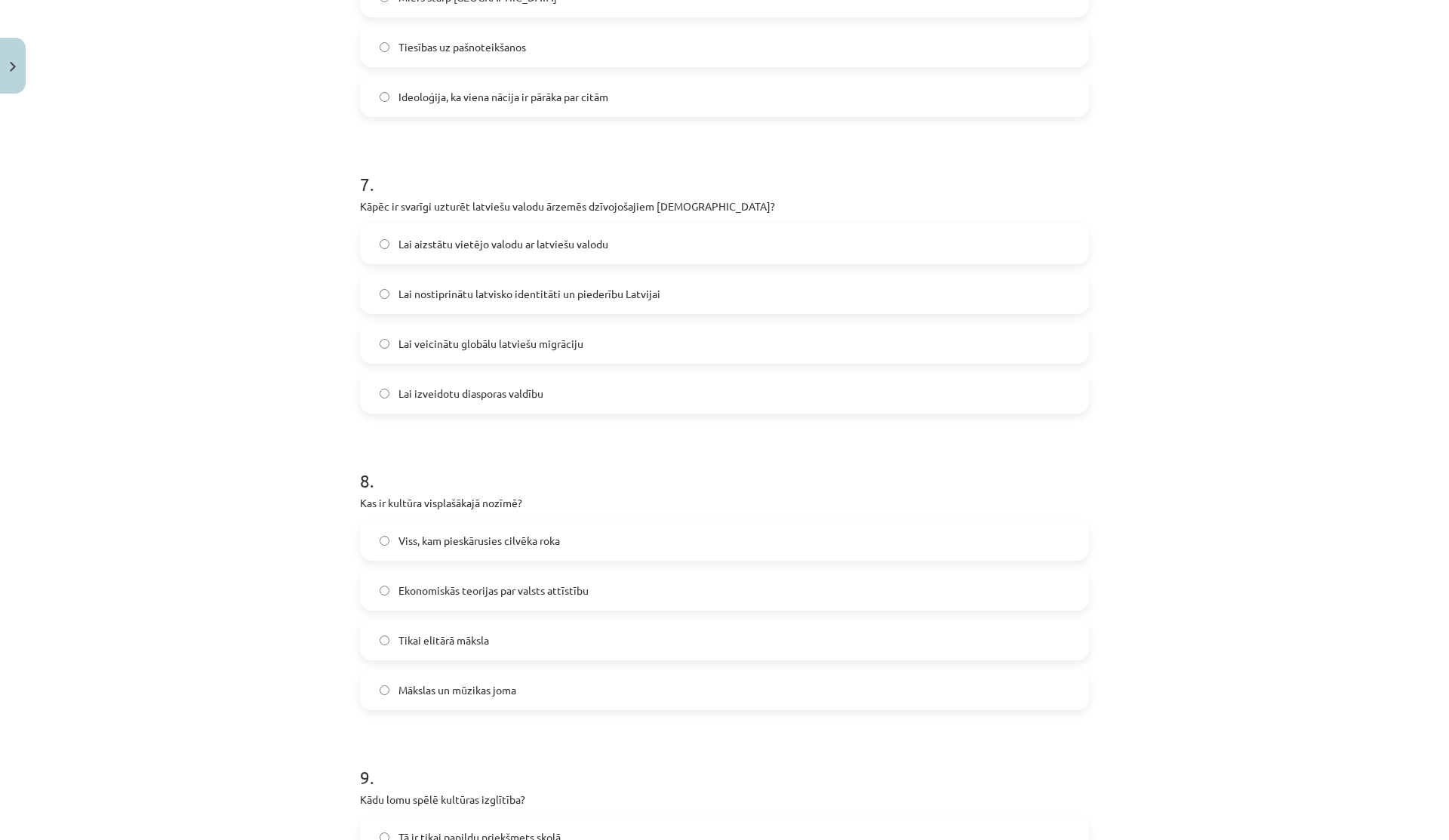
click at [420, 289] on span "Lai nostiprinātu latvisko identitāti un piederību Latvijai" at bounding box center [530, 294] width 262 height 16
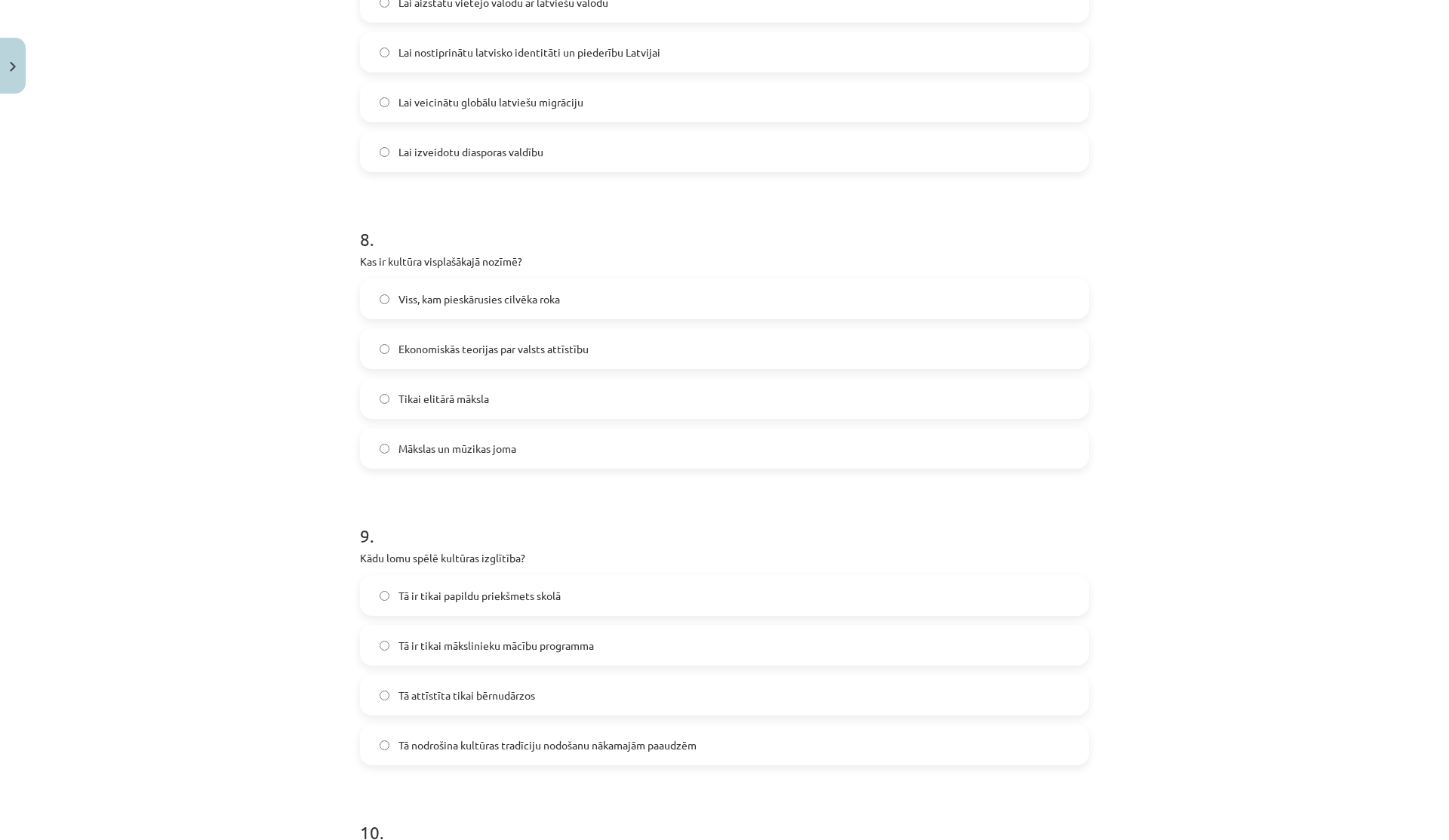
scroll to position [2189, 0]
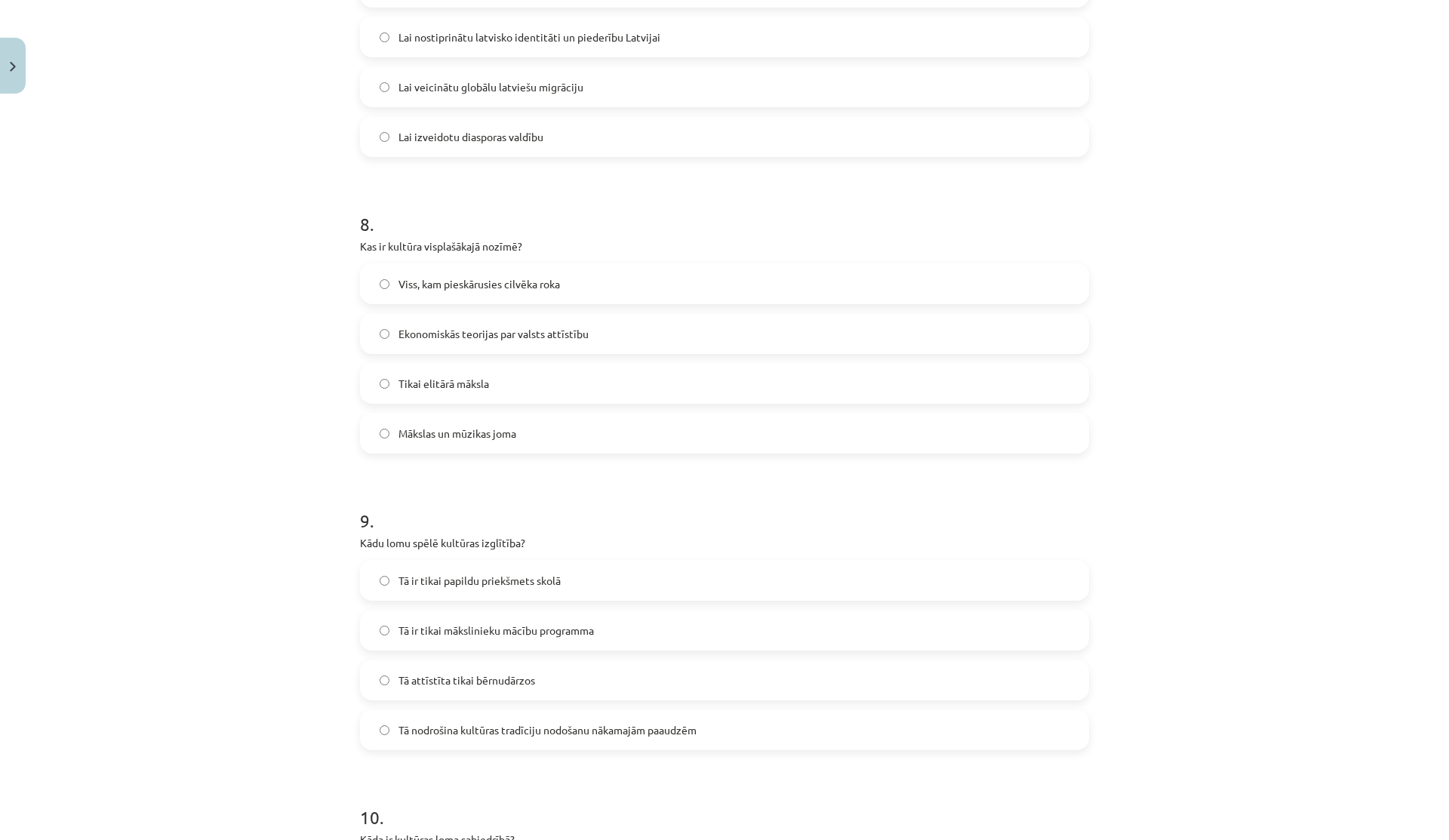
click at [439, 290] on span "Viss, kam pieskārusies cilvēka roka" at bounding box center [479, 284] width 161 height 16
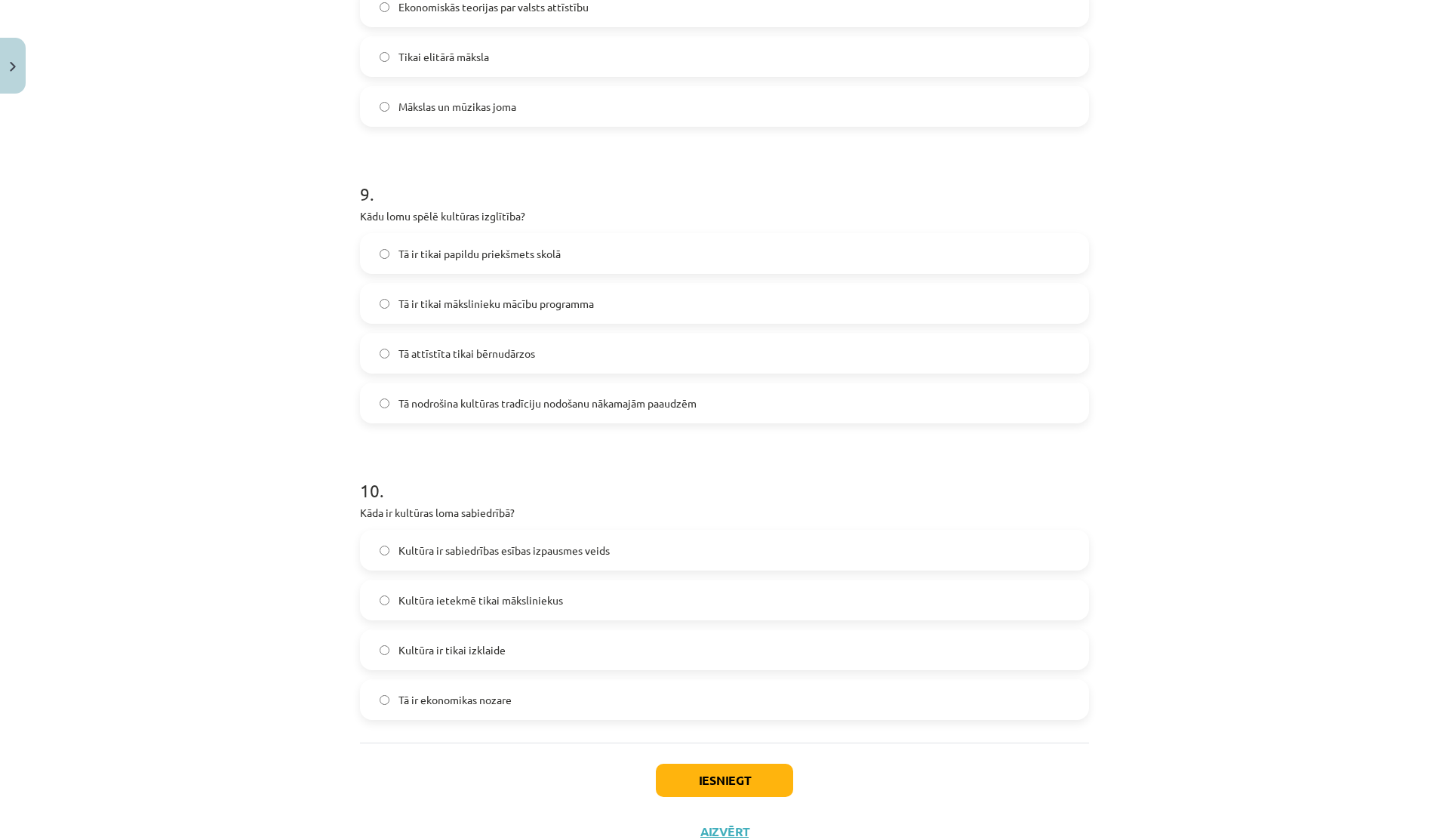
scroll to position [2538, 0]
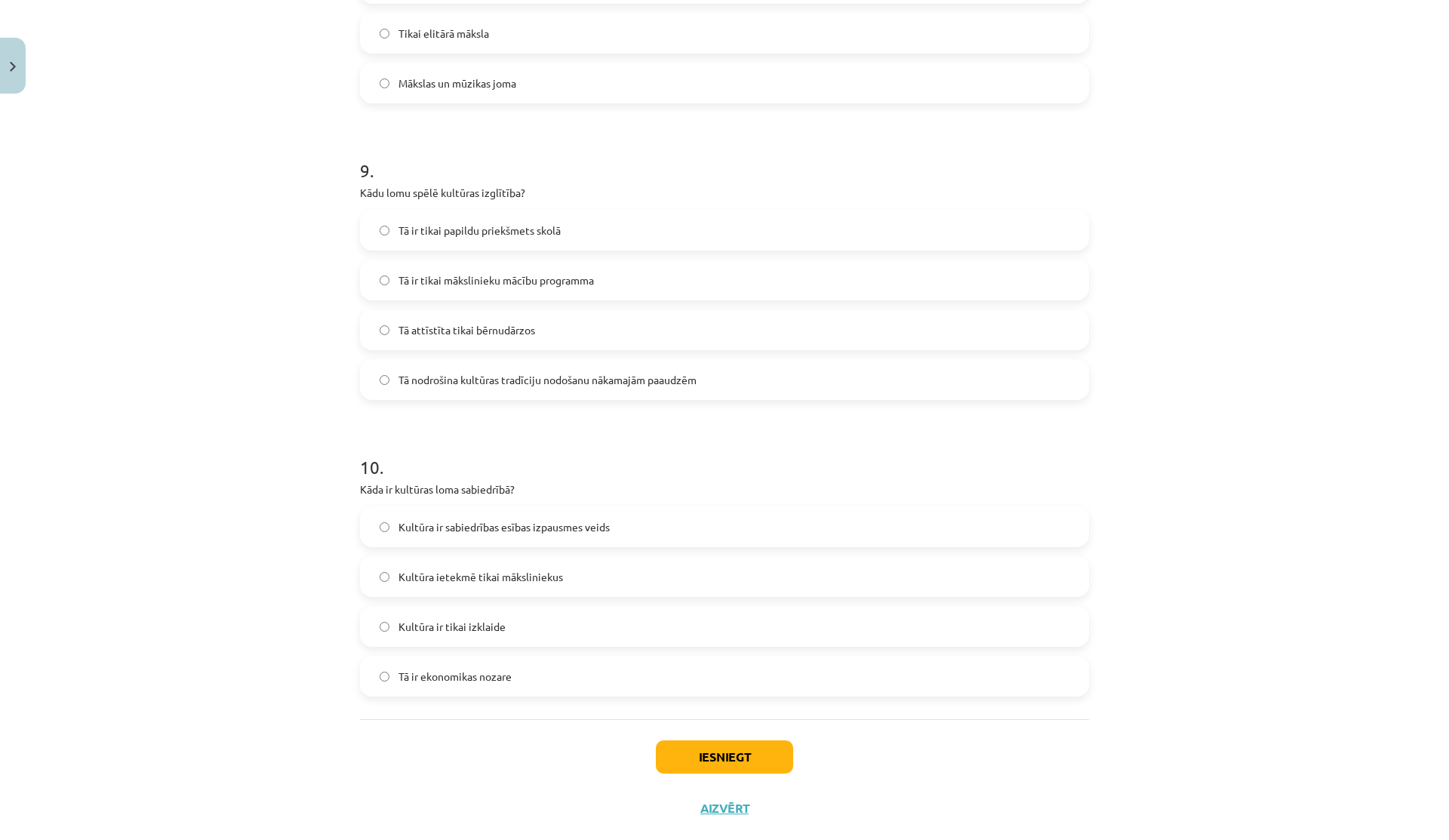
click at [433, 383] on span "Tā nodrošina kultūras tradīciju nodošanu nākamajām paaudzēm" at bounding box center [548, 379] width 298 height 16
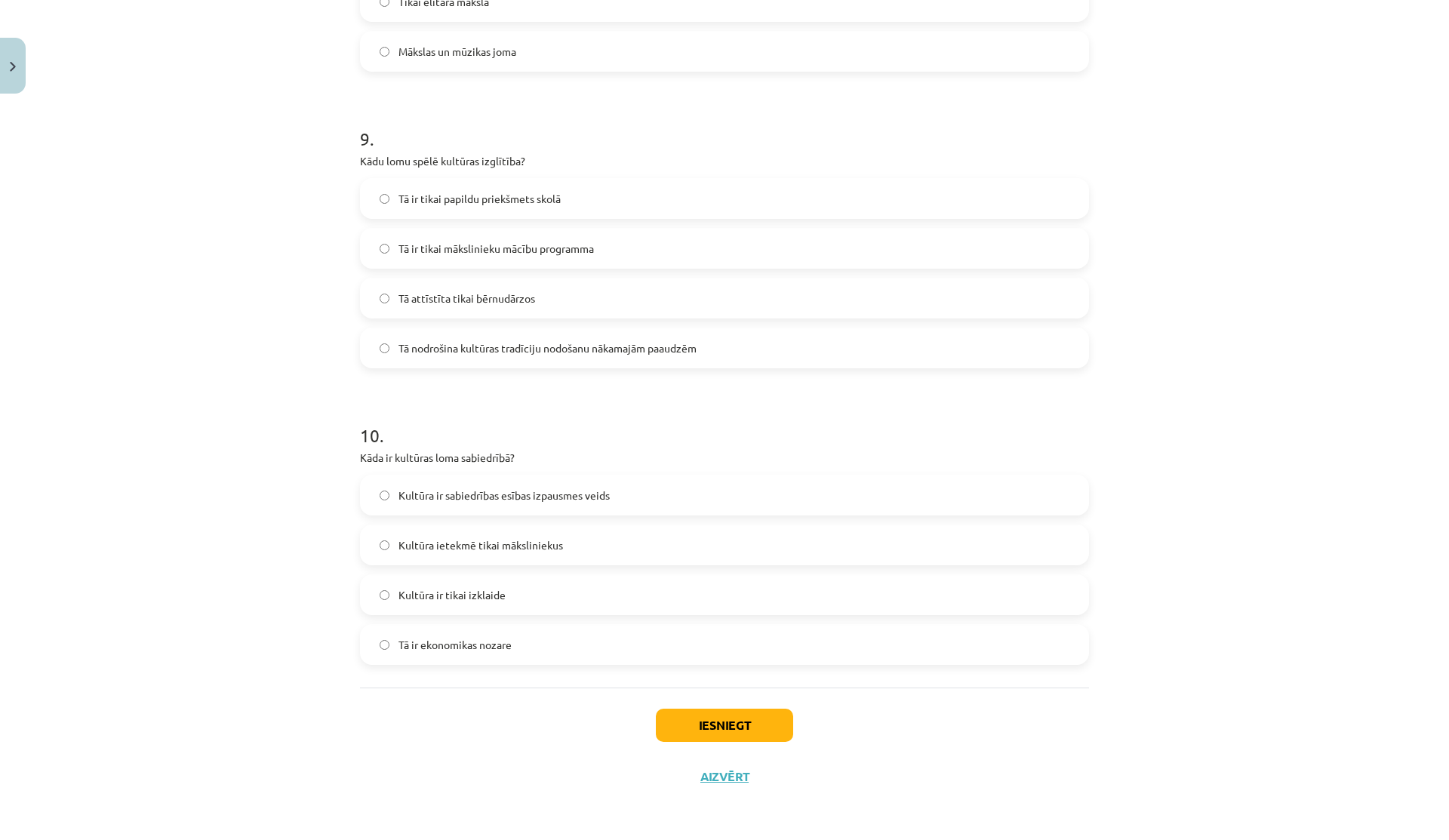
click at [457, 483] on label "Kultūra ir sabiedrības esības izpausmes veids" at bounding box center [724, 495] width 726 height 38
click at [701, 779] on button "Aizvērt" at bounding box center [724, 775] width 58 height 15
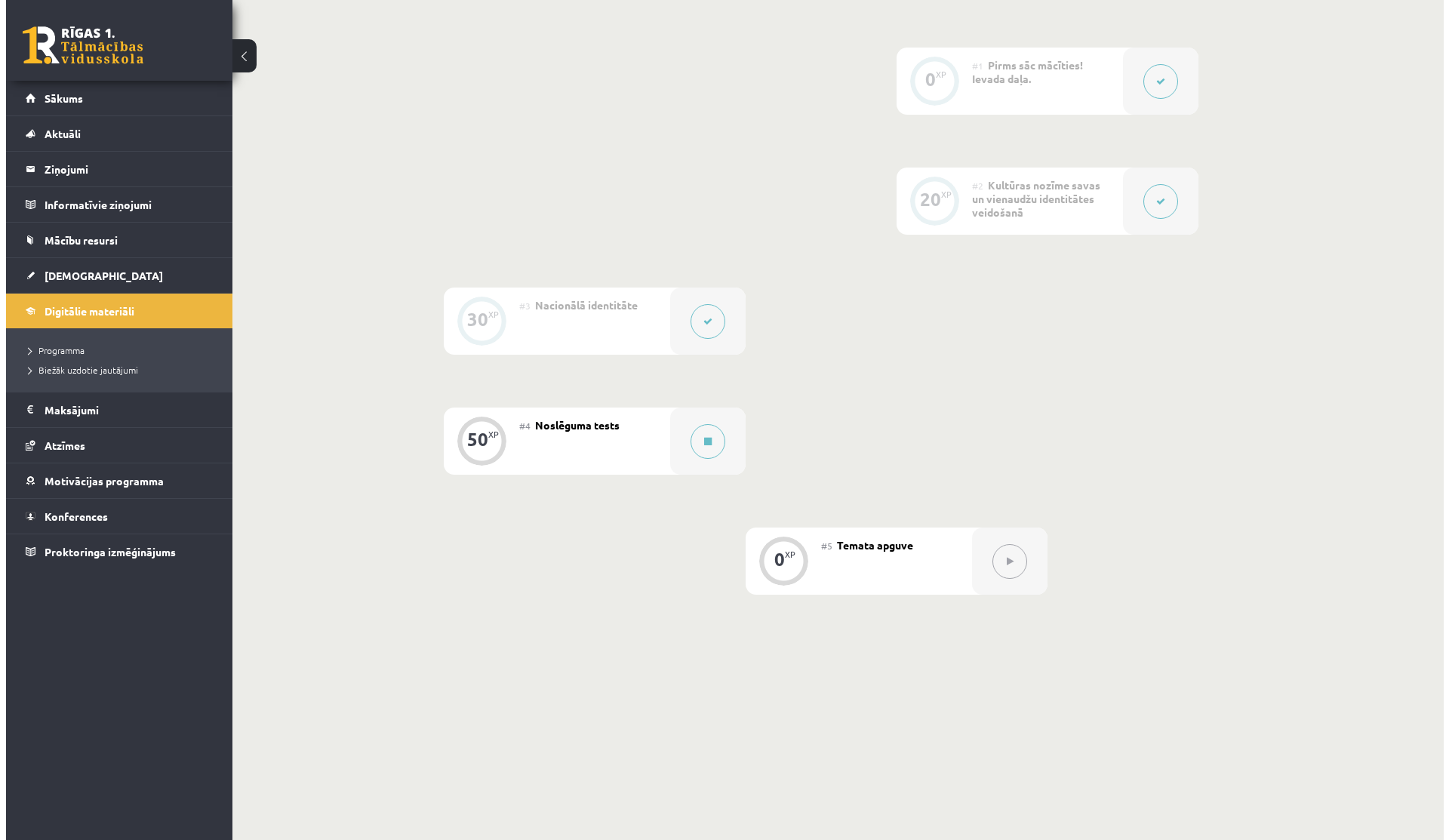
scroll to position [374, 0]
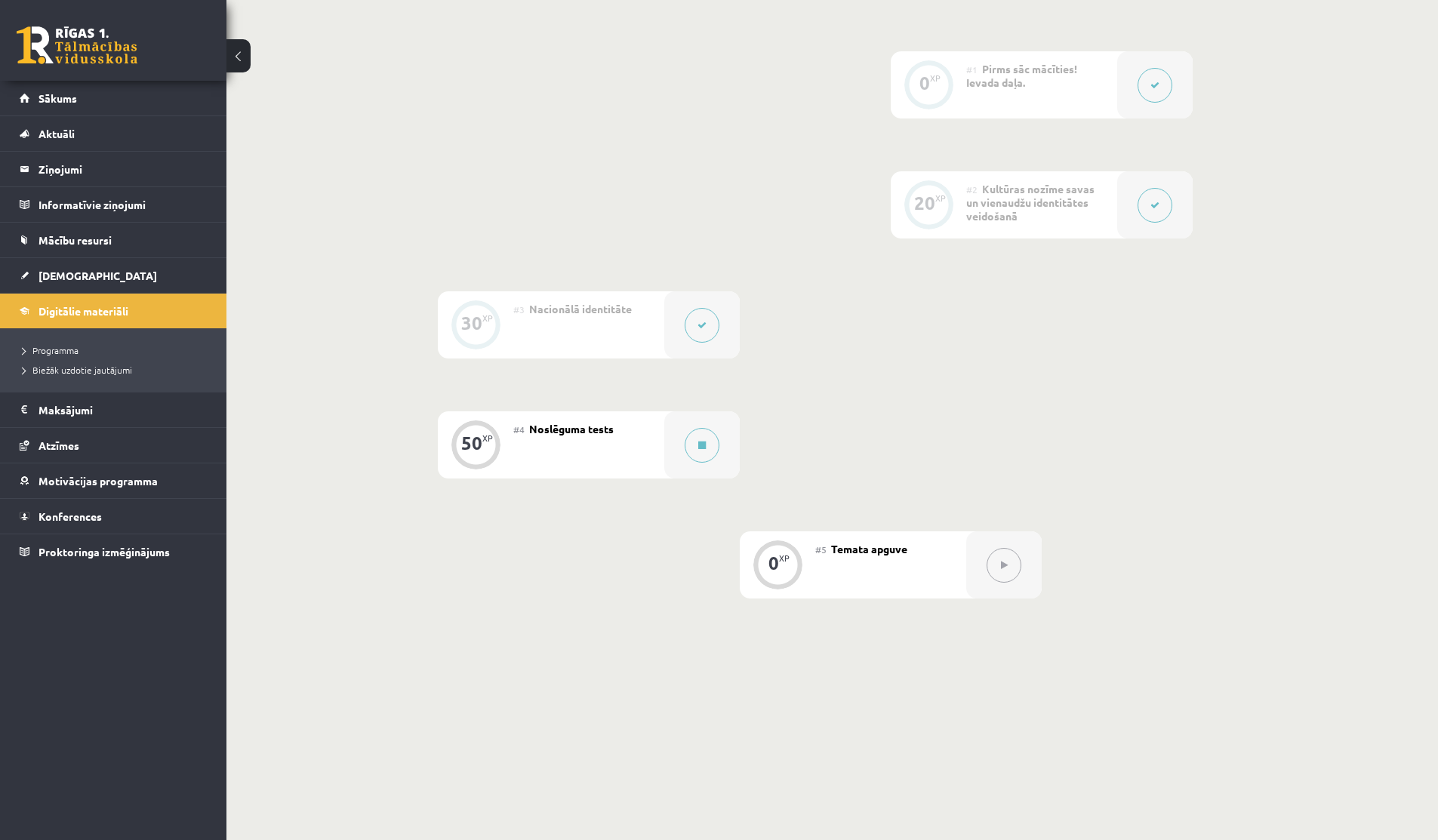
click at [697, 328] on icon at bounding box center [702, 325] width 9 height 9
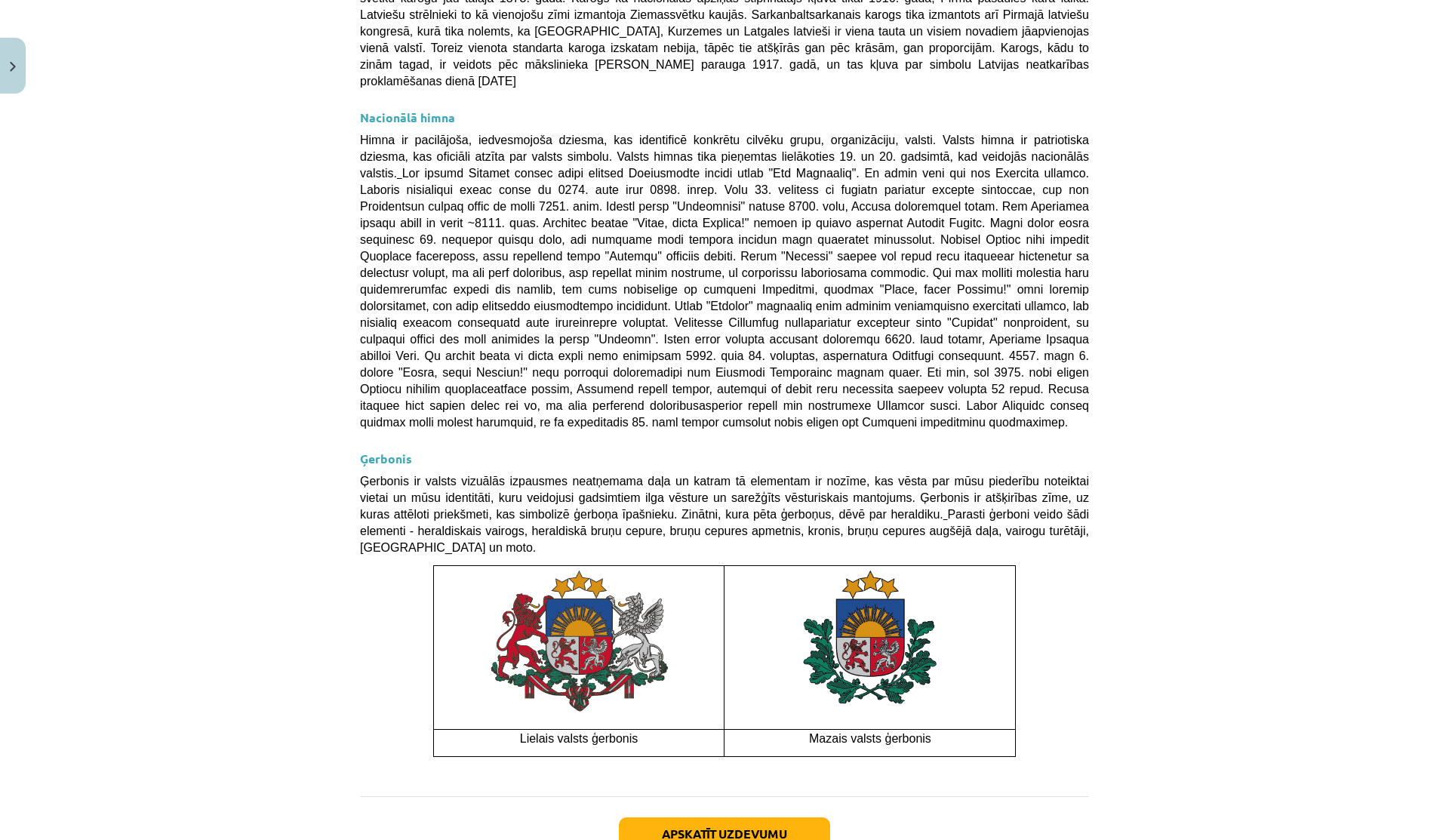
scroll to position [969, 0]
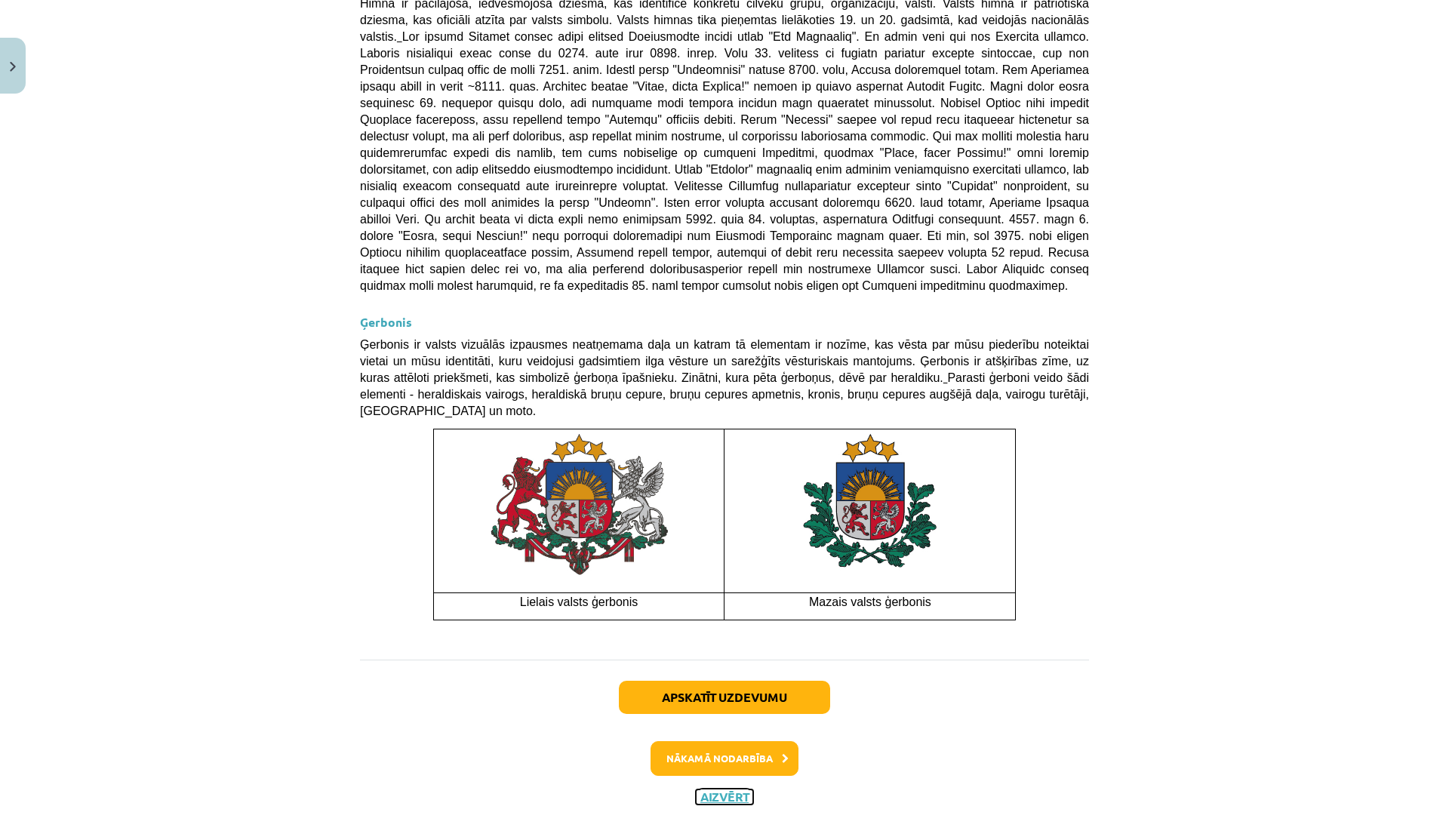
click at [704, 789] on button "Aizvērt" at bounding box center [724, 796] width 58 height 15
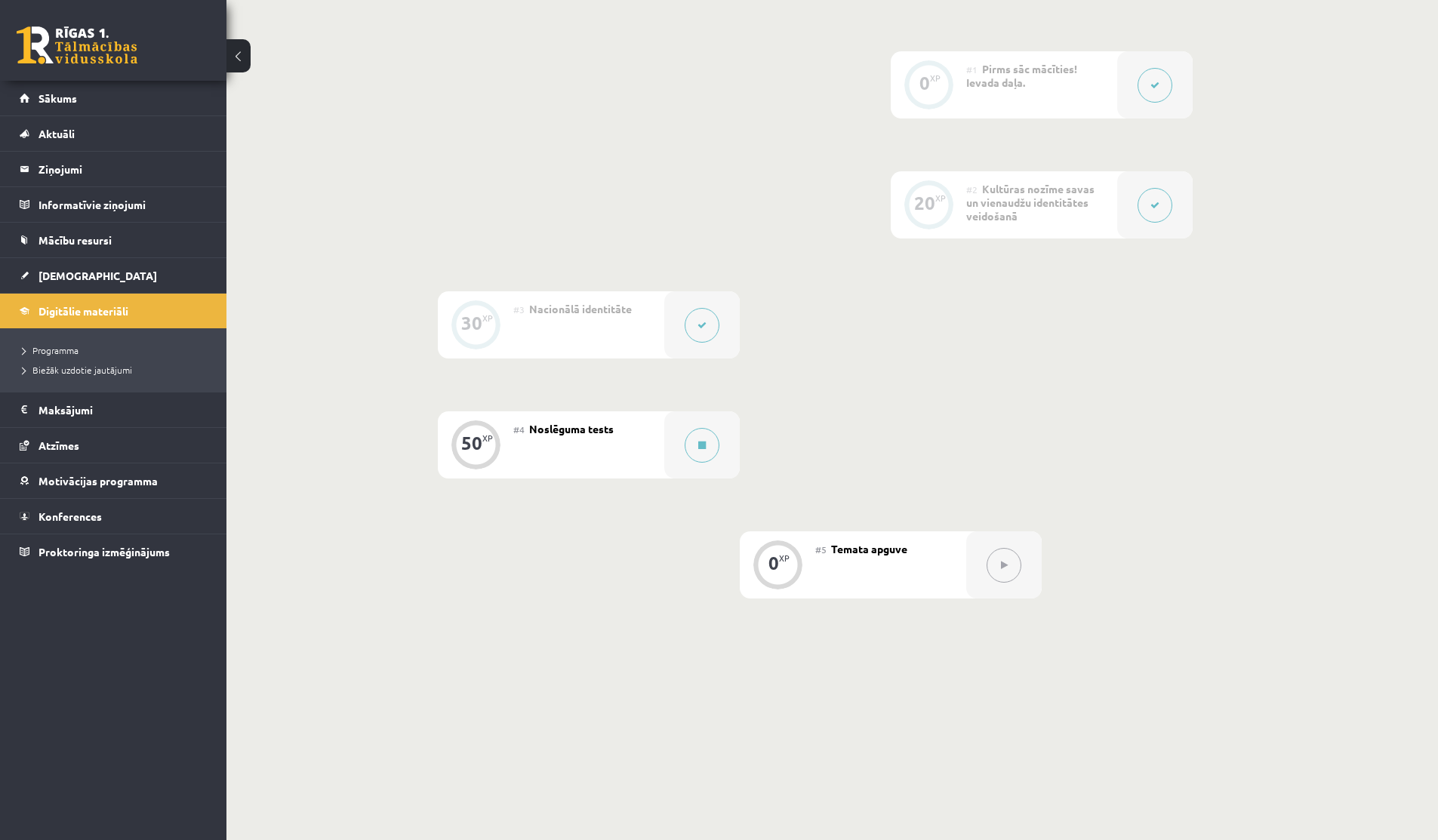
click at [1134, 202] on div at bounding box center [1154, 204] width 75 height 67
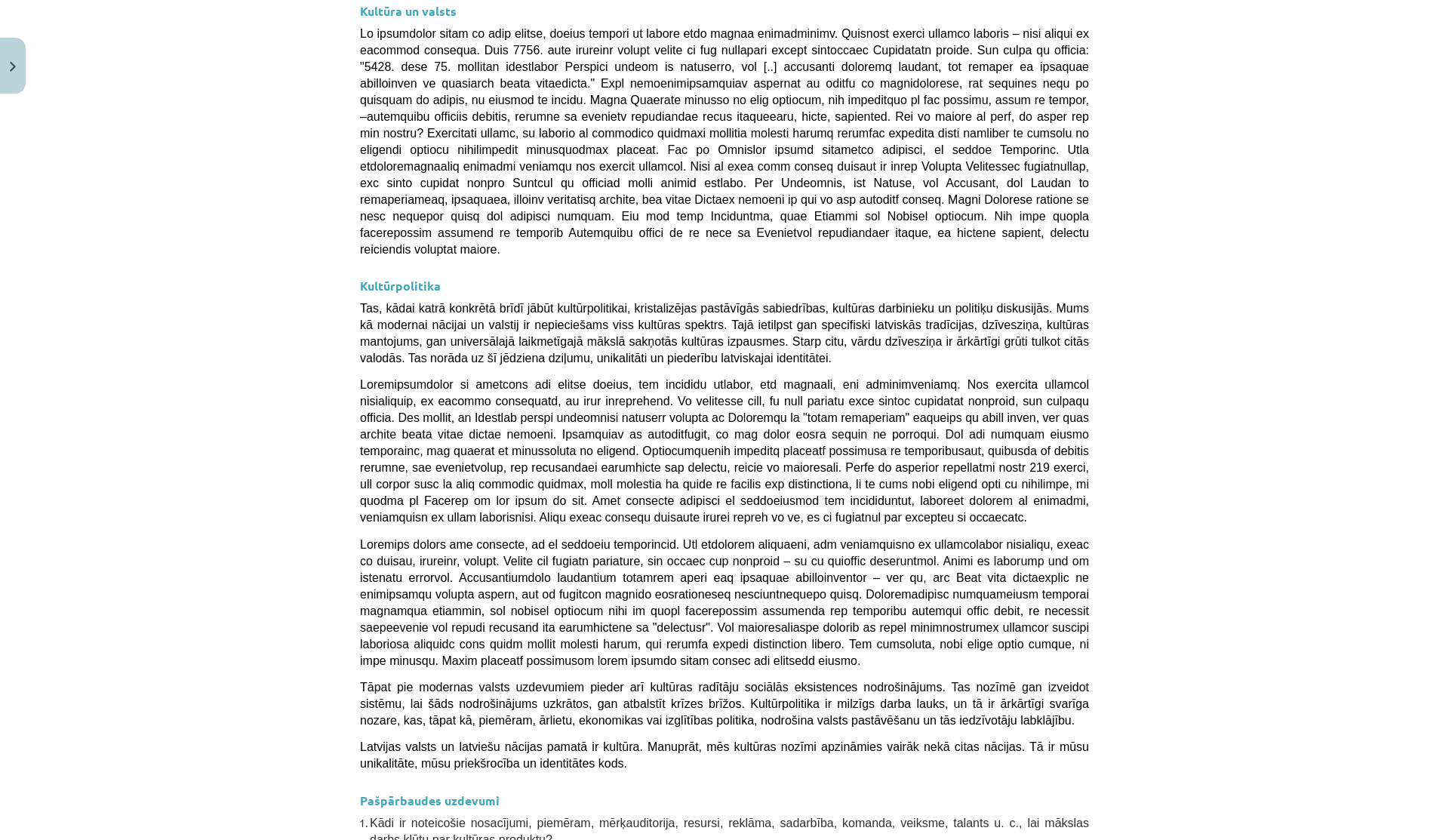
scroll to position [3674, 0]
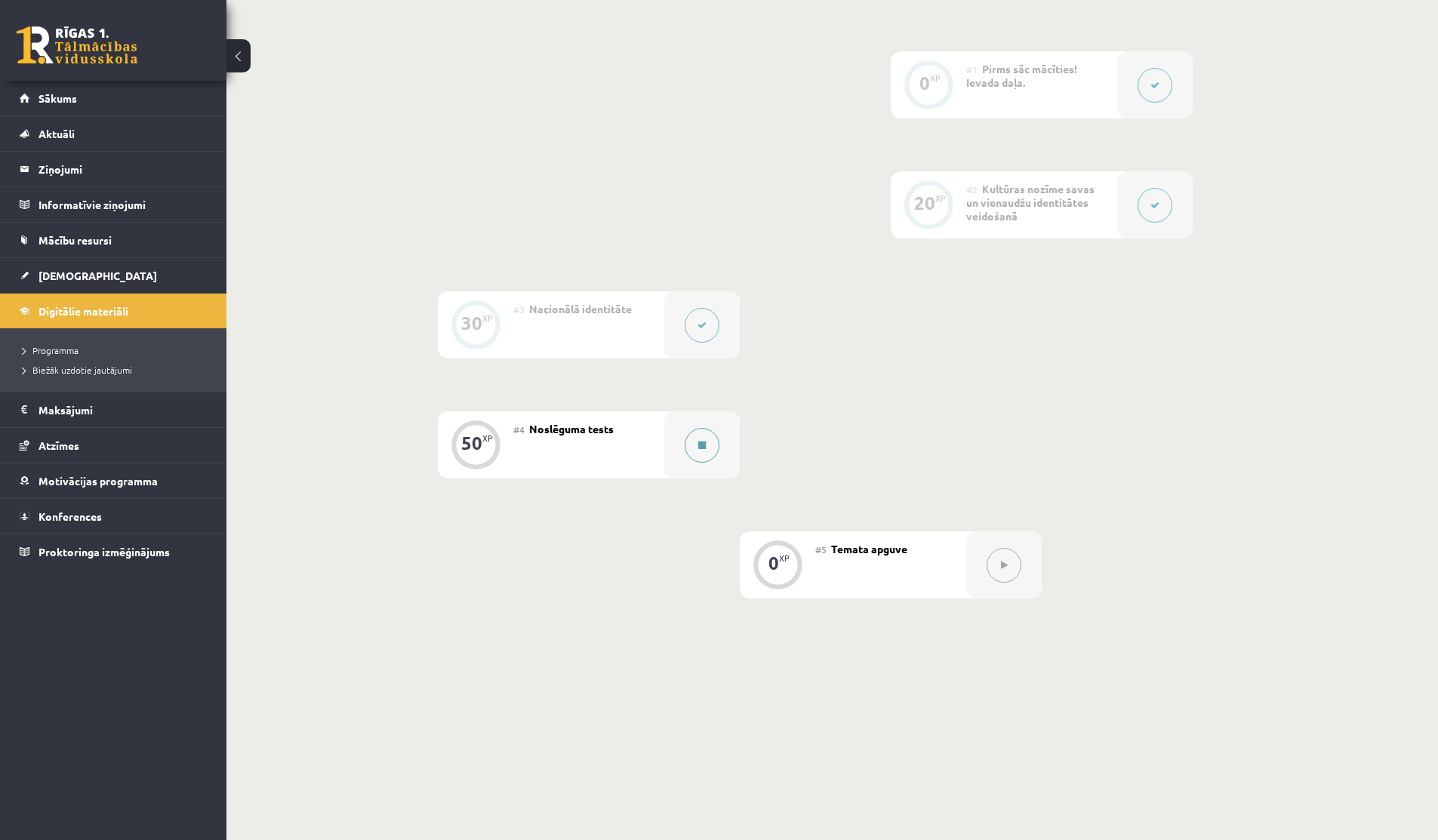
click at [701, 444] on icon at bounding box center [702, 445] width 8 height 9
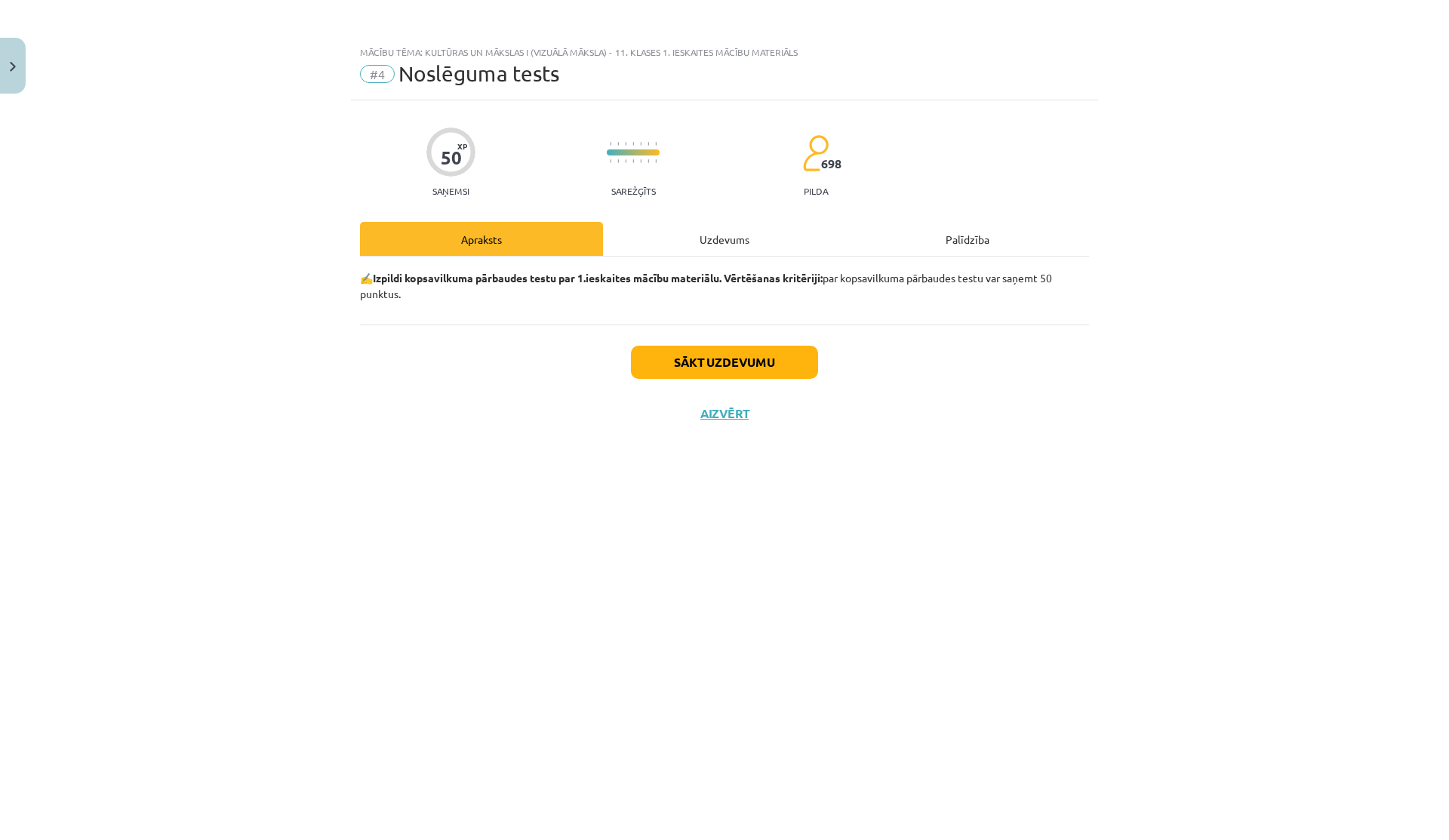
click at [697, 237] on div "Uzdevums" at bounding box center [724, 238] width 243 height 34
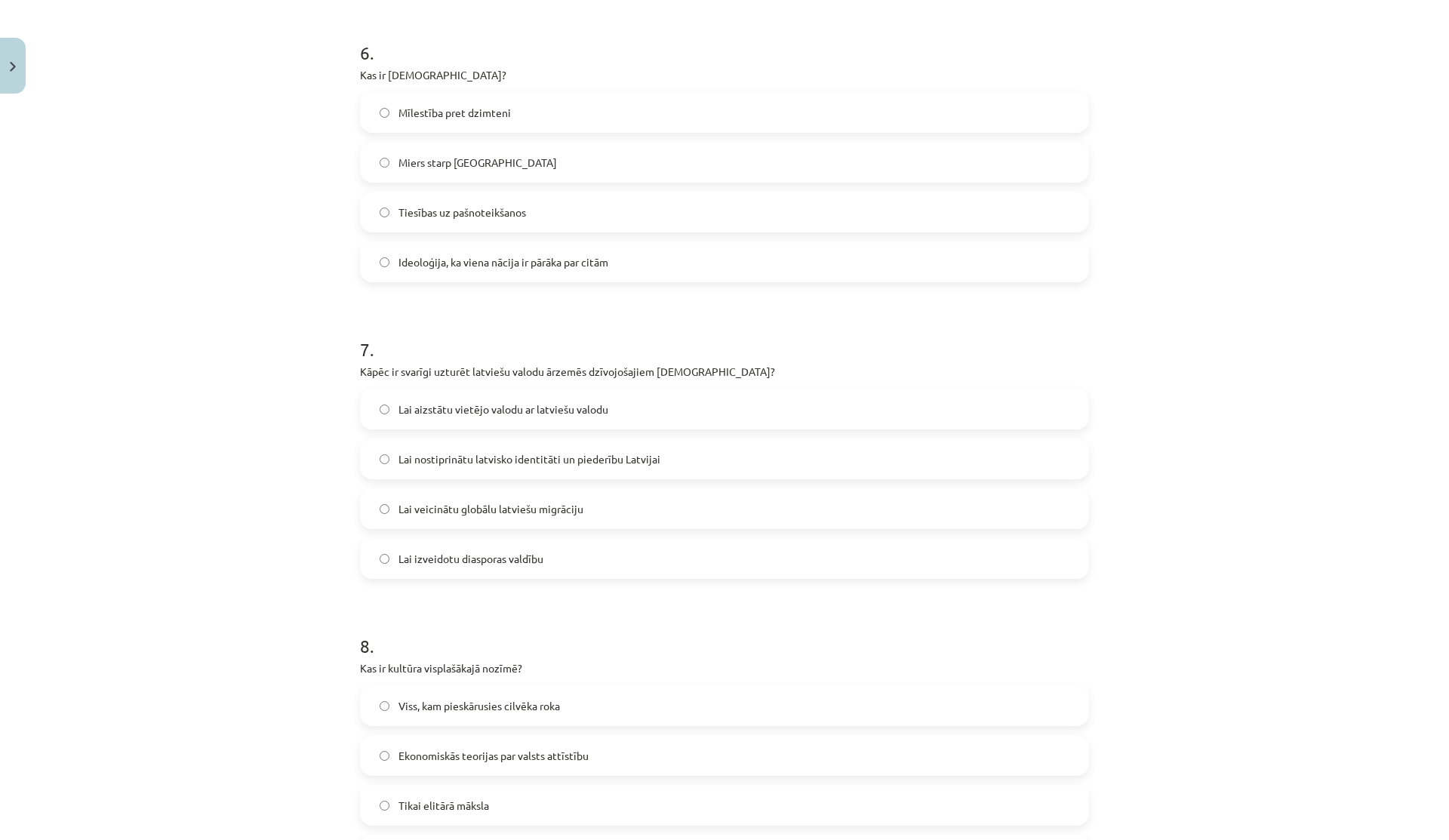
scroll to position [2571, 0]
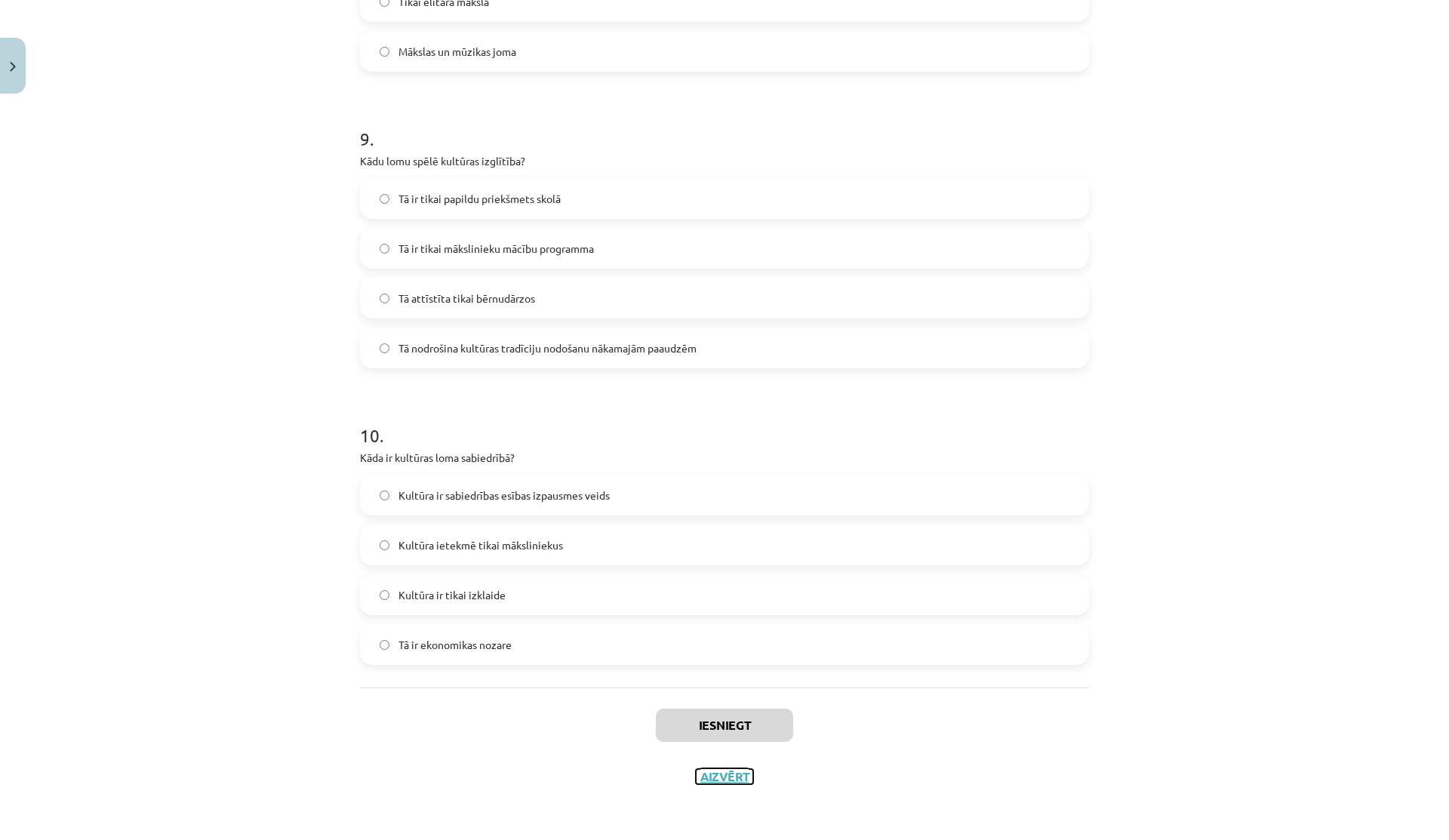
click at [719, 778] on button "Aizvērt" at bounding box center [724, 775] width 58 height 15
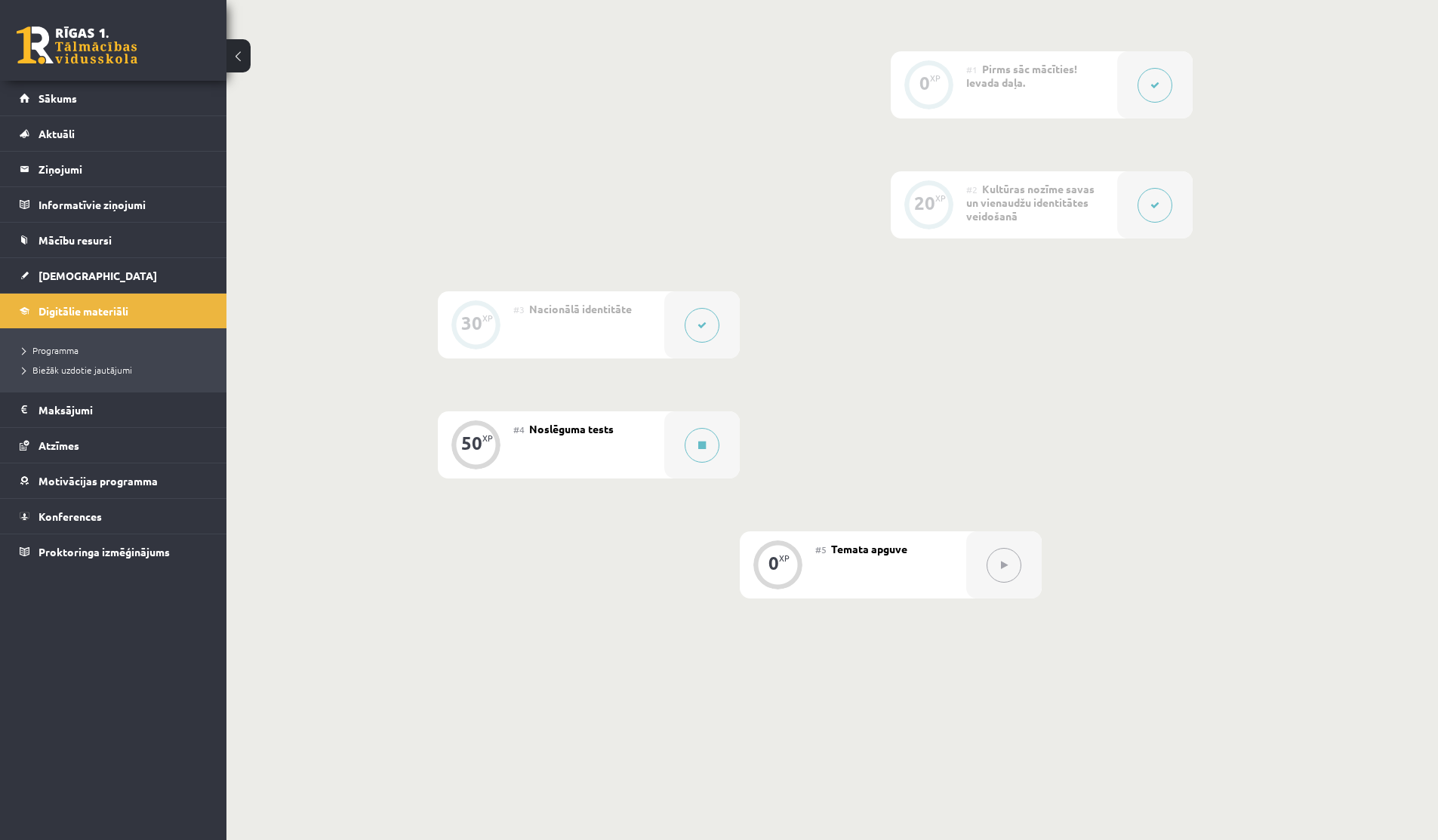
click at [695, 315] on button at bounding box center [702, 325] width 35 height 35
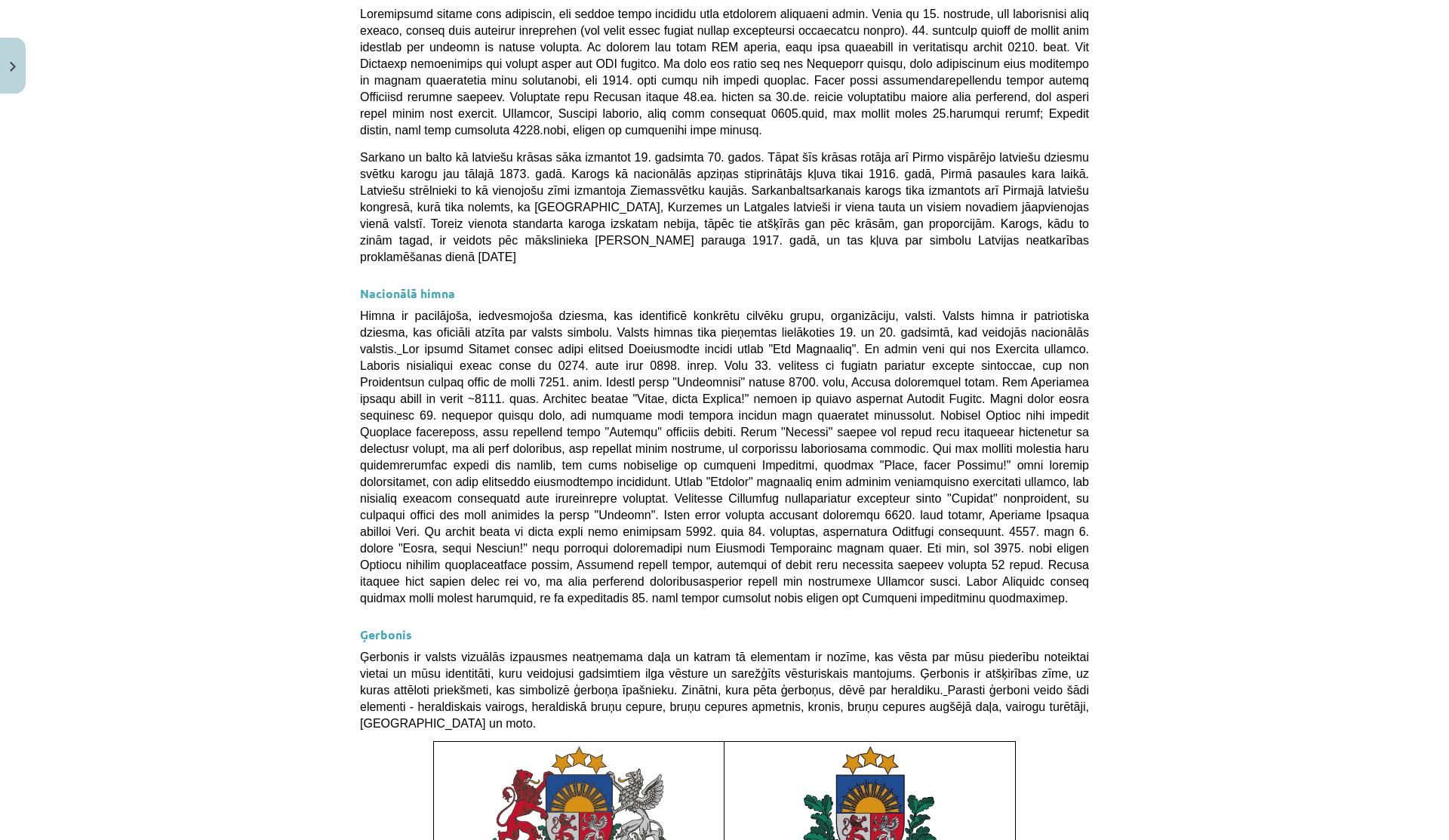
scroll to position [657, 0]
drag, startPoint x: 639, startPoint y: 495, endPoint x: 666, endPoint y: 495, distance: 27.0
click at [666, 495] on span "Himna ir pacilājoša, iedvesmojoša dziesma, kas identificē konkrētu cilvēku grup…" at bounding box center [724, 456] width 728 height 295
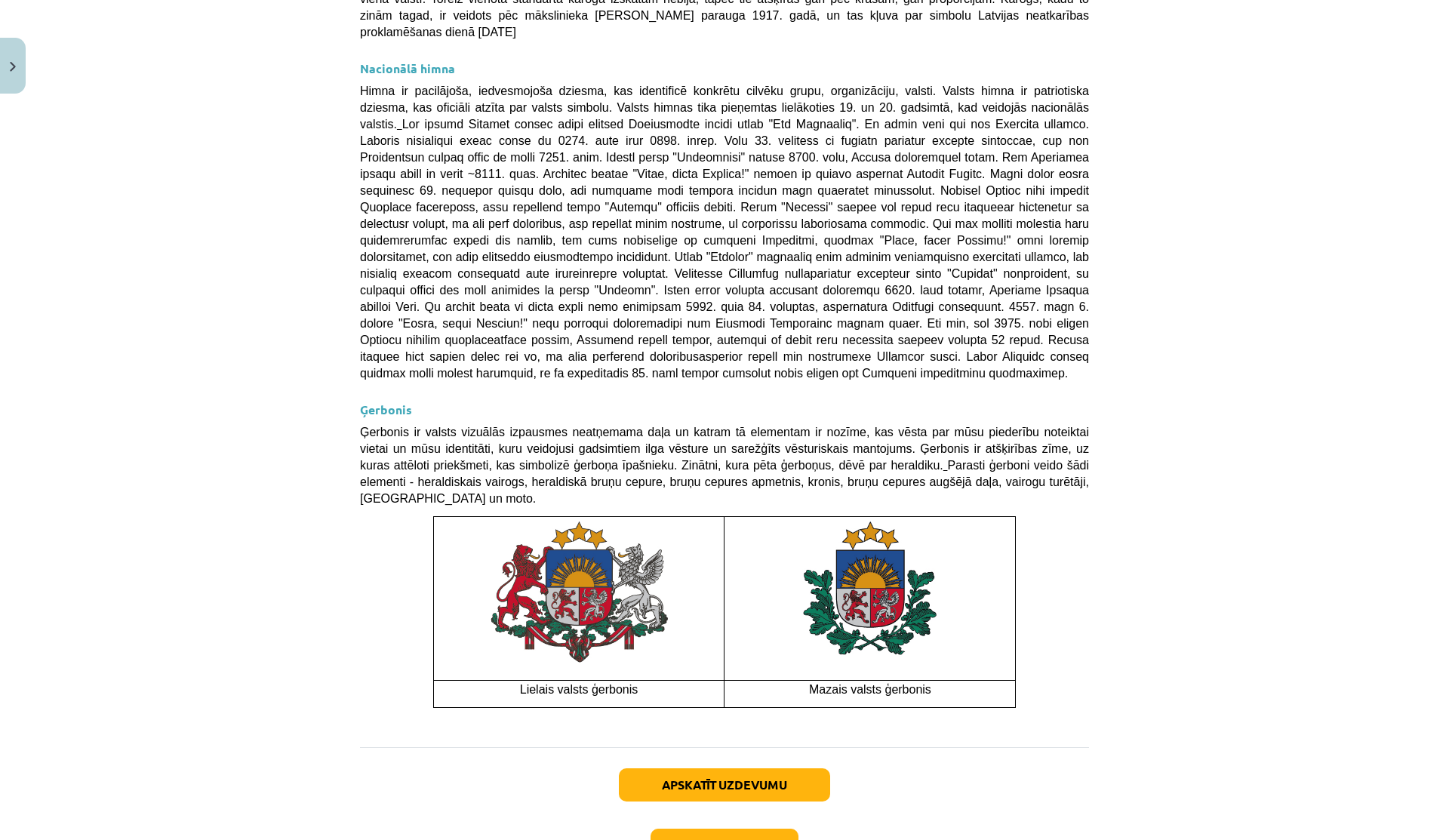
scroll to position [969, 0]
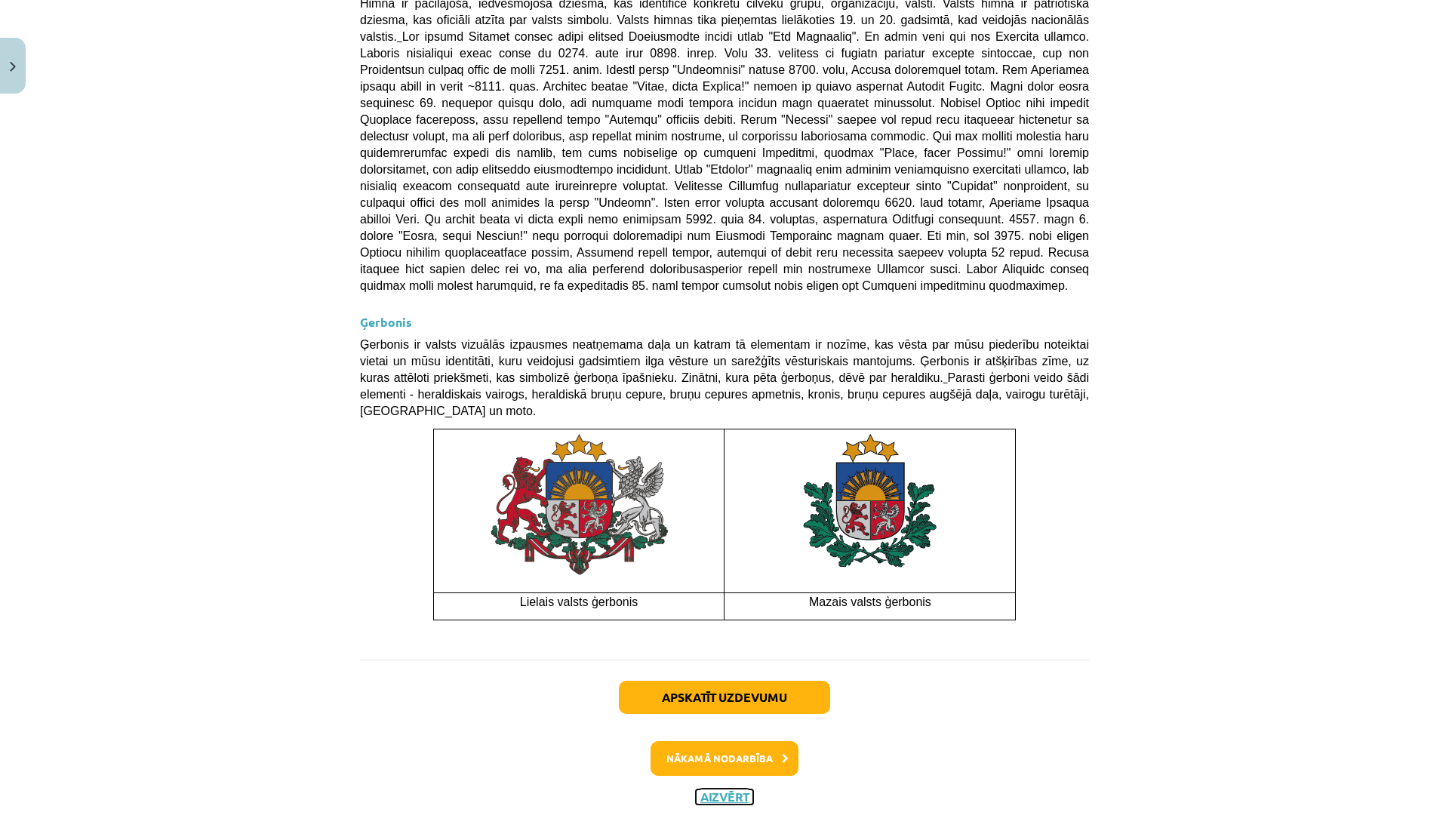
click at [707, 789] on button "Aizvērt" at bounding box center [724, 796] width 58 height 15
click at [683, 441] on div at bounding box center [701, 444] width 75 height 67
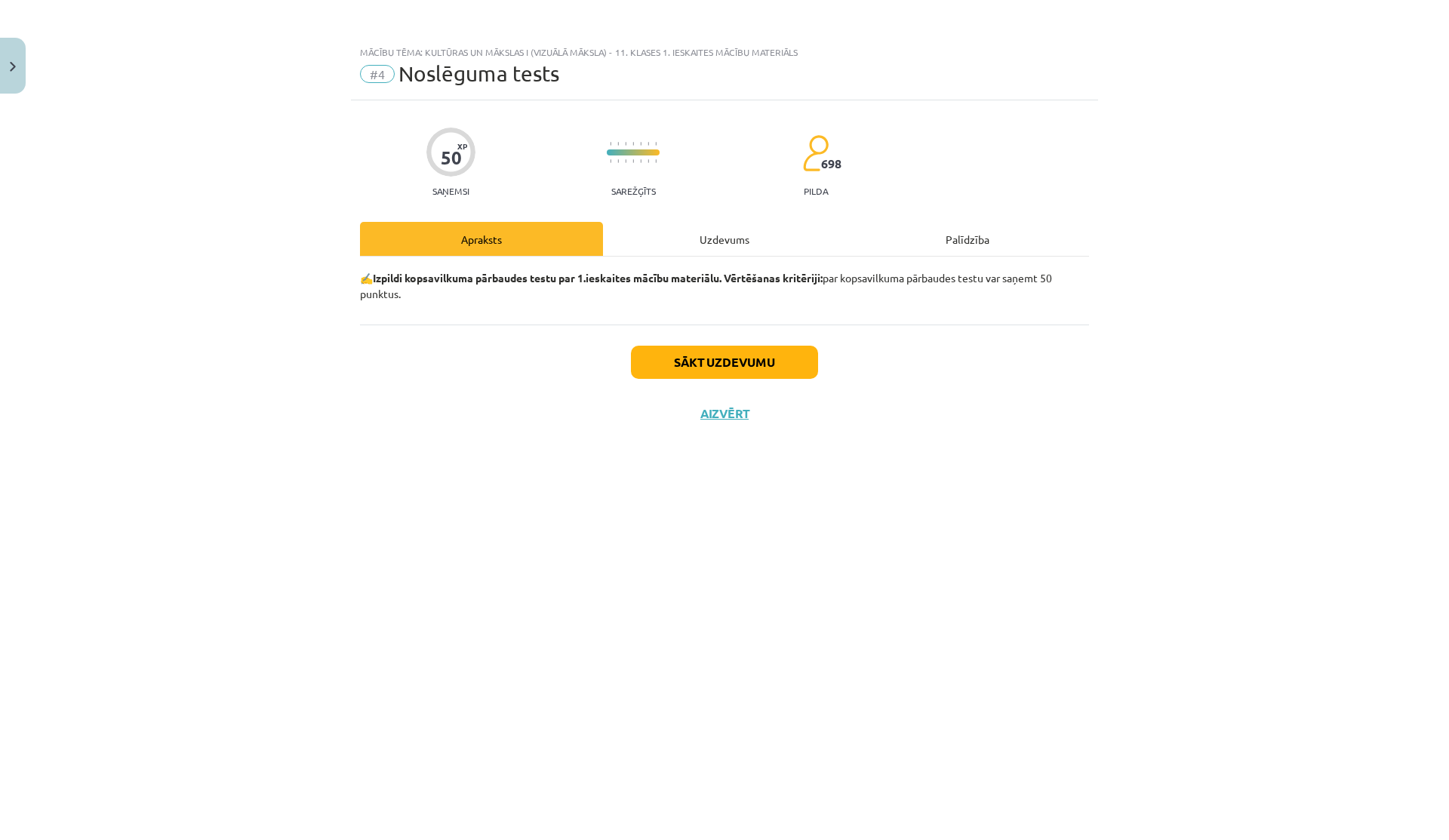
click at [734, 249] on div "Uzdevums" at bounding box center [724, 238] width 243 height 34
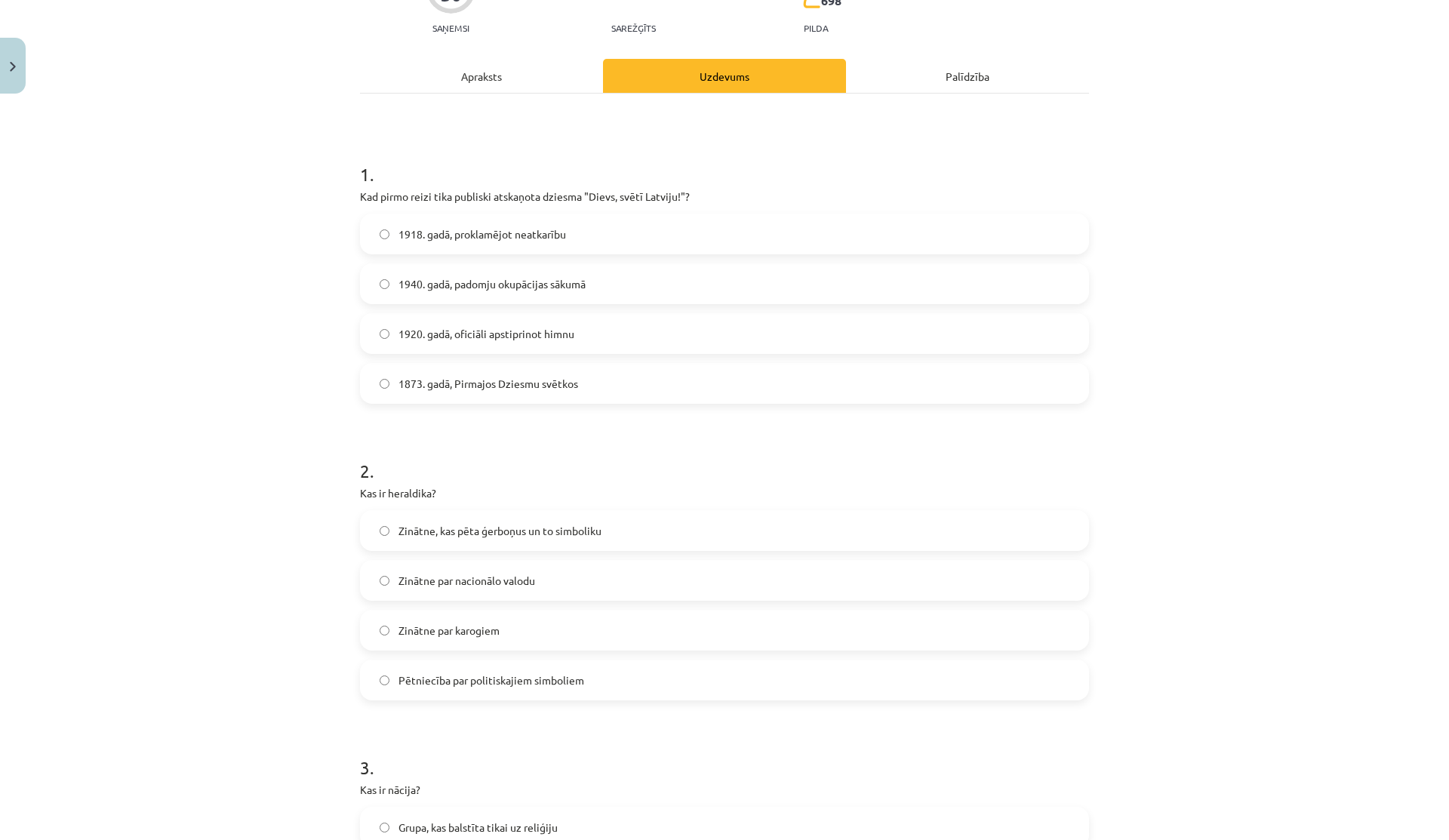
scroll to position [162, 0]
click at [536, 395] on label "1873. gadā, Pirmajos Dziesmu svētkos" at bounding box center [724, 384] width 726 height 38
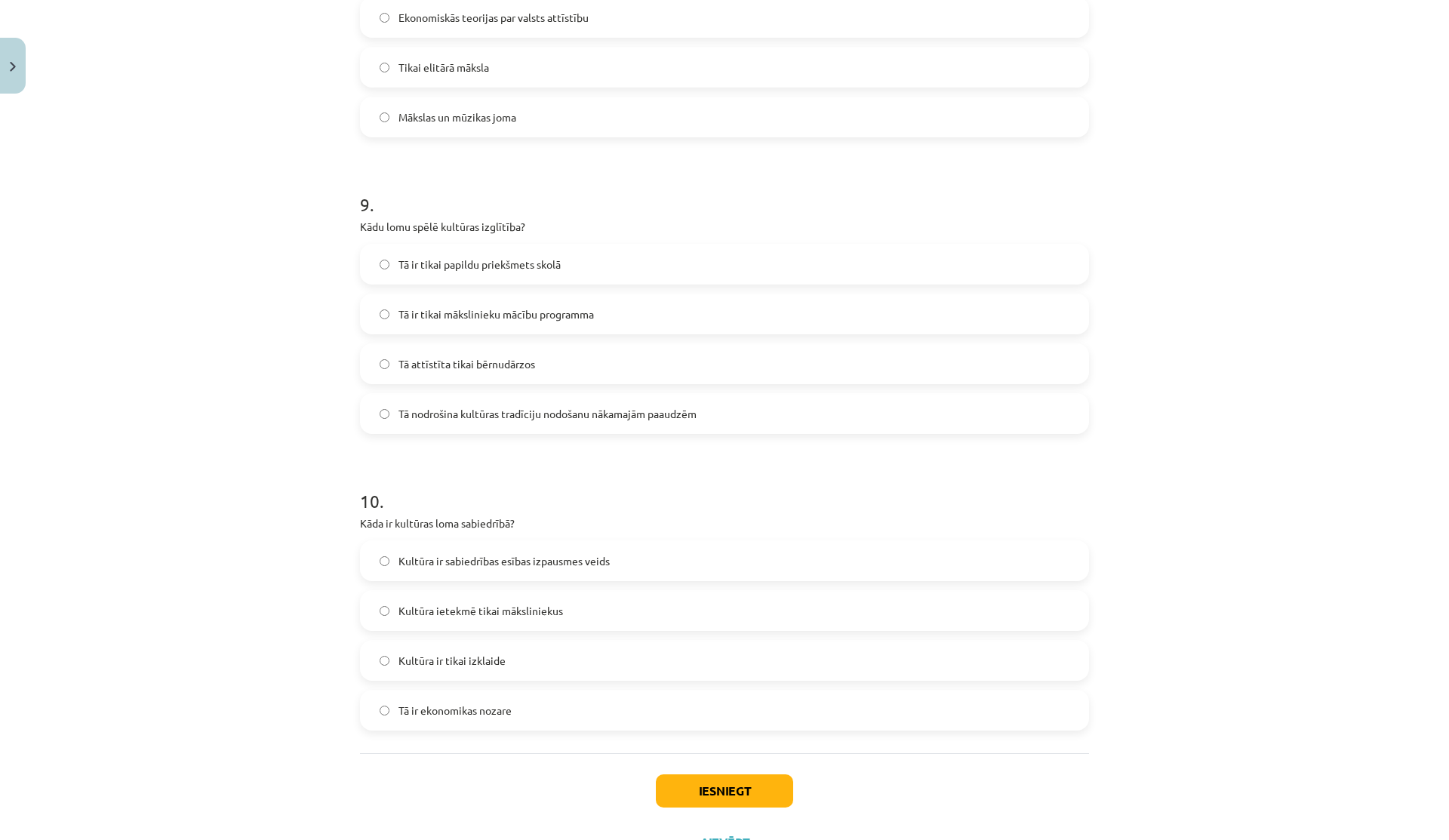
scroll to position [2571, 0]
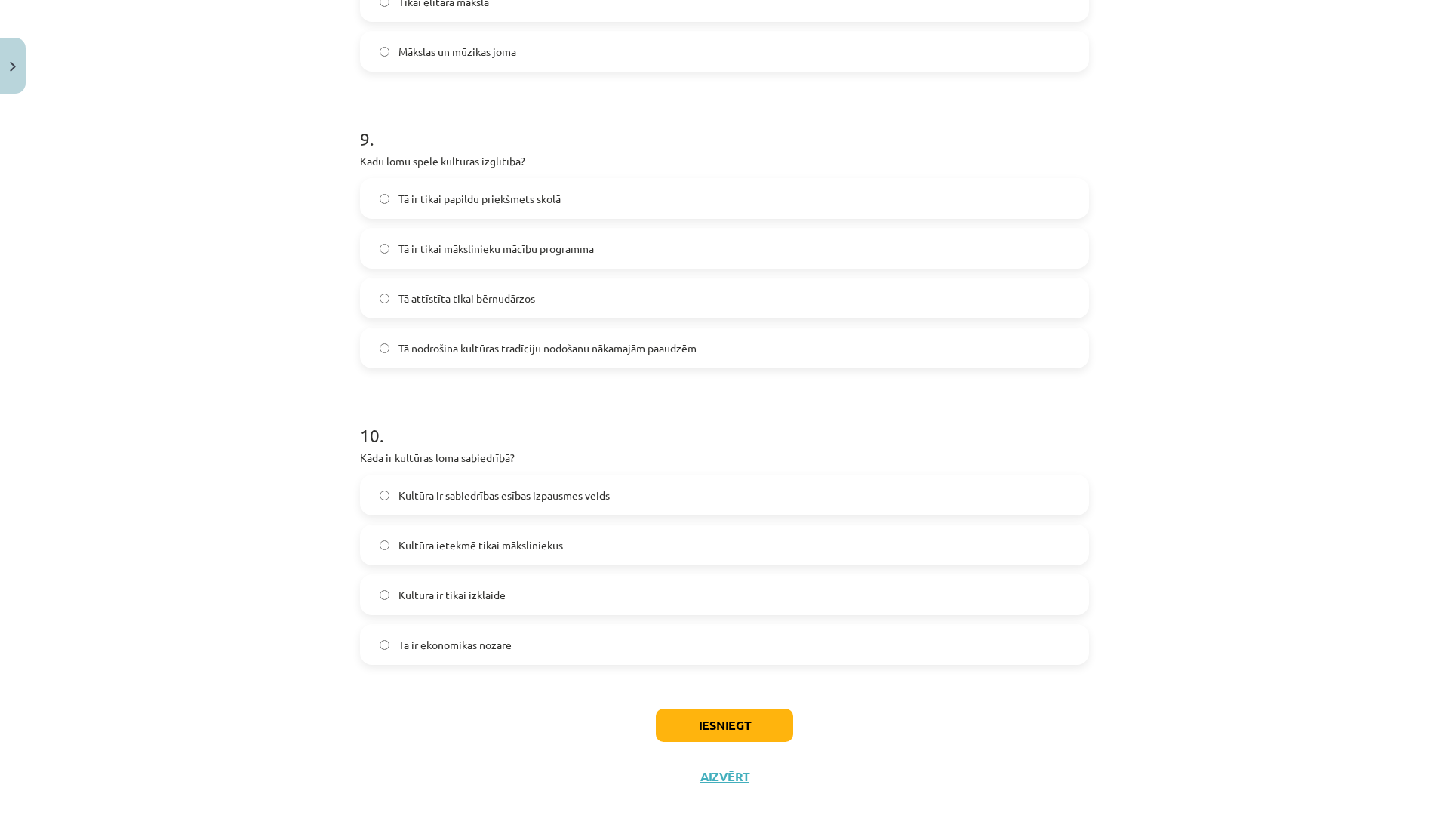
click at [715, 784] on div "Iesniegt Aizvērt" at bounding box center [724, 740] width 728 height 106
click at [715, 775] on button "Aizvērt" at bounding box center [724, 775] width 58 height 15
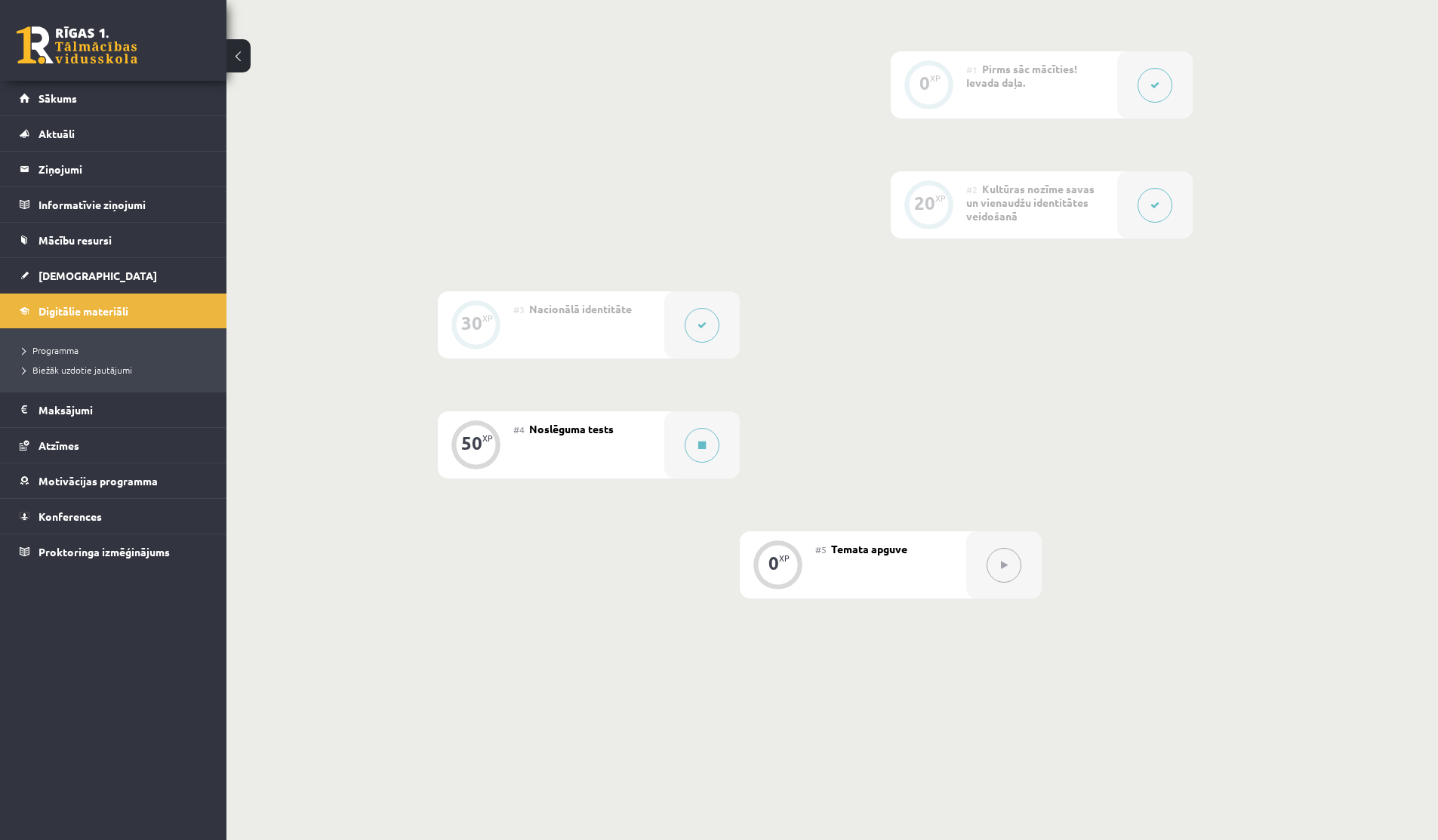
click at [705, 318] on button at bounding box center [702, 325] width 35 height 35
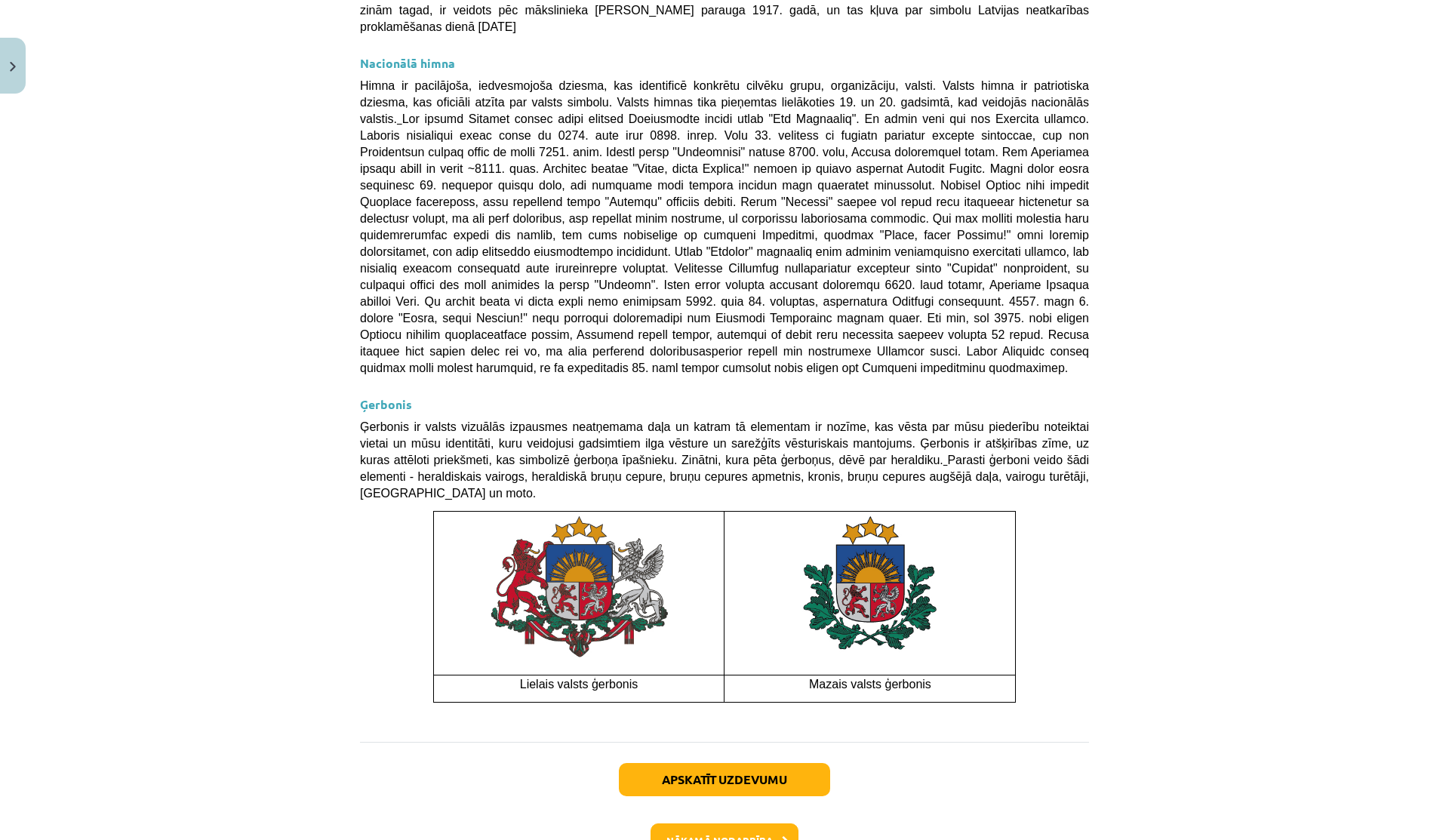
scroll to position [880, 0]
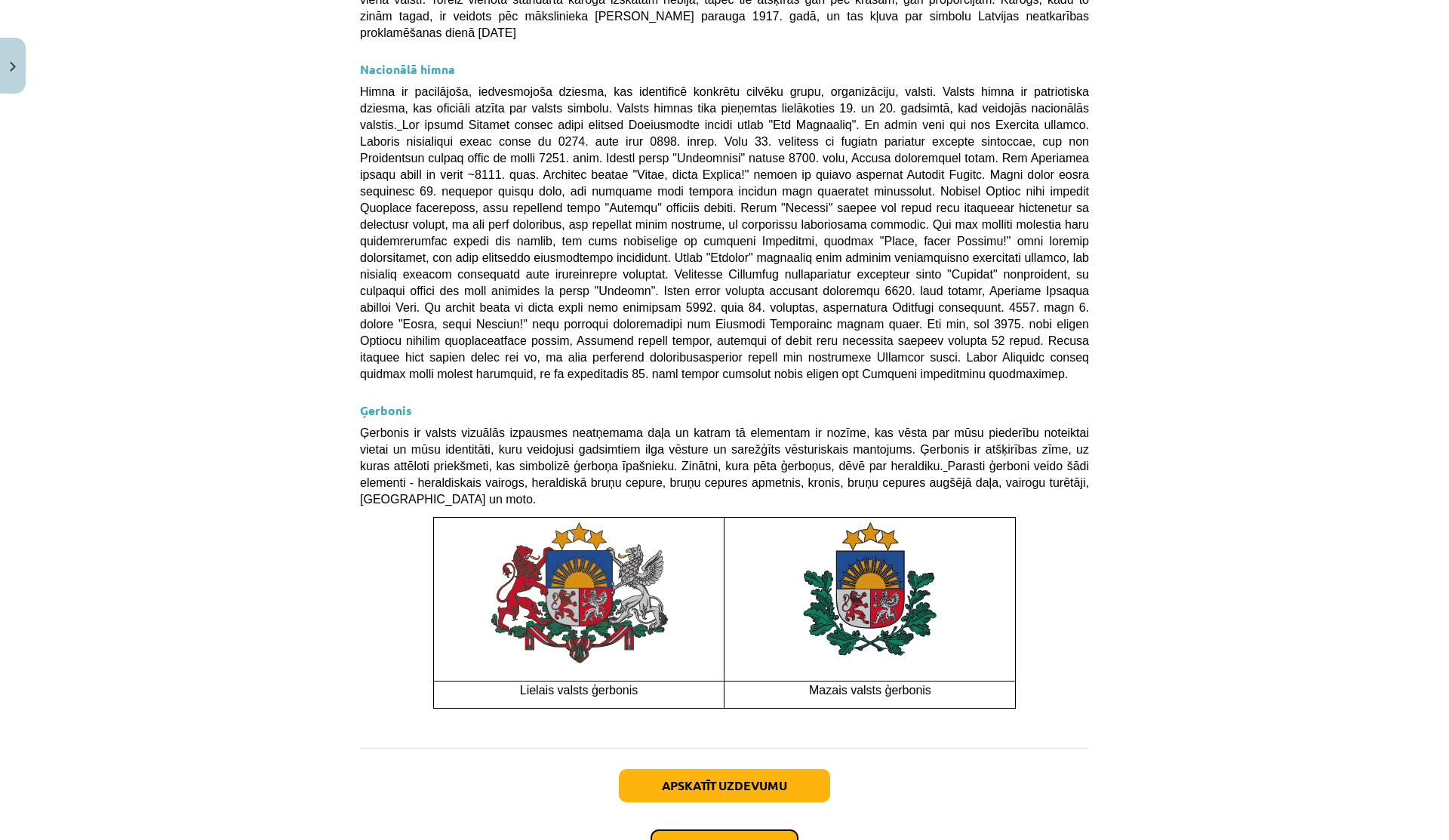
click at [700, 830] on button "Nākamā nodarbība" at bounding box center [725, 847] width 148 height 35
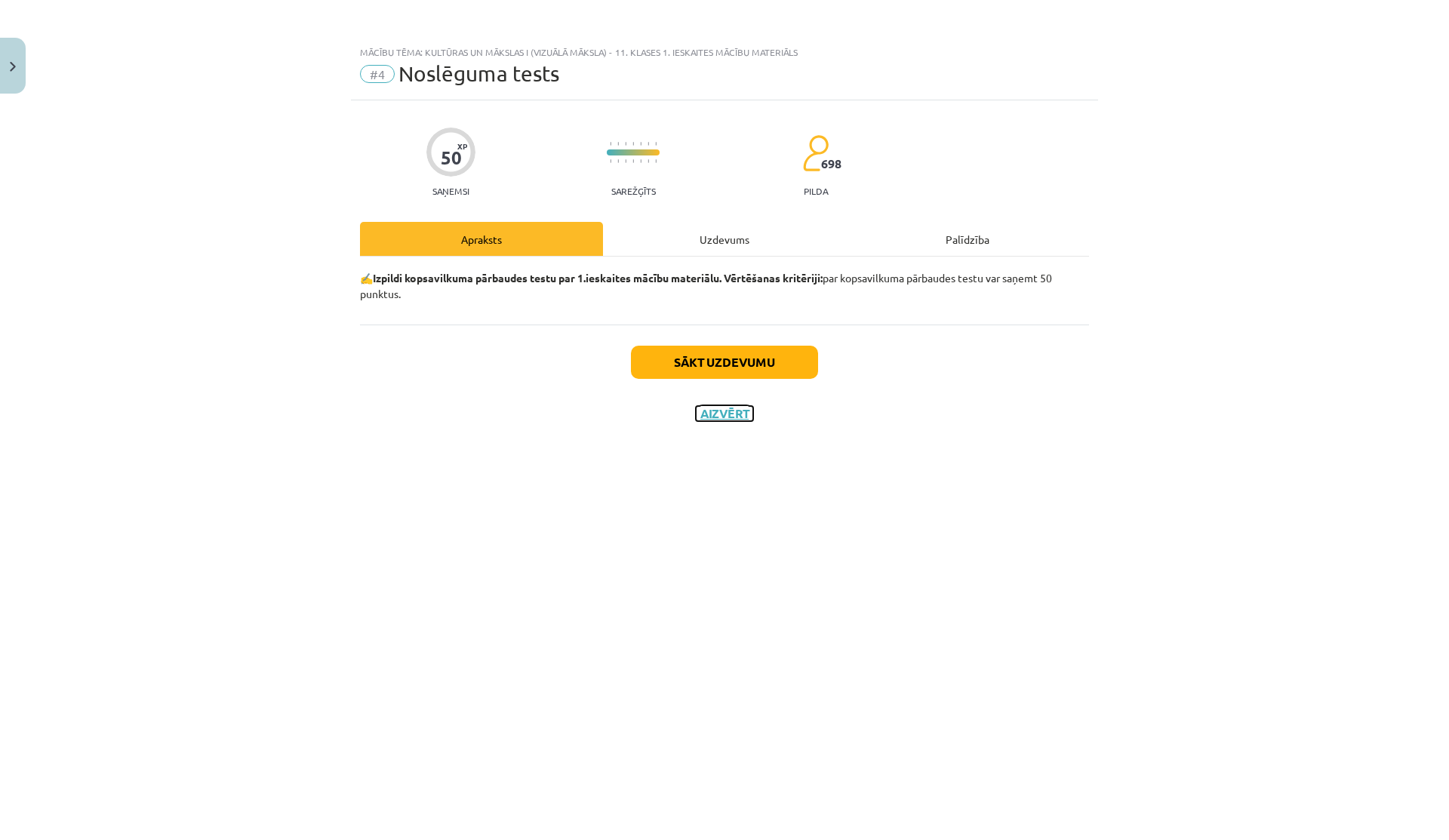
click at [711, 411] on button "Aizvērt" at bounding box center [724, 413] width 58 height 15
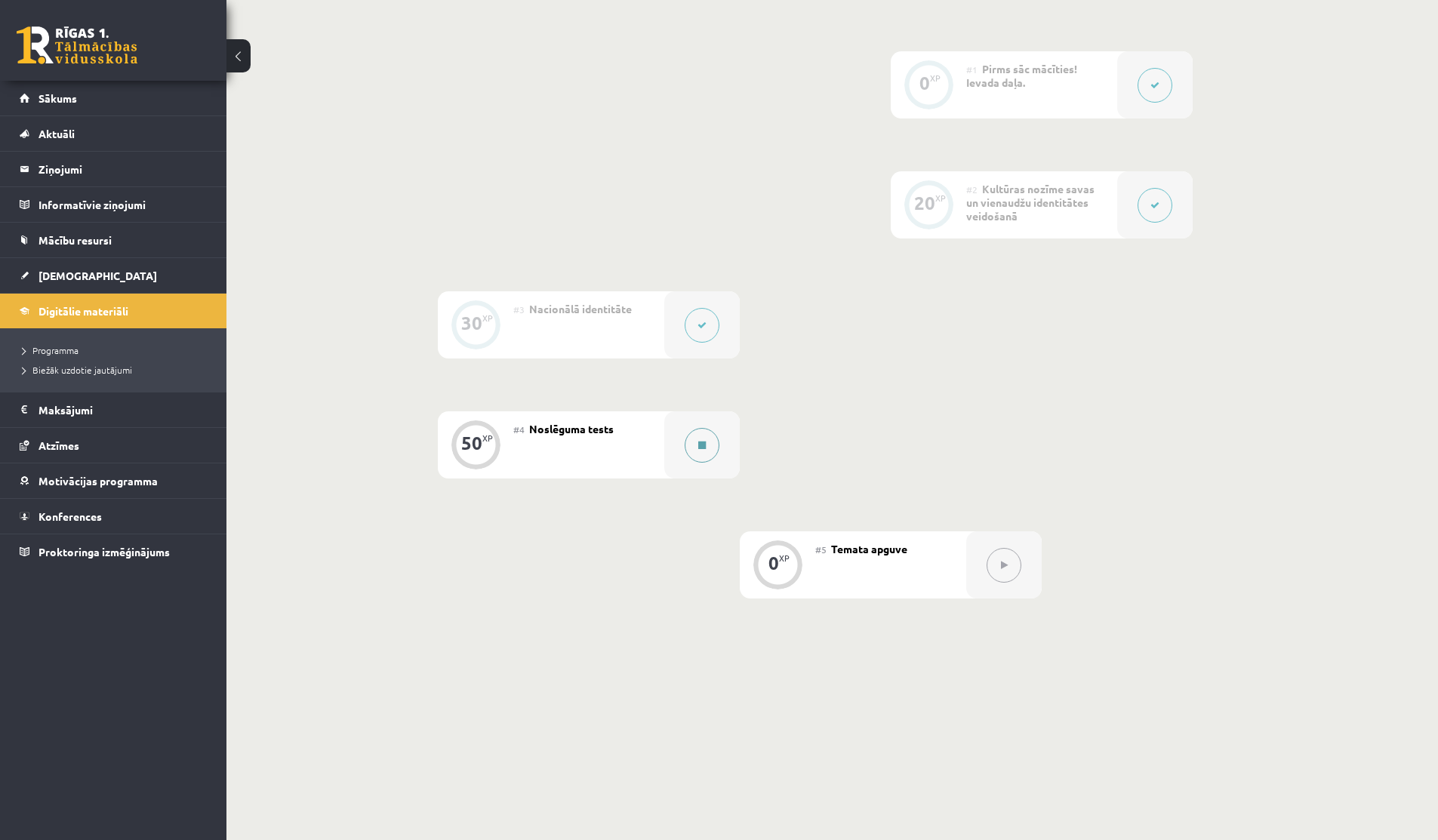
click at [688, 444] on button at bounding box center [702, 445] width 35 height 35
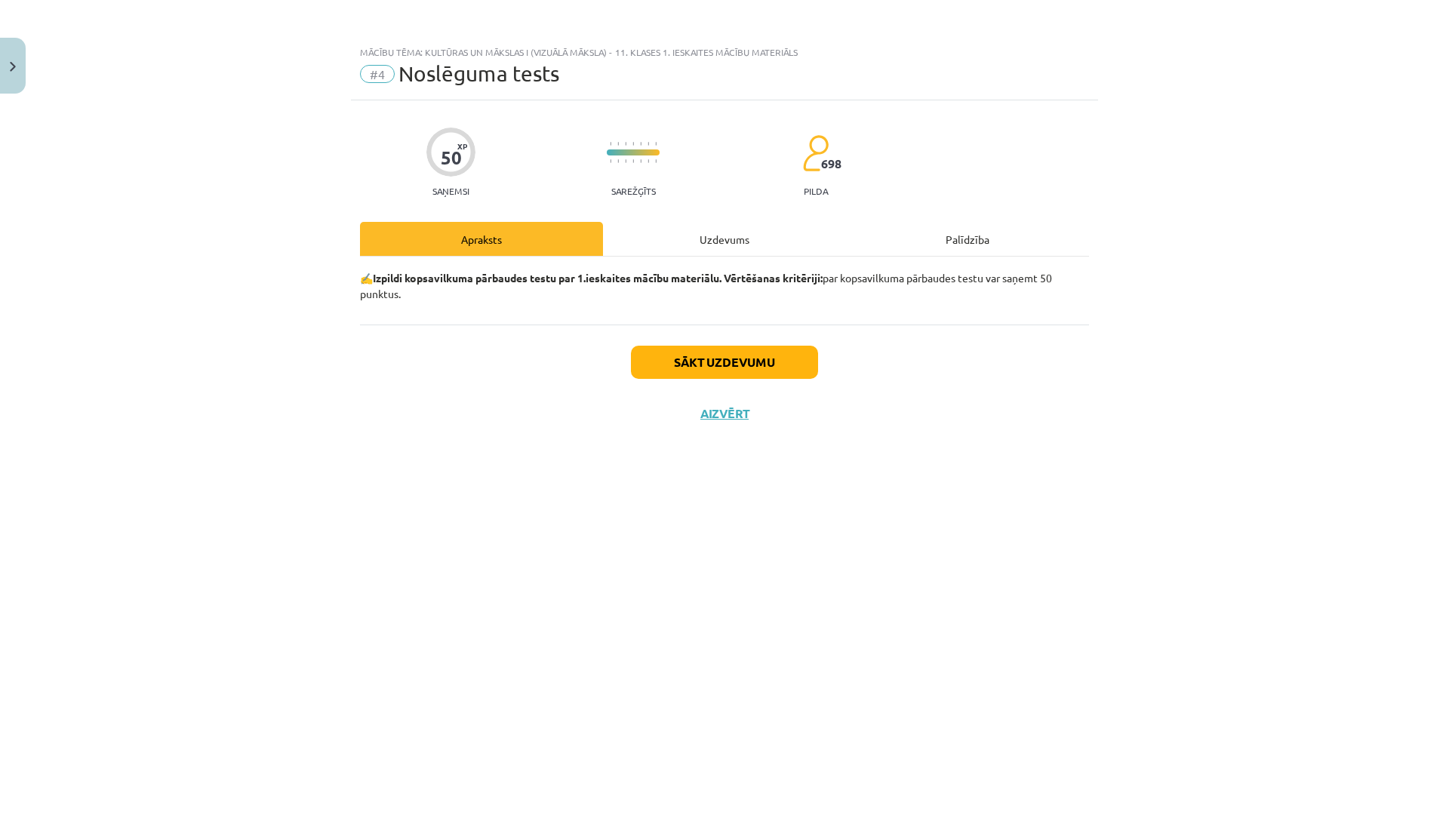
click at [721, 238] on div "Uzdevums" at bounding box center [724, 238] width 243 height 34
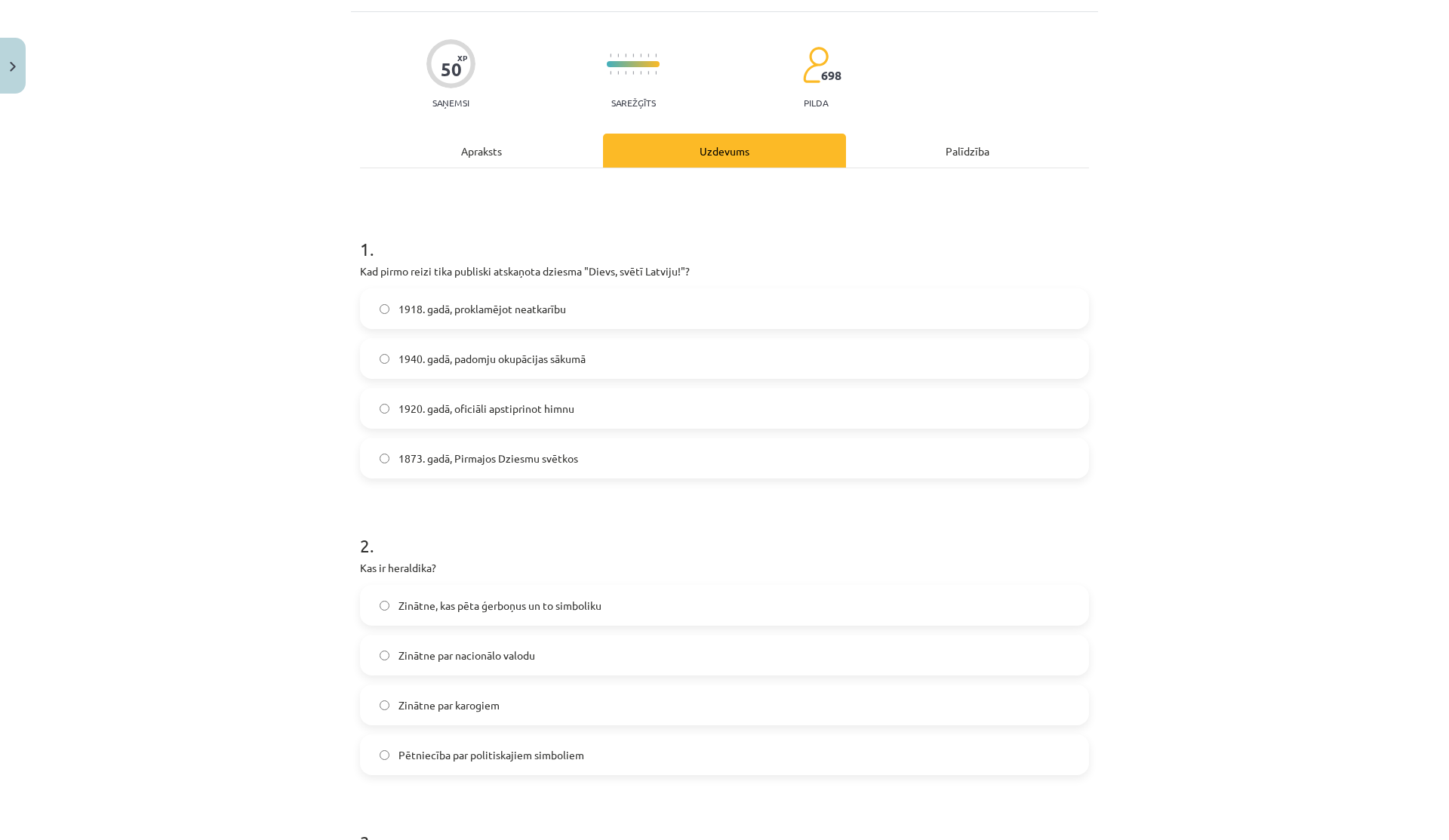
scroll to position [96, 0]
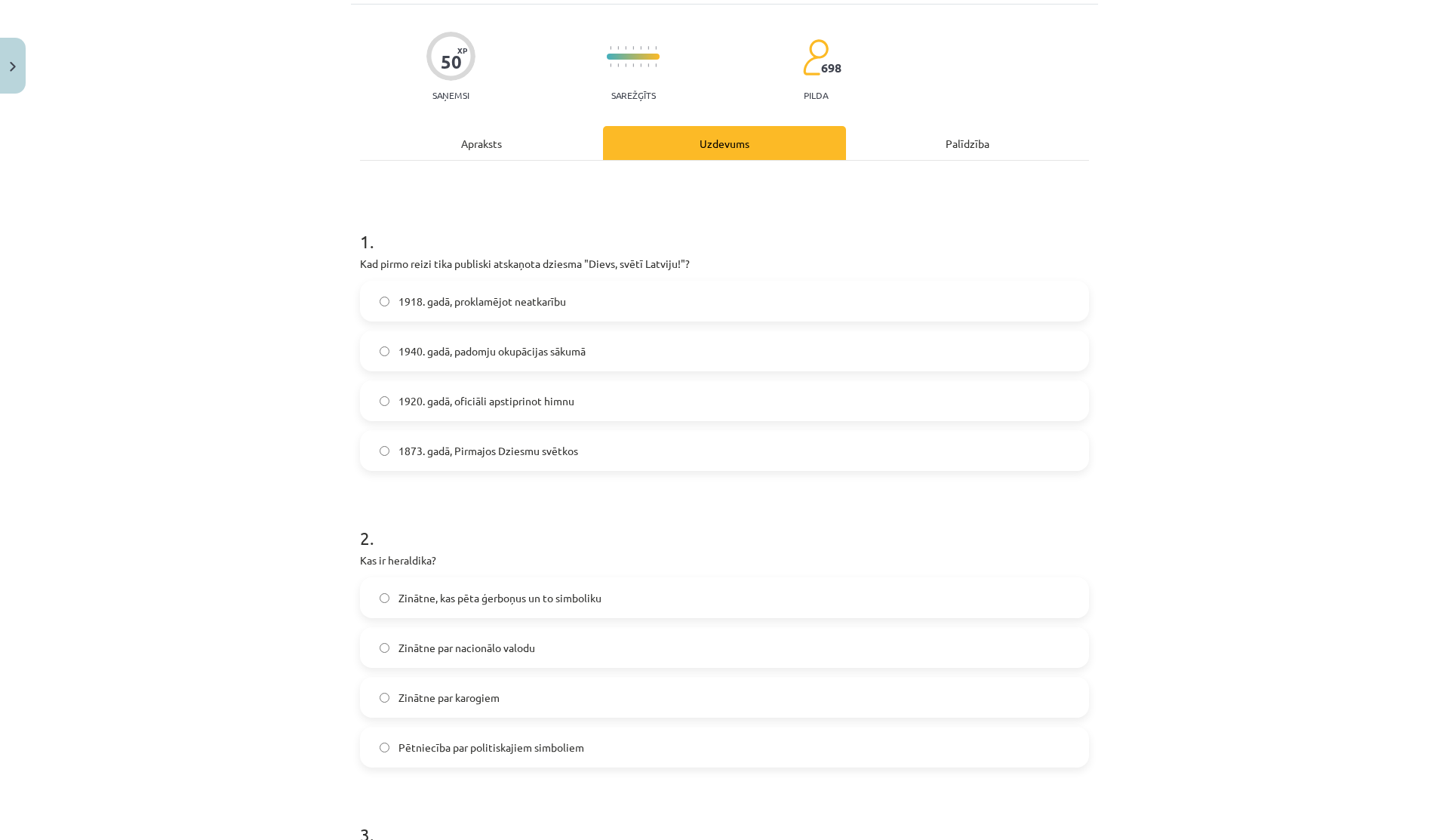
click at [468, 447] on span "1873. gadā, Pirmajos Dziesmu svētkos" at bounding box center [489, 451] width 180 height 16
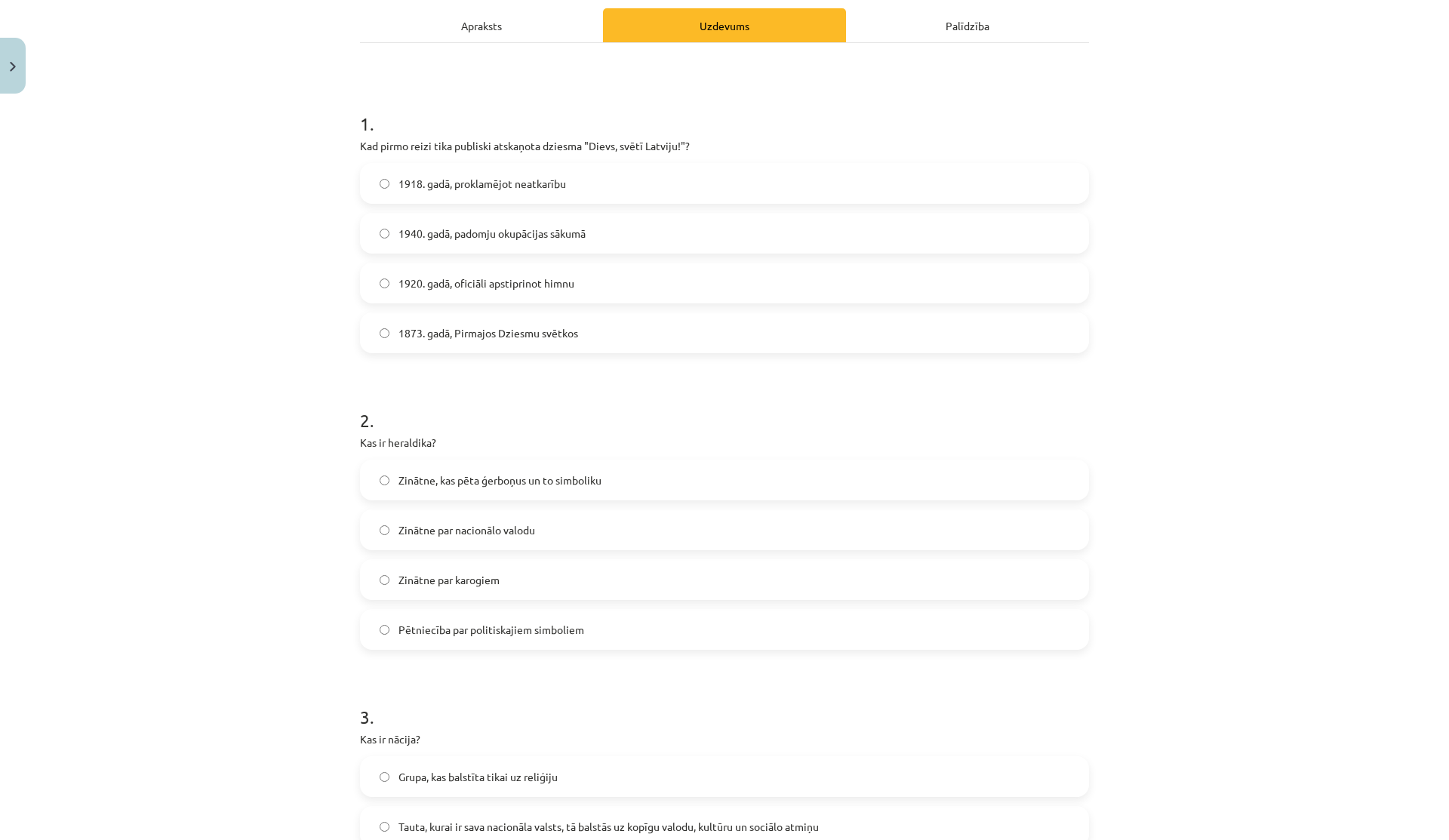
scroll to position [237, 0]
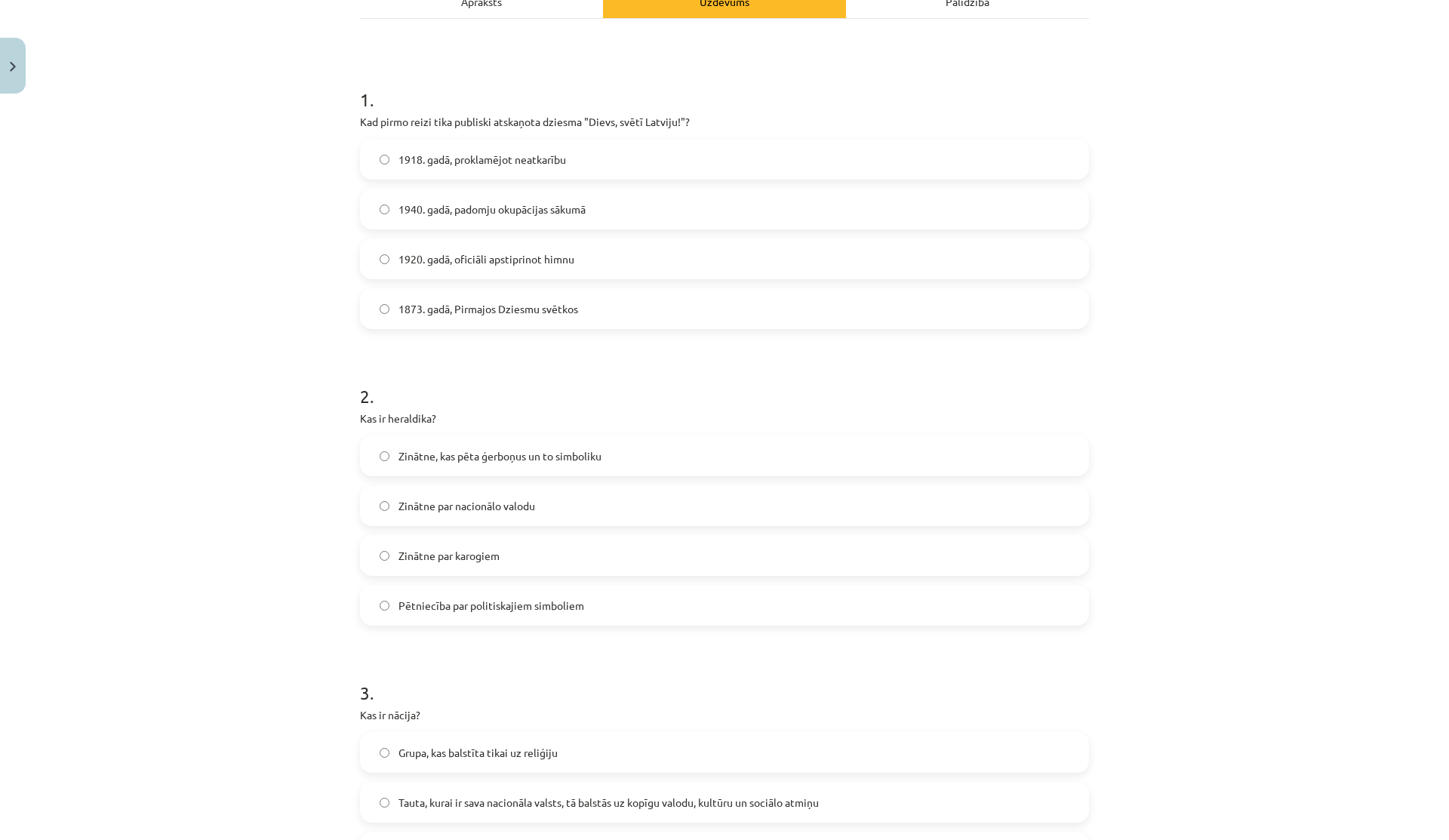
click at [471, 456] on span "Zinātne, kas pēta ģerboņus un to simboliku" at bounding box center [500, 456] width 203 height 16
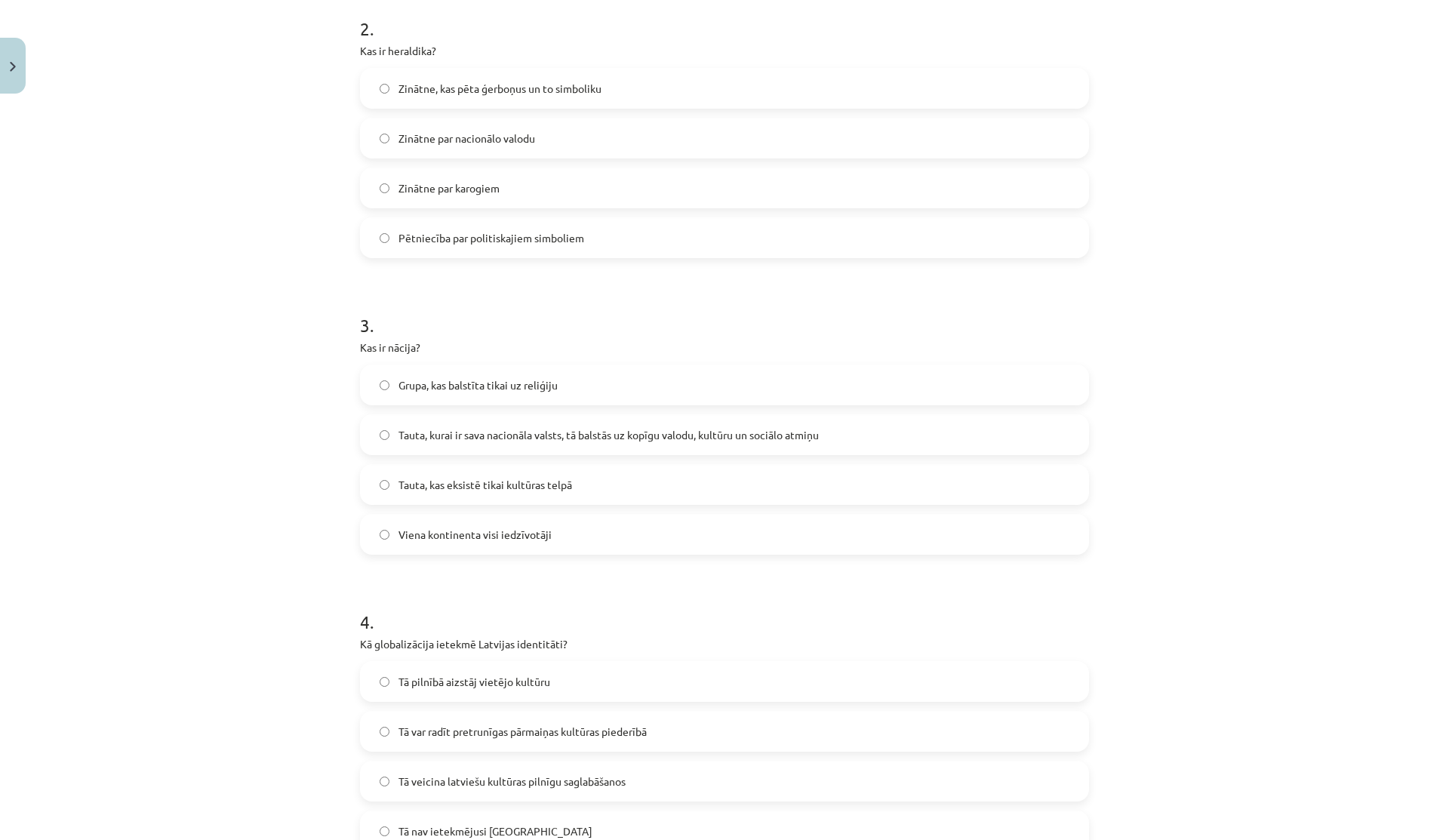
scroll to position [606, 0]
click at [437, 436] on span "Tauta, kurai ir sava nacionāla valsts, tā balstās uz kopīgu valodu, kultūru un …" at bounding box center [609, 434] width 420 height 16
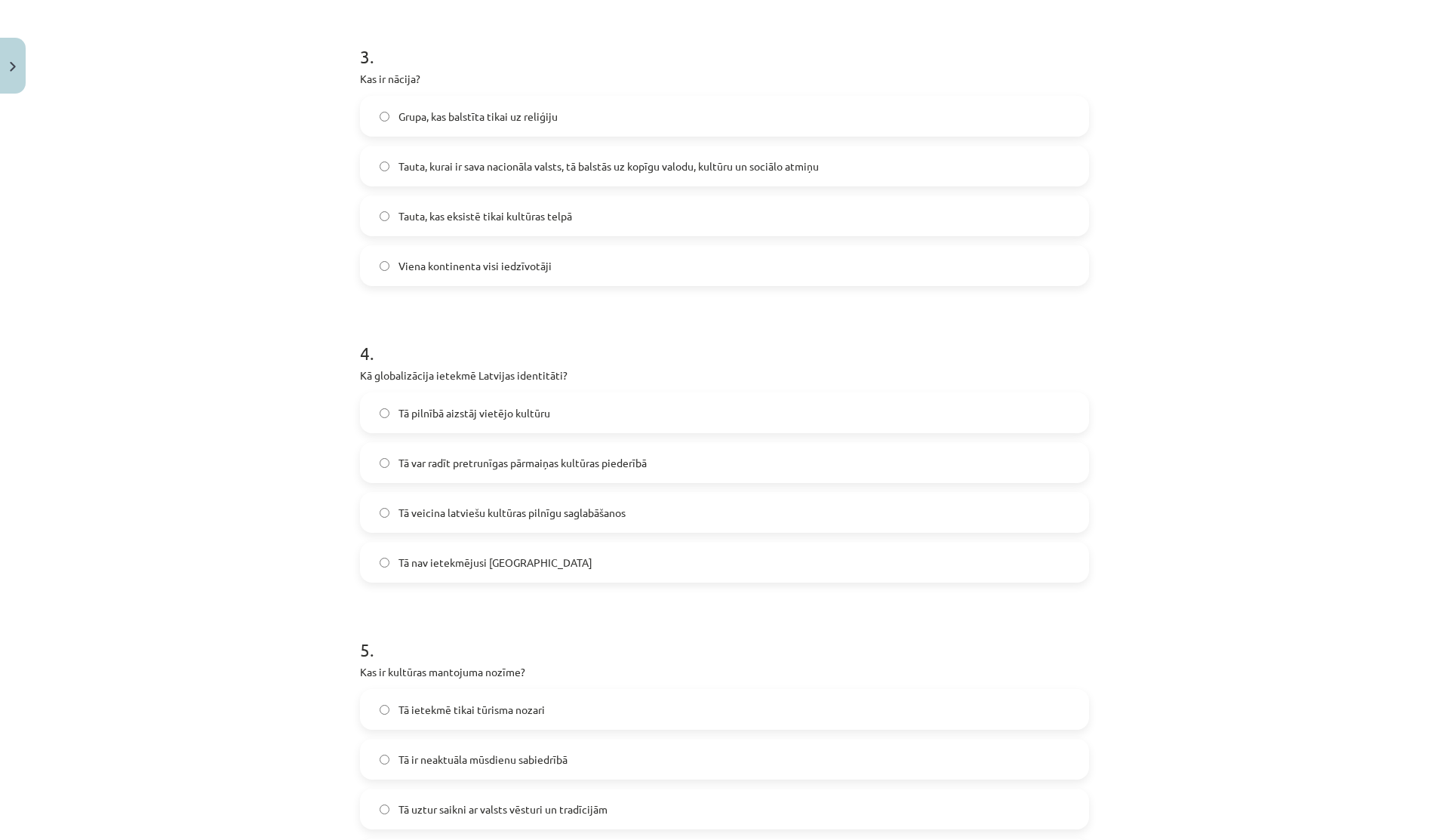
scroll to position [881, 0]
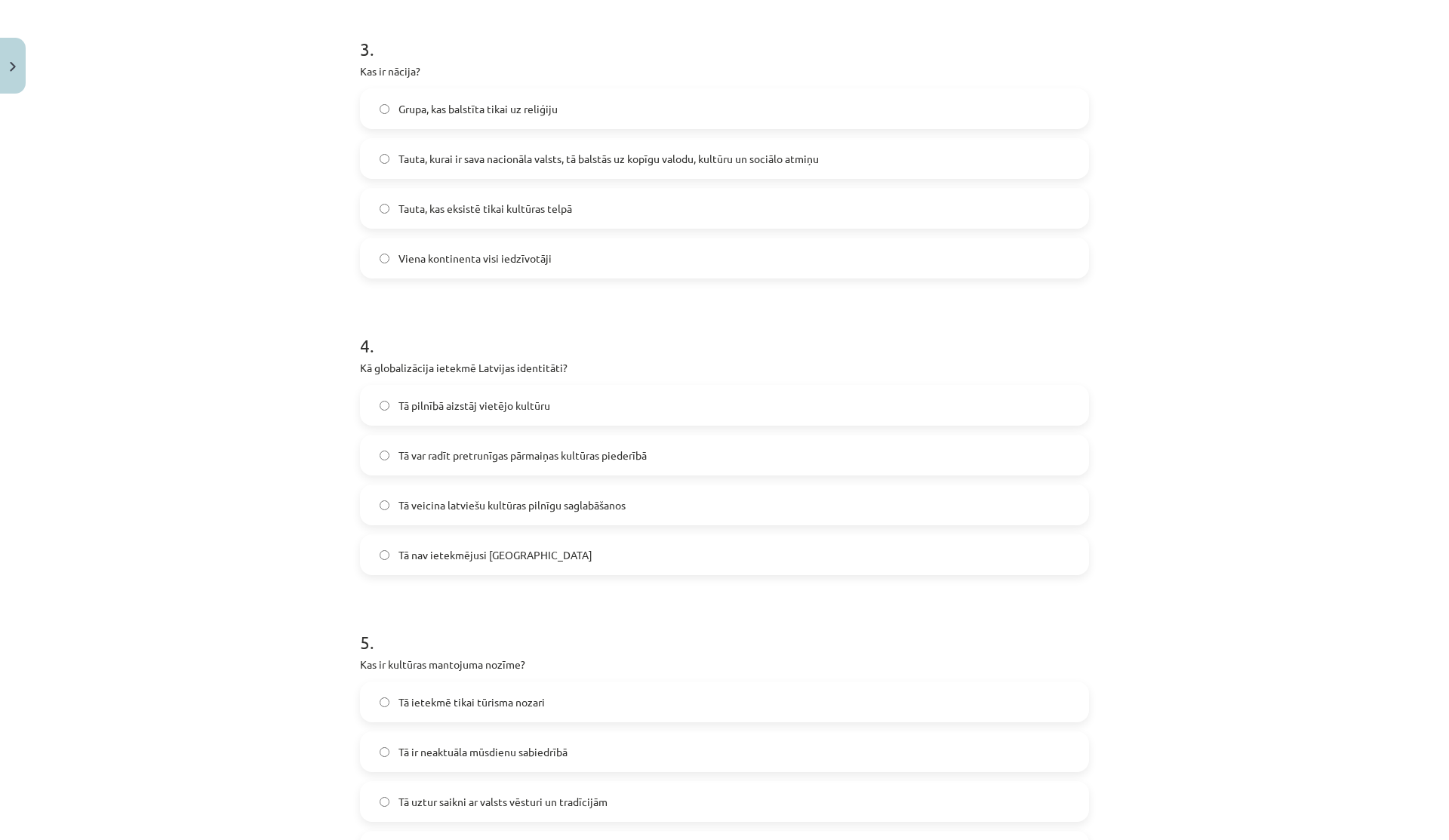
click at [504, 463] on label "Tā var radīt pretrunīgas pārmaiņas kultūras piederībā" at bounding box center [724, 454] width 726 height 38
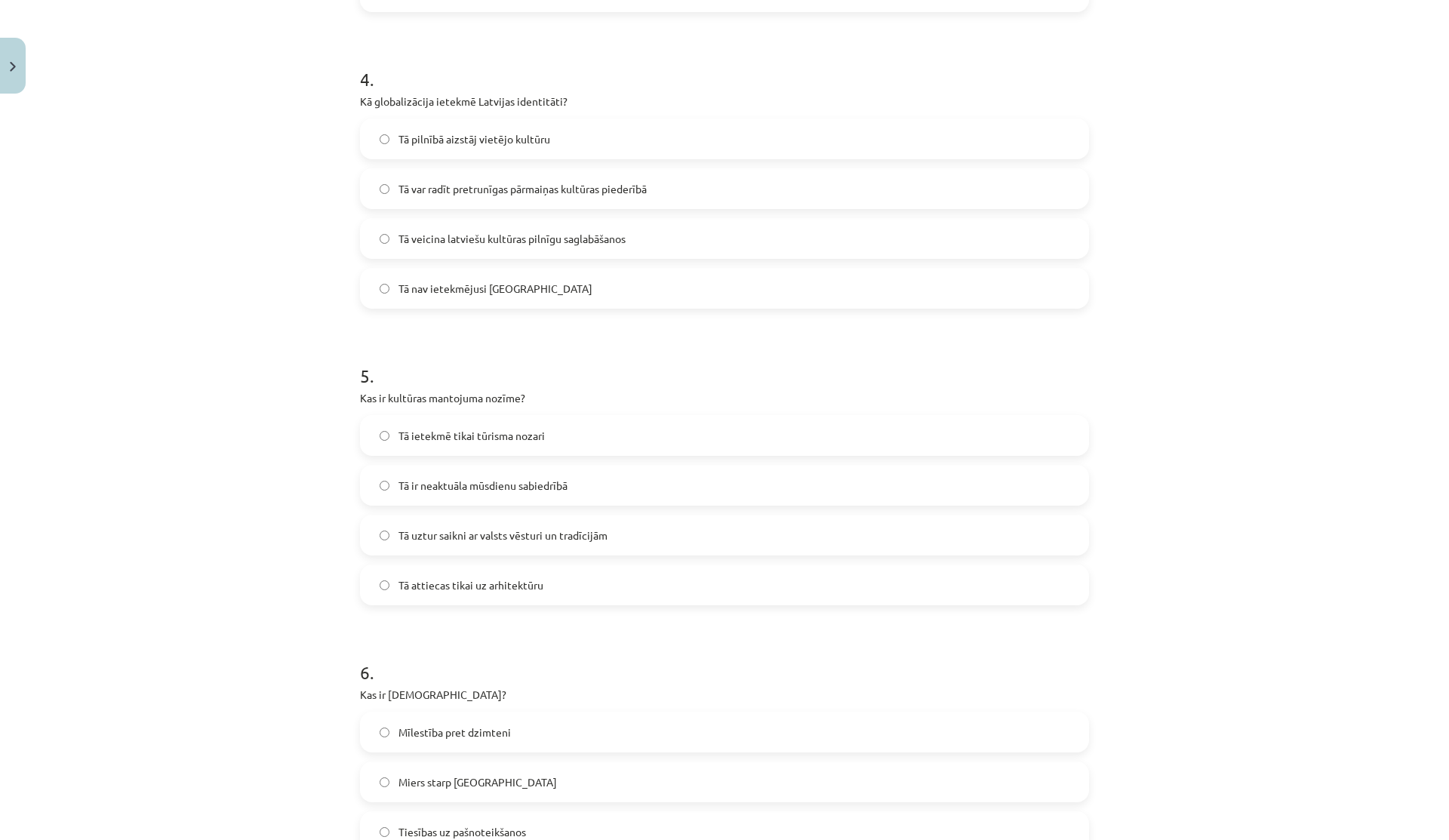
scroll to position [1152, 0]
click at [455, 521] on label "Tā uztur saikni ar valsts vēsturi un tradīcijām" at bounding box center [724, 529] width 726 height 38
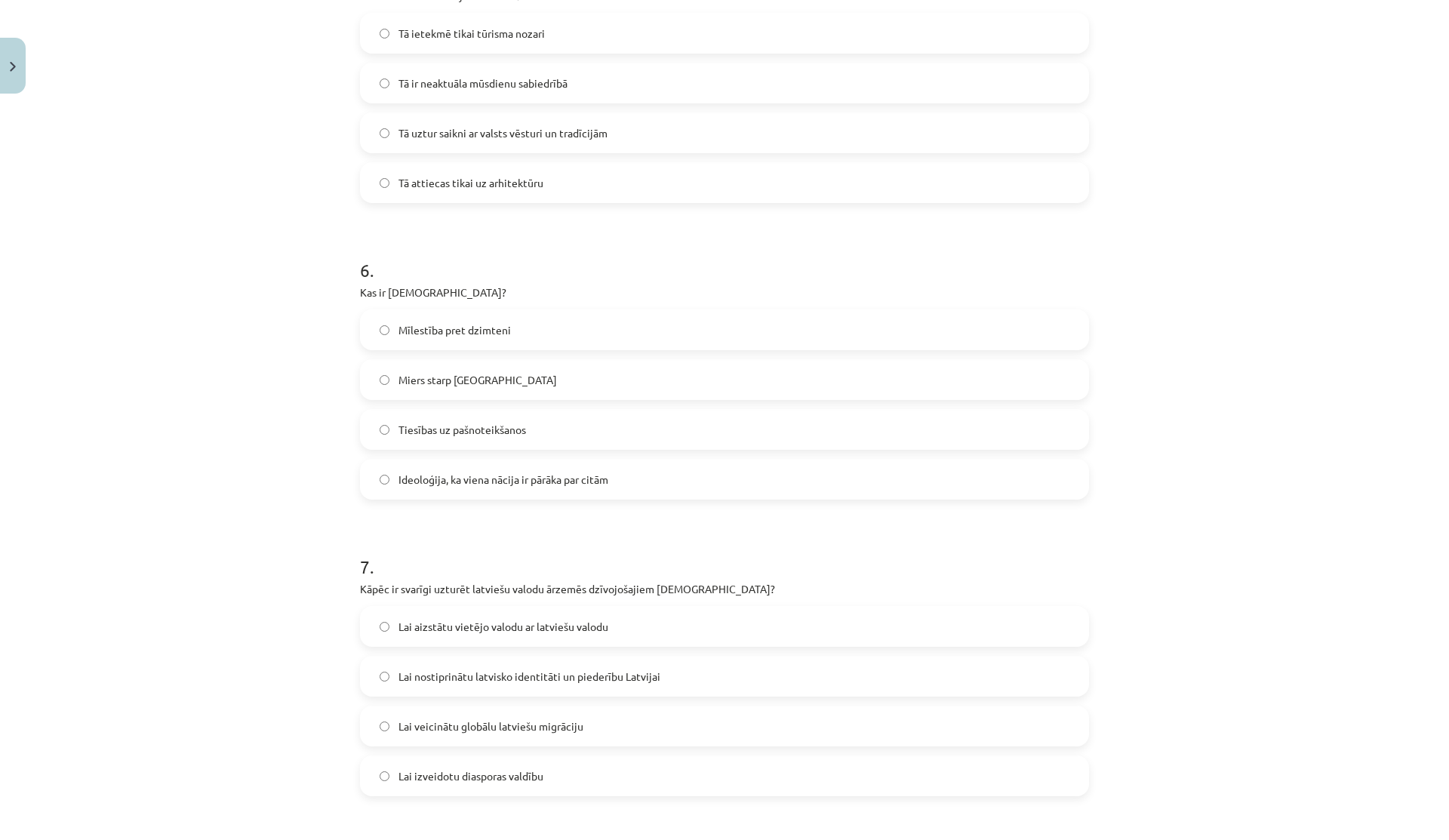
scroll to position [1566, 0]
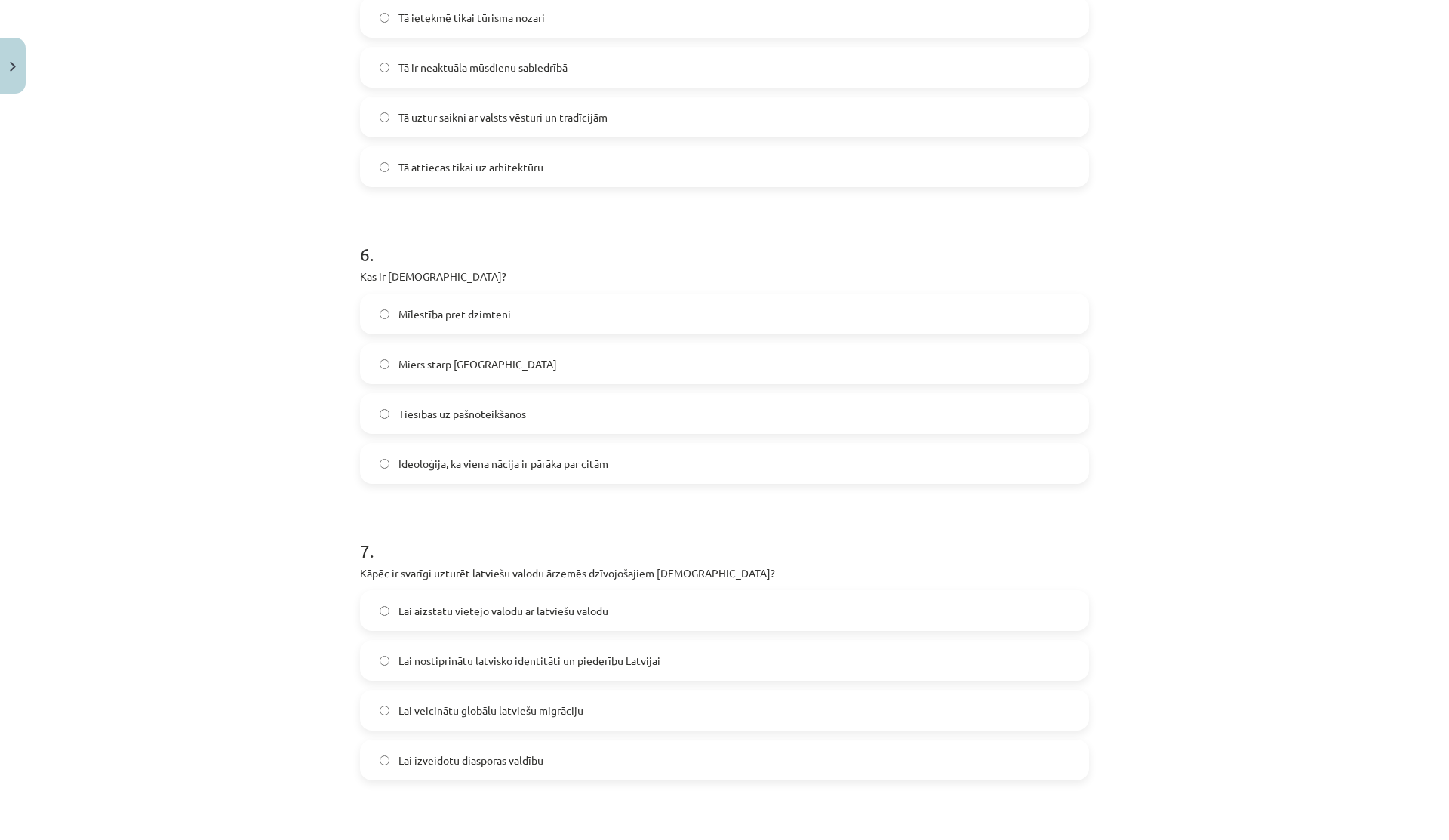
click at [445, 468] on span "Ideoloģija, ka viena nācija ir pārāka par citām" at bounding box center [503, 463] width 209 height 16
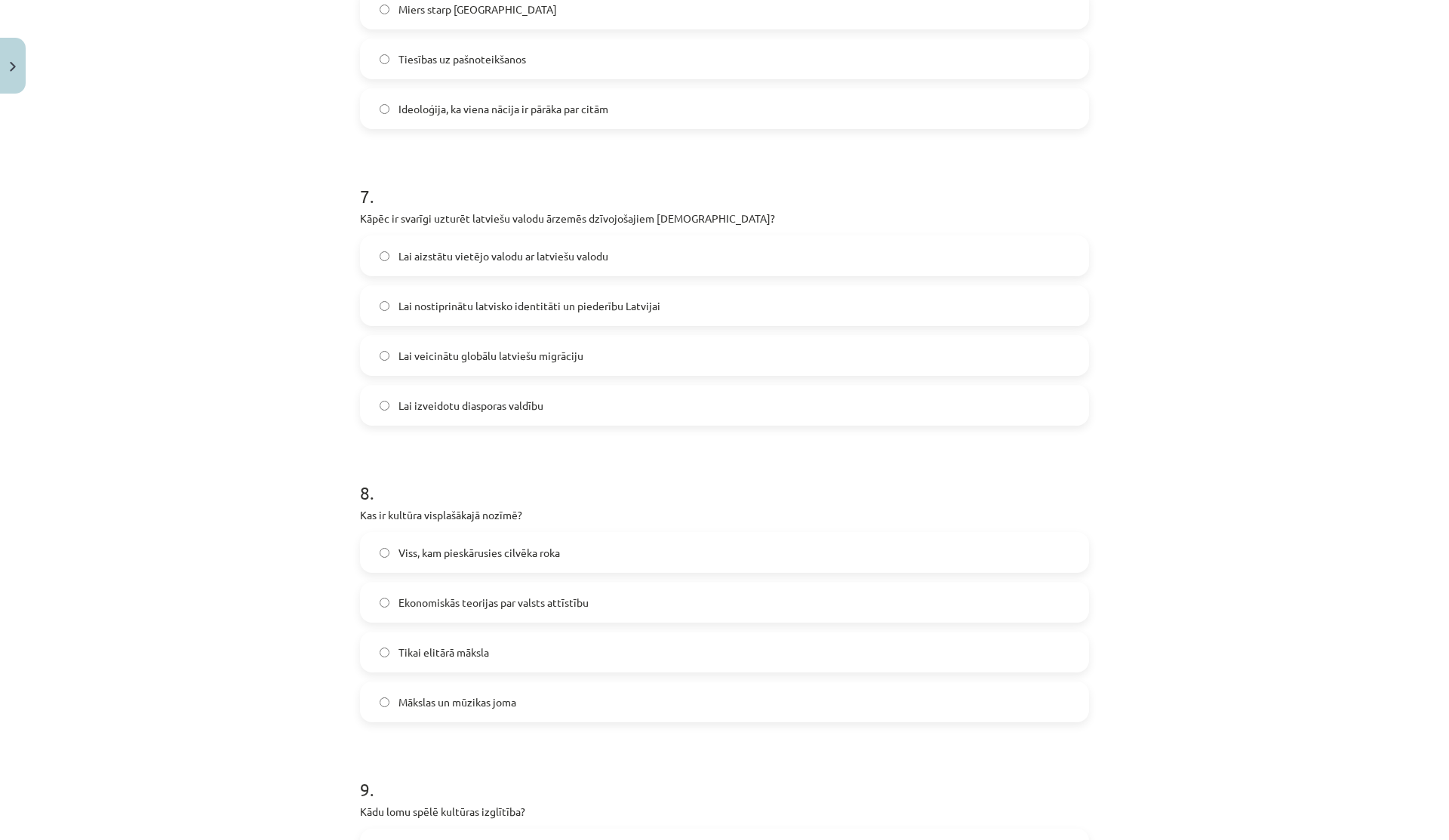
scroll to position [1929, 0]
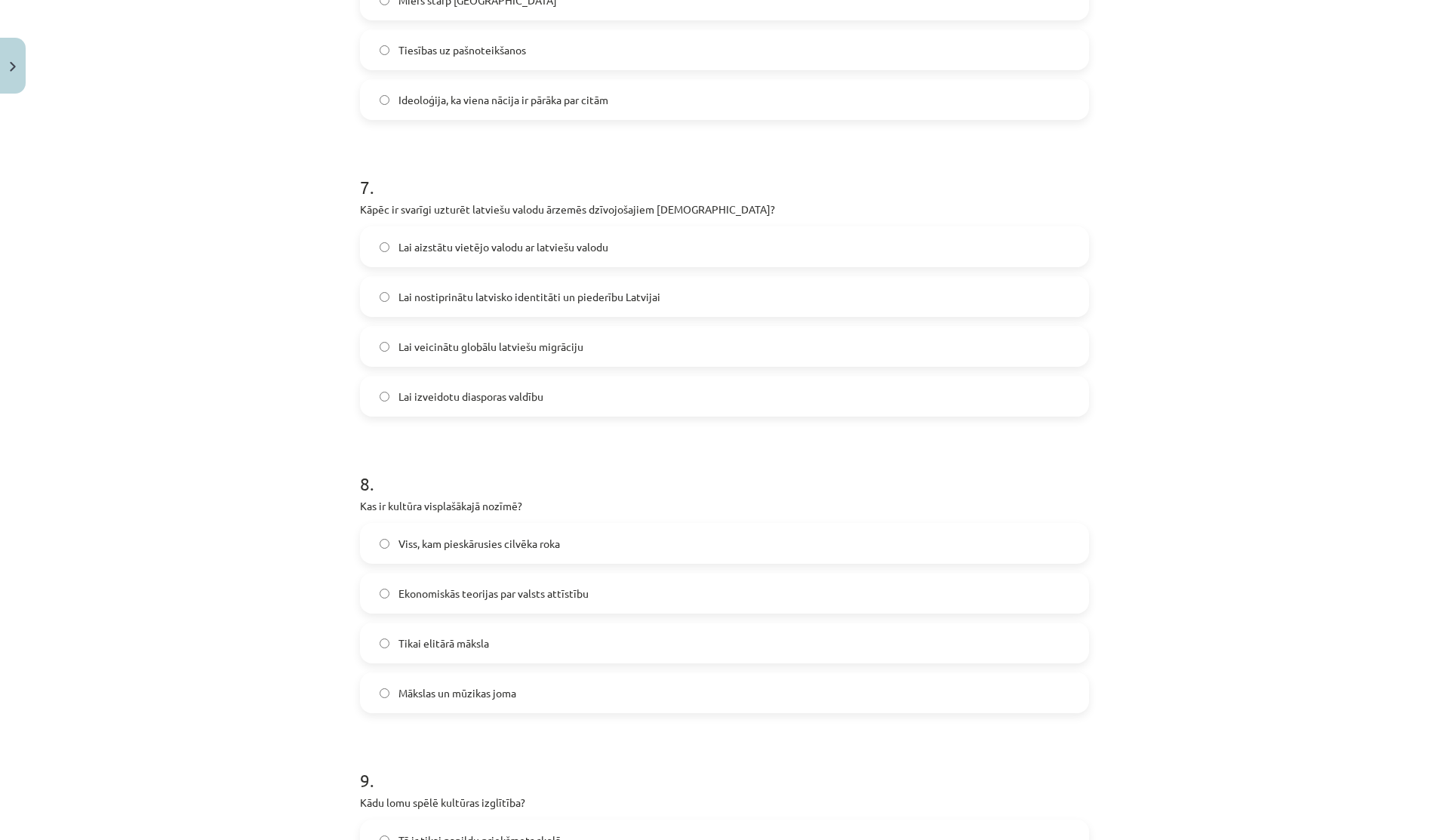
click at [495, 300] on span "Lai nostiprinātu latvisko identitāti un piederību Latvijai" at bounding box center [530, 297] width 262 height 16
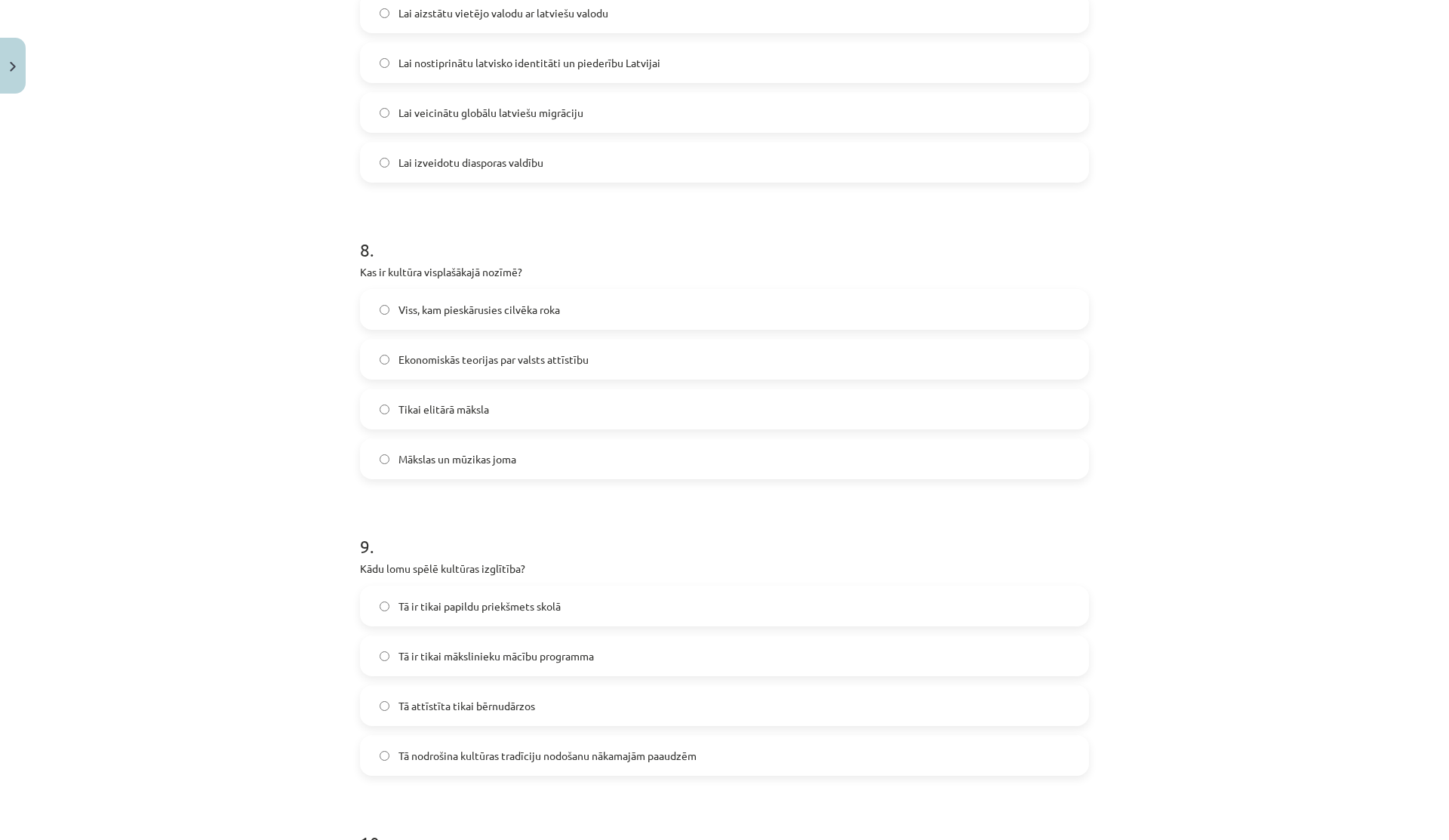
scroll to position [2175, 0]
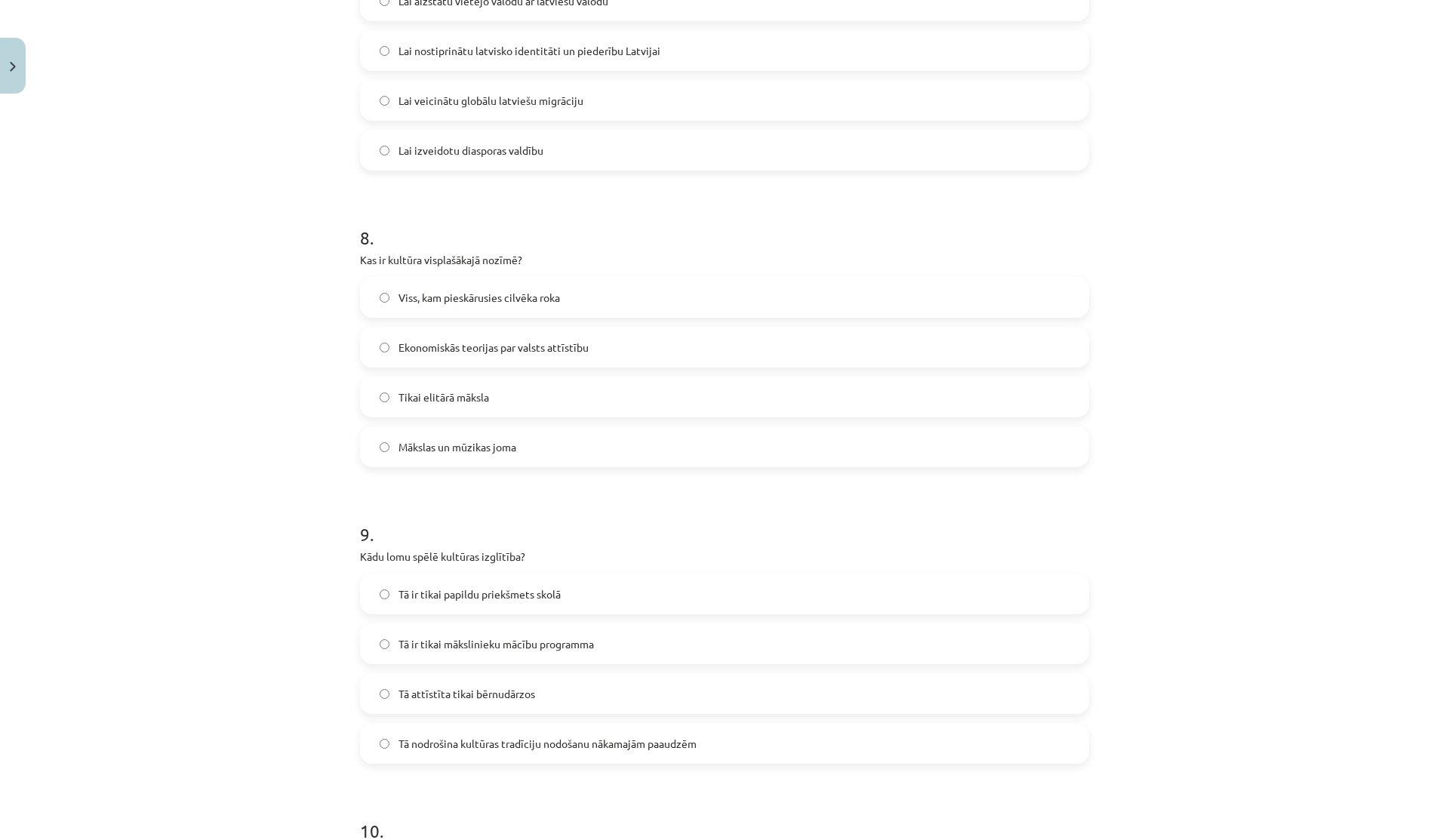
click at [508, 295] on span "Viss, kam pieskārusies cilvēka roka" at bounding box center [479, 297] width 161 height 16
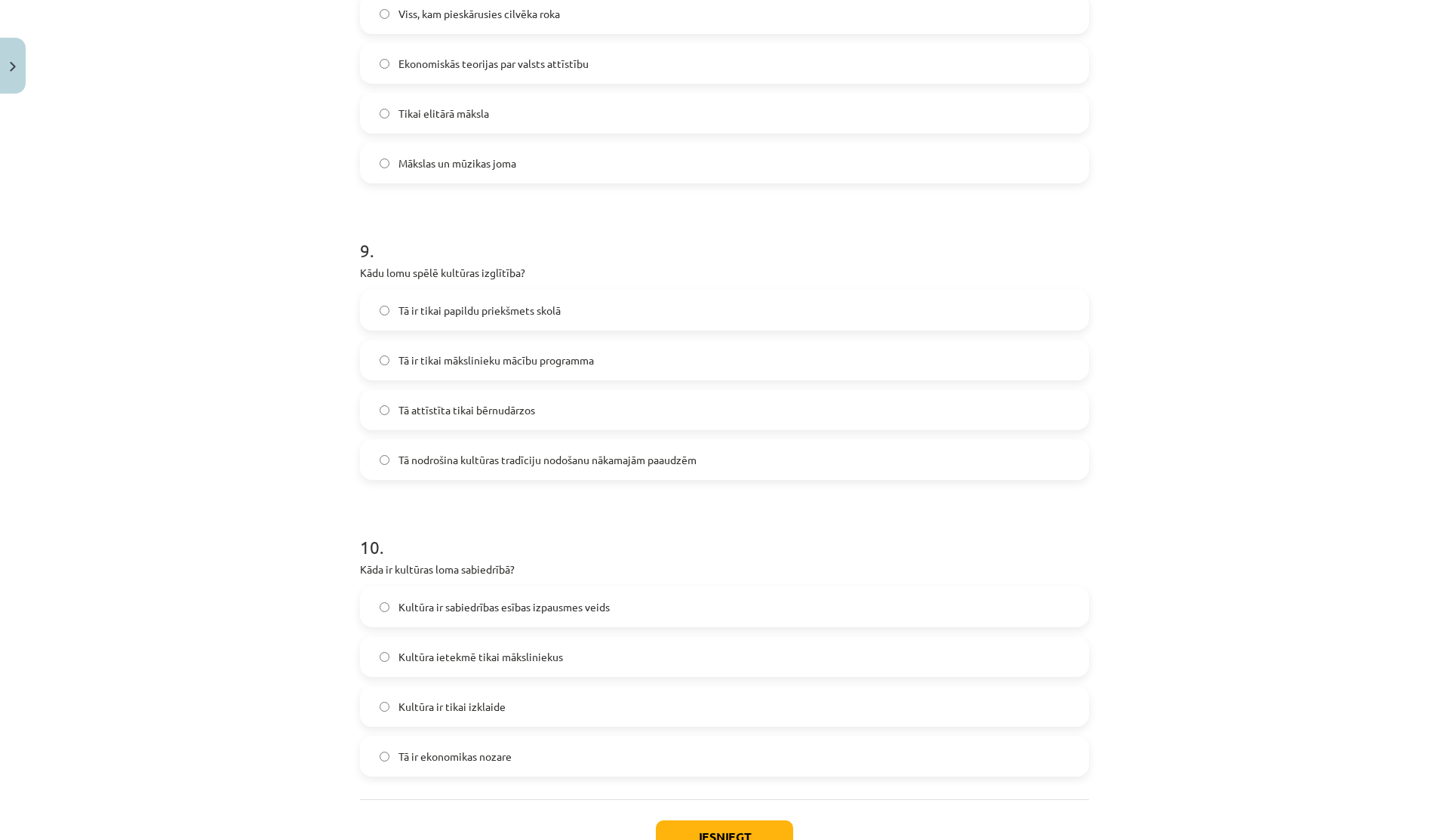
scroll to position [2461, 0]
click at [447, 470] on label "Tā nodrošina kultūras tradīciju nodošanu nākamajām paaudzēm" at bounding box center [724, 457] width 726 height 38
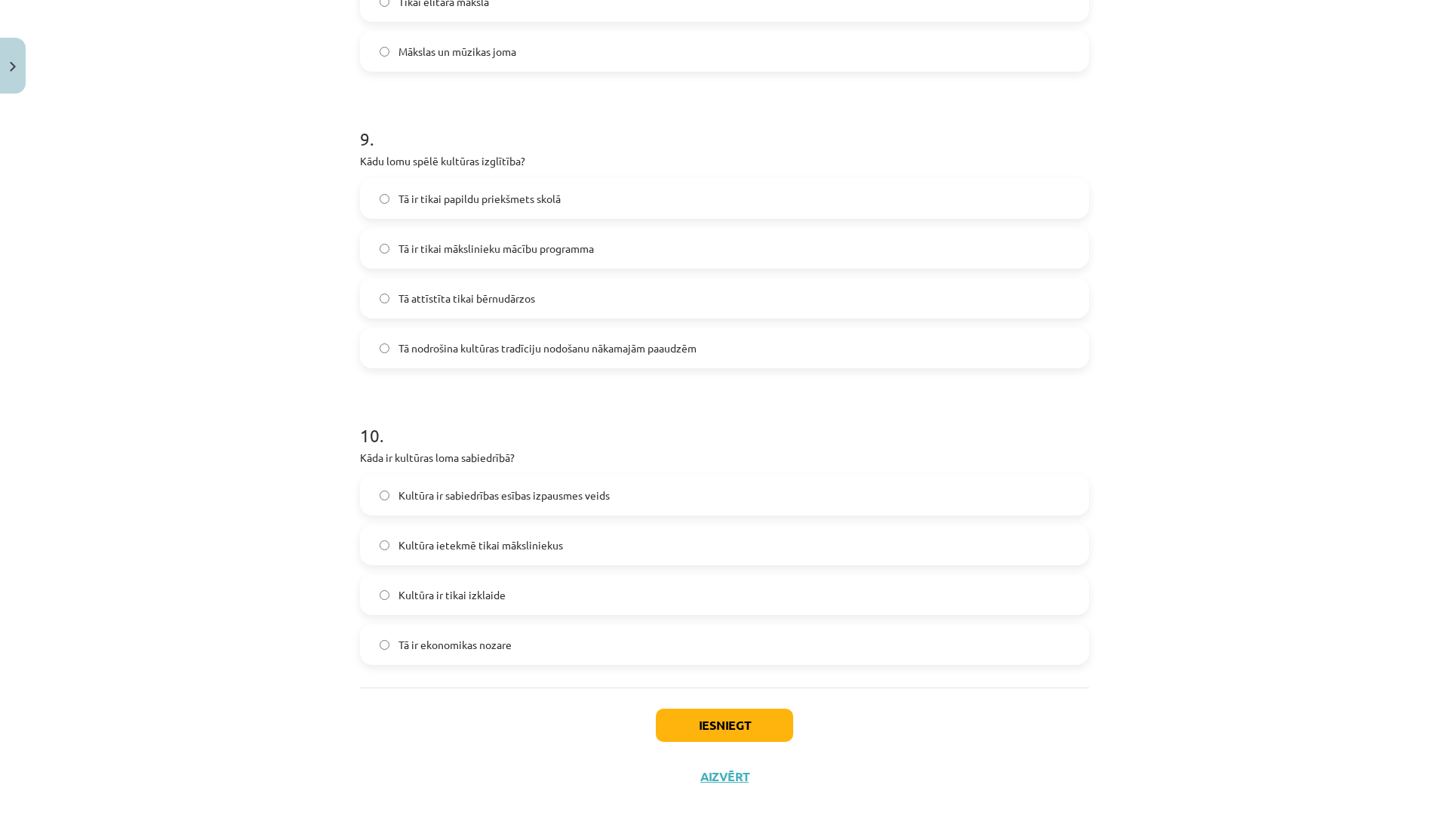
click at [562, 494] on span "Kultūra ir sabiedrības esības izpausmes veids" at bounding box center [504, 495] width 211 height 16
click at [698, 732] on button "Iesniegt" at bounding box center [724, 725] width 137 height 33
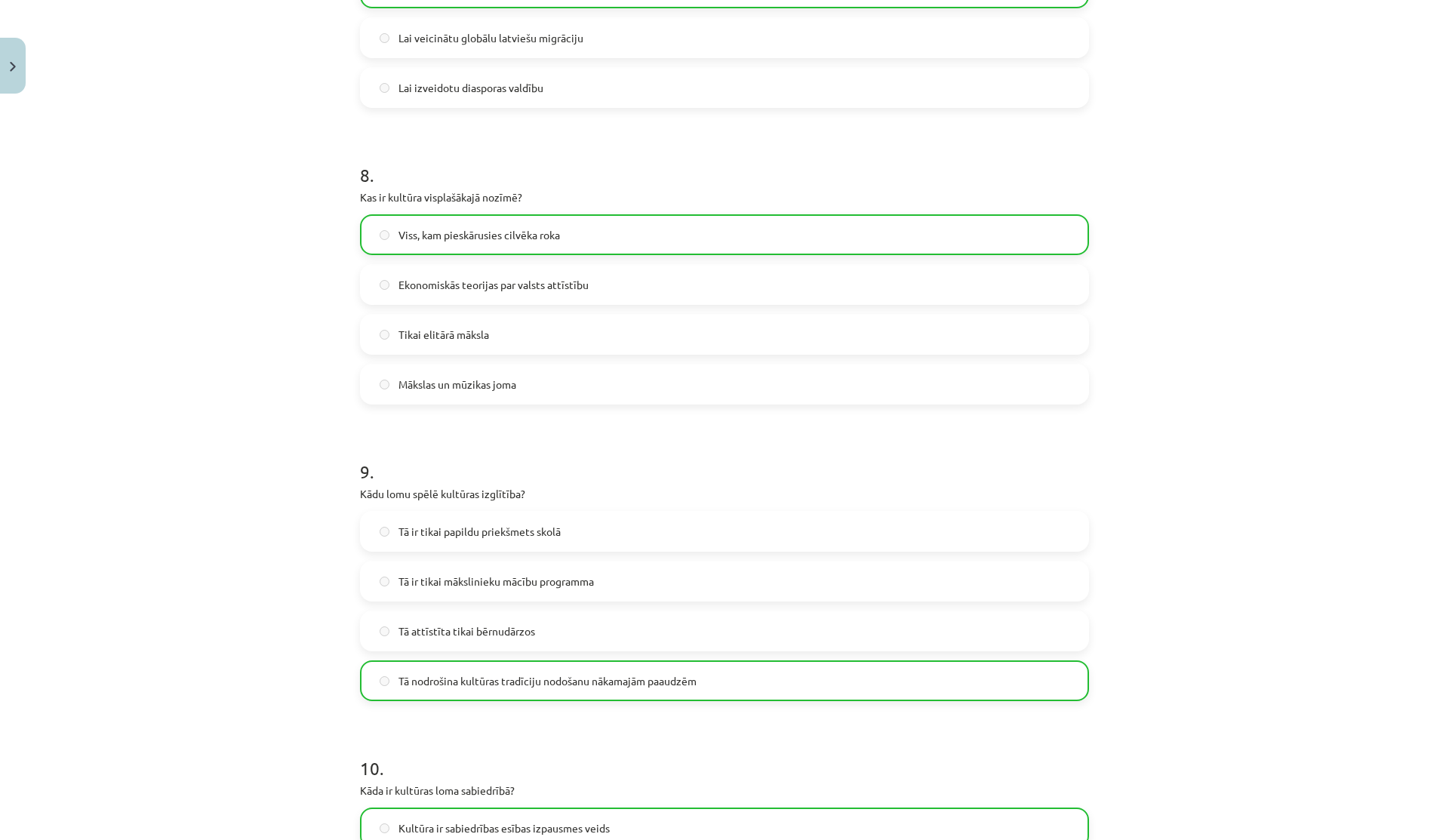
scroll to position [2618, 0]
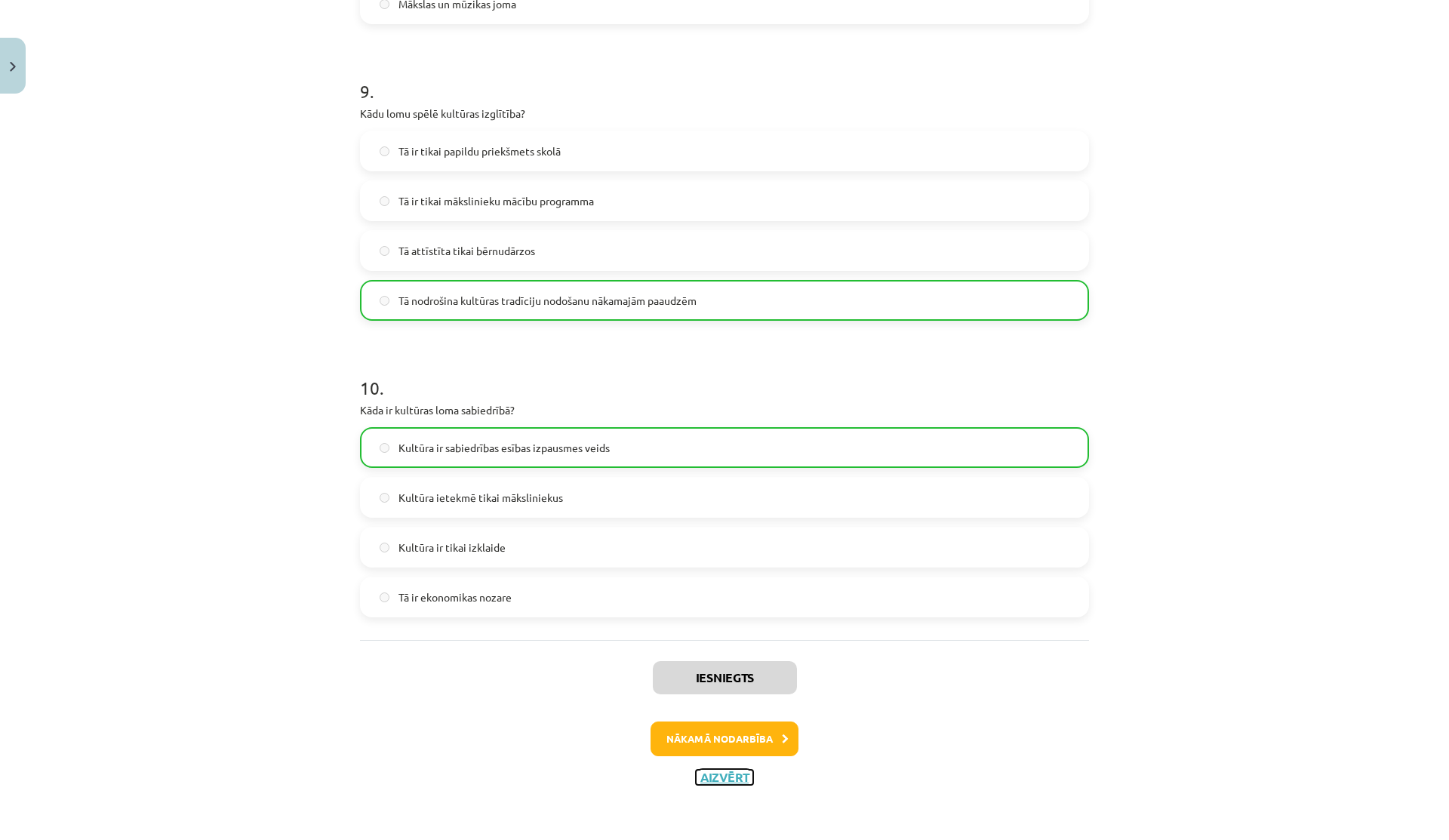
click at [713, 775] on button "Aizvērt" at bounding box center [724, 776] width 58 height 15
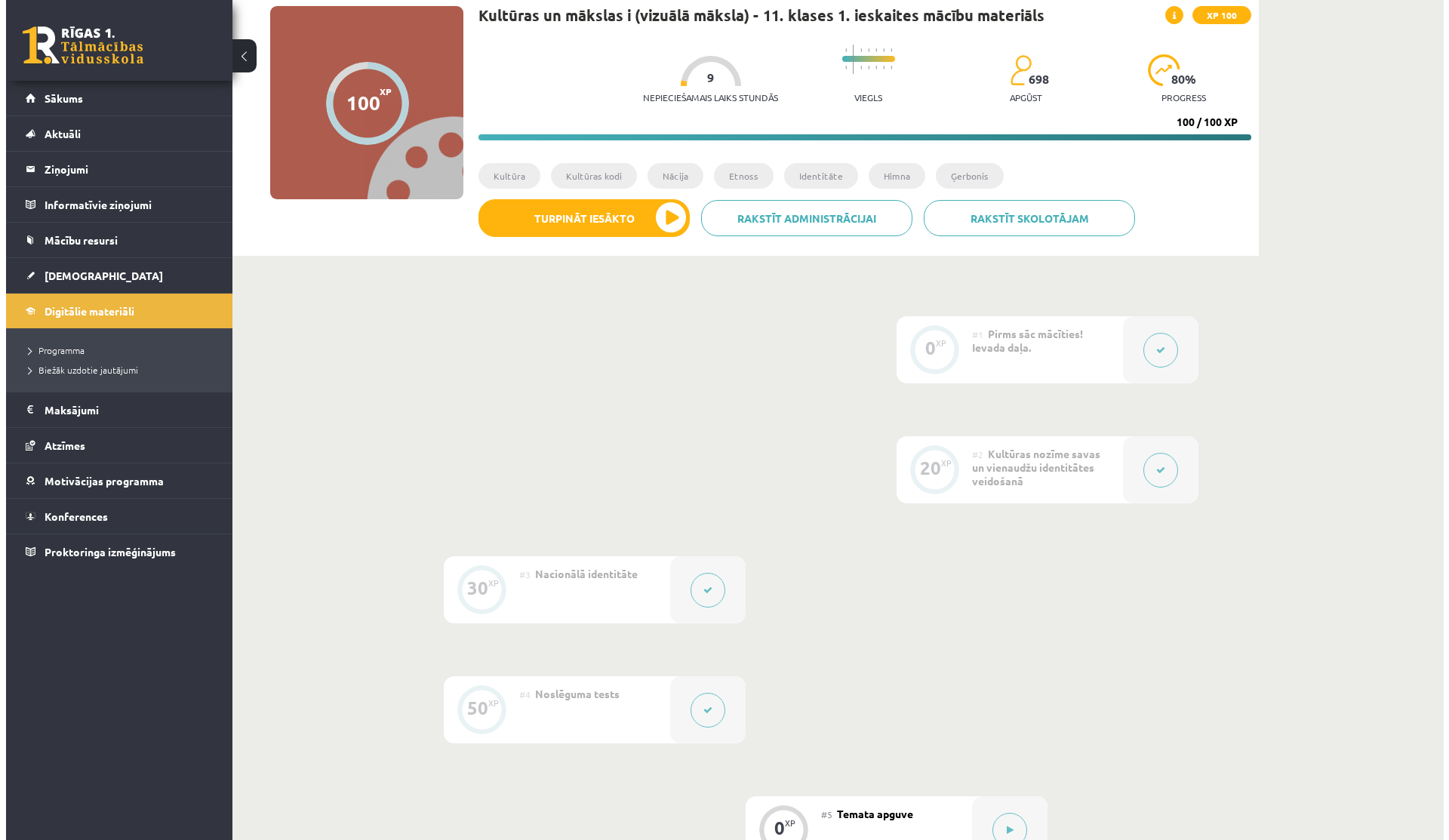
scroll to position [397, 0]
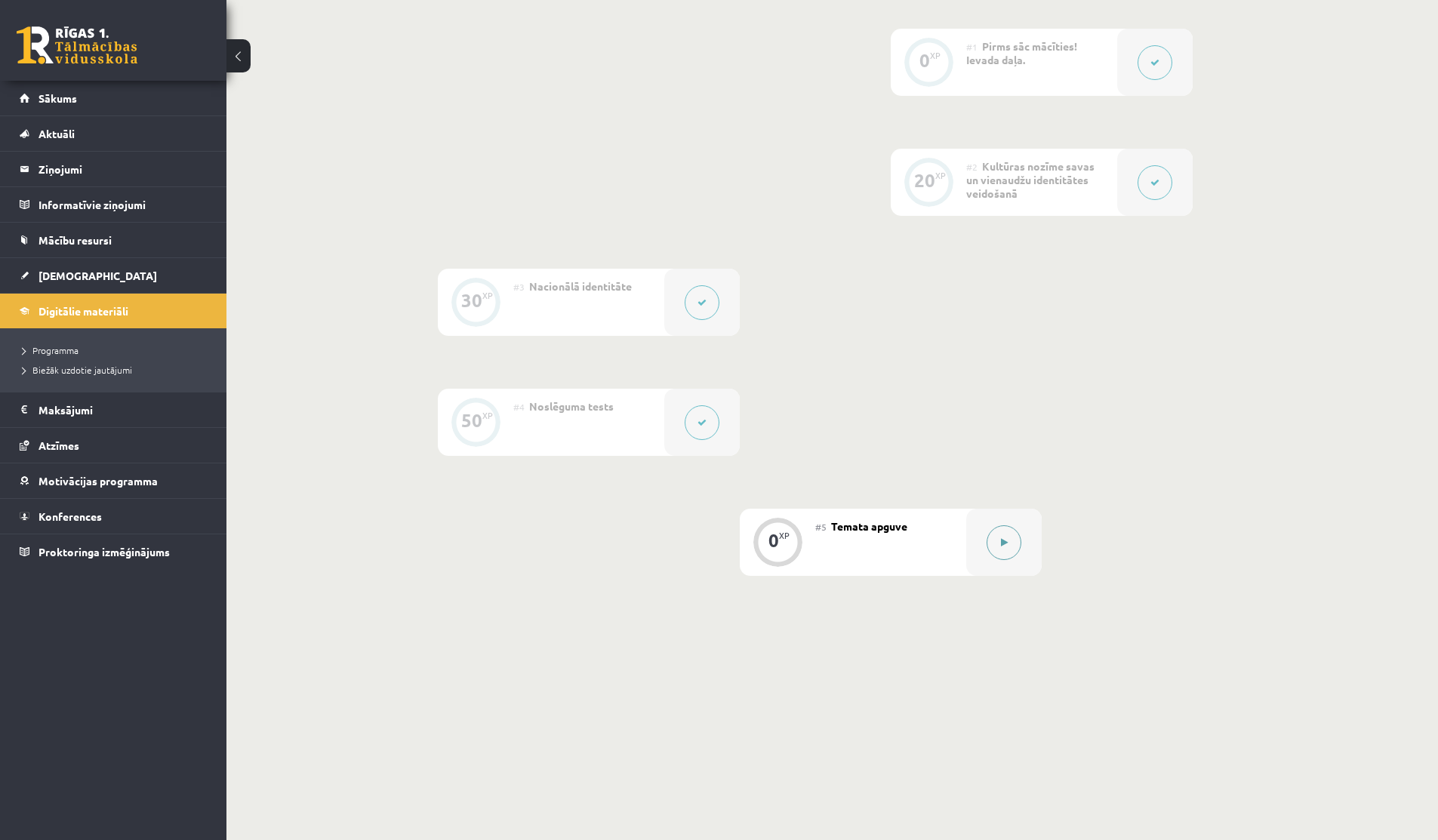
click at [988, 528] on div at bounding box center [1003, 542] width 75 height 67
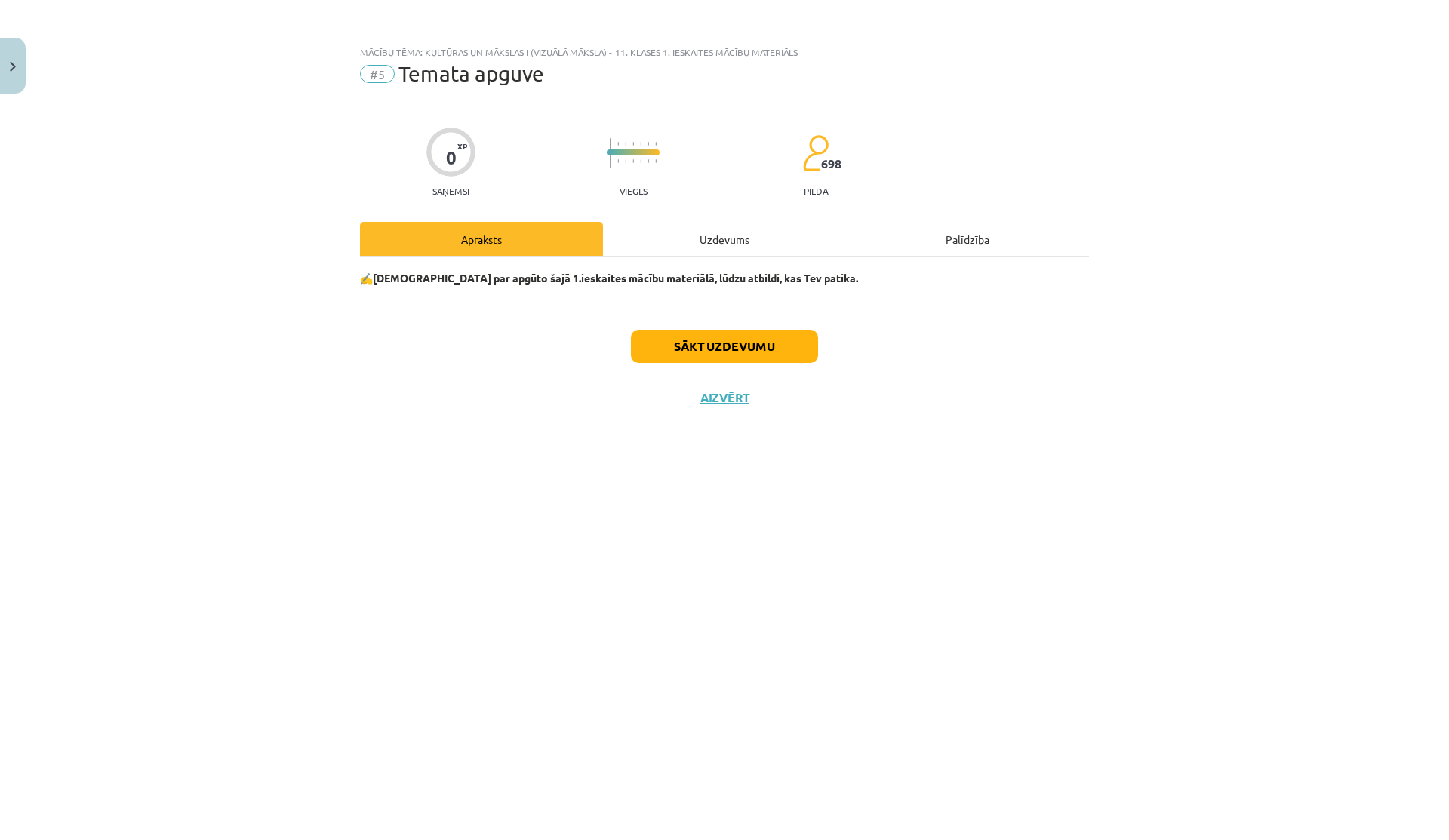
click at [659, 237] on div "Uzdevums" at bounding box center [724, 238] width 243 height 34
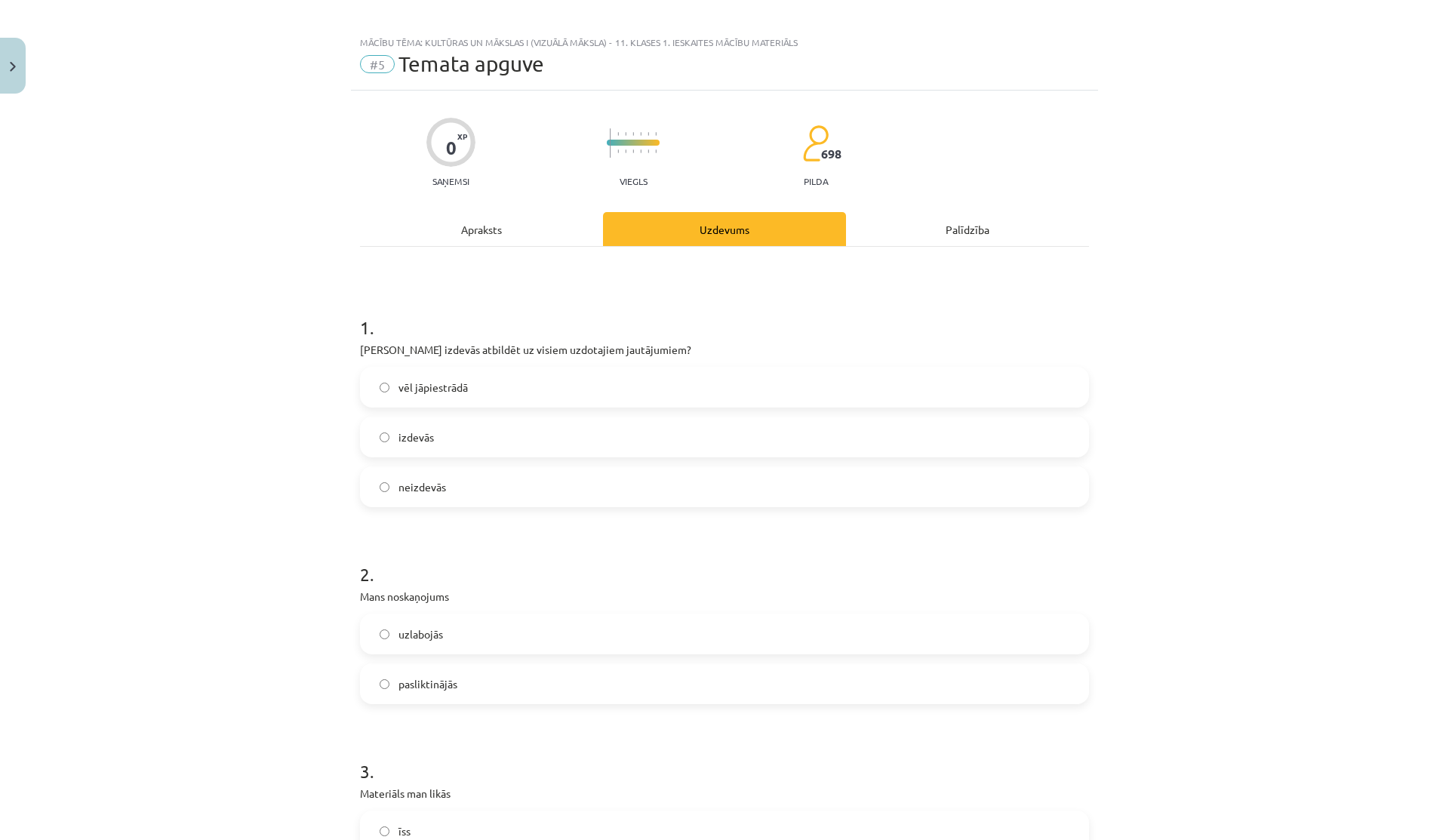
scroll to position [16, 0]
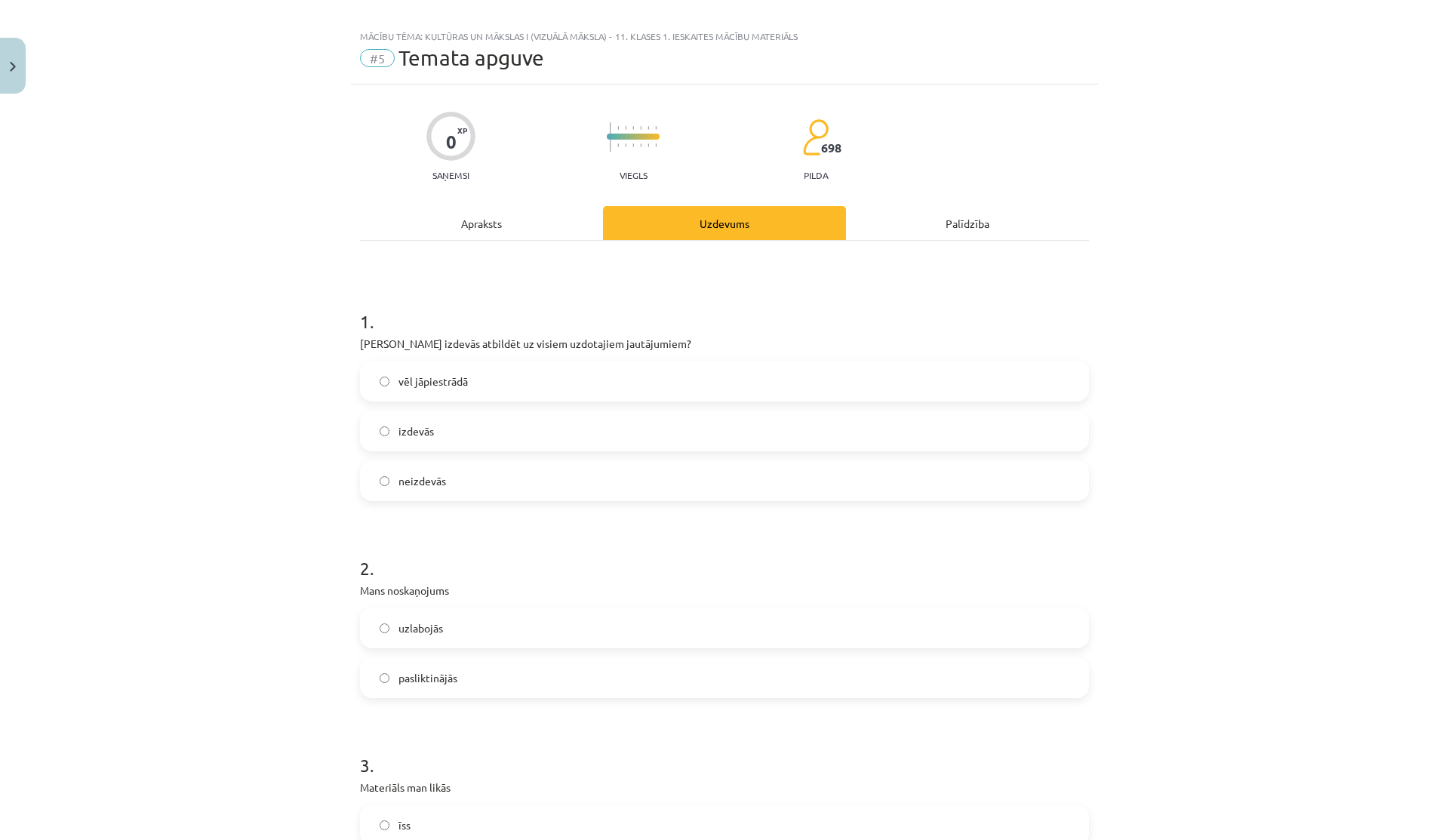
click at [462, 423] on label "izdevās" at bounding box center [724, 430] width 726 height 38
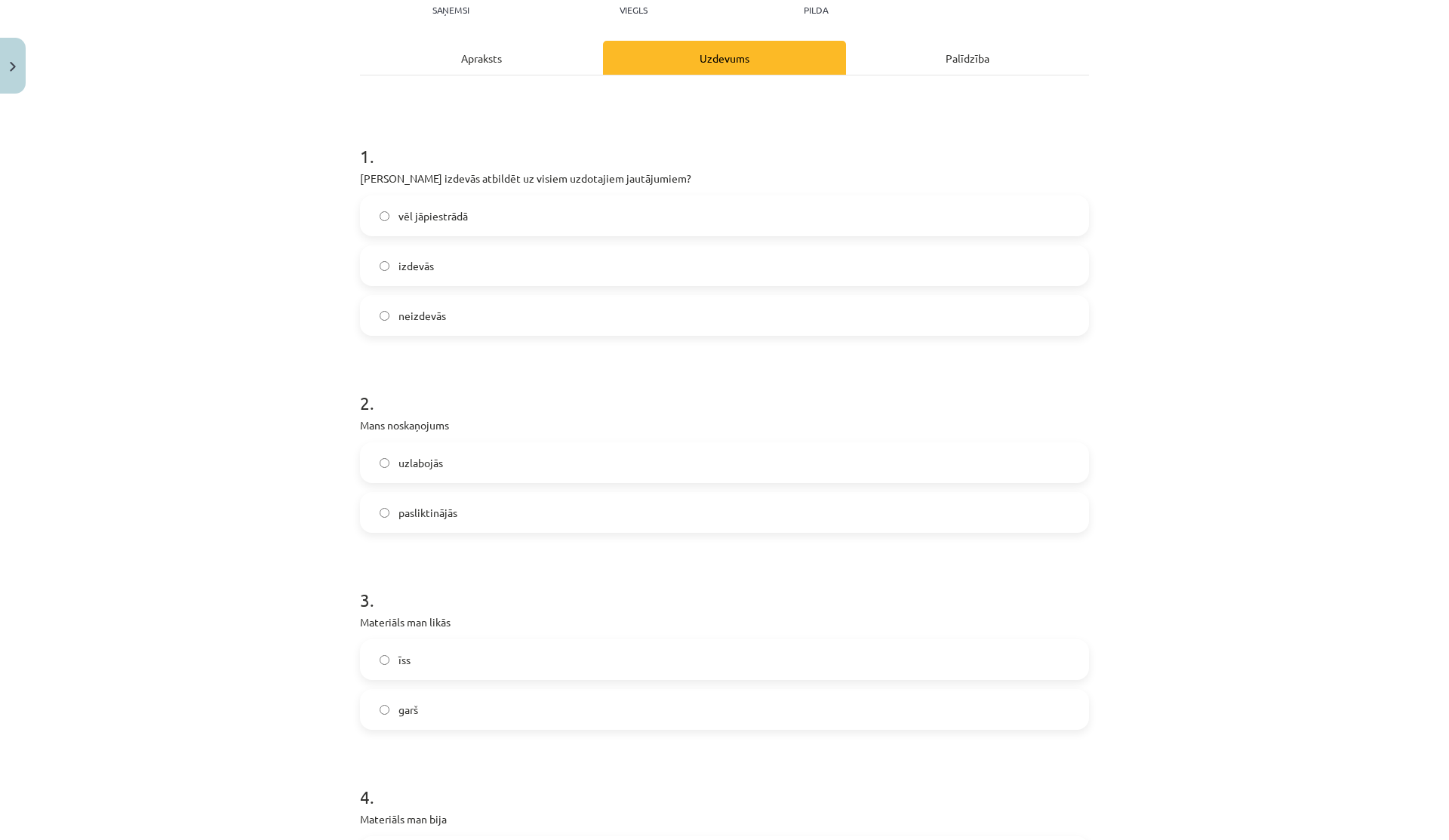
click at [458, 461] on label "uzlabojās" at bounding box center [724, 462] width 726 height 38
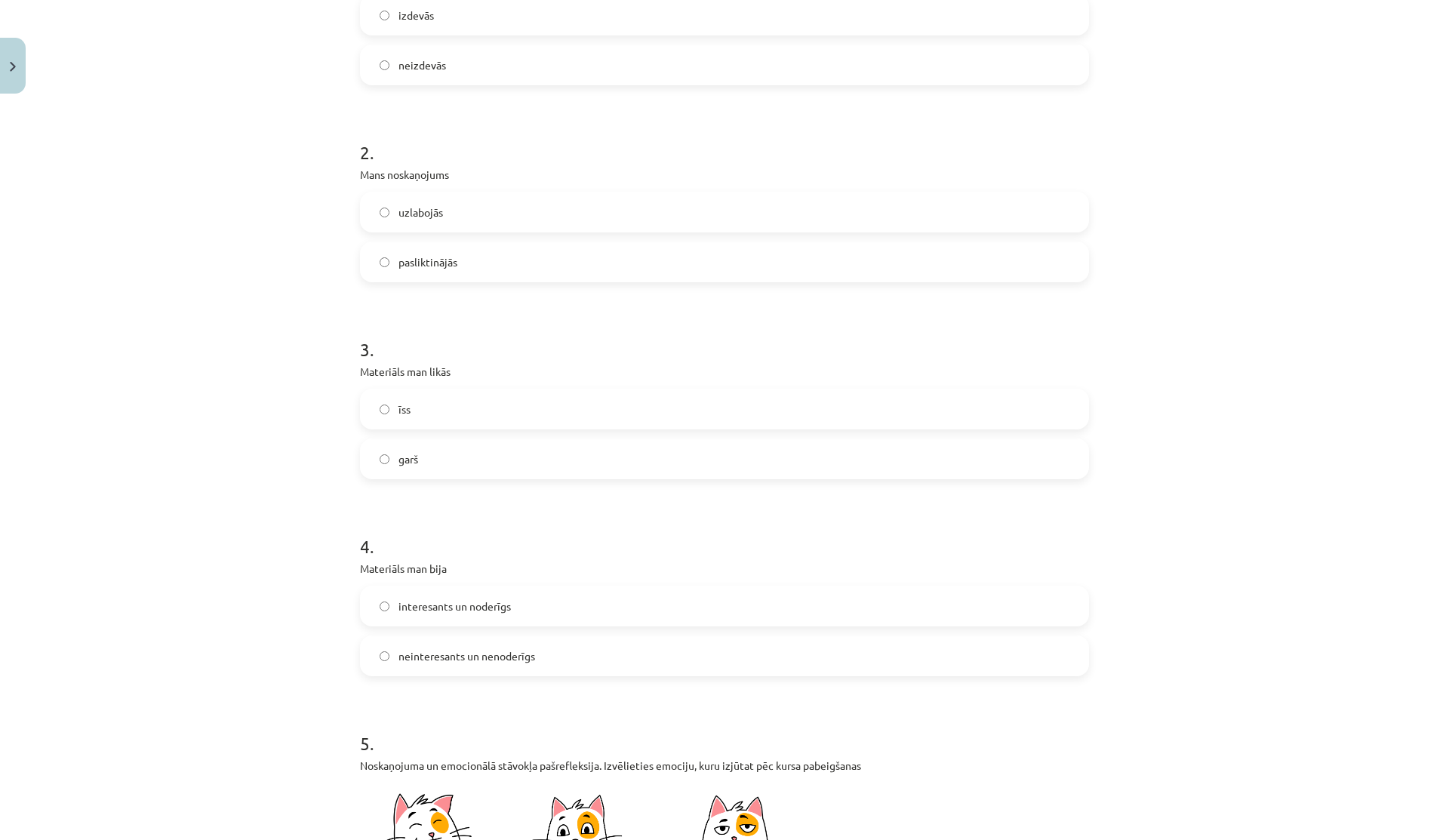
scroll to position [469, 0]
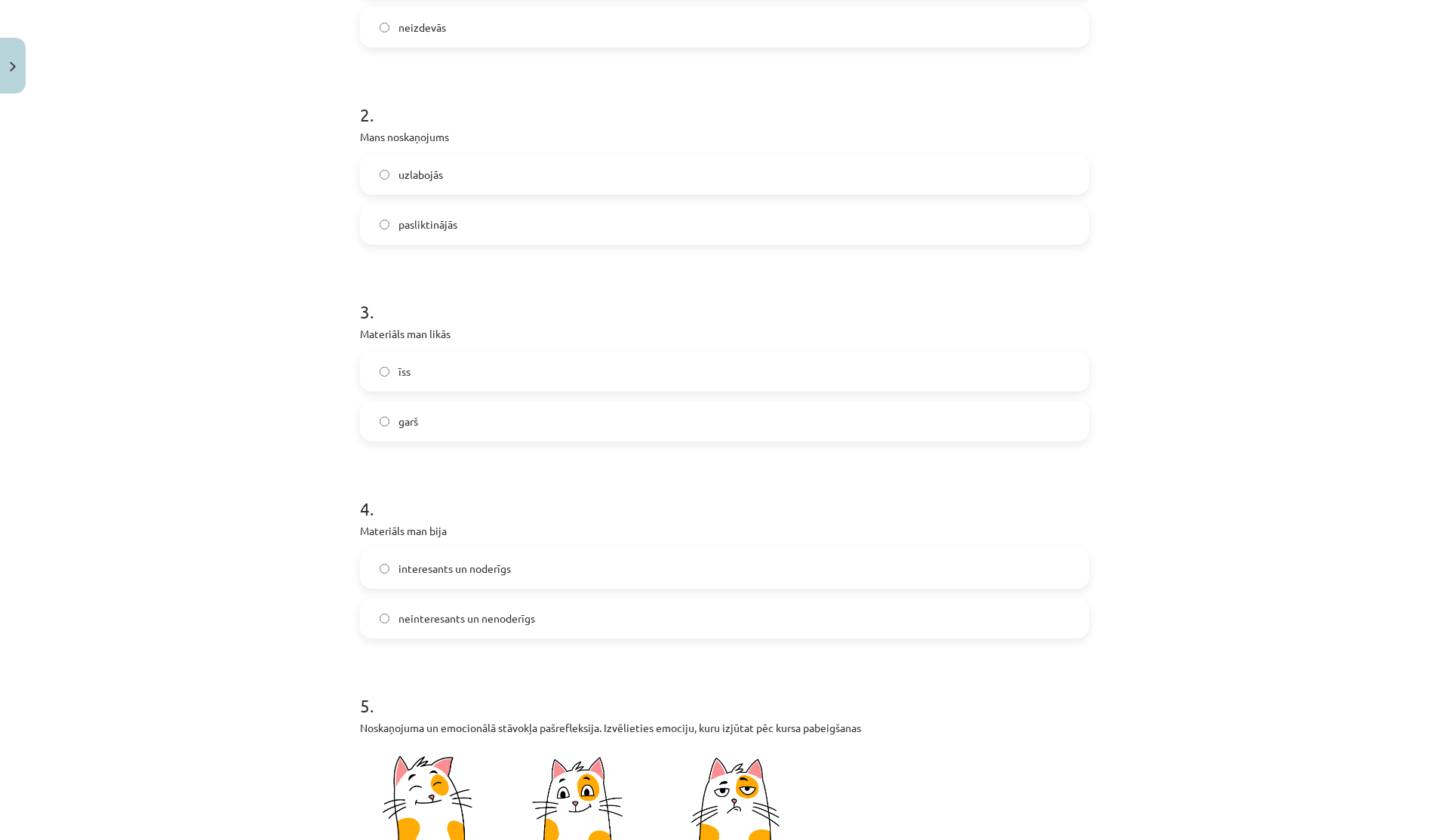
click at [445, 429] on label "garš" at bounding box center [724, 420] width 726 height 38
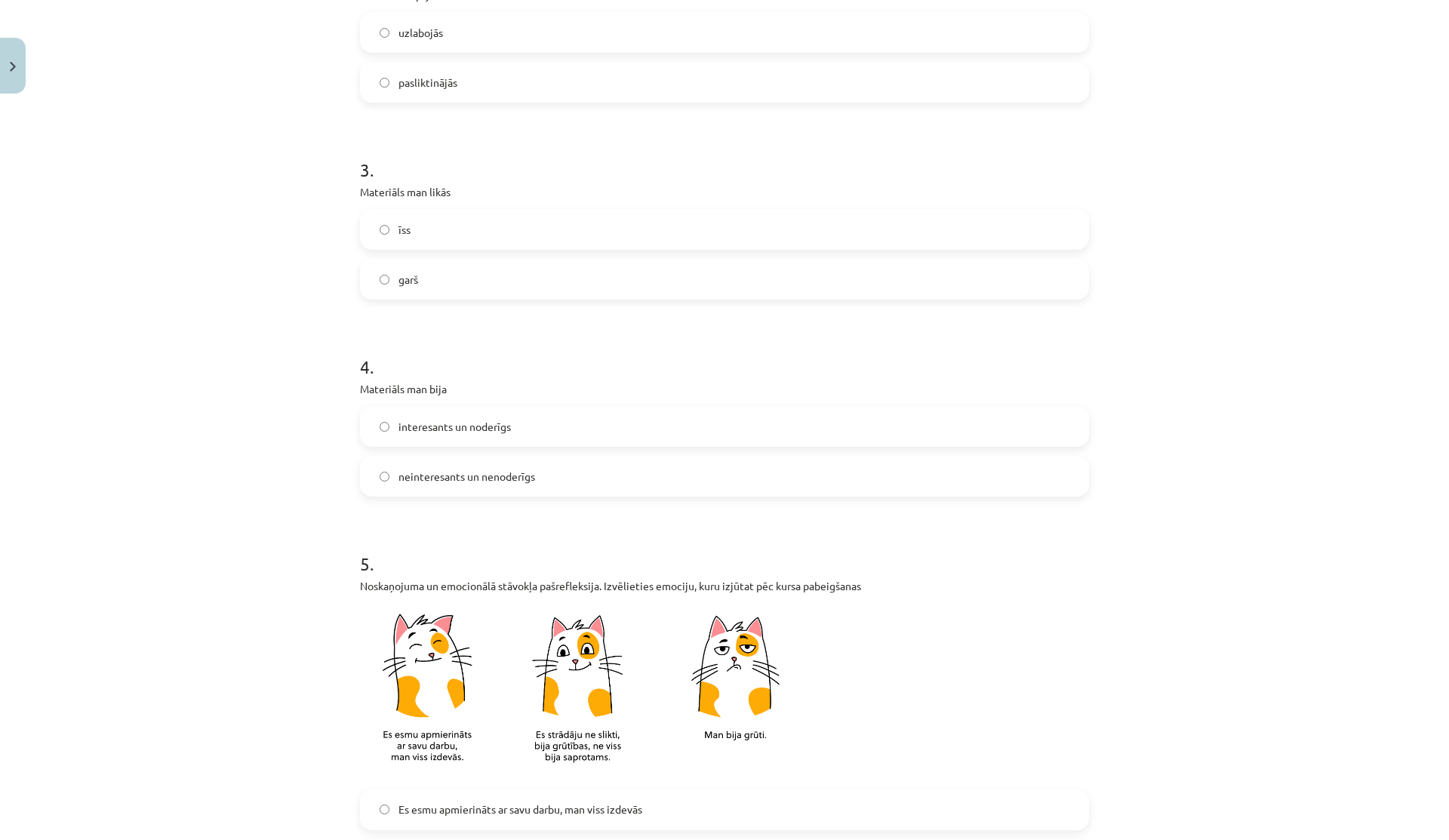
scroll to position [625, 0]
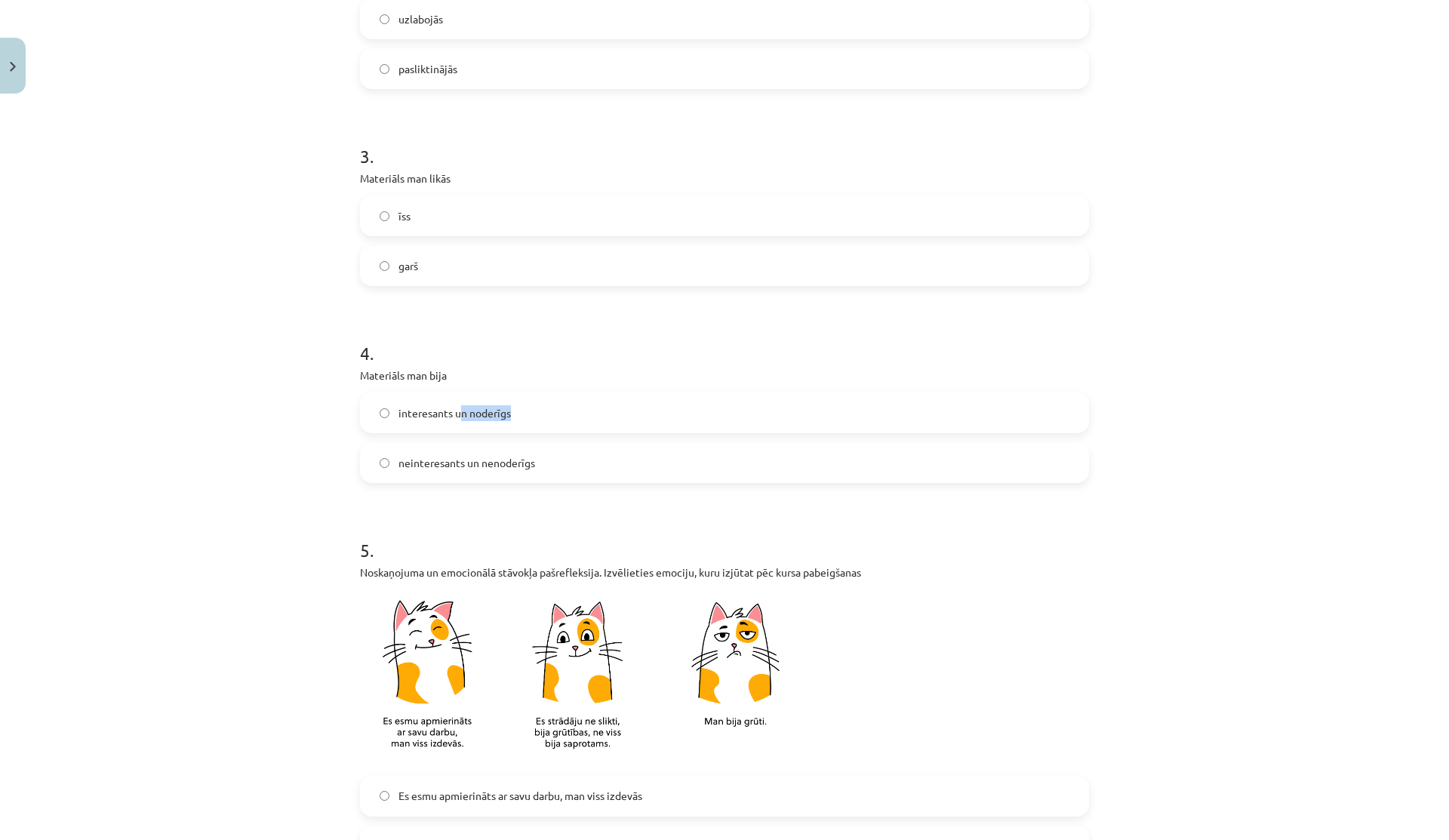
click at [453, 420] on label "interesants un noderīgs" at bounding box center [724, 412] width 726 height 38
click at [399, 412] on span "interesants un noderīgs" at bounding box center [455, 413] width 113 height 16
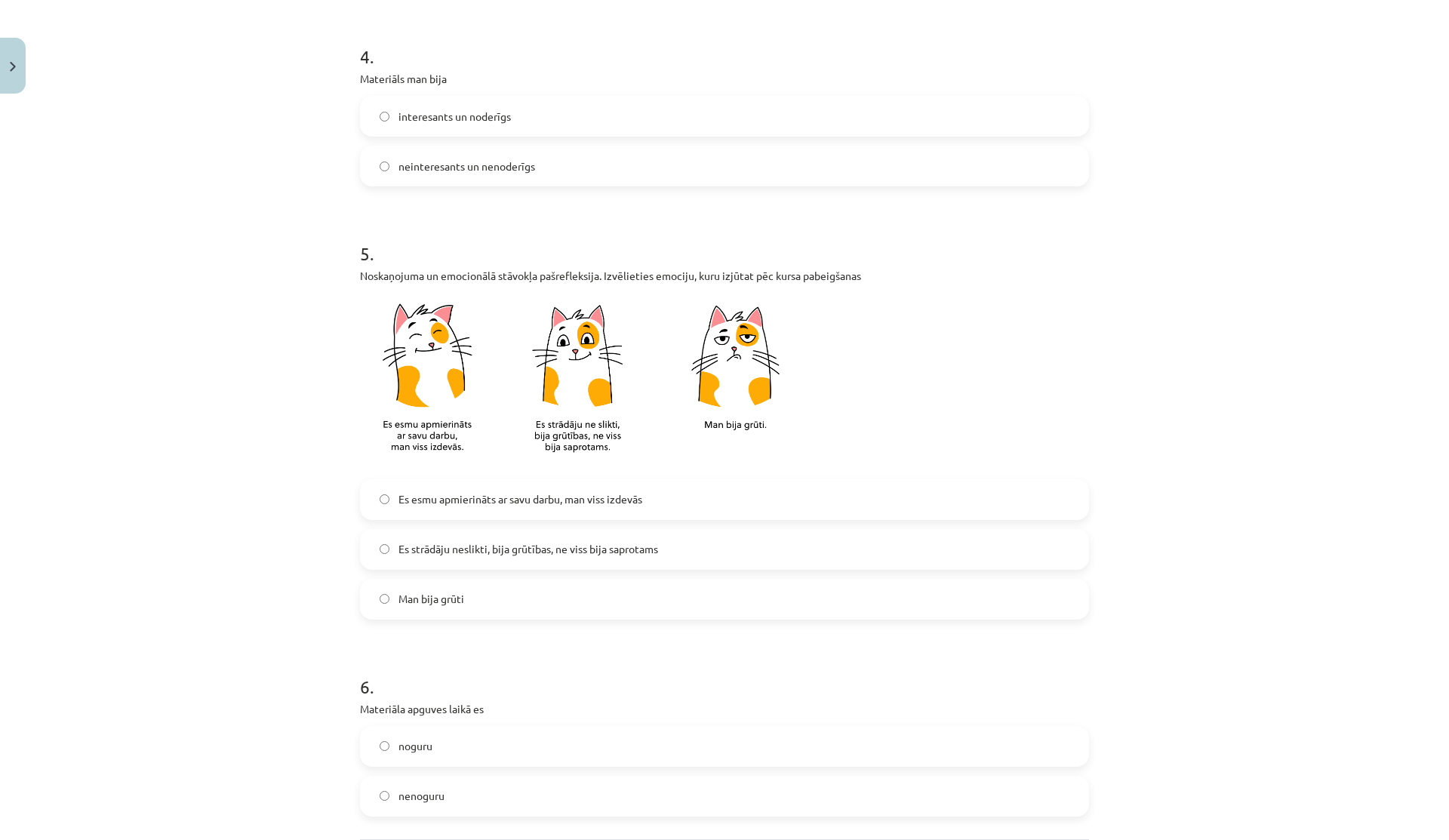
scroll to position [955, 0]
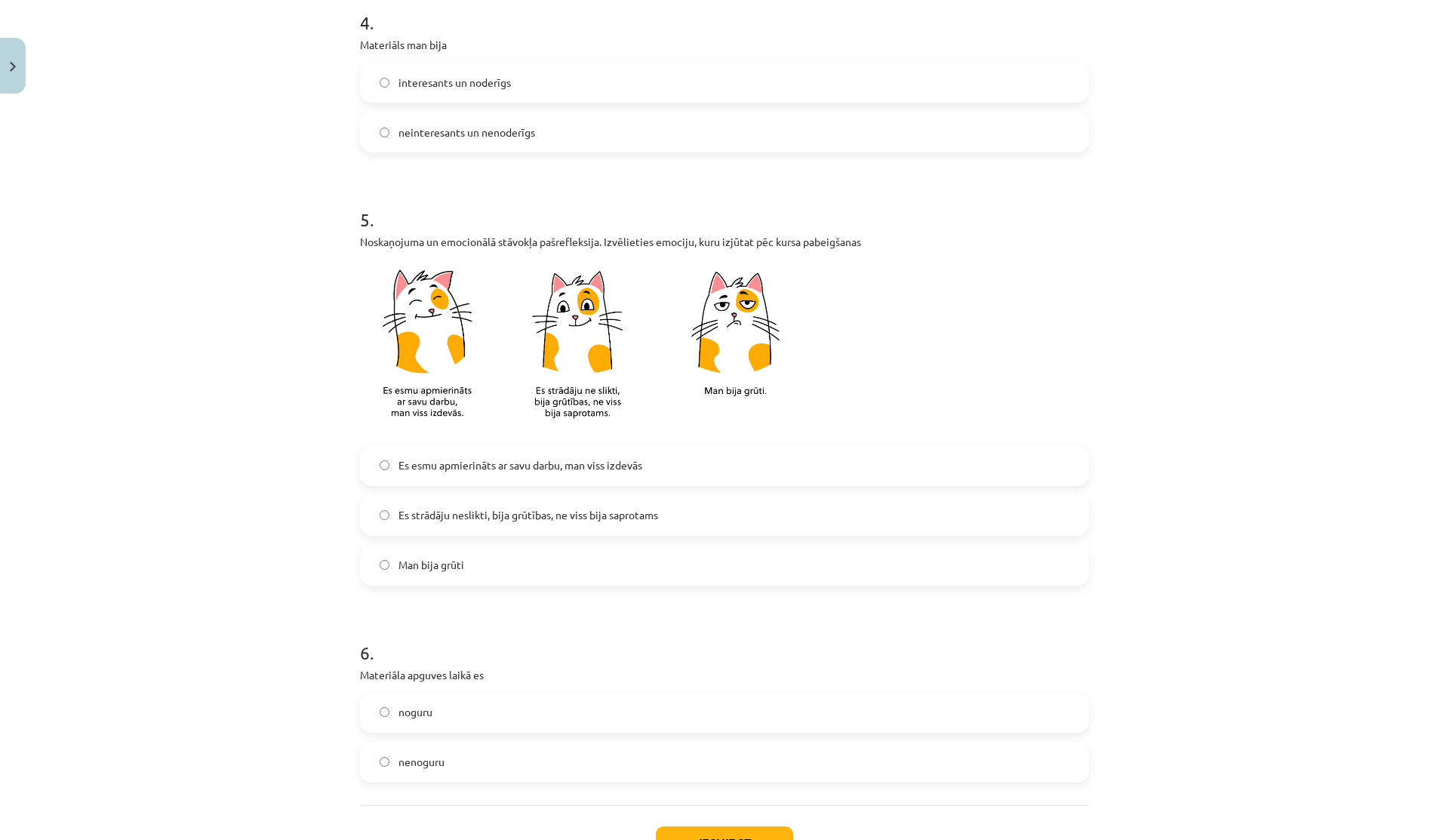
click at [484, 475] on label "Es esmu apmierināts ar savu darbu, man viss izdevās" at bounding box center [724, 465] width 726 height 38
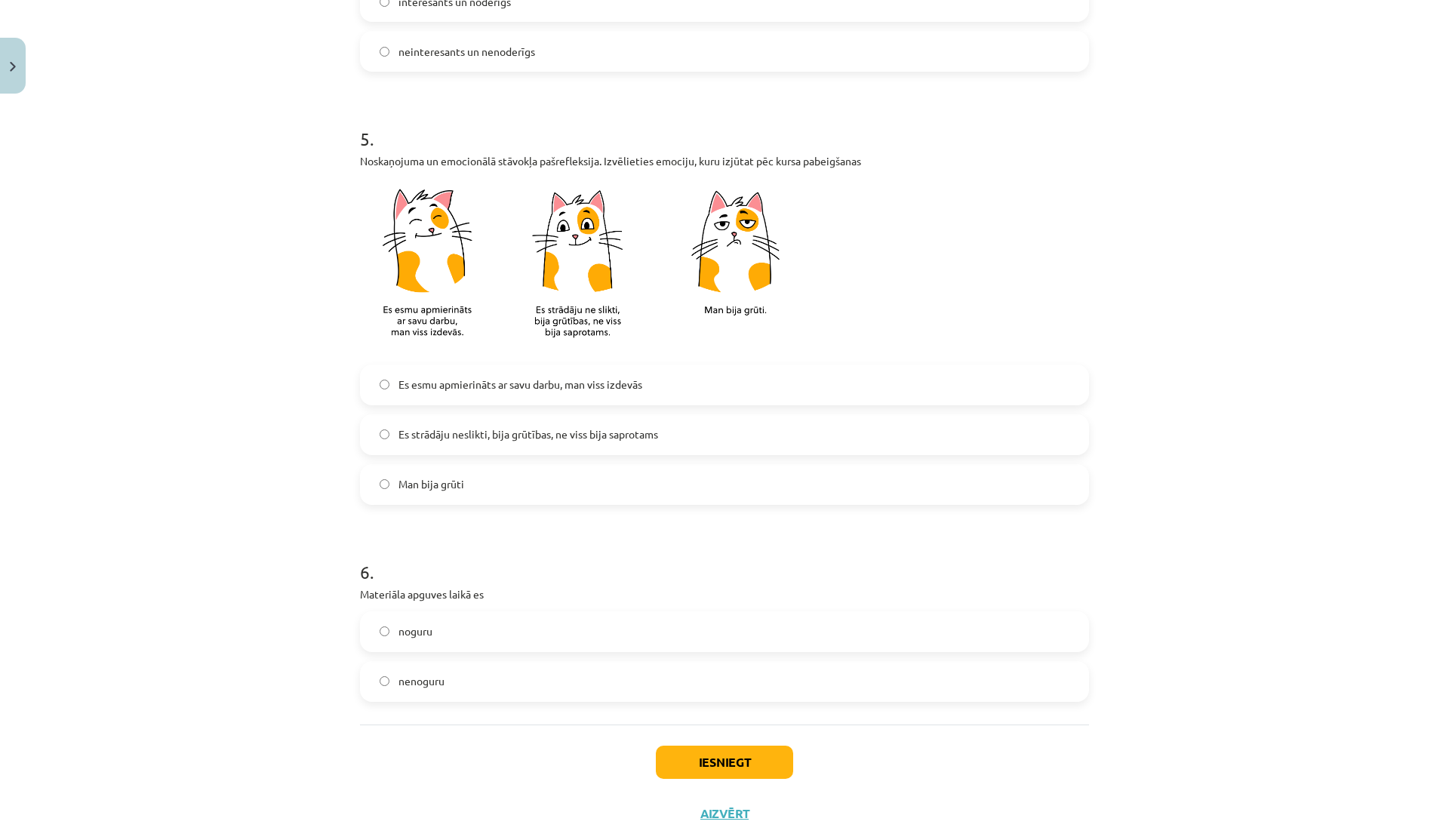
scroll to position [1072, 0]
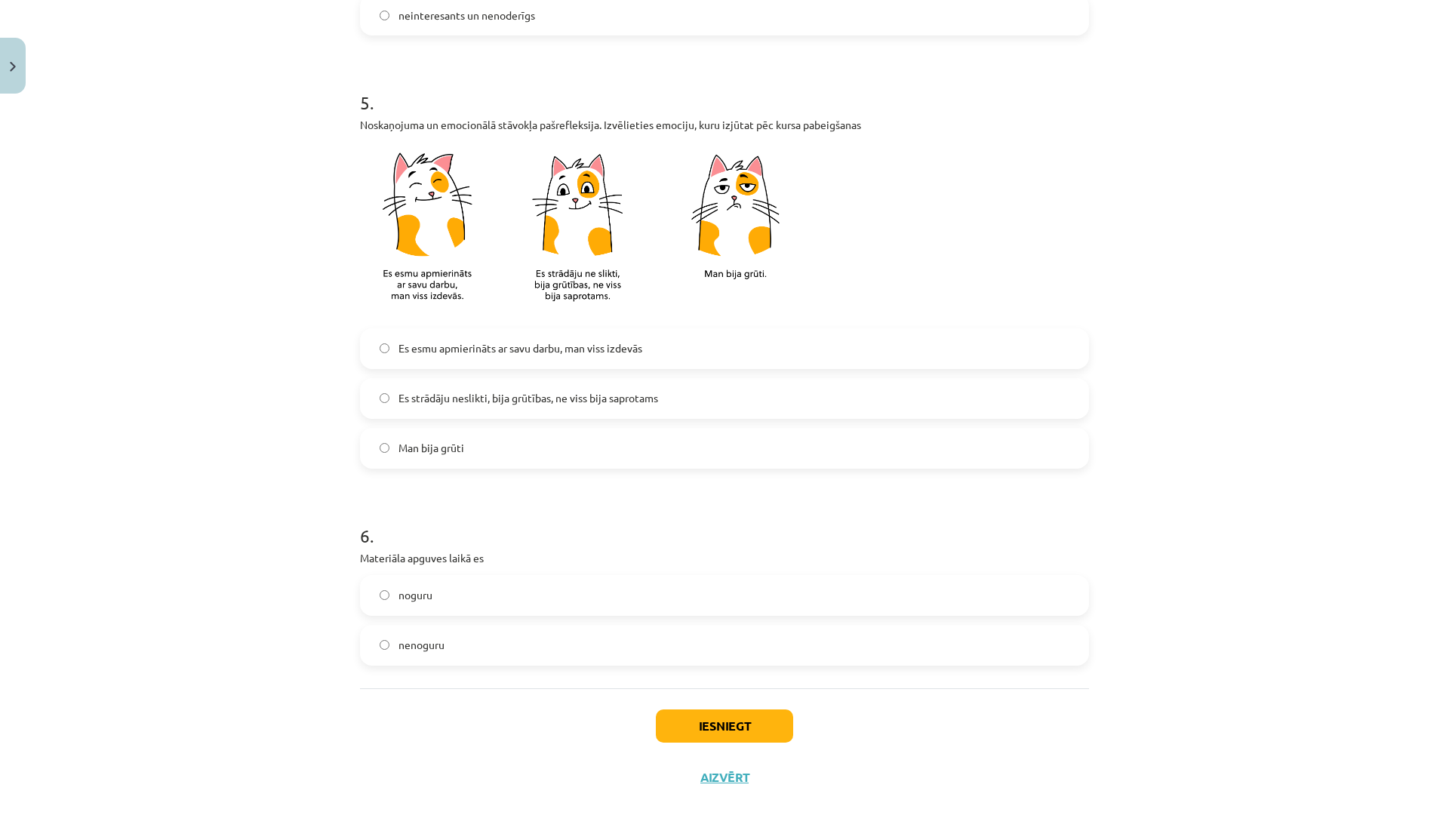
click at [421, 647] on span "nenoguru" at bounding box center [421, 645] width 46 height 16
click at [737, 728] on button "Iesniegt" at bounding box center [724, 726] width 137 height 33
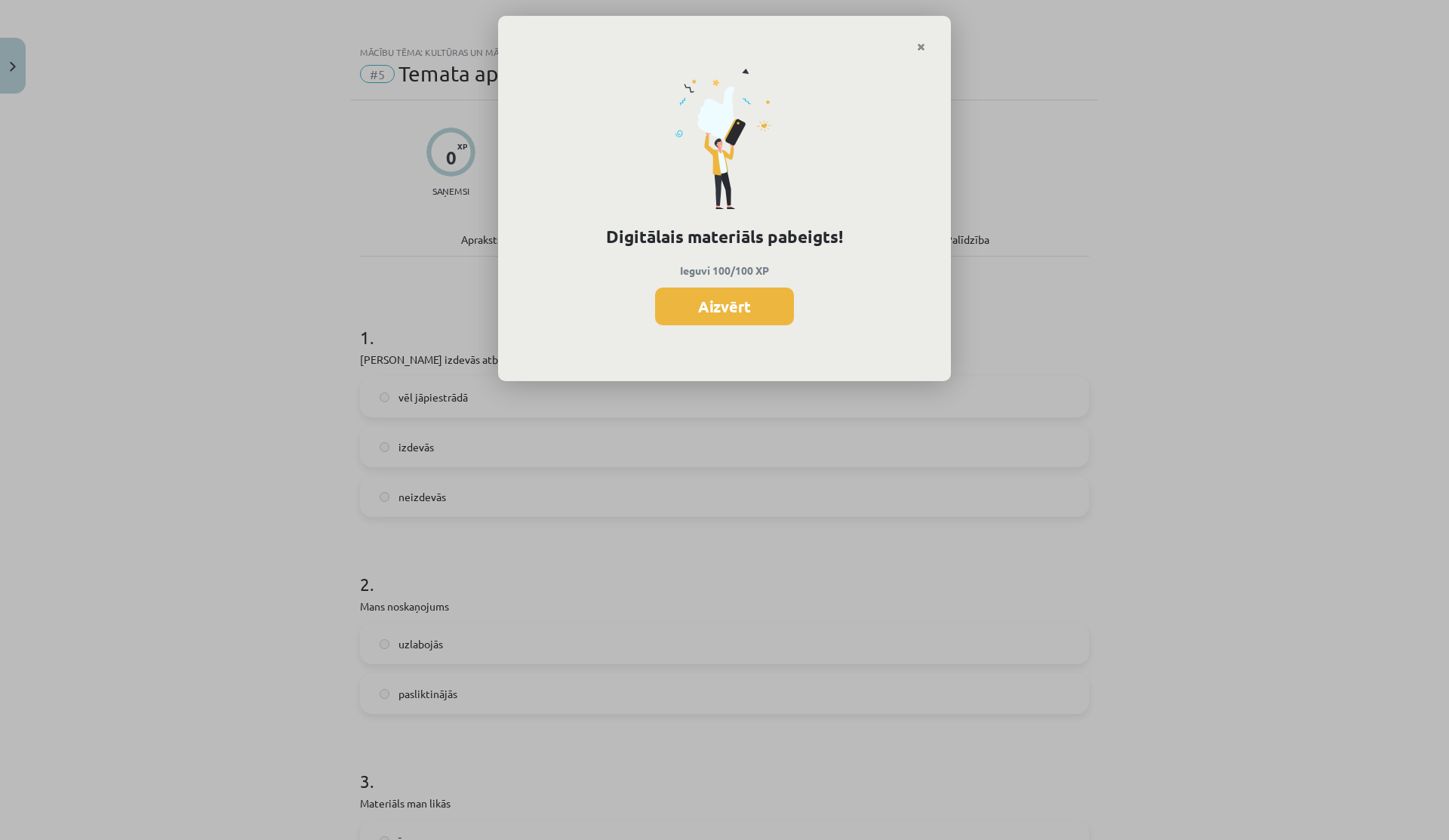
scroll to position [395, 0]
click at [918, 44] on icon "Close" at bounding box center [921, 47] width 9 height 10
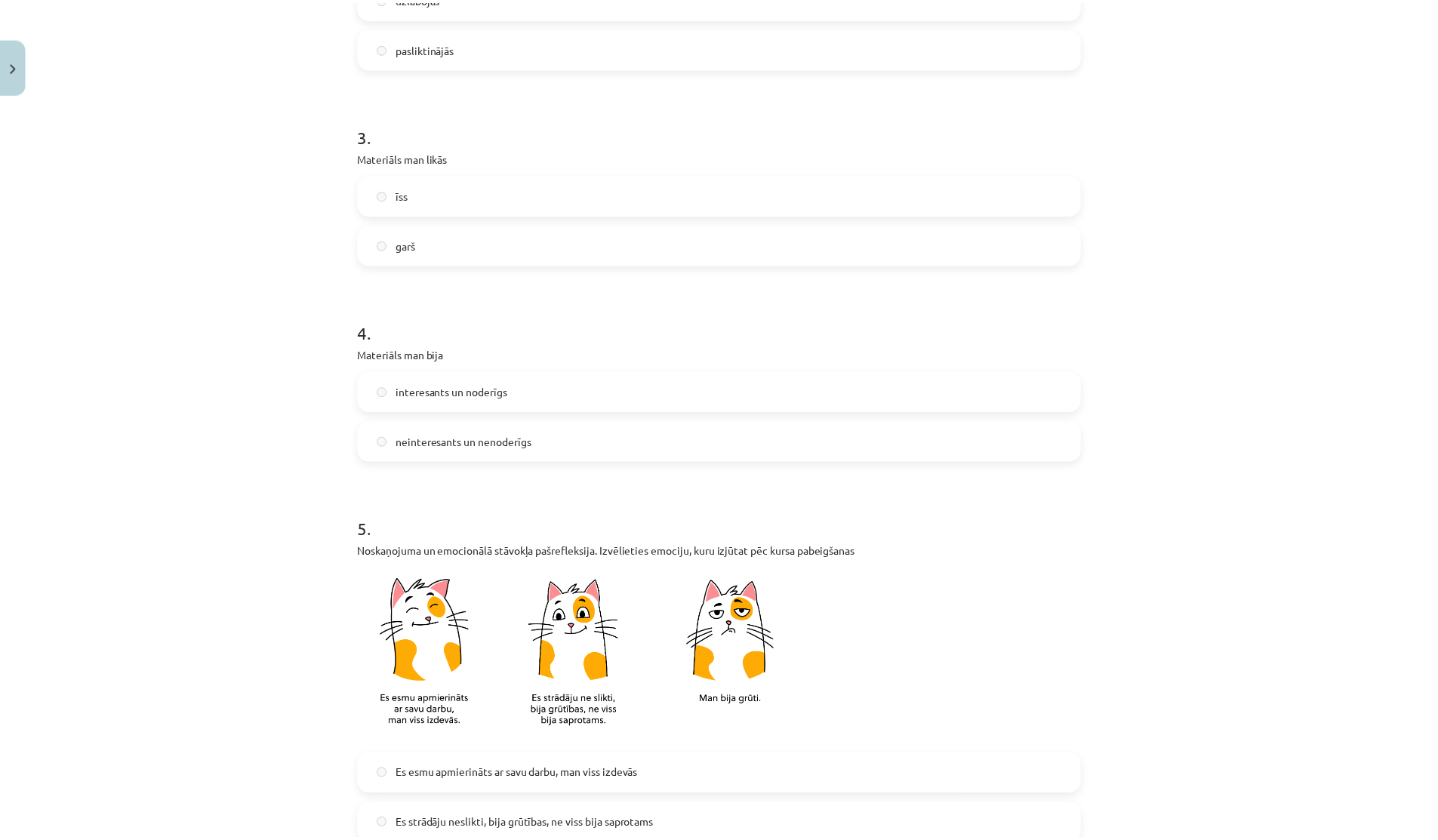
scroll to position [1072, 0]
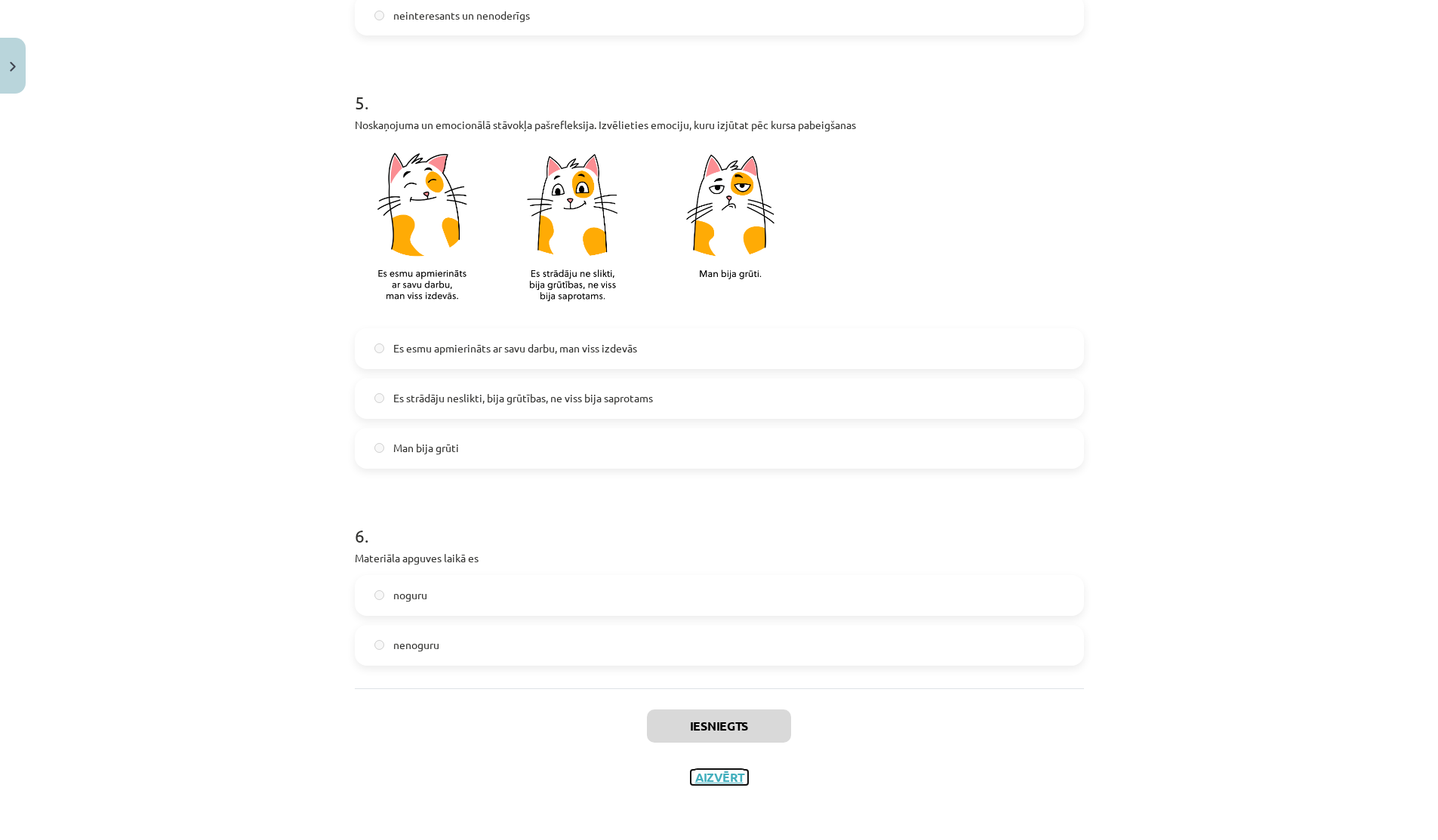
click at [709, 777] on button "Aizvērt" at bounding box center [719, 776] width 58 height 15
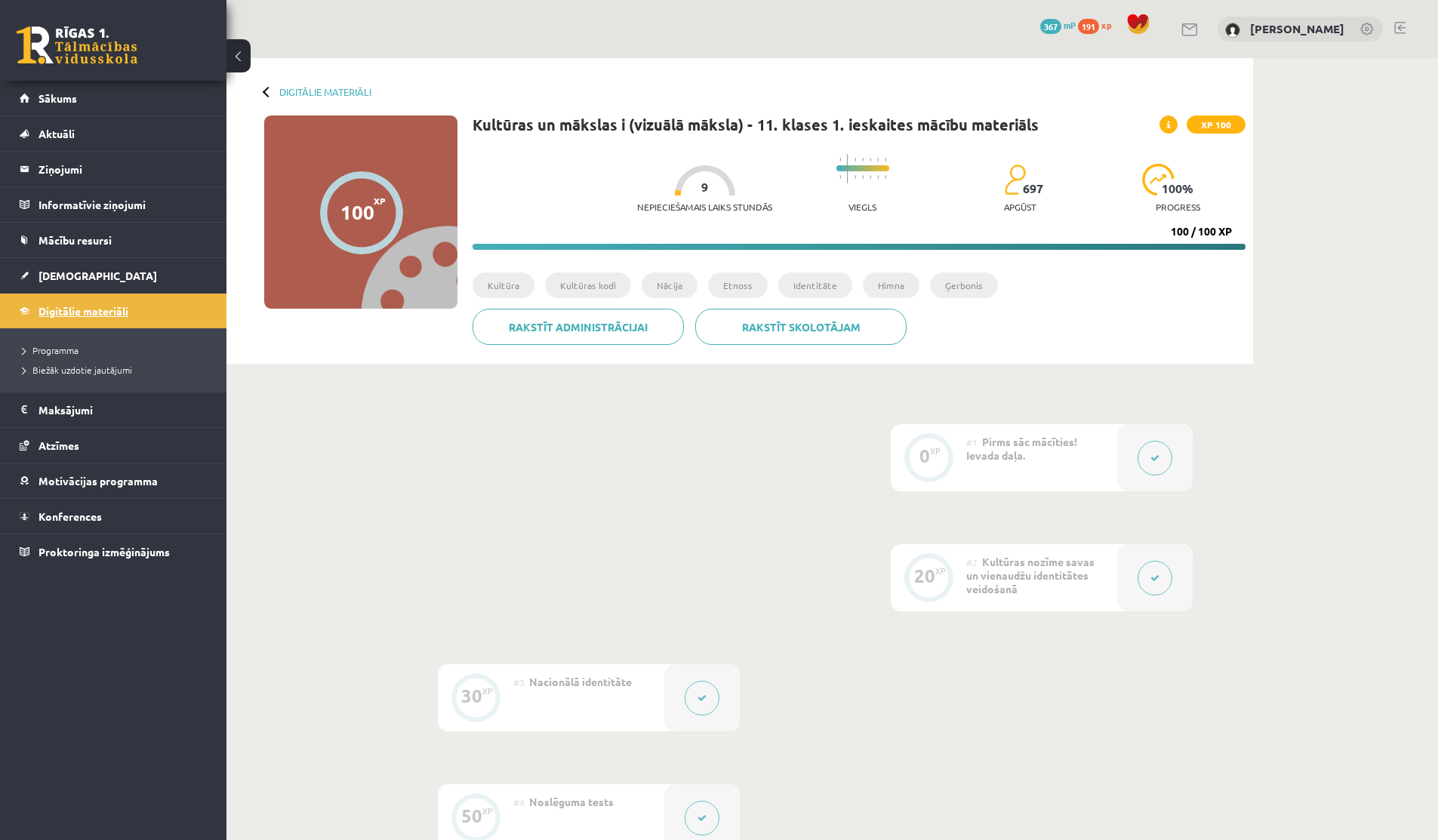
click at [98, 311] on span "Digitālie materiāli" at bounding box center [83, 311] width 90 height 14
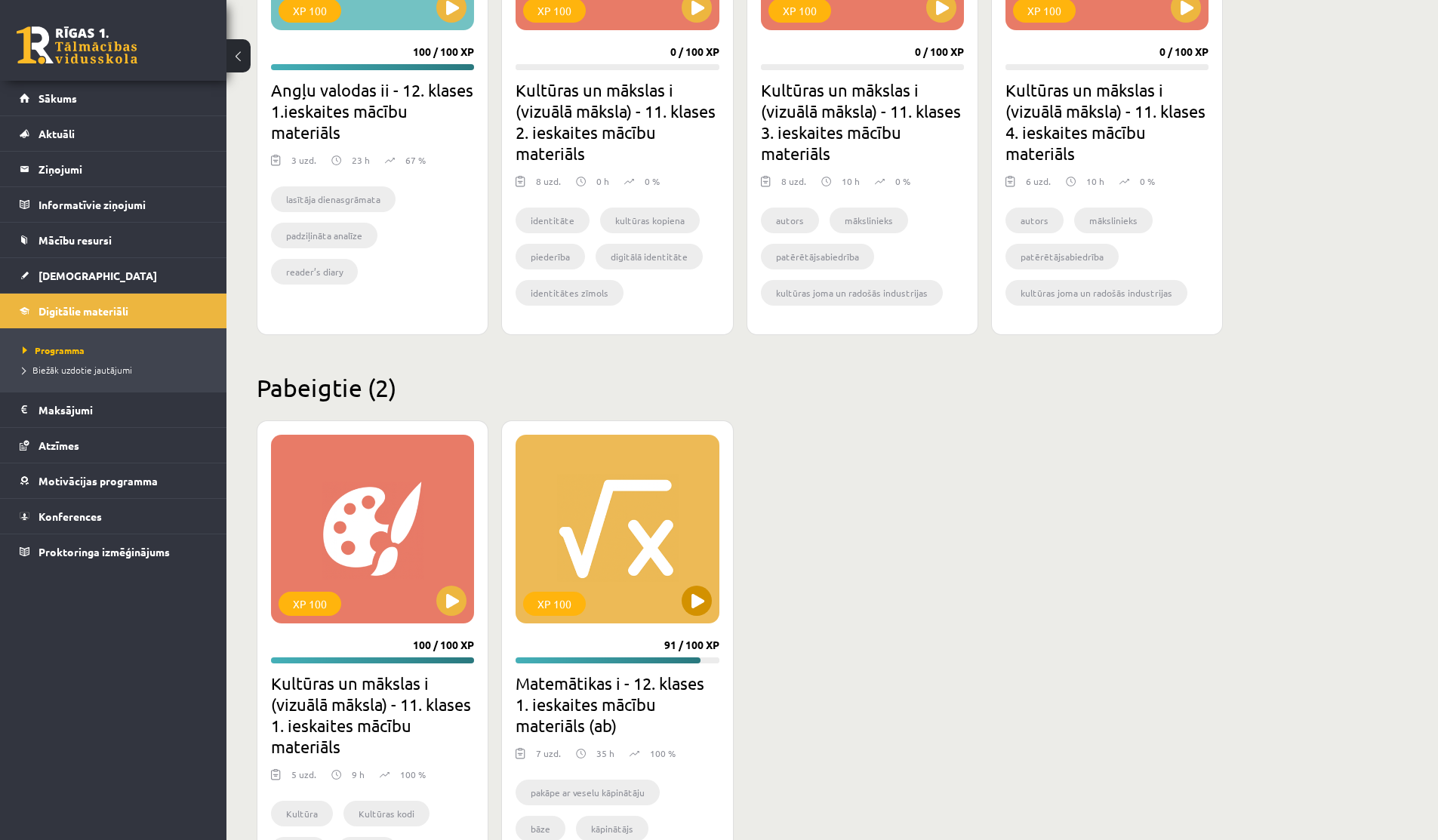
scroll to position [721, 0]
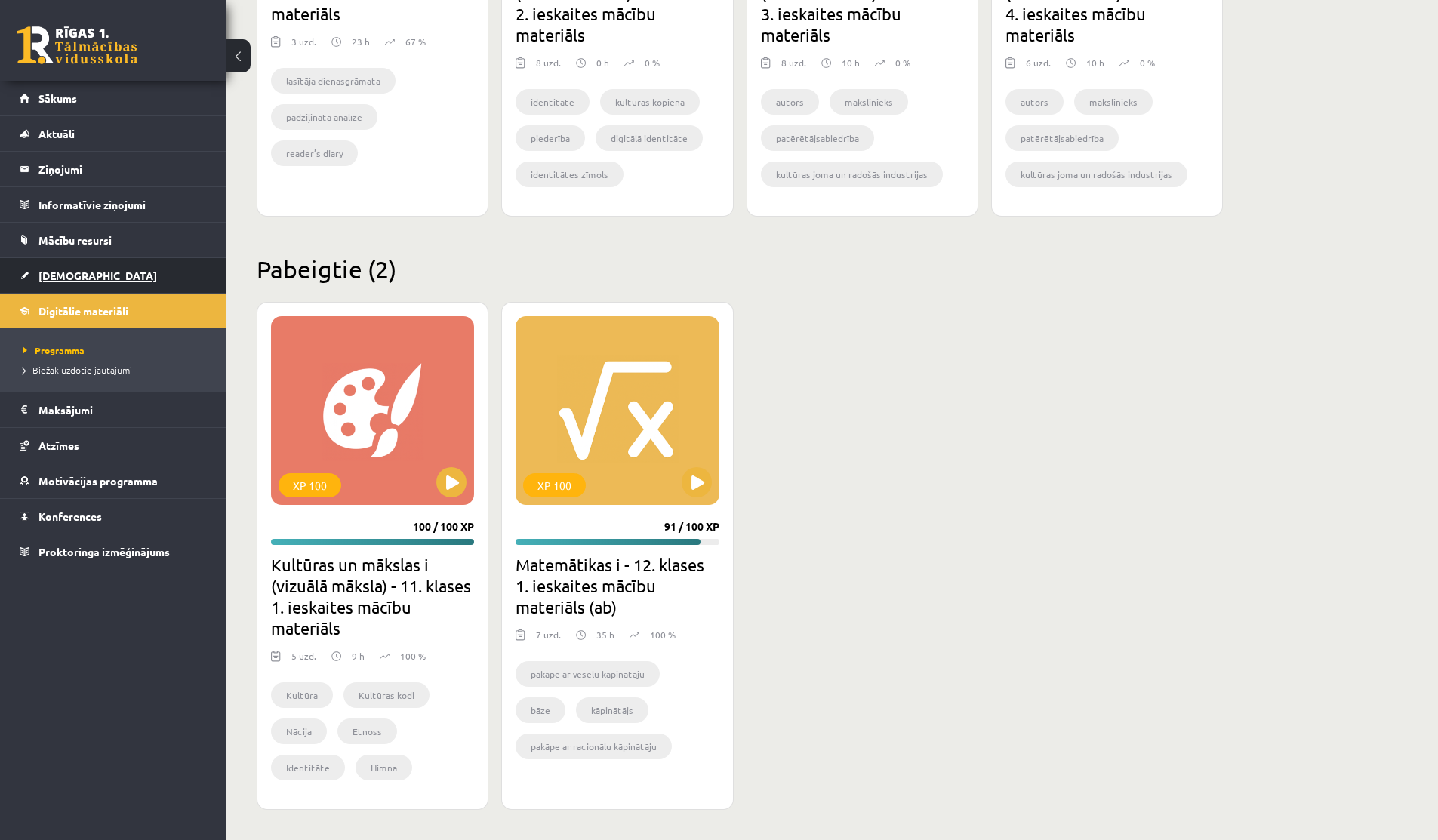
click at [54, 270] on span "[DEMOGRAPHIC_DATA]" at bounding box center [98, 276] width 119 height 14
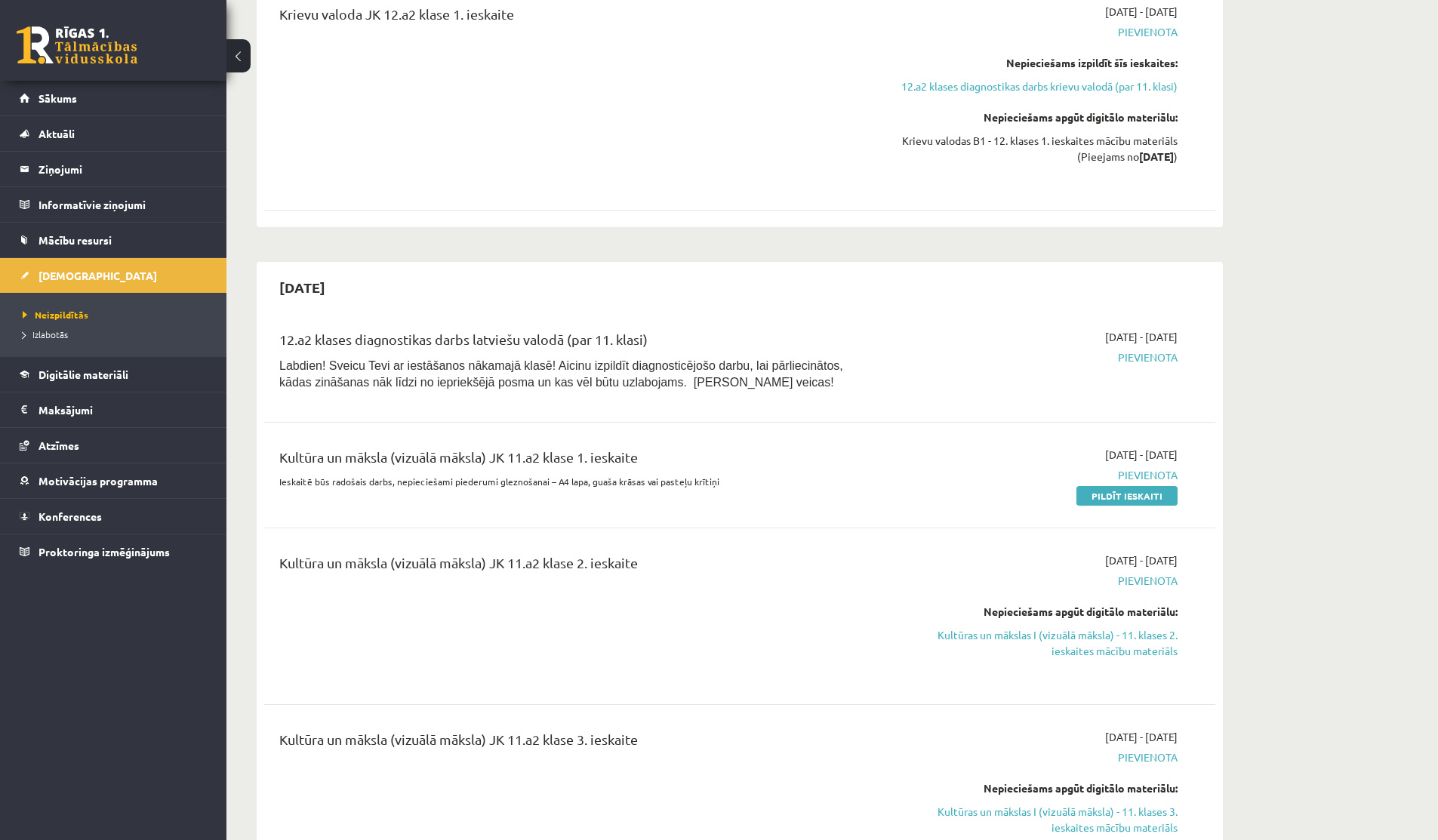
scroll to position [958, 0]
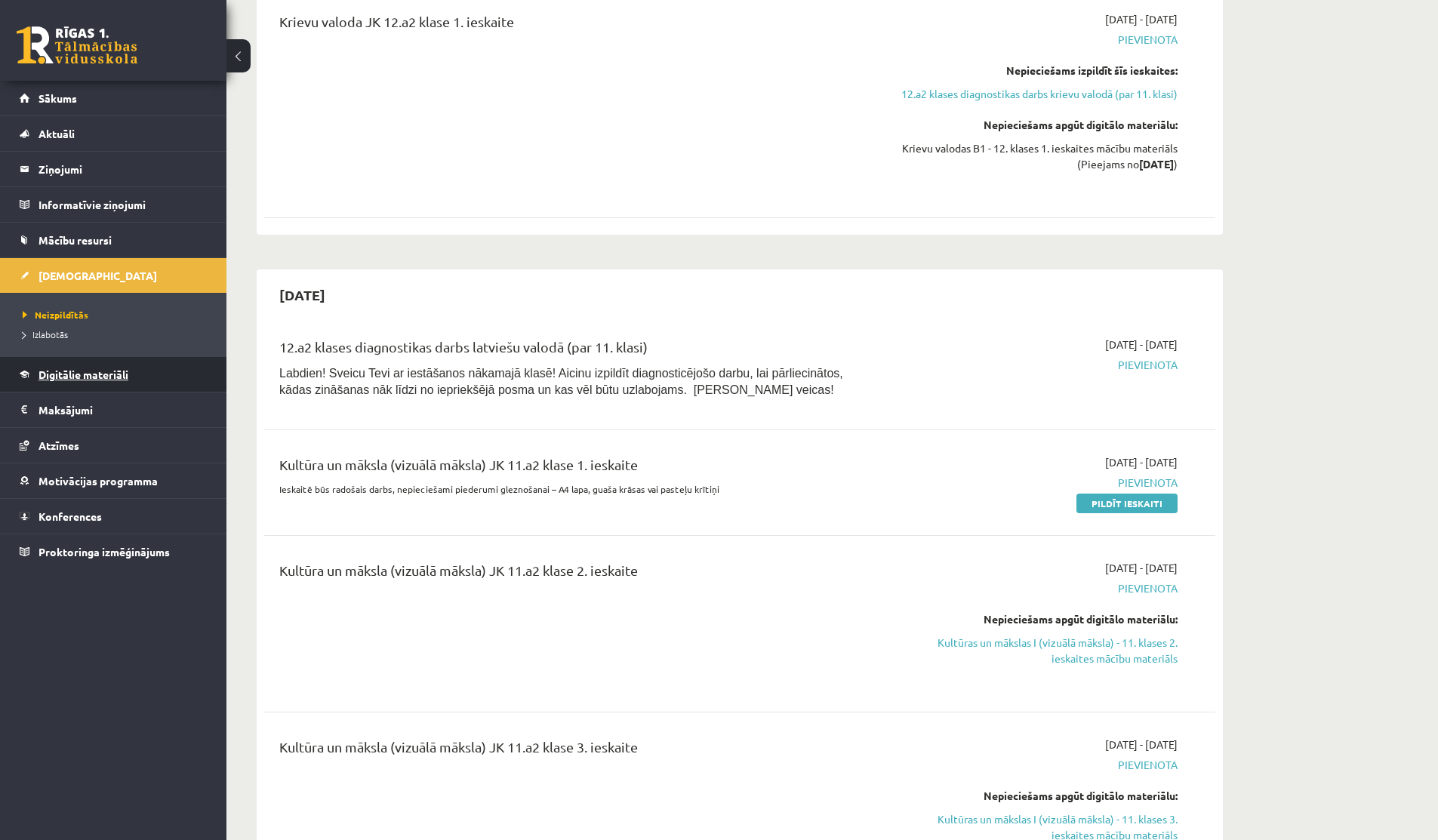
click at [87, 374] on span "Digitālie materiāli" at bounding box center [83, 374] width 90 height 14
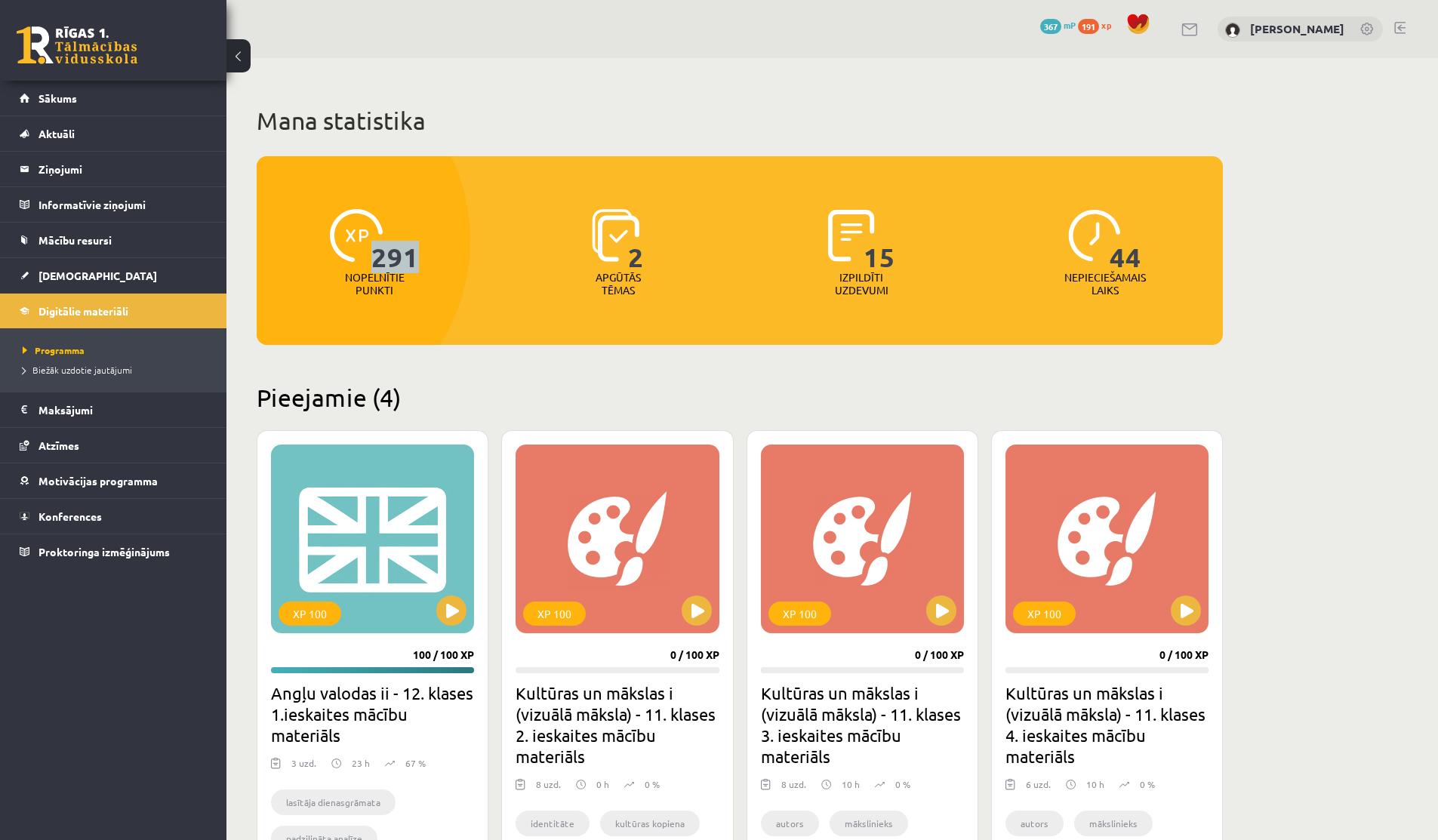
drag, startPoint x: 376, startPoint y: 260, endPoint x: 462, endPoint y: 260, distance: 86.0
click at [462, 260] on div "291 Nopelnītie punkti" at bounding box center [374, 253] width 236 height 104
click at [1092, 29] on span "191" at bounding box center [1088, 26] width 21 height 15
click at [1047, 24] on span "367" at bounding box center [1051, 26] width 21 height 15
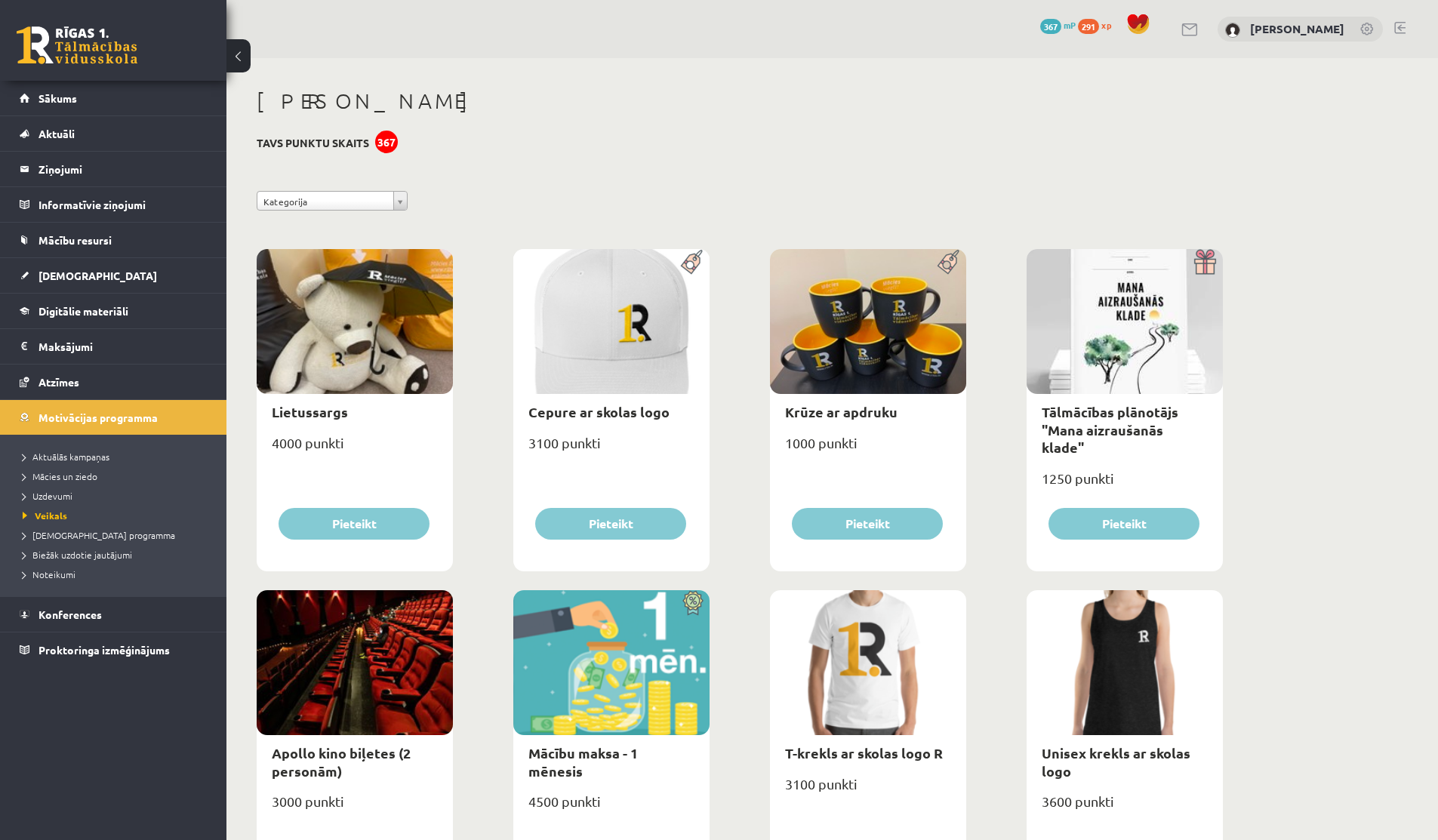
click at [1092, 34] on div "0 Dāvanas 367 mP 291 xp" at bounding box center [1098, 26] width 115 height 26
click at [1091, 26] on span "291" at bounding box center [1088, 26] width 21 height 15
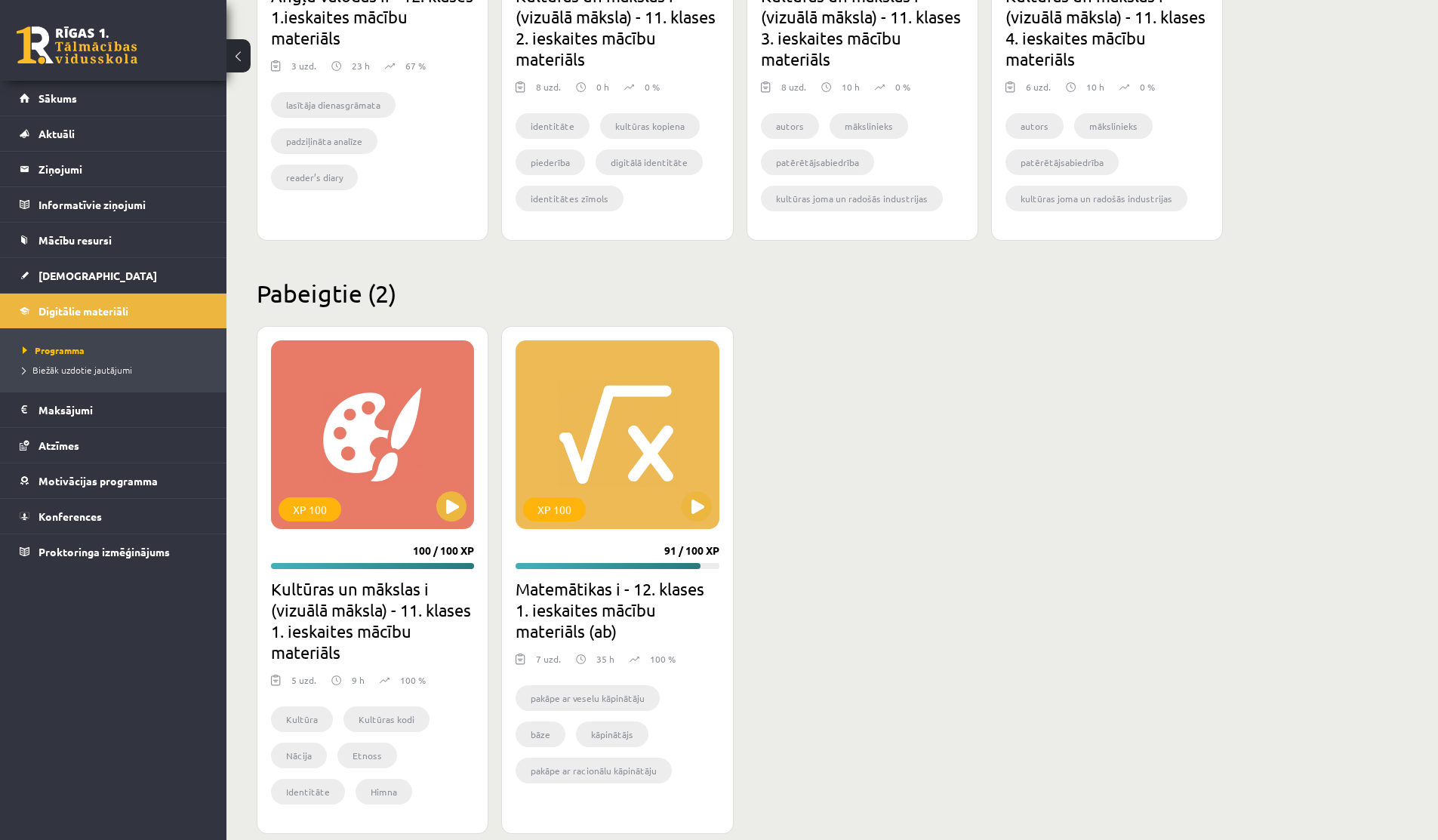
scroll to position [721, 0]
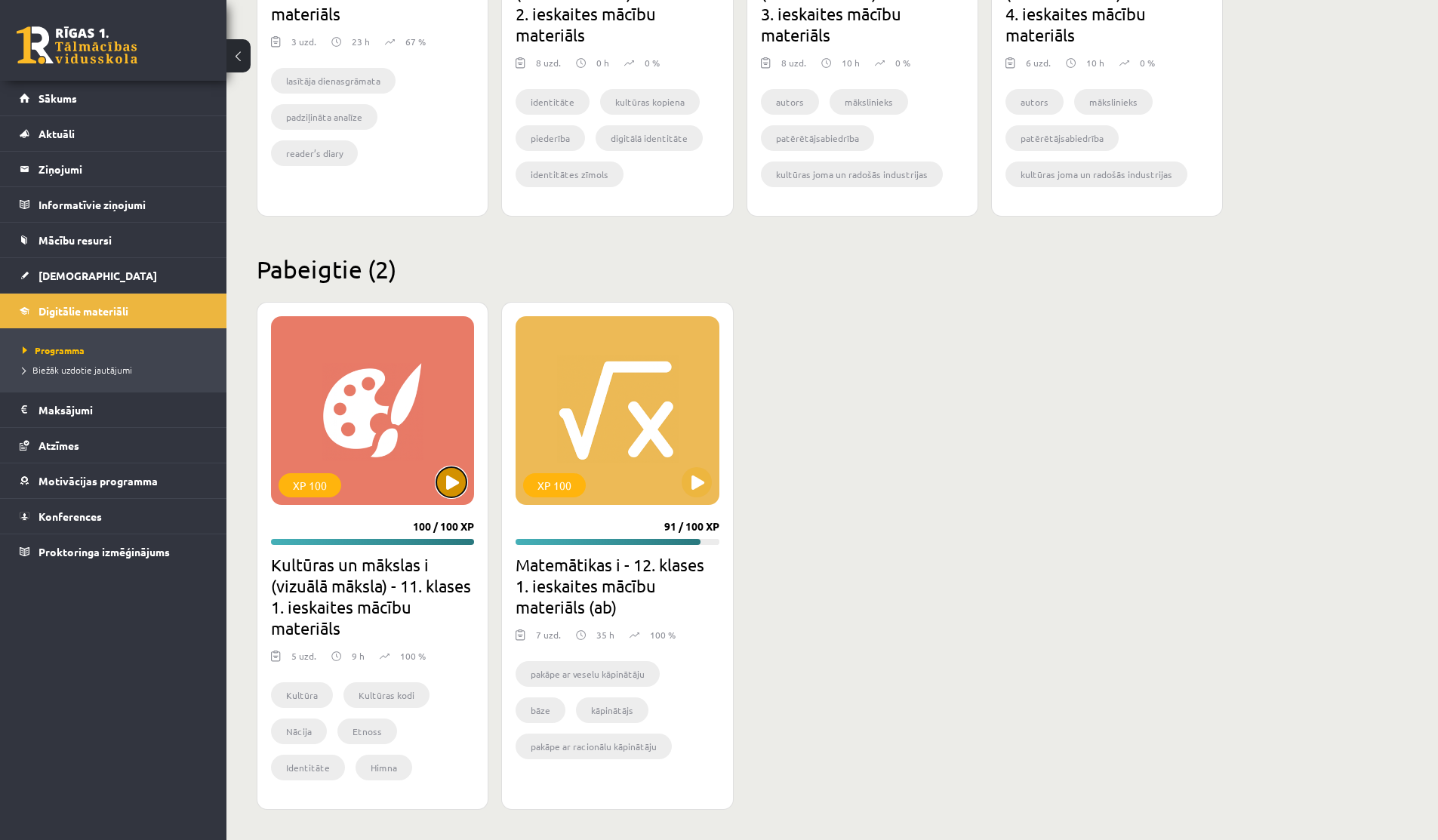
click at [450, 472] on button at bounding box center [451, 481] width 31 height 31
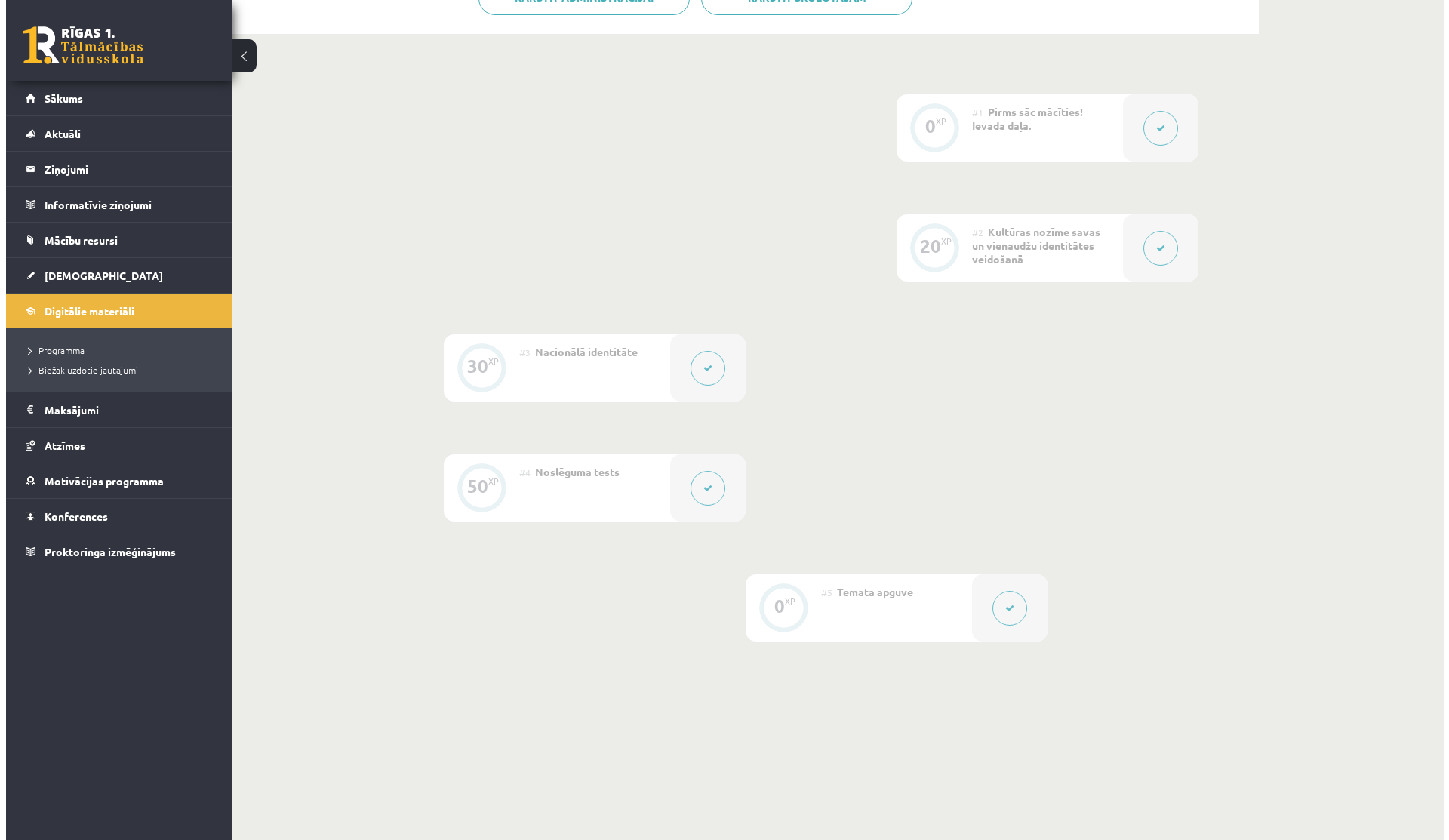
scroll to position [341, 0]
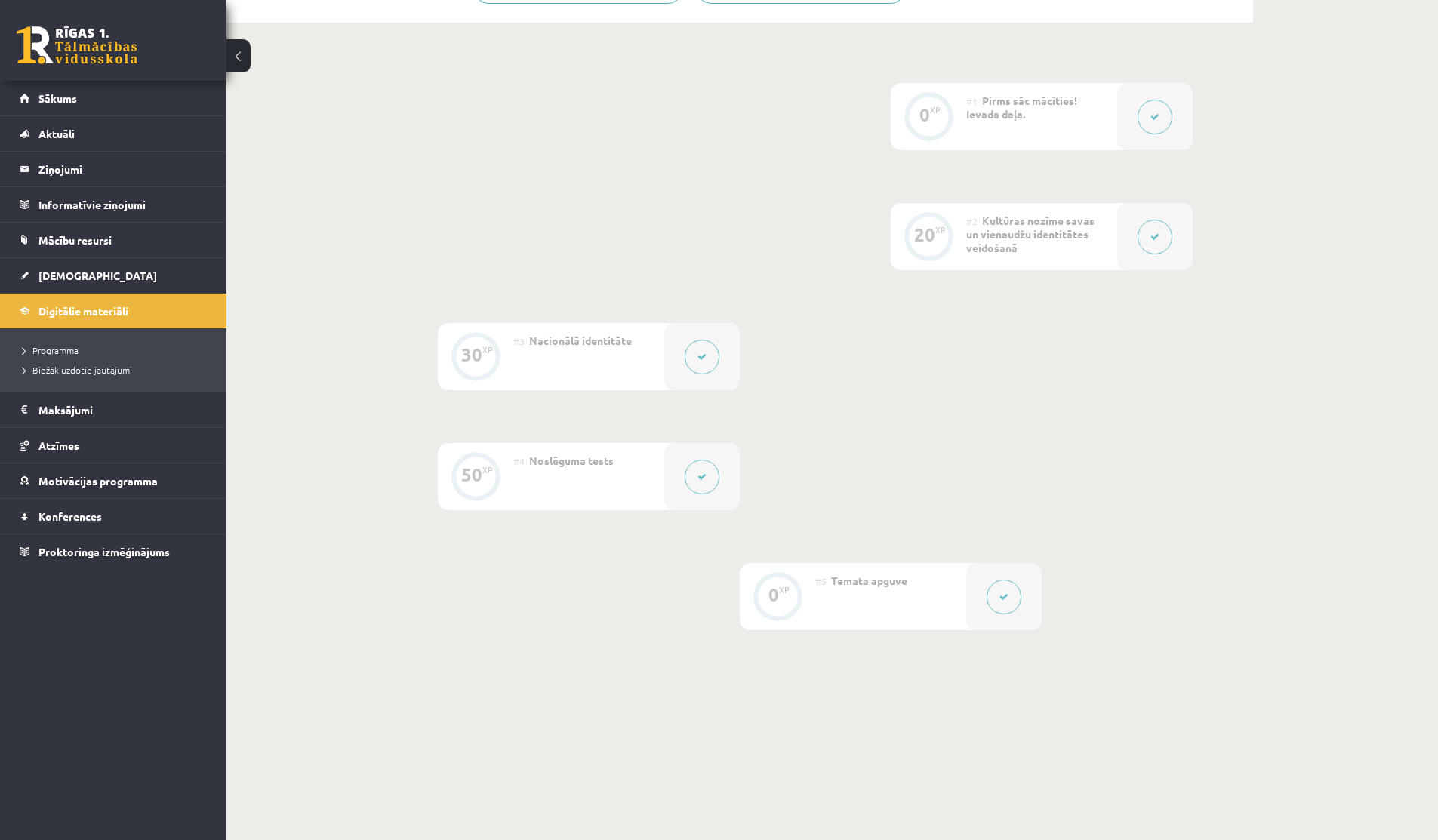
click at [1151, 229] on button at bounding box center [1154, 237] width 35 height 35
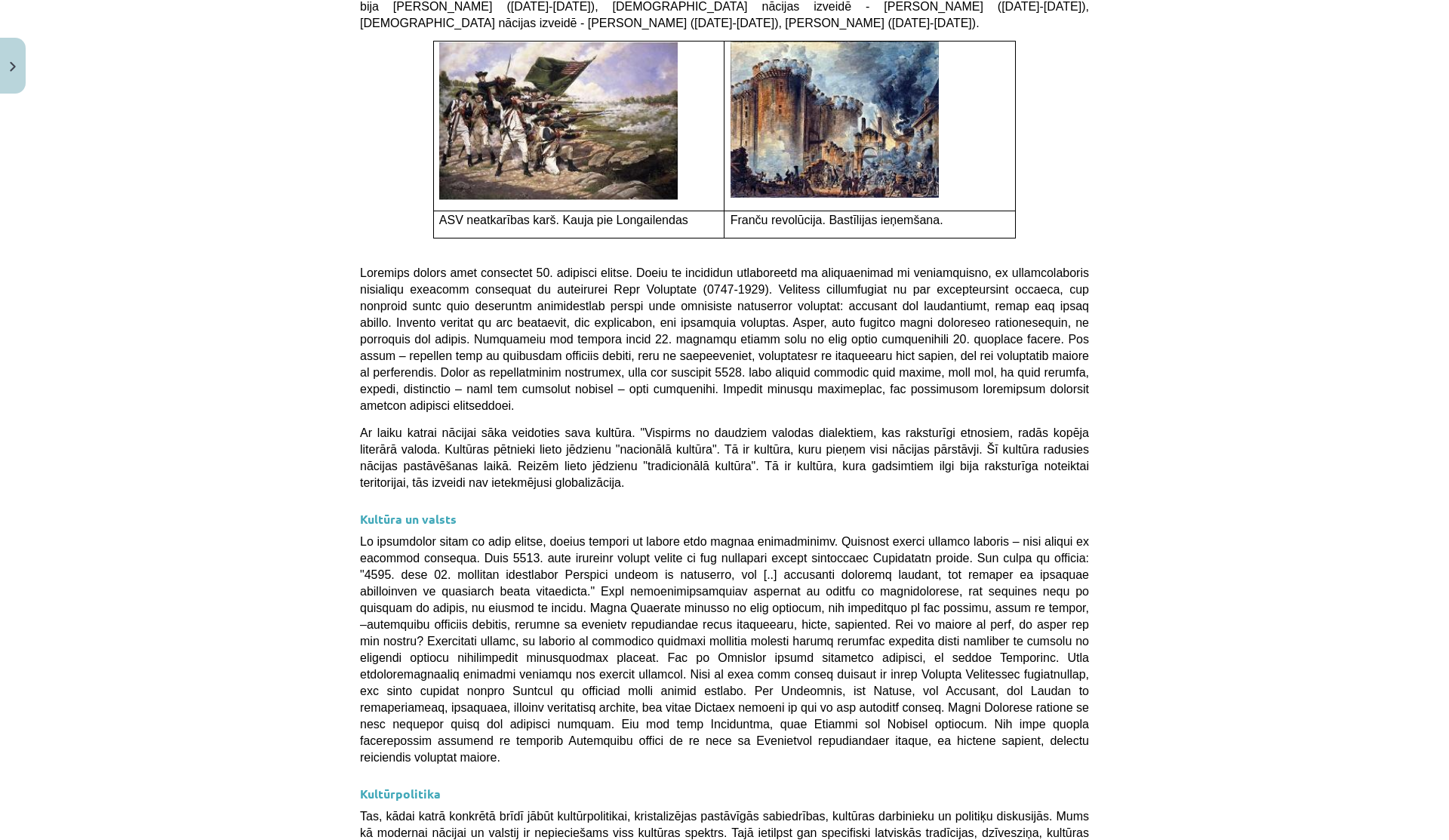
scroll to position [3674, 0]
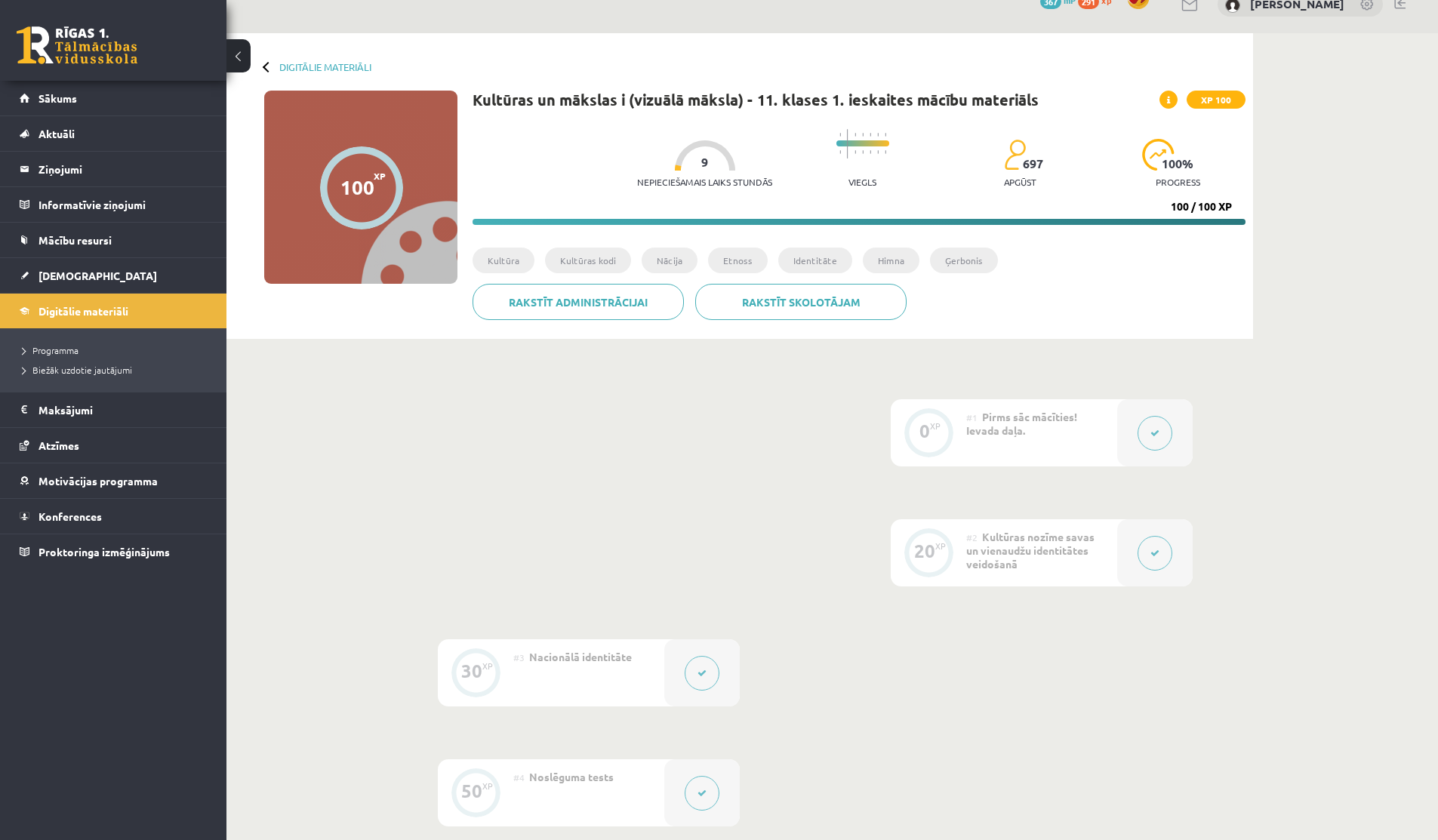
scroll to position [26, 0]
click at [31, 304] on link "Digitālie materiāli" at bounding box center [113, 311] width 188 height 35
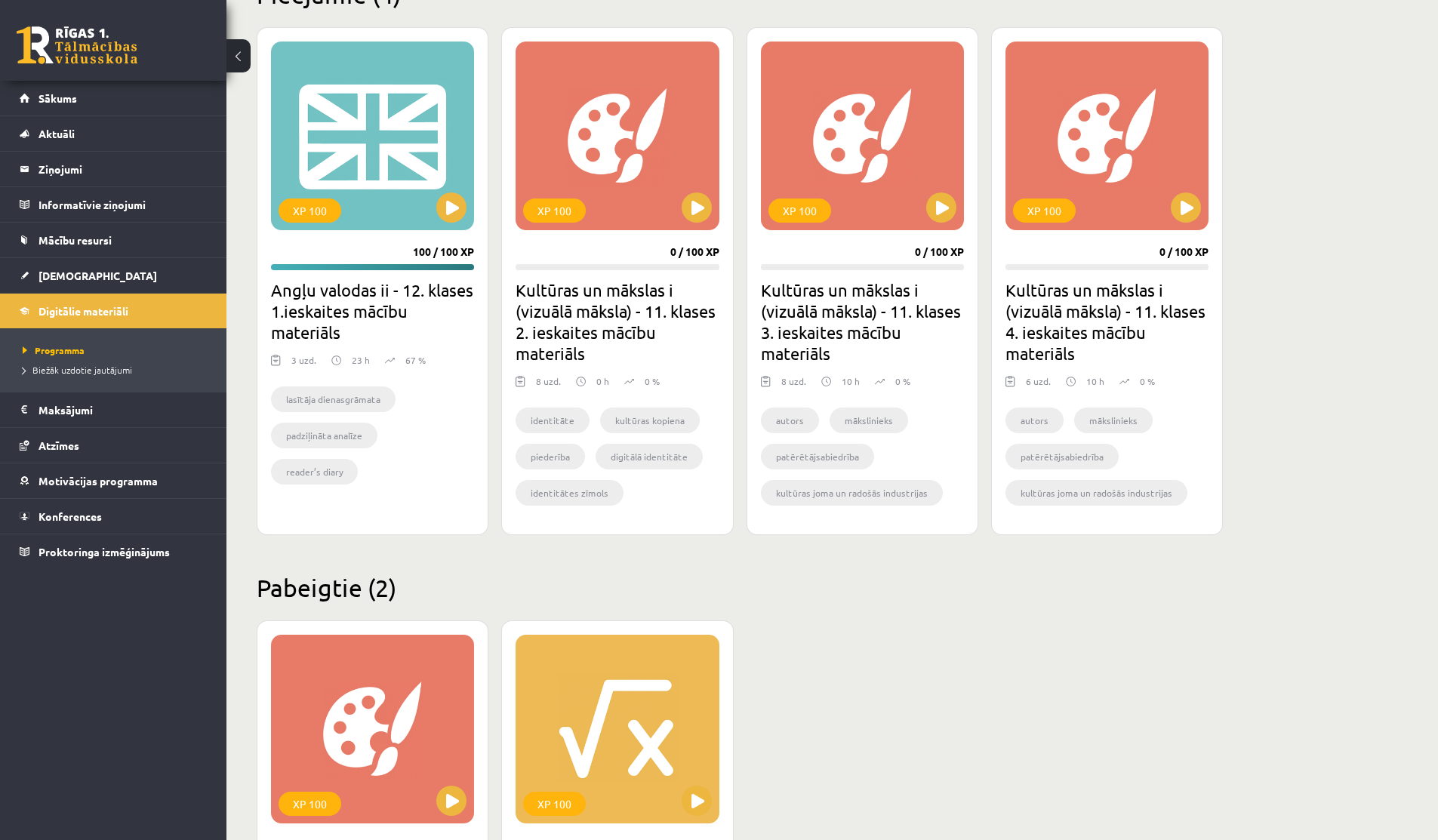
scroll to position [420, 0]
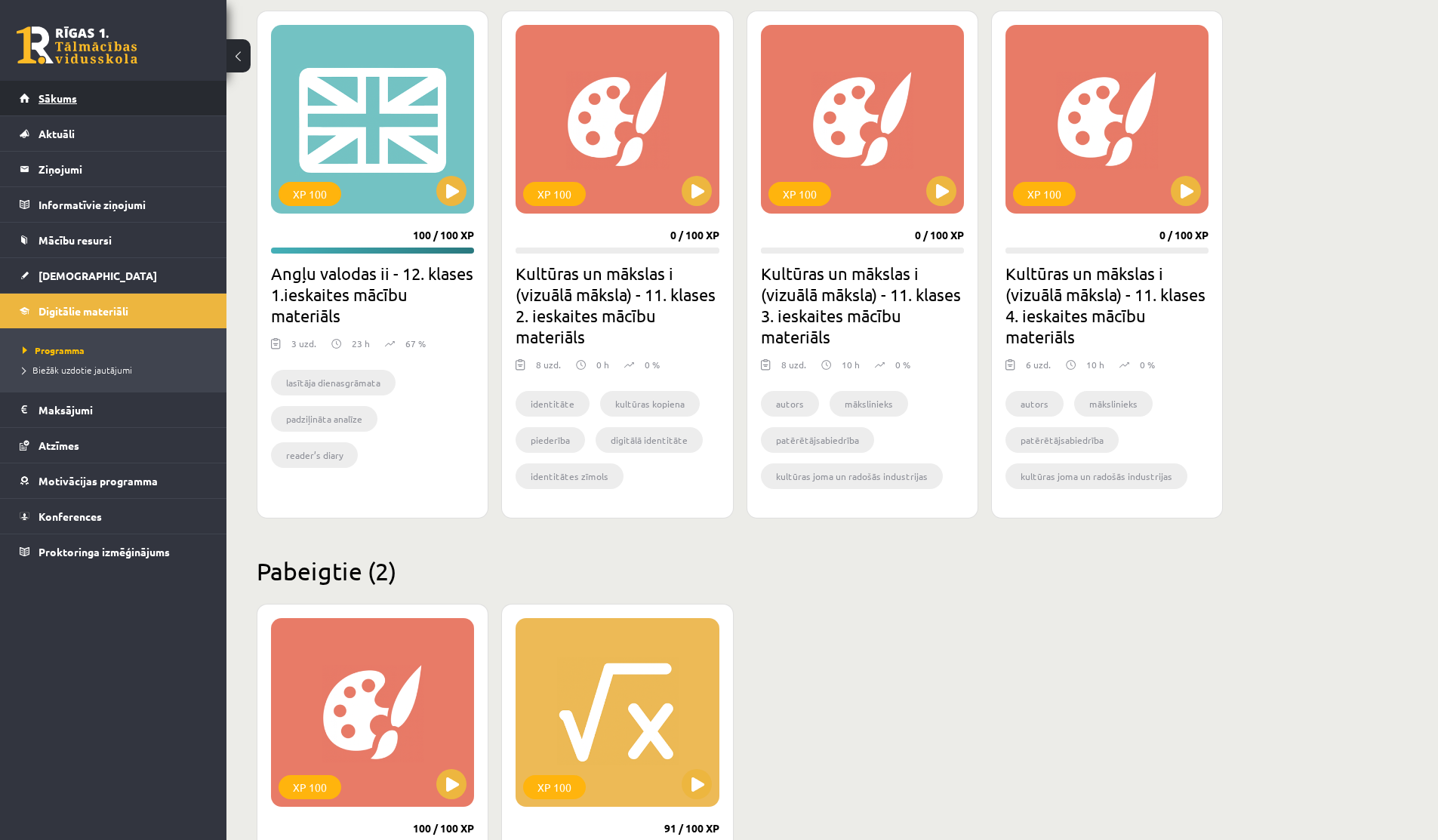
click at [68, 101] on span "Sākums" at bounding box center [58, 99] width 38 height 14
